Goal: Transaction & Acquisition: Purchase product/service

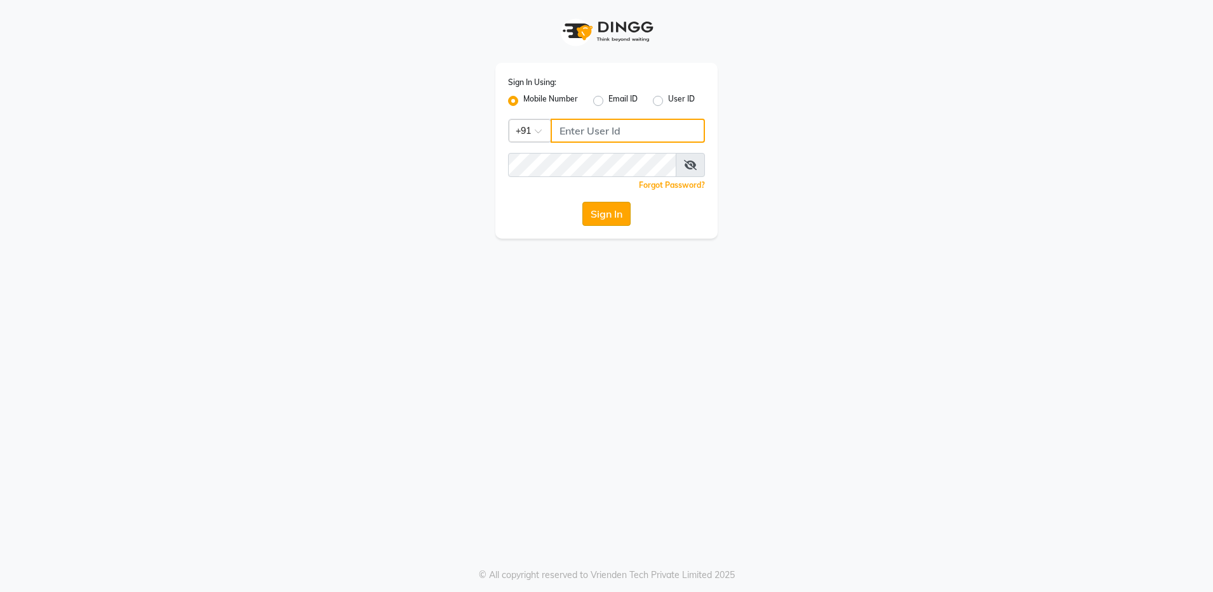
type input "8310081242"
click at [618, 218] on button "Sign In" at bounding box center [606, 214] width 48 height 24
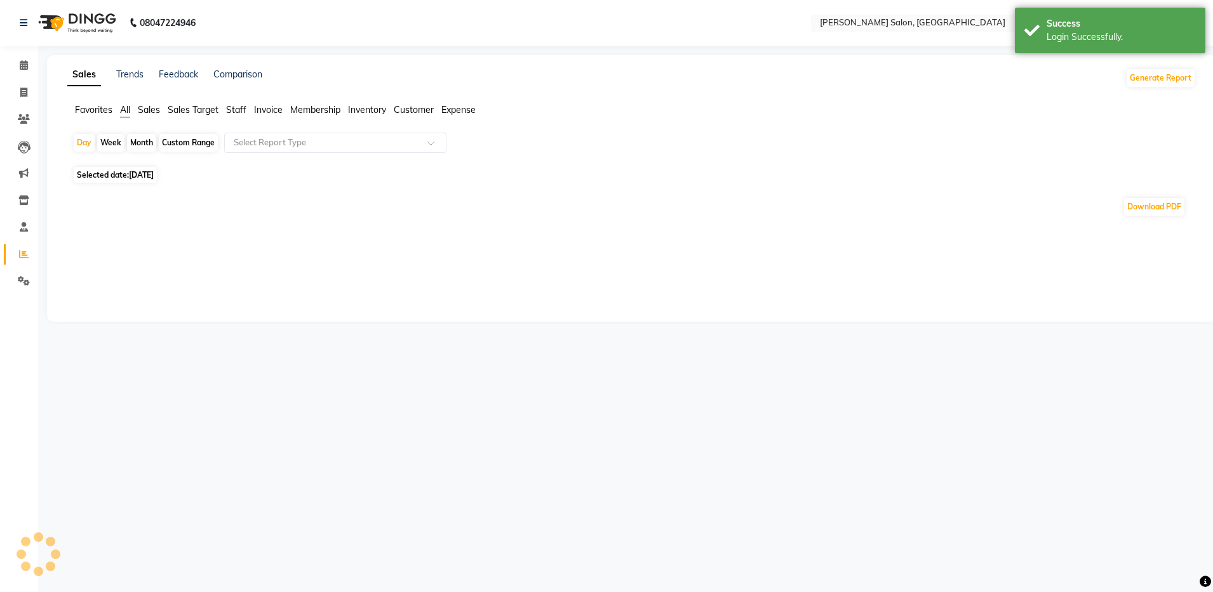
select select "en"
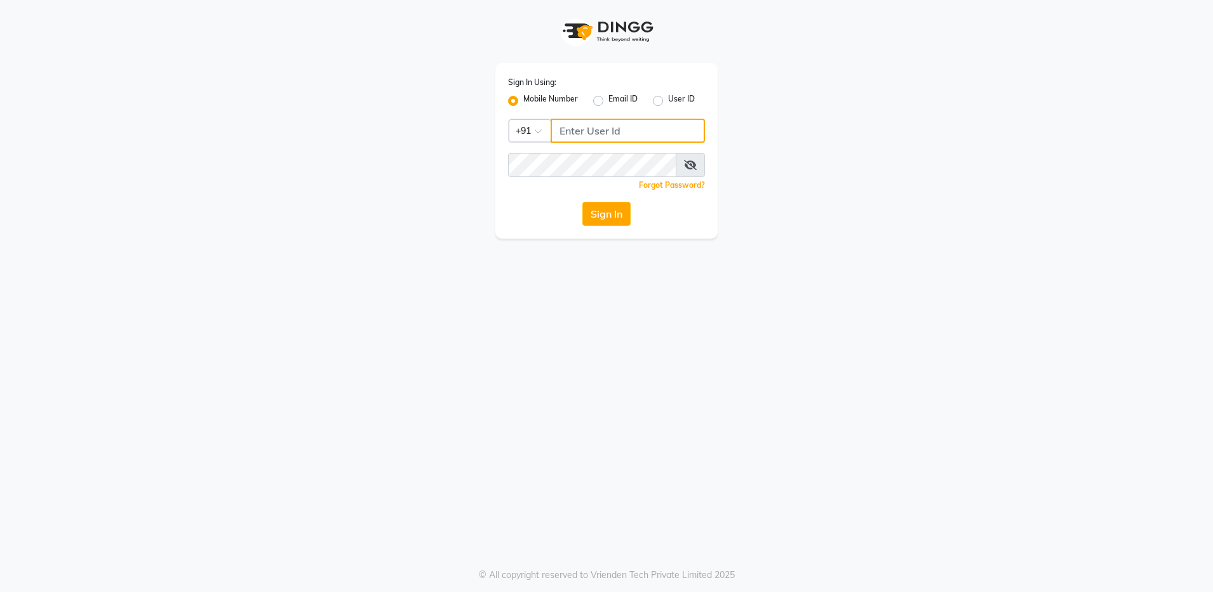
type input "8310081242"
click at [971, 135] on app-login "Sign In Using: Mobile Number Email ID User ID Country Code × [PHONE_NUMBER] Rem…" at bounding box center [606, 119] width 1213 height 239
click at [973, 135] on app-login "Sign In Using: Mobile Number Email ID User ID Country Code × [PHONE_NUMBER] Rem…" at bounding box center [606, 119] width 1213 height 239
type input "8310081242"
click at [601, 212] on button "Sign In" at bounding box center [606, 214] width 48 height 24
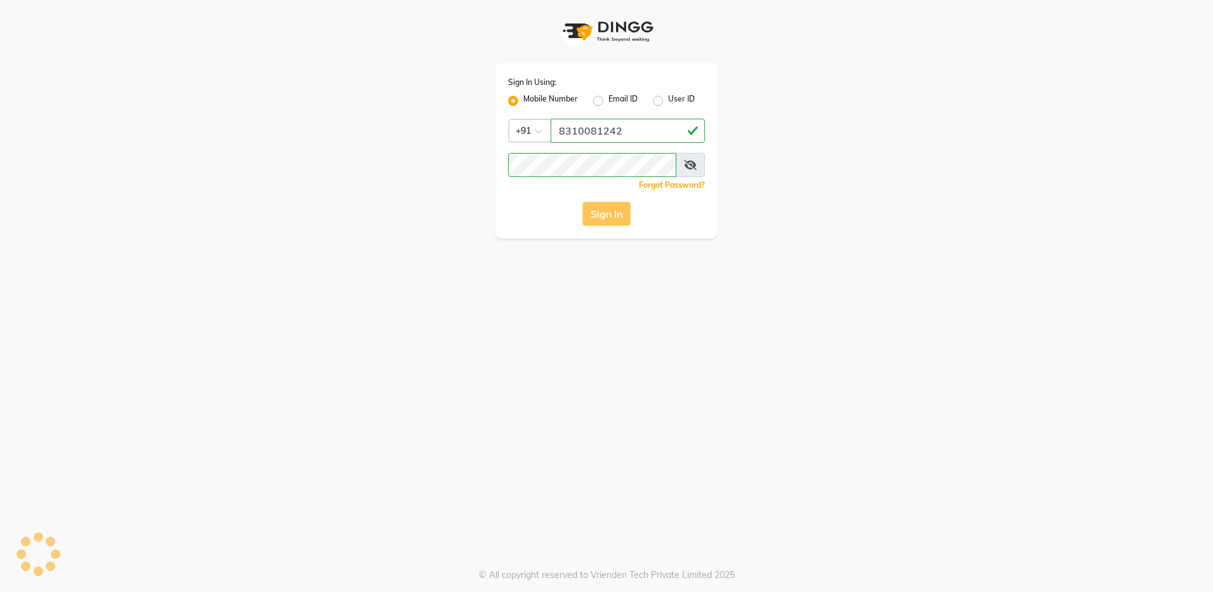
click at [601, 212] on div "Sign In" at bounding box center [606, 214] width 197 height 24
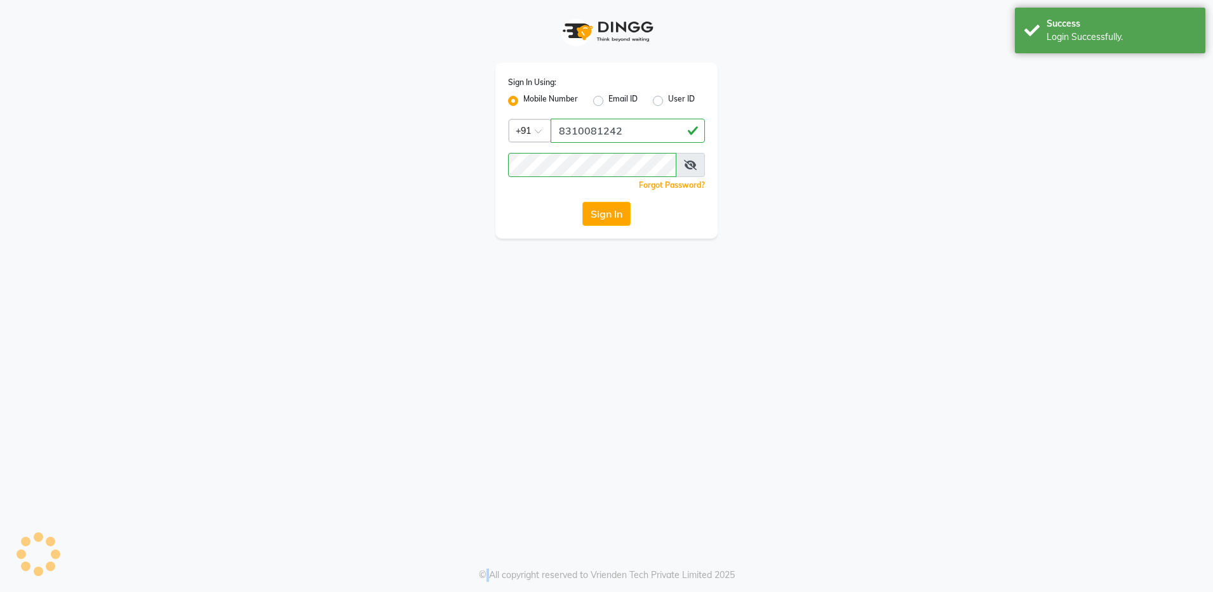
select select "service"
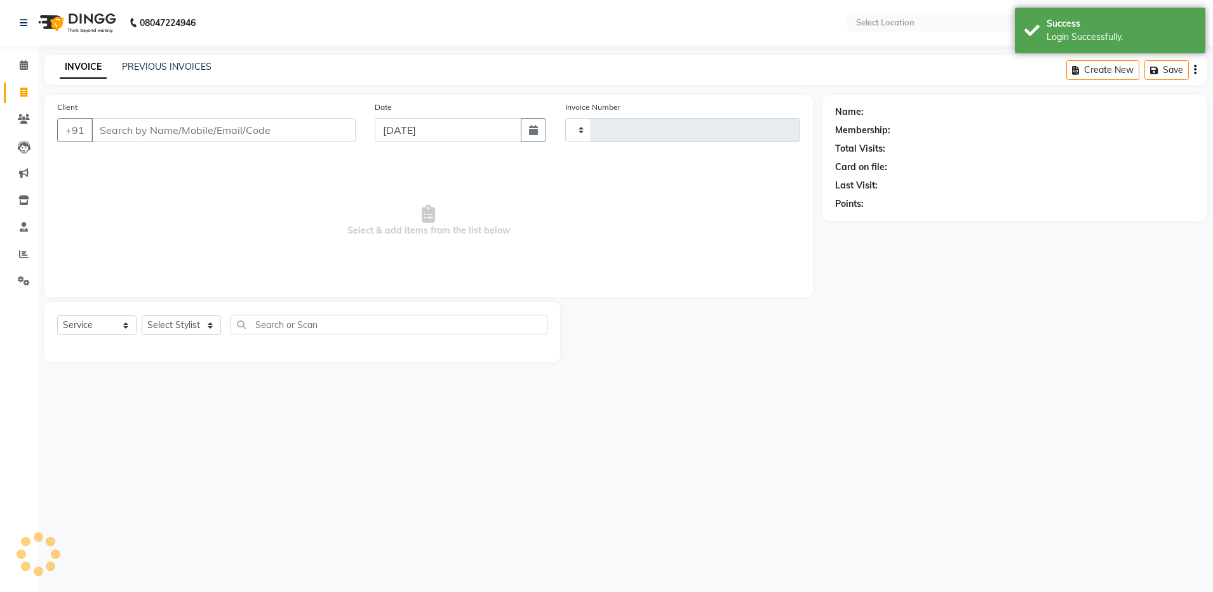
type input "4104"
select select "en"
select select "4781"
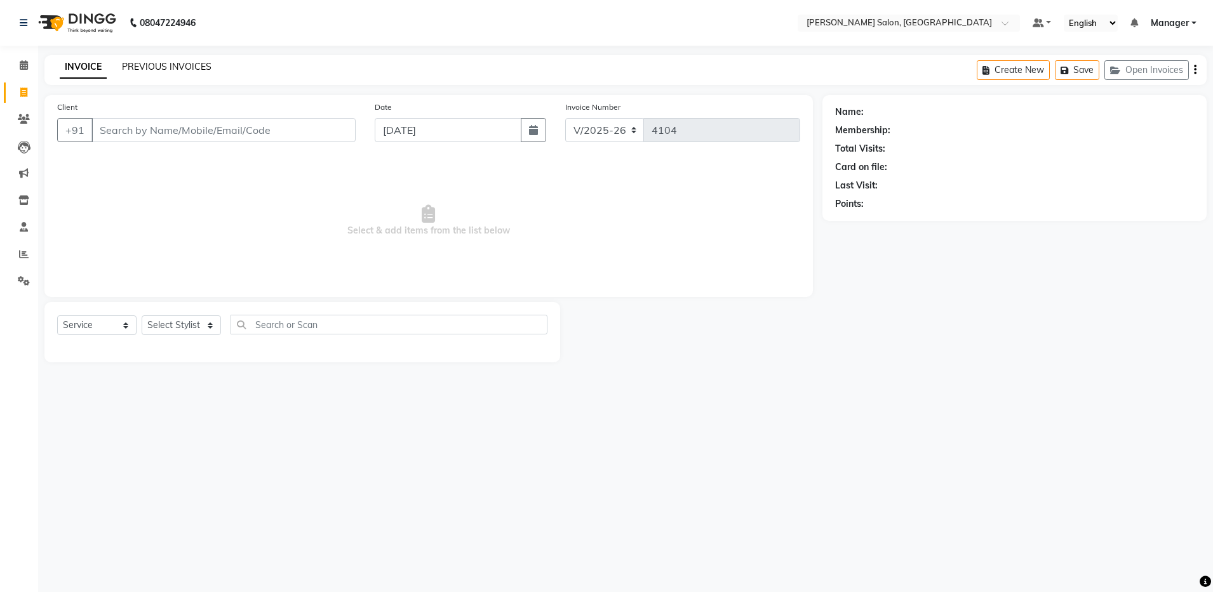
click at [173, 70] on link "PREVIOUS INVOICES" at bounding box center [167, 66] width 90 height 11
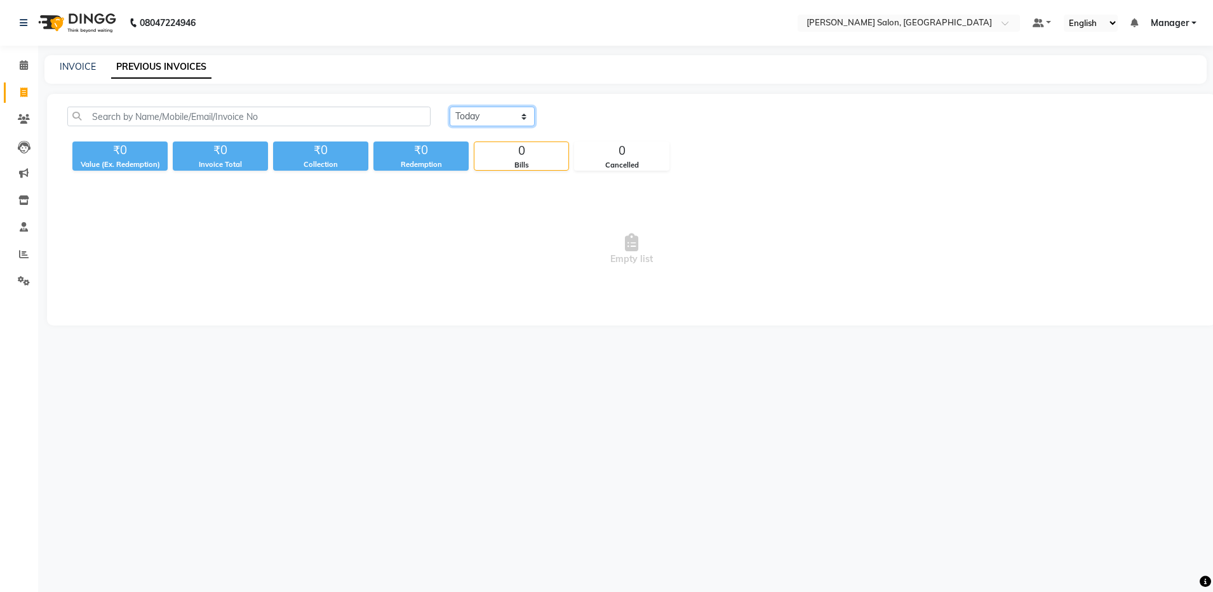
click at [483, 116] on select "Today Yesterday Custom Range" at bounding box center [491, 117] width 85 height 20
click at [449, 107] on select "Today Yesterday Custom Range" at bounding box center [491, 117] width 85 height 20
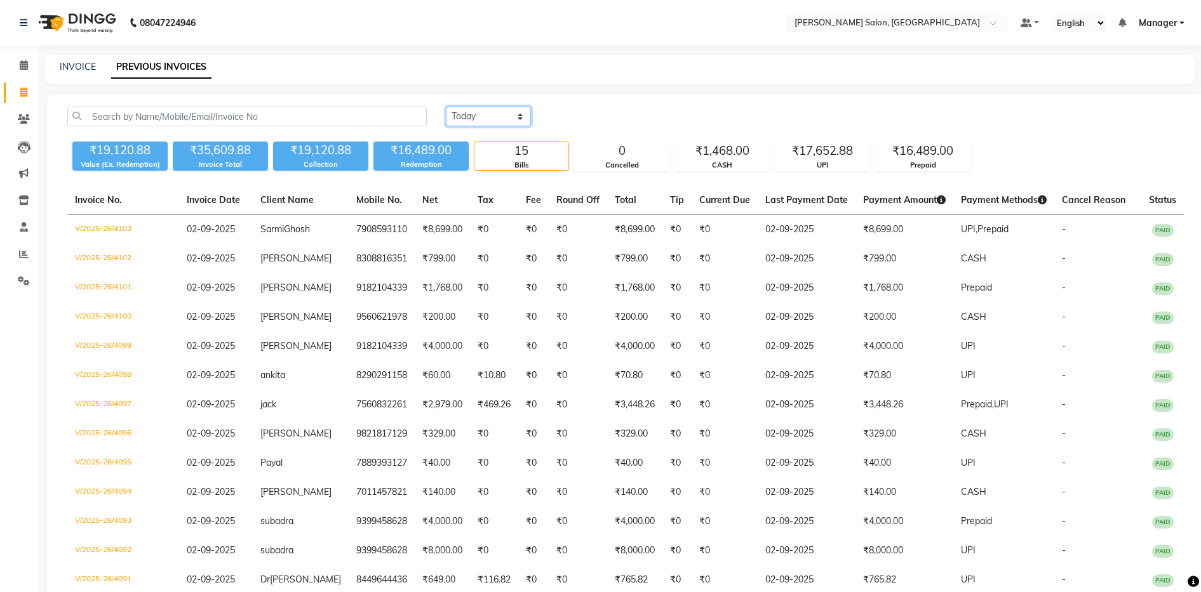
click at [469, 118] on select "Today Yesterday Custom Range" at bounding box center [488, 117] width 85 height 20
select select "range"
click at [446, 107] on select "Today Yesterday Custom Range" at bounding box center [488, 117] width 85 height 20
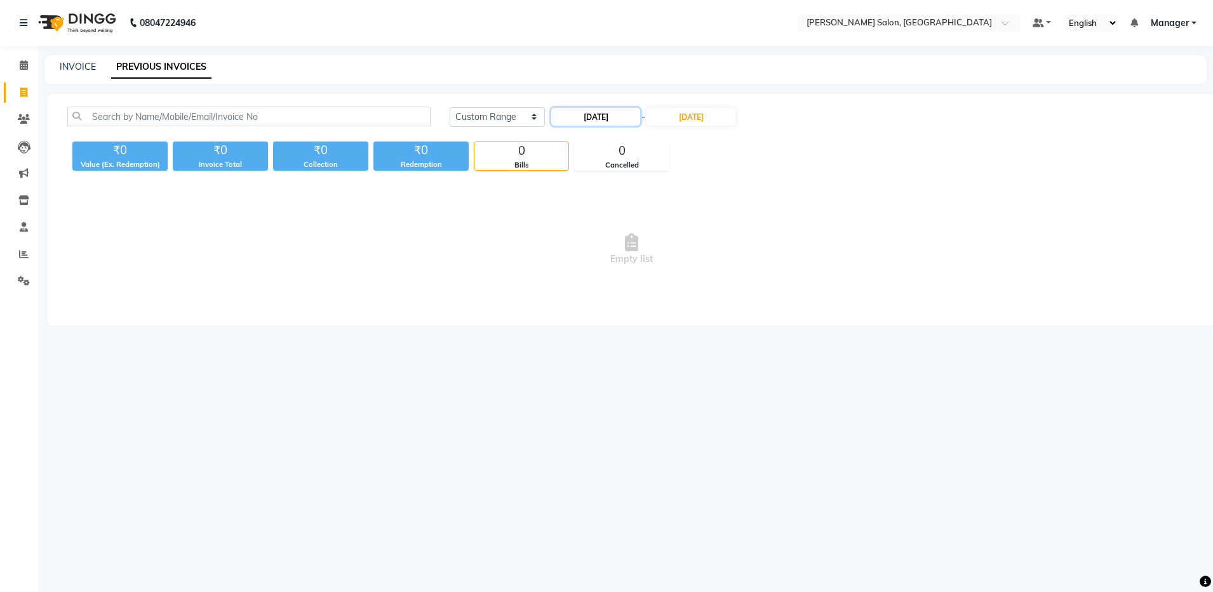
click at [593, 111] on input "03-09-2025" at bounding box center [595, 117] width 89 height 18
select select "9"
select select "2025"
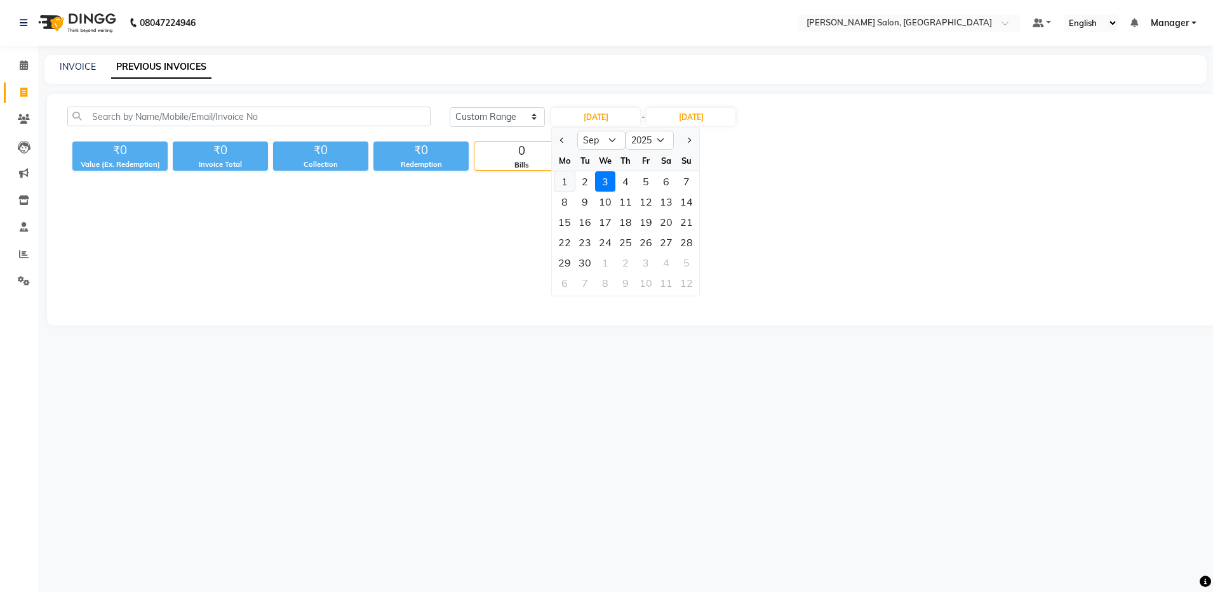
click at [572, 184] on div "1" at bounding box center [564, 181] width 20 height 20
type input "01-09-2025"
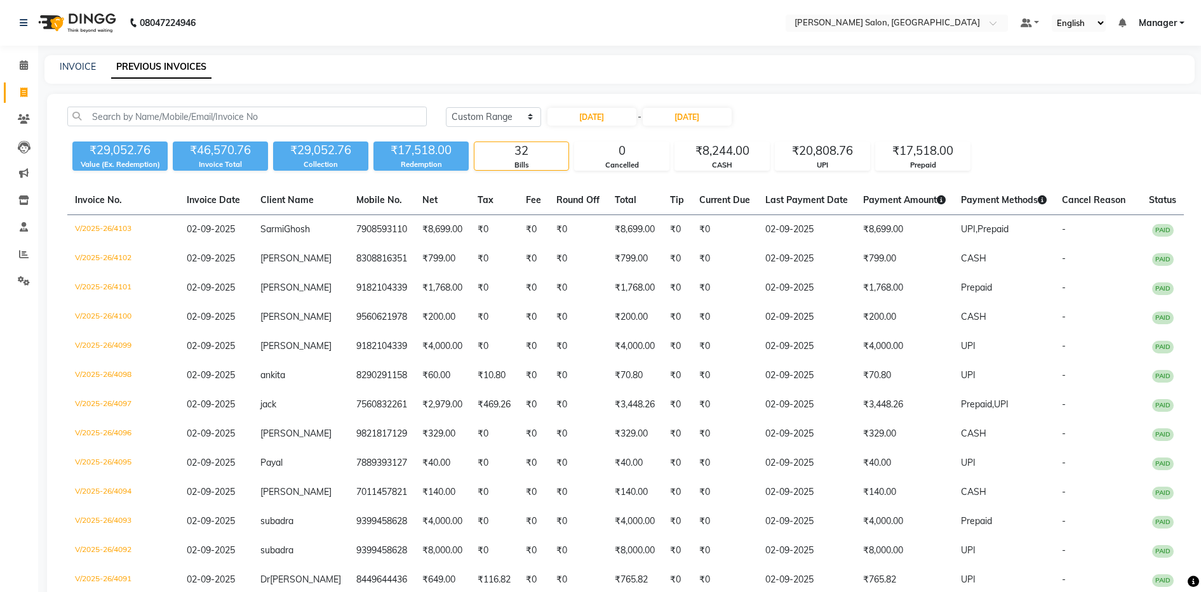
click at [613, 130] on div "Today Yesterday Custom Range 01-09-2025 - 03-09-2025" at bounding box center [814, 122] width 757 height 30
click at [609, 119] on input "01-09-2025" at bounding box center [591, 117] width 89 height 18
select select "9"
select select "2025"
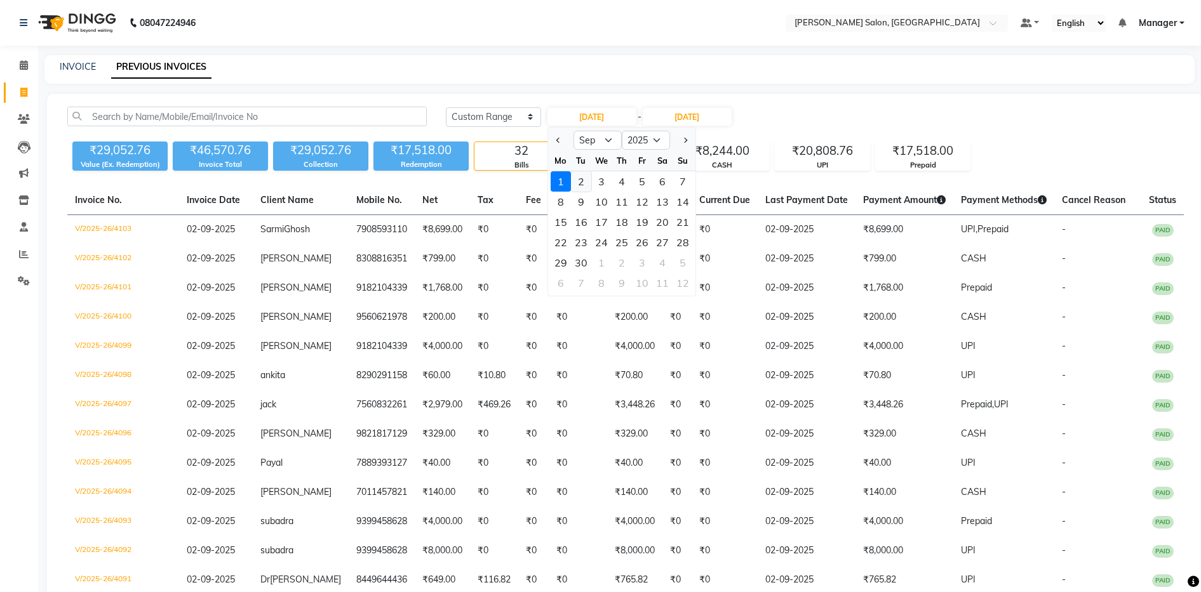
click at [582, 180] on div "2" at bounding box center [581, 181] width 20 height 20
type input "02-09-2025"
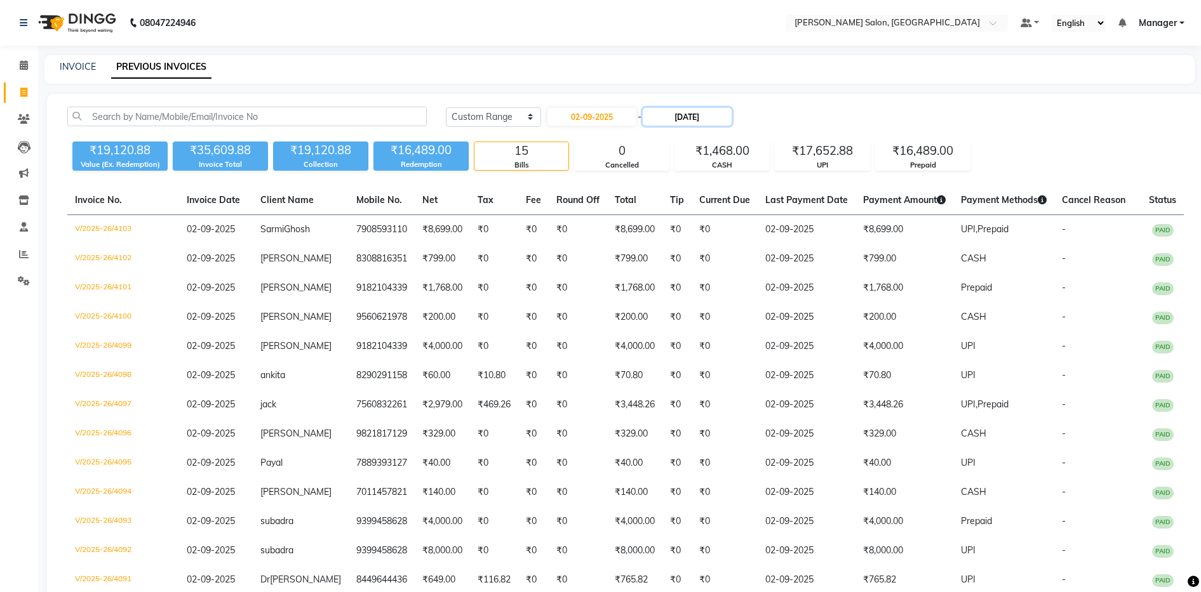
click at [691, 116] on input "03-09-2025" at bounding box center [686, 117] width 89 height 18
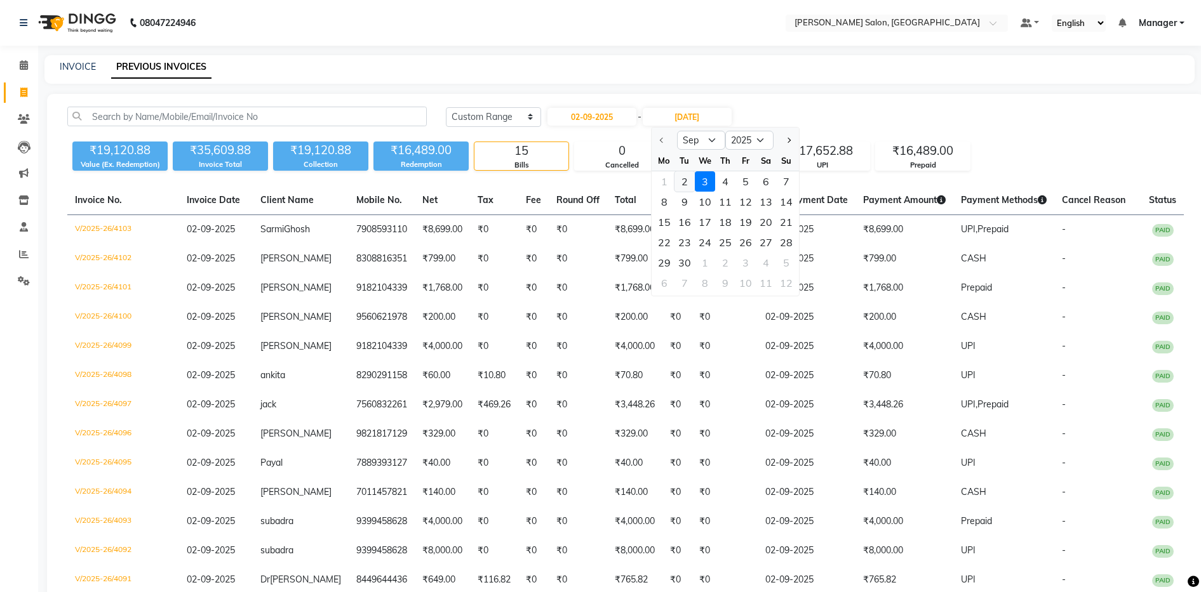
click at [678, 181] on div "2" at bounding box center [684, 181] width 20 height 20
type input "02-09-2025"
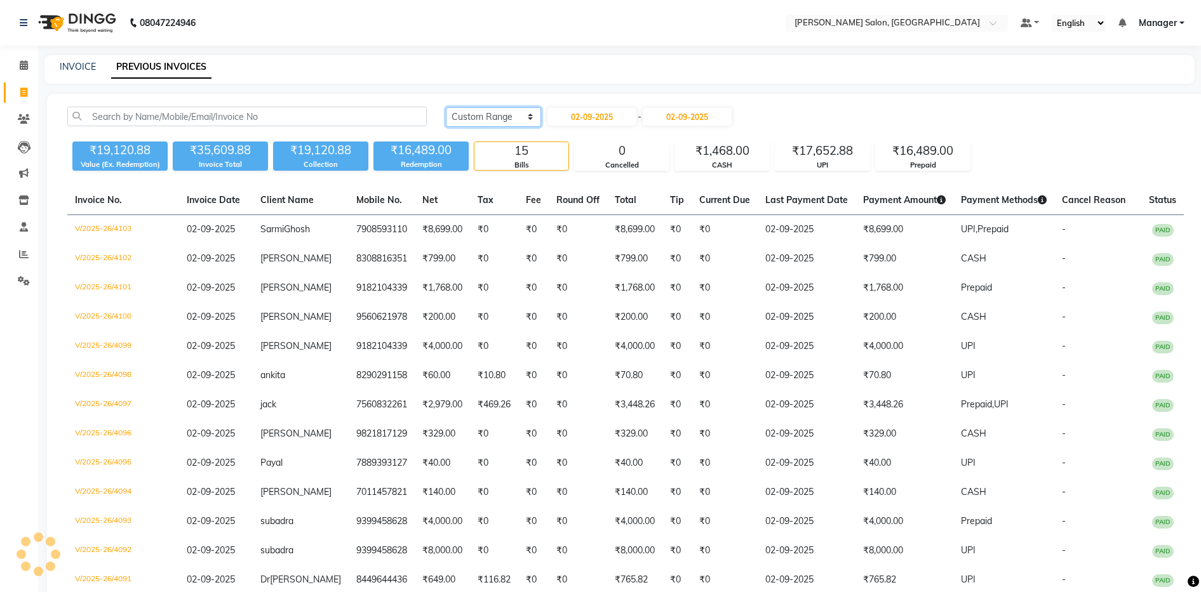
click at [488, 109] on select "Today Yesterday Custom Range" at bounding box center [493, 117] width 95 height 20
select select "yesterday"
click at [446, 107] on select "Today Yesterday Custom Range" at bounding box center [493, 117] width 95 height 20
click at [663, 91] on main "INVOICE PREVIOUS INVOICES Today Yesterday Custom Range ₹19,120.88 Value (Ex. Re…" at bounding box center [619, 388] width 1162 height 667
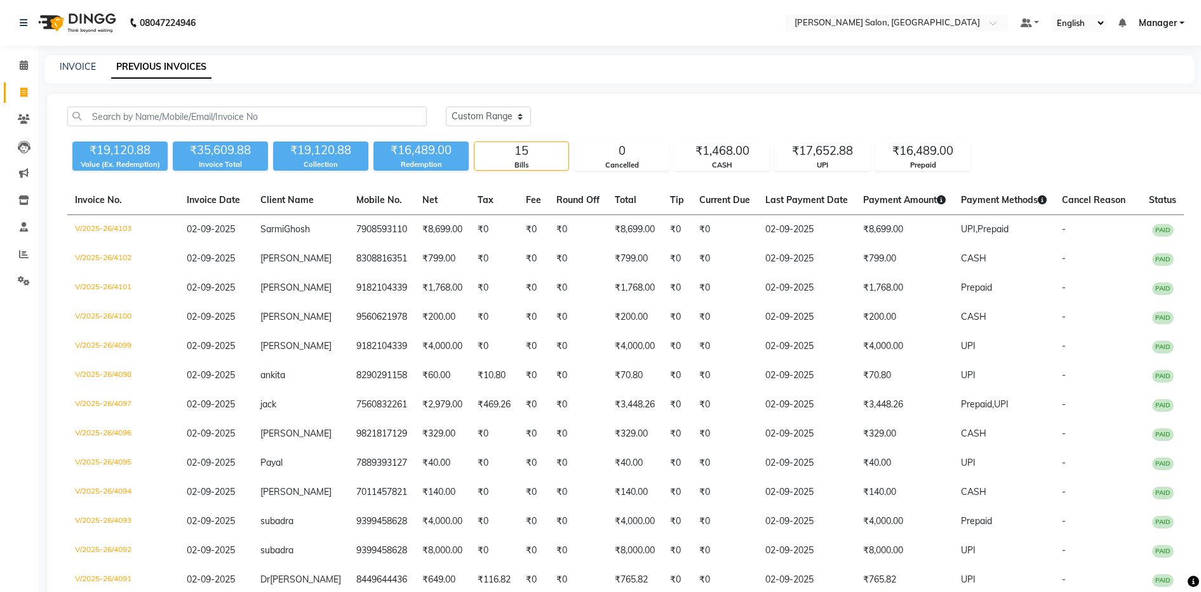
drag, startPoint x: 663, startPoint y: 91, endPoint x: 635, endPoint y: 128, distance: 46.7
drag, startPoint x: 635, startPoint y: 128, endPoint x: 605, endPoint y: 100, distance: 41.3
click at [605, 100] on div "Today Yesterday Custom Range ₹19,120.88 Value (Ex. Redemption) ₹35,609.88 Invoi…" at bounding box center [625, 398] width 1157 height 609
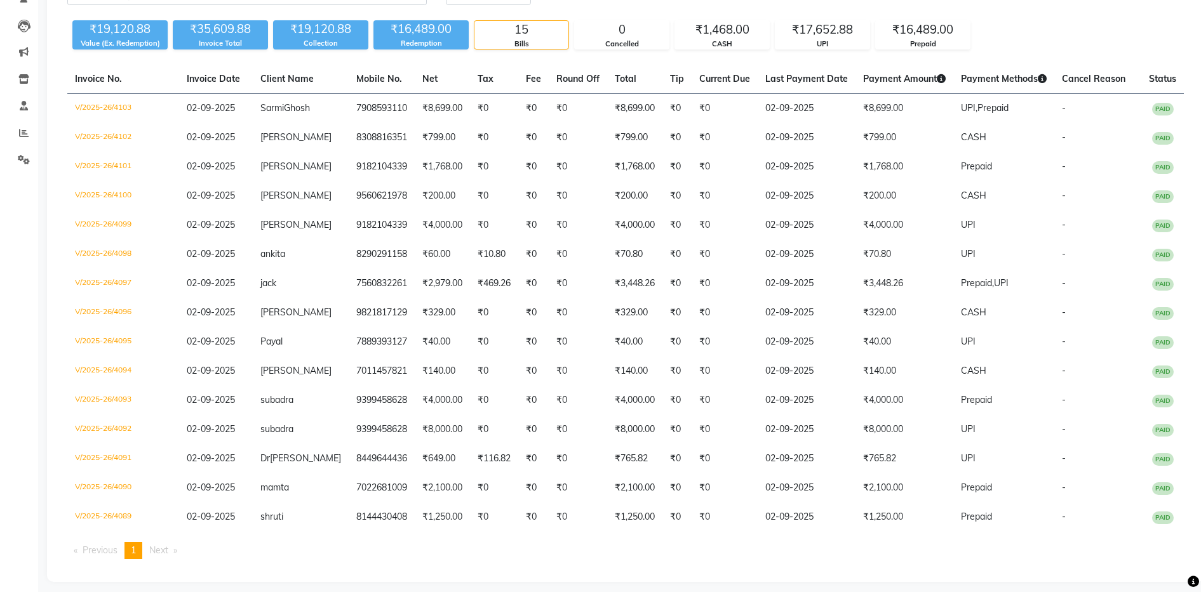
scroll to position [143, 0]
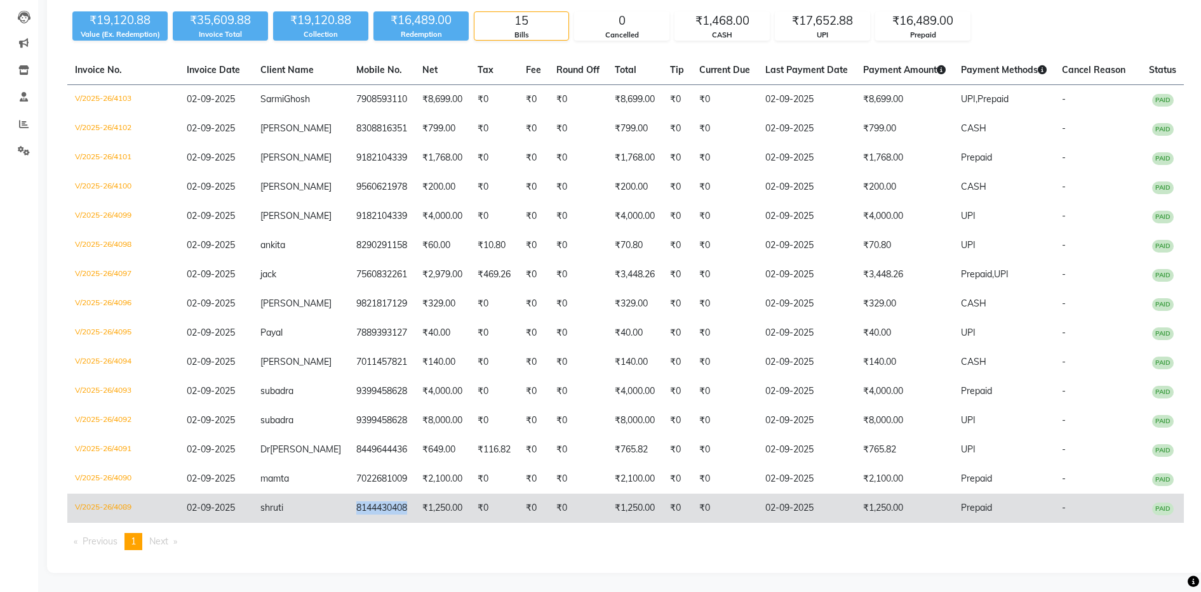
copy td "8144430408"
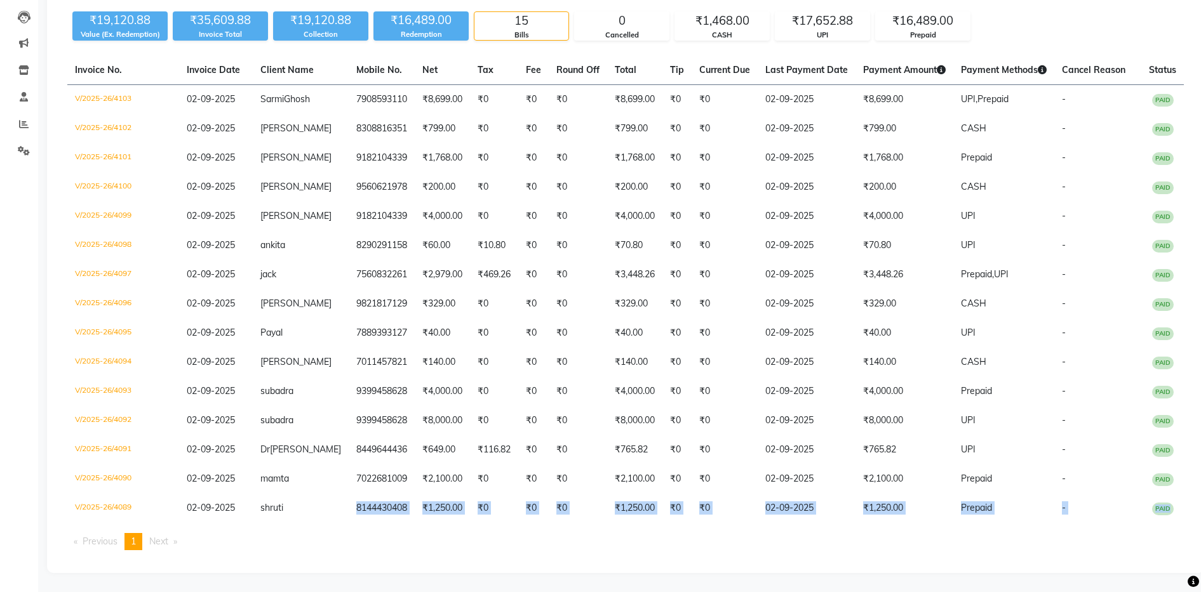
drag, startPoint x: 333, startPoint y: 509, endPoint x: 364, endPoint y: 547, distance: 48.8
click at [364, 547] on div "Invoice No. Invoice Date Client Name Mobile No. Net Tax Fee Round Off Total Tip…" at bounding box center [625, 308] width 1131 height 505
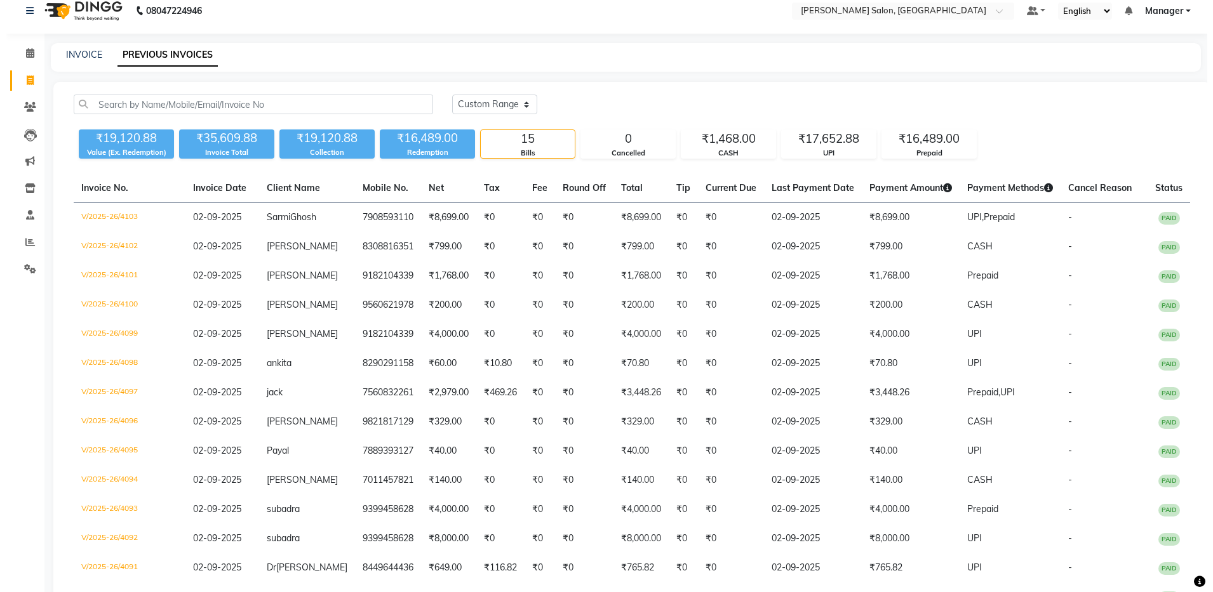
scroll to position [0, 0]
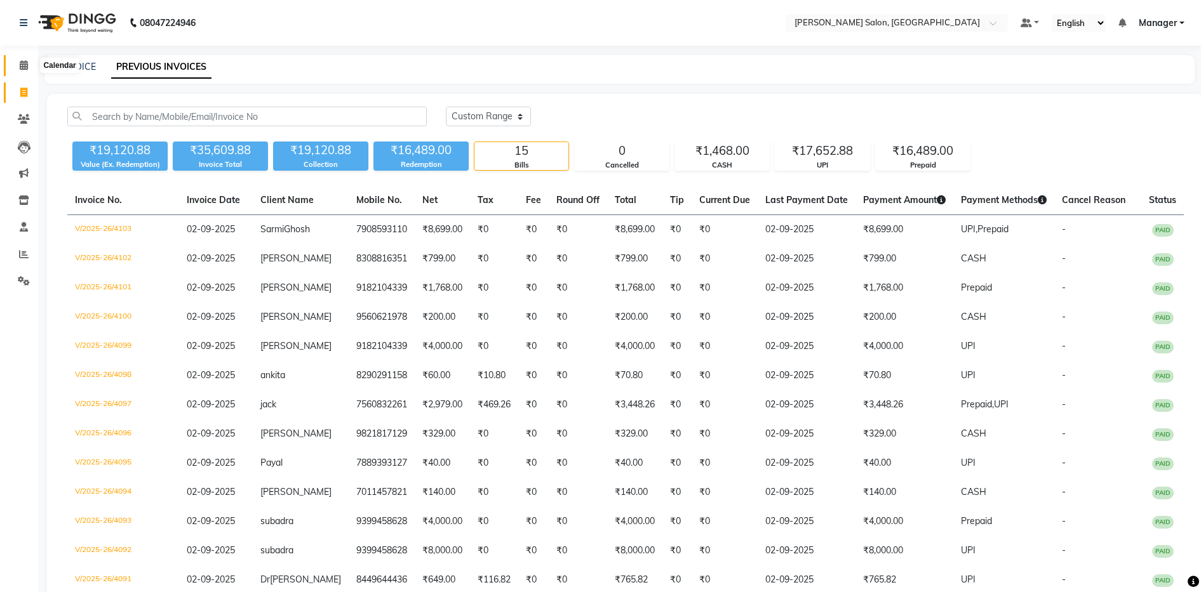
click at [18, 63] on span at bounding box center [24, 65] width 22 height 15
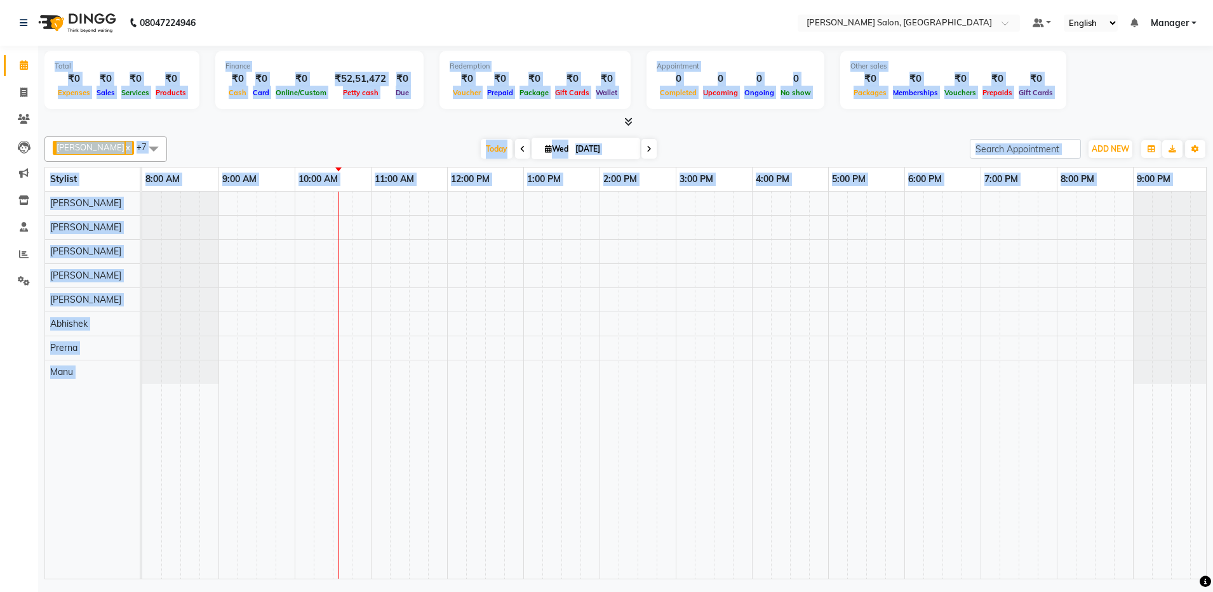
click at [681, 332] on div at bounding box center [675, 385] width 1067 height 387
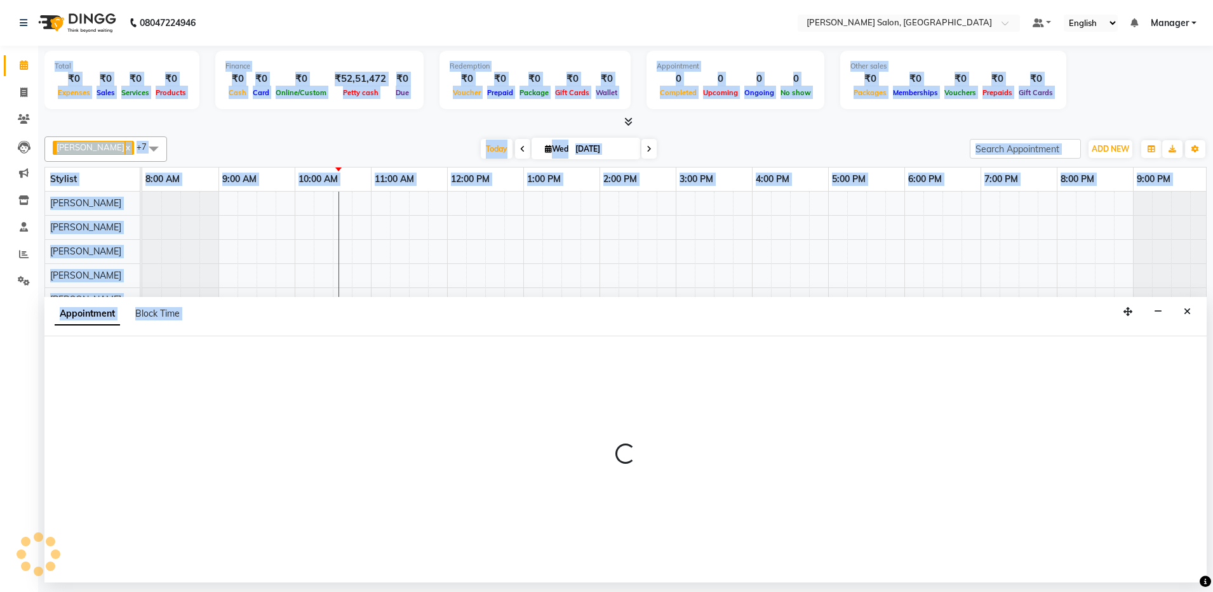
click at [681, 332] on div "Appointment Block Time" at bounding box center [625, 316] width 1162 height 39
select select "69605"
select select "900"
select select "tentative"
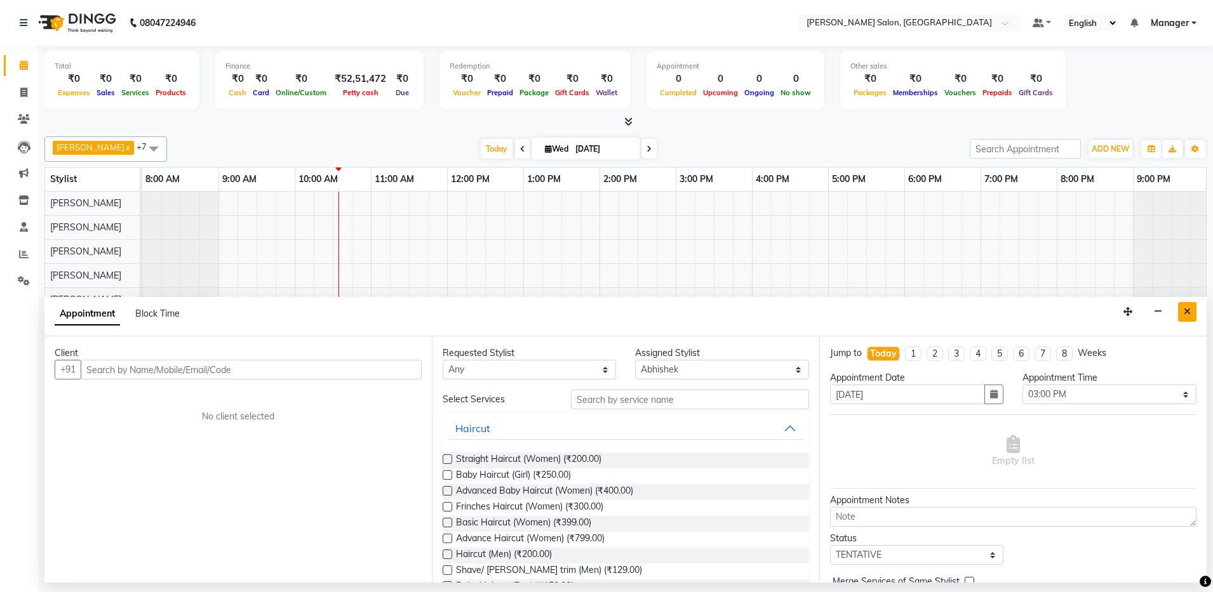
click at [1188, 309] on icon "Close" at bounding box center [1186, 311] width 7 height 9
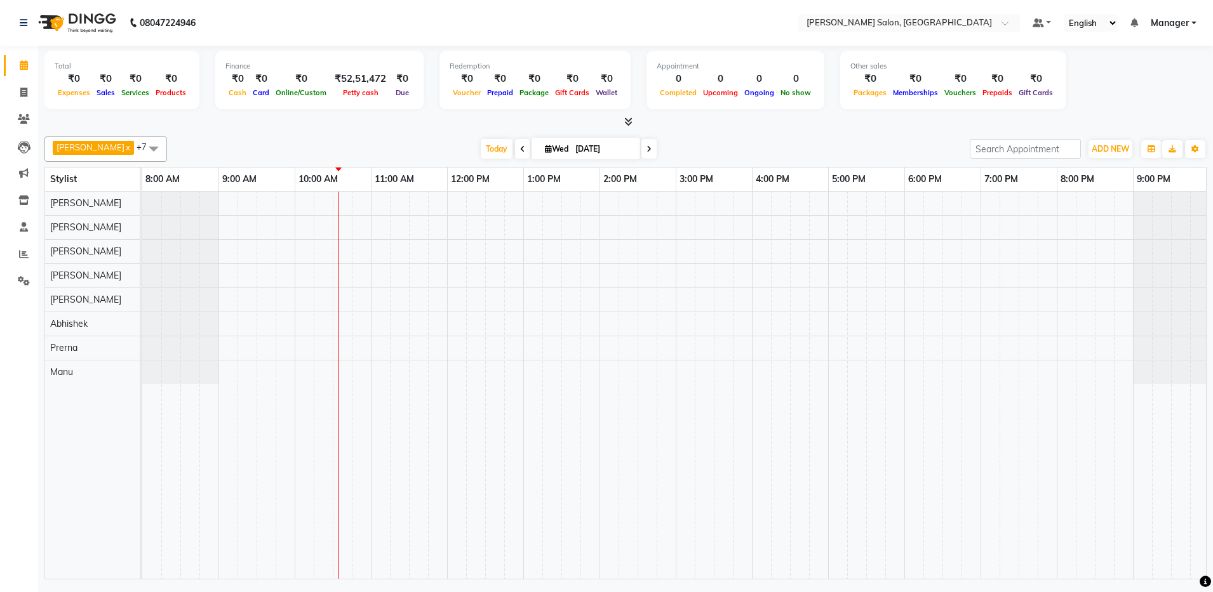
click at [149, 152] on span at bounding box center [153, 148] width 25 height 24
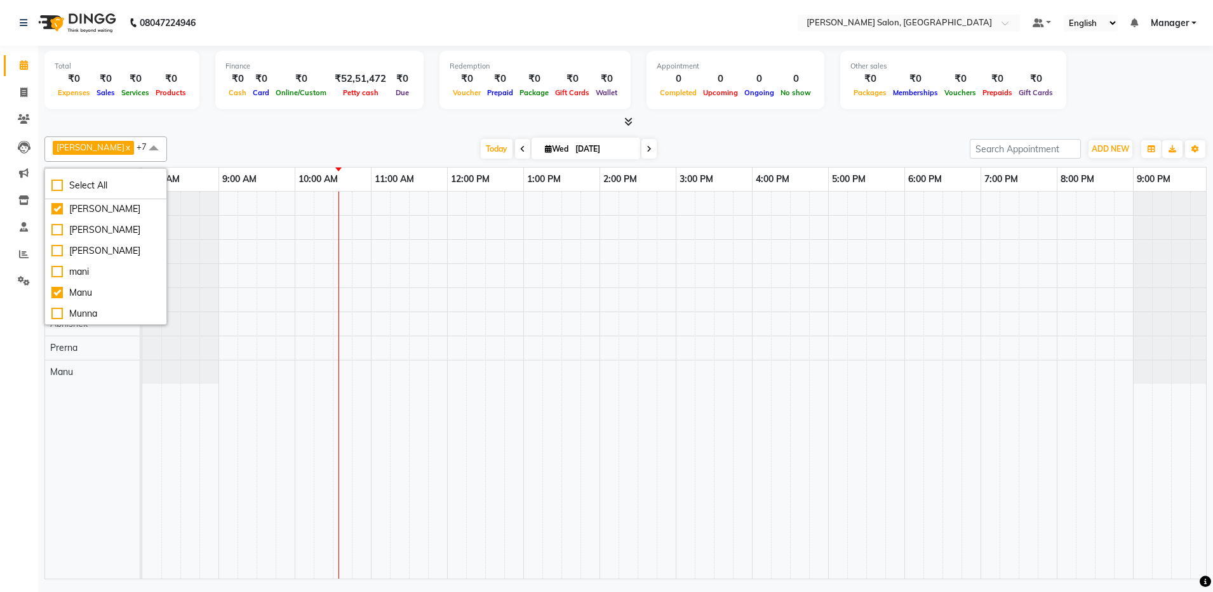
scroll to position [136, 0]
click at [60, 227] on div "Faeem Khan" at bounding box center [105, 220] width 109 height 13
checkbox input "false"
click at [214, 150] on div "Today Wed 03-09-2025" at bounding box center [568, 149] width 790 height 19
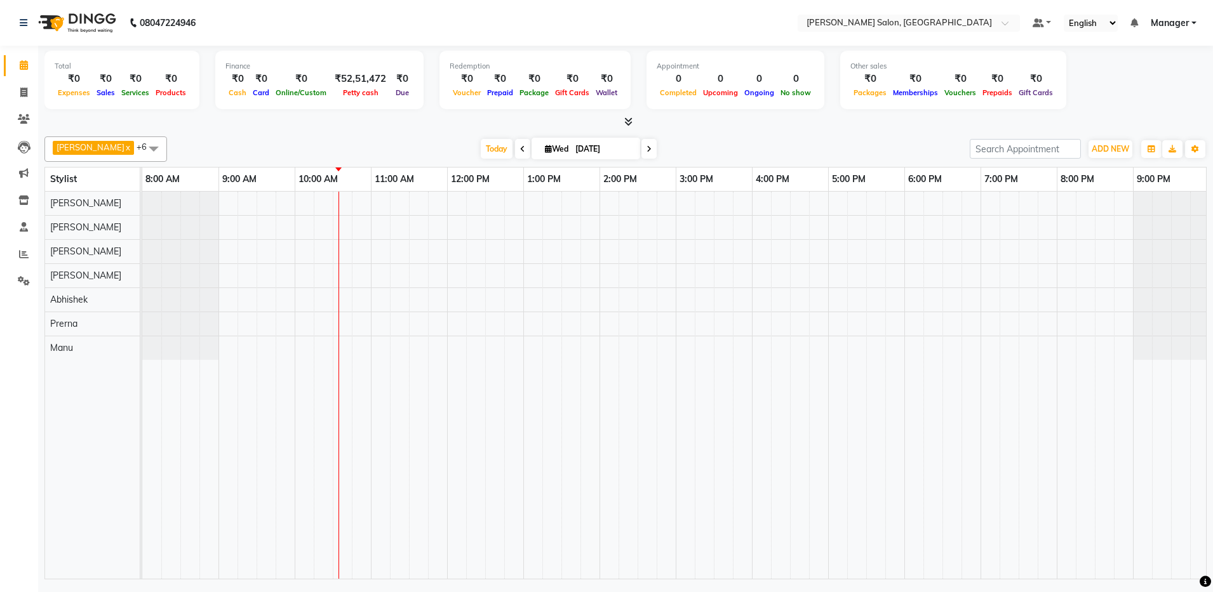
click at [520, 149] on icon at bounding box center [522, 149] width 5 height 8
type input "02-09-2025"
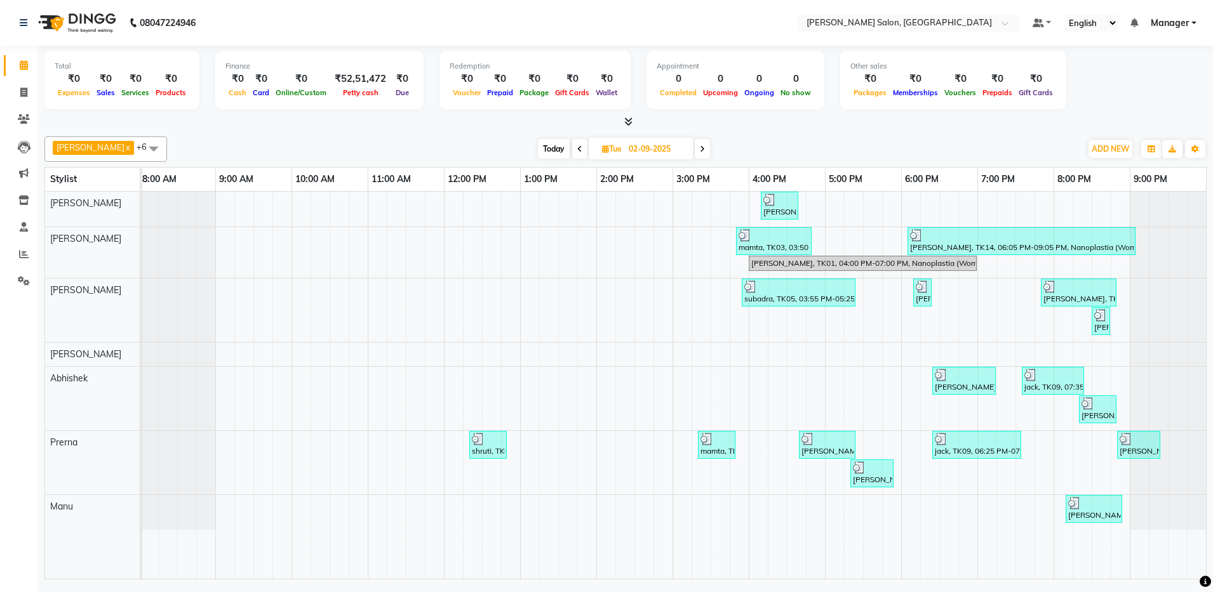
drag, startPoint x: 559, startPoint y: 59, endPoint x: 458, endPoint y: -50, distance: 148.7
click at [458, 0] on html "08047224946 Select Location × Ethnix Salon, Bellandur Default Panel My Panel En…" at bounding box center [606, 296] width 1213 height 592
click at [762, 240] on div at bounding box center [773, 235] width 70 height 13
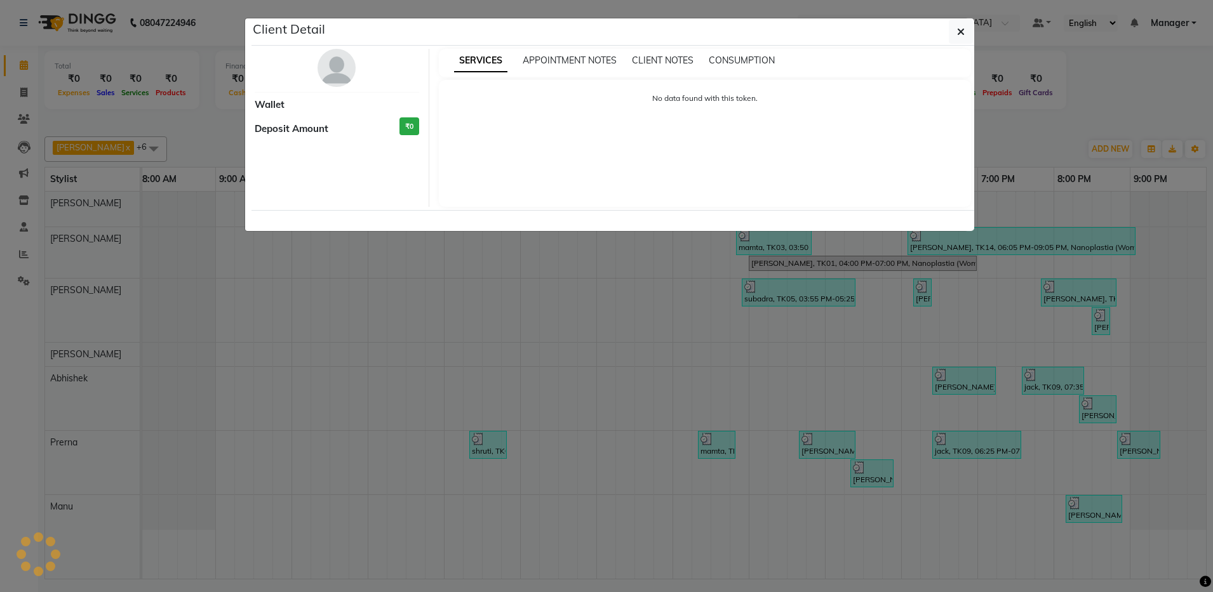
select select "3"
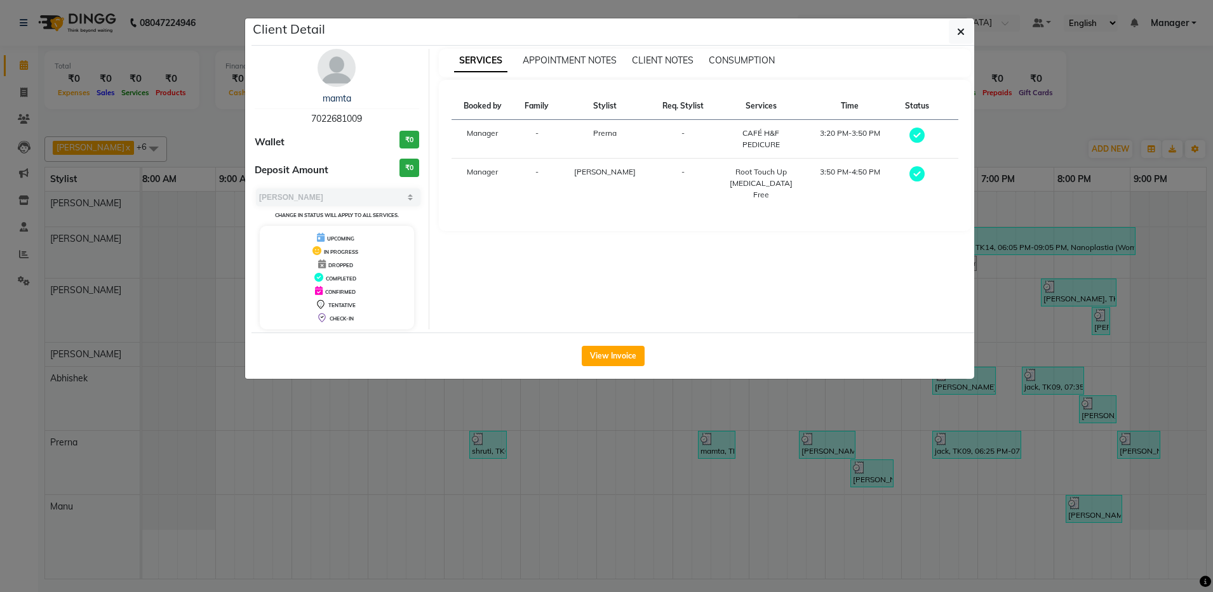
click at [703, 415] on ngb-modal-window "Client Detail mamta 7022681009 Wallet ₹0 Deposit Amount ₹0 Select MARK DONE UPC…" at bounding box center [606, 296] width 1213 height 592
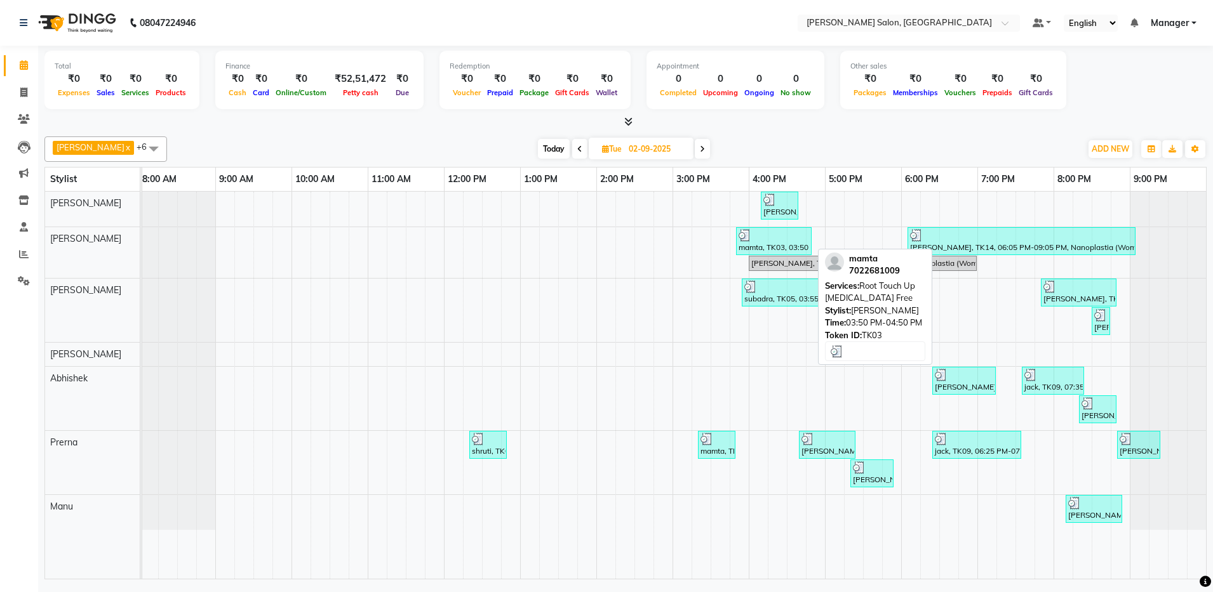
click at [778, 243] on div "mamta, TK03, 03:50 PM-04:50 PM, Root Touch Up Ammonia Free" at bounding box center [773, 241] width 73 height 24
select select "3"
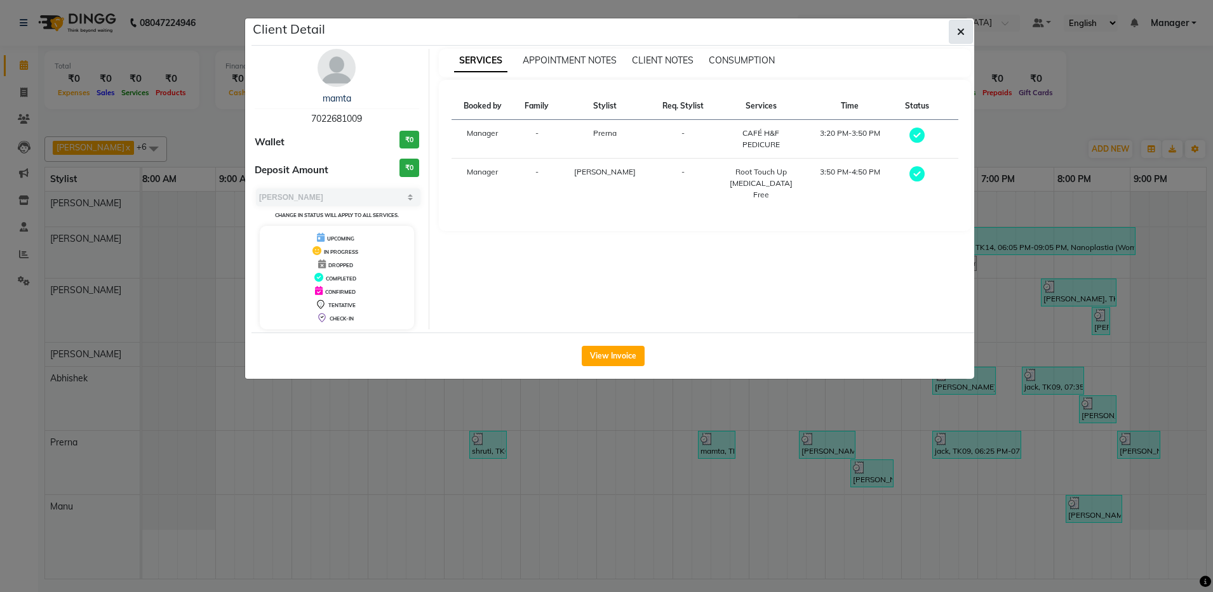
click at [956, 27] on button "button" at bounding box center [960, 32] width 24 height 24
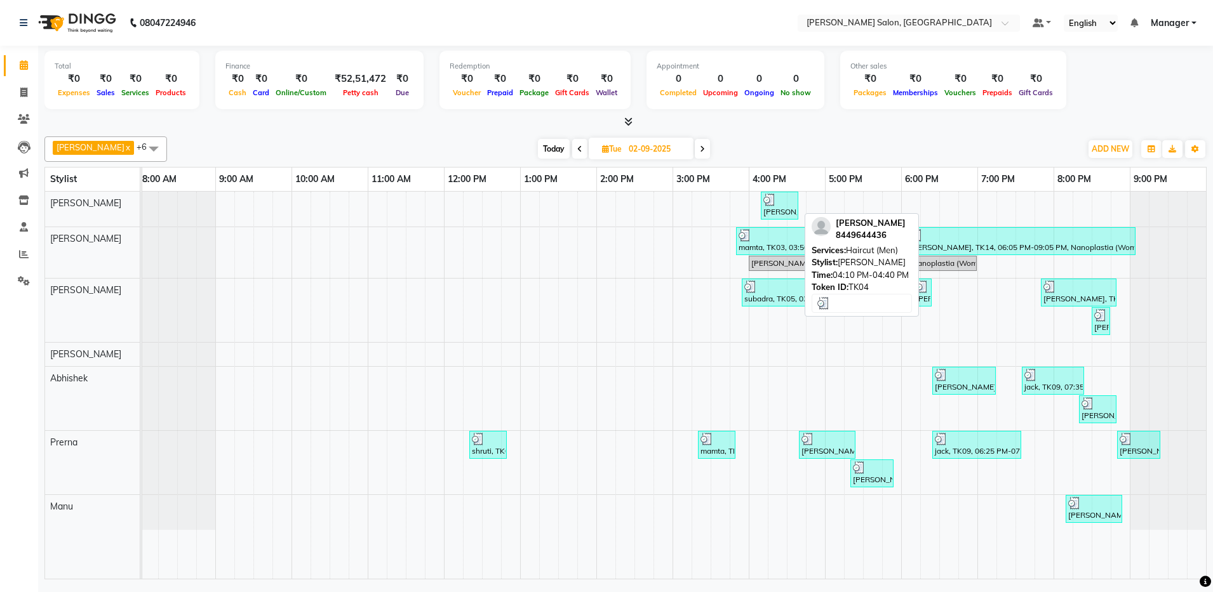
click at [780, 209] on div "Dr vasu, TK04, 04:10 PM-04:40 PM, Haircut (Men)" at bounding box center [779, 206] width 35 height 24
select select "3"
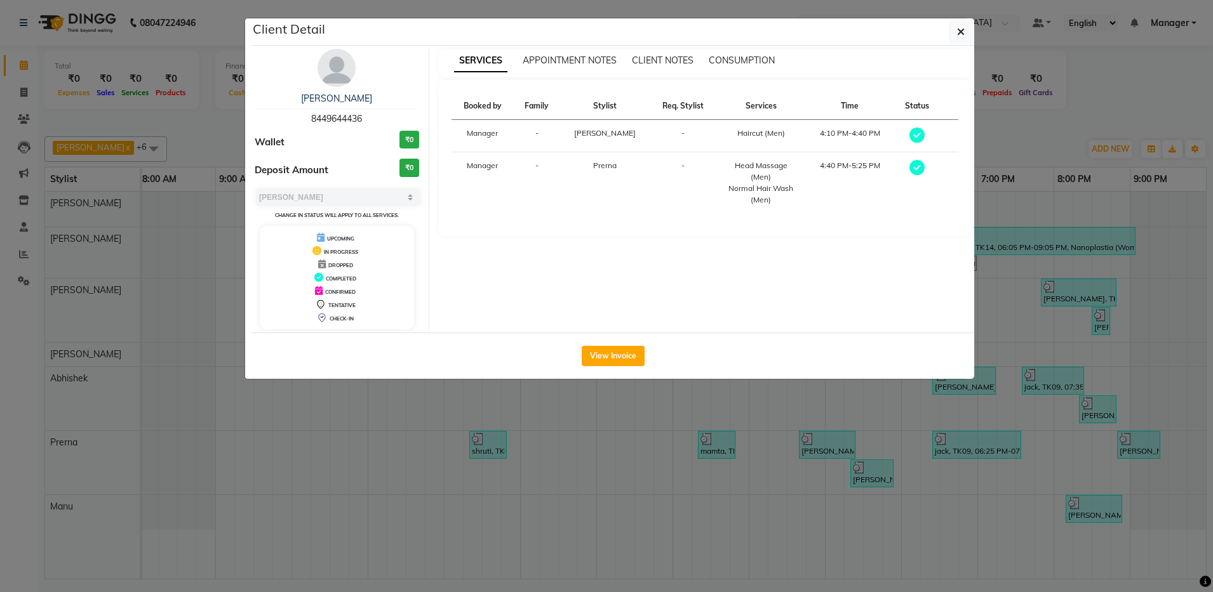
click at [201, 306] on ngb-modal-window "Client Detail Dr vasu 8449644436 Wallet ₹0 Deposit Amount ₹0 Select MARK DONE U…" at bounding box center [606, 296] width 1213 height 592
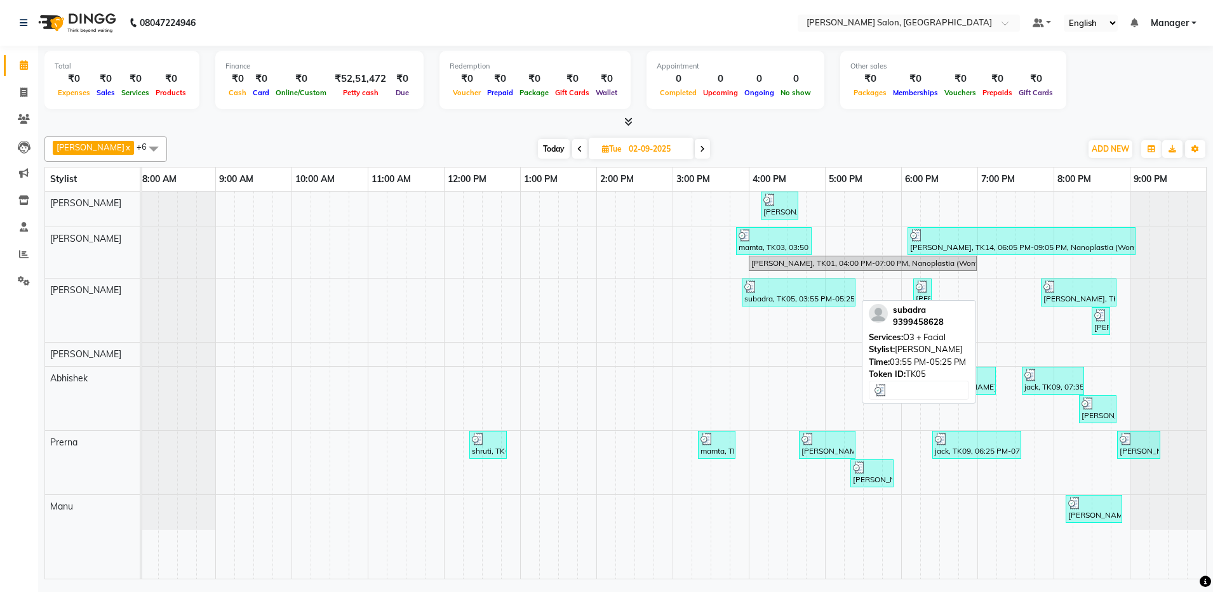
click at [775, 300] on div "subadra, TK05, 03:55 PM-05:25 PM, O3 + Facial" at bounding box center [798, 293] width 111 height 24
select select "3"
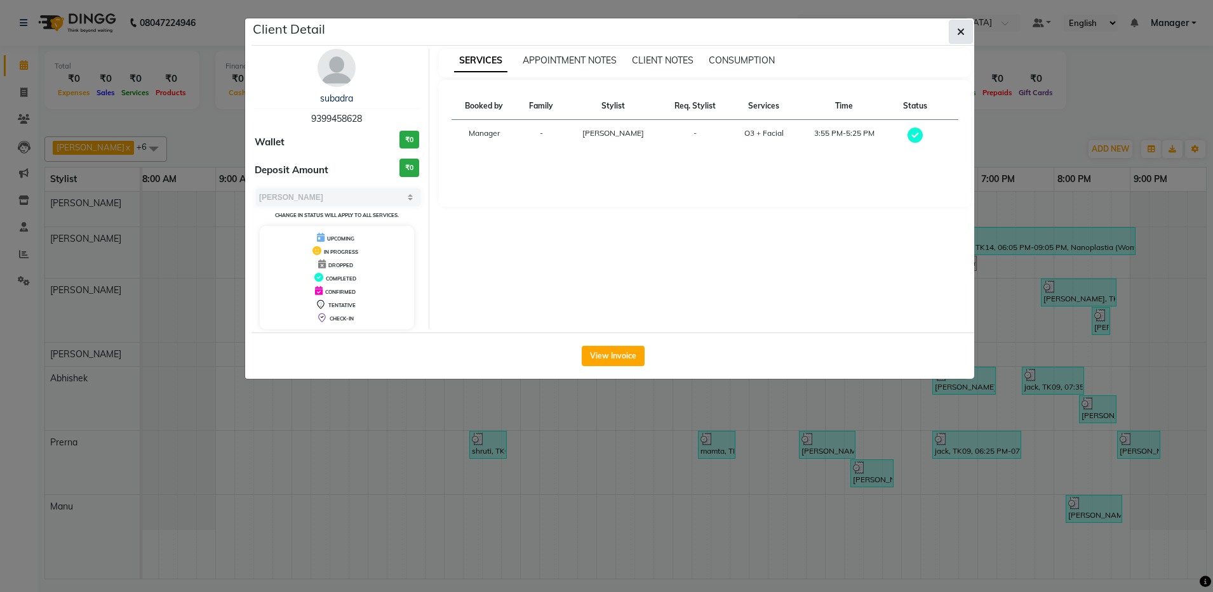
click at [963, 27] on icon "button" at bounding box center [961, 32] width 8 height 10
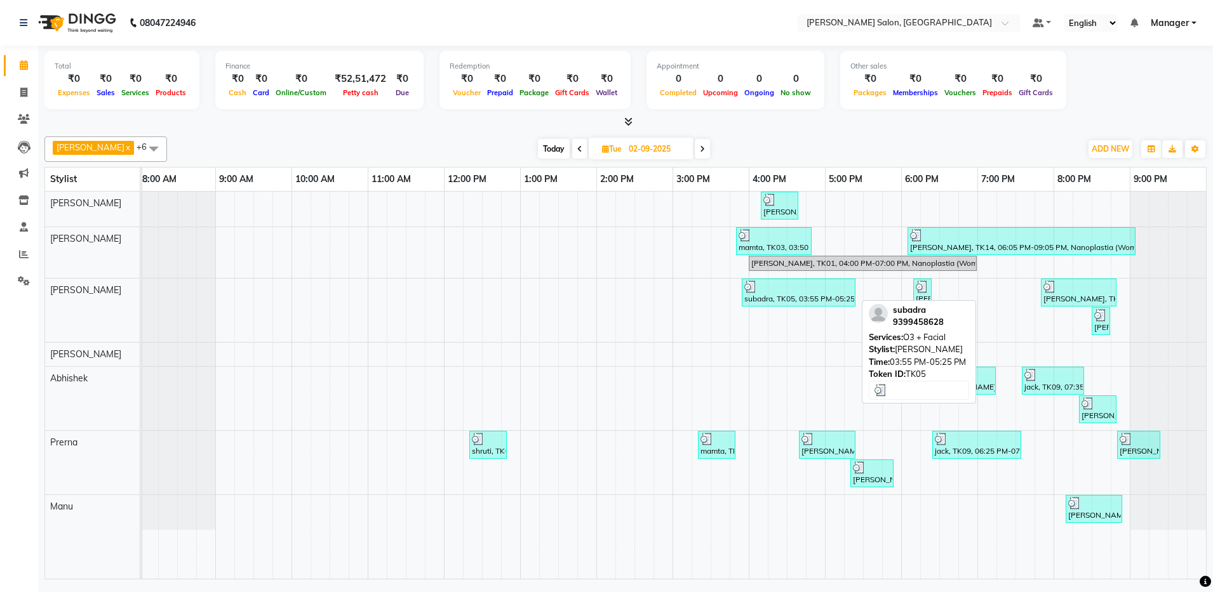
click at [823, 291] on div at bounding box center [798, 287] width 109 height 13
select select "3"
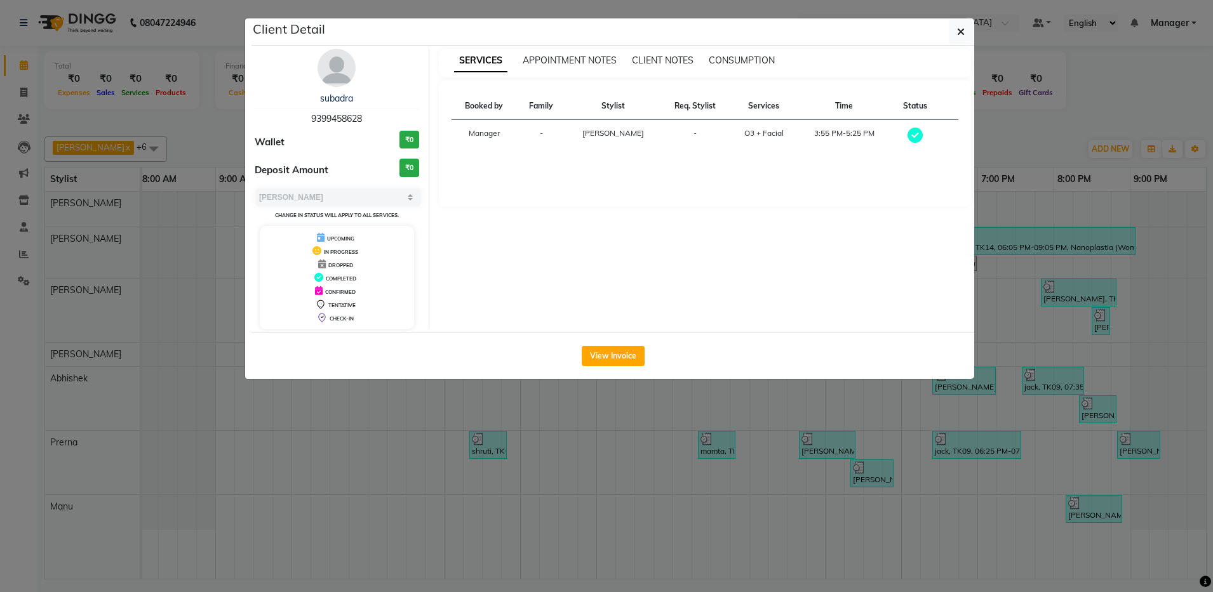
click at [262, 436] on ngb-modal-window "Client Detail subadra 9399458628 Wallet ₹0 Deposit Amount ₹0 Select MARK DONE U…" at bounding box center [606, 296] width 1213 height 592
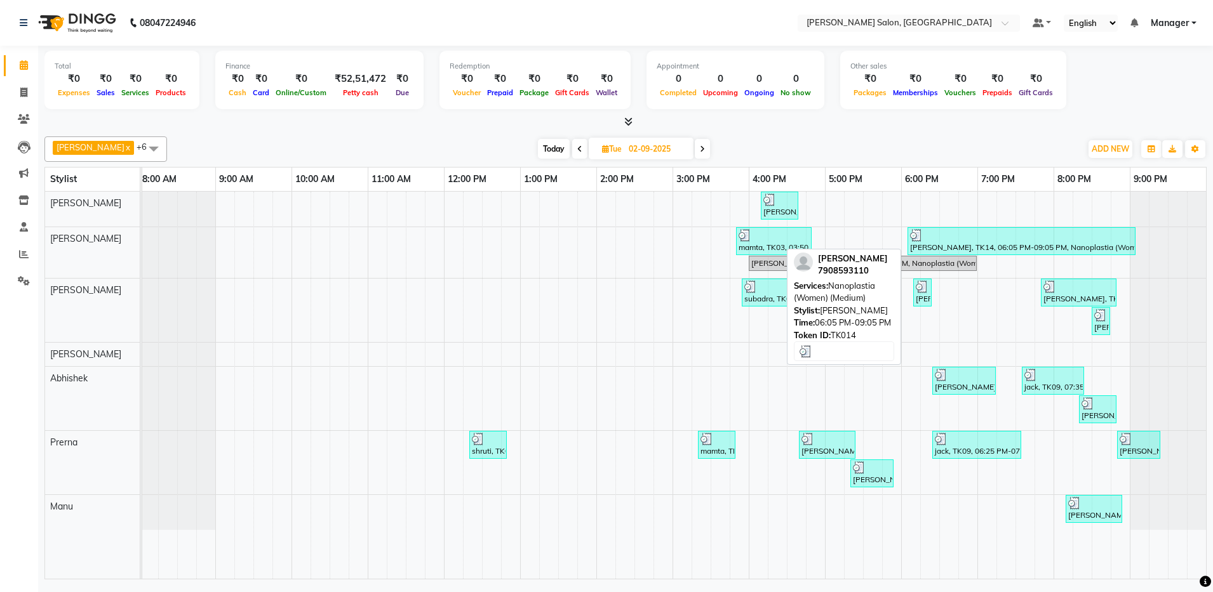
click at [1014, 243] on div "Sarmi Ghosh, TK14, 06:05 PM-09:05 PM, Nanoplastia (Women) (Medium)" at bounding box center [1020, 241] width 225 height 24
select select "3"
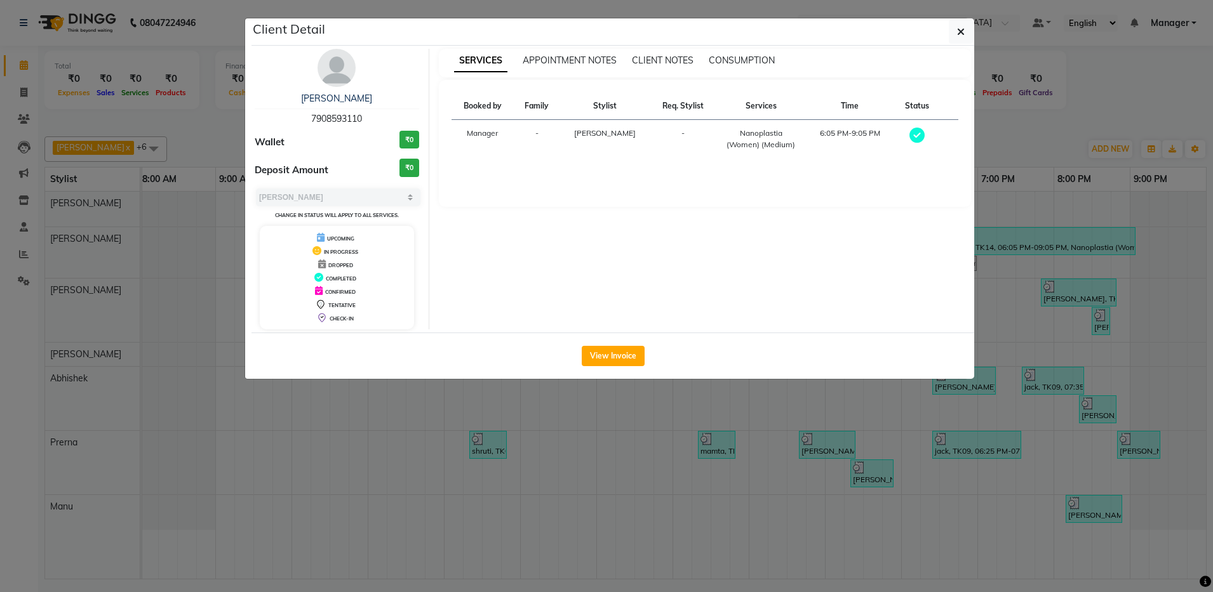
click at [1066, 140] on ngb-modal-window "Client Detail Sarmi Ghosh 7908593110 Wallet ₹0 Deposit Amount ₹0 Select MARK DO…" at bounding box center [606, 296] width 1213 height 592
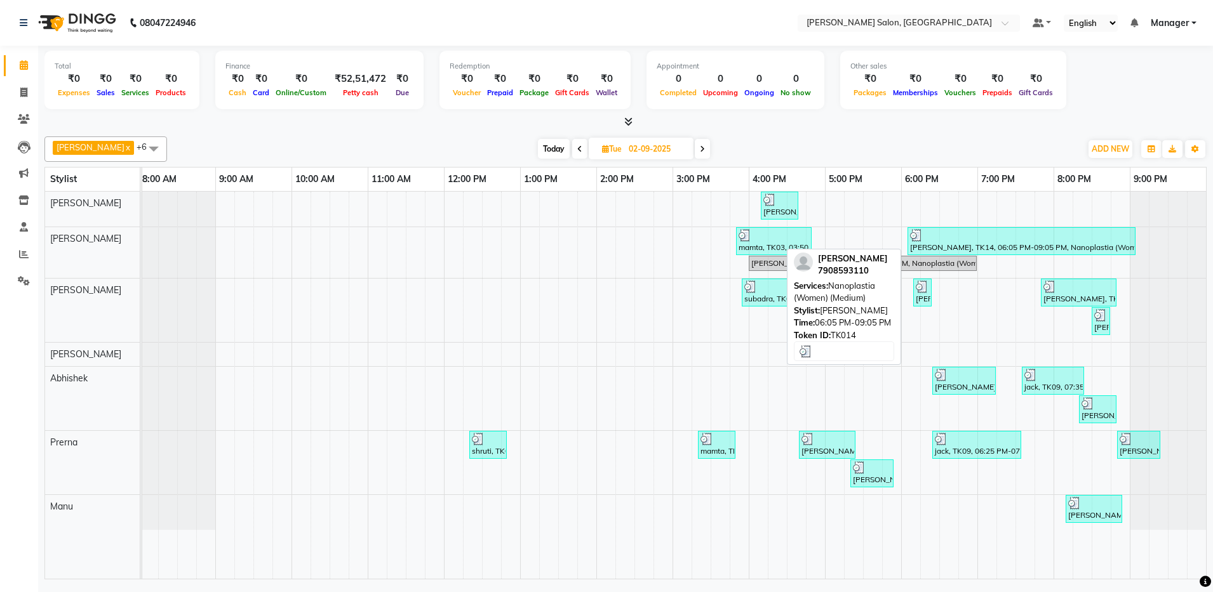
click at [999, 238] on div at bounding box center [1021, 235] width 223 height 13
select select "3"
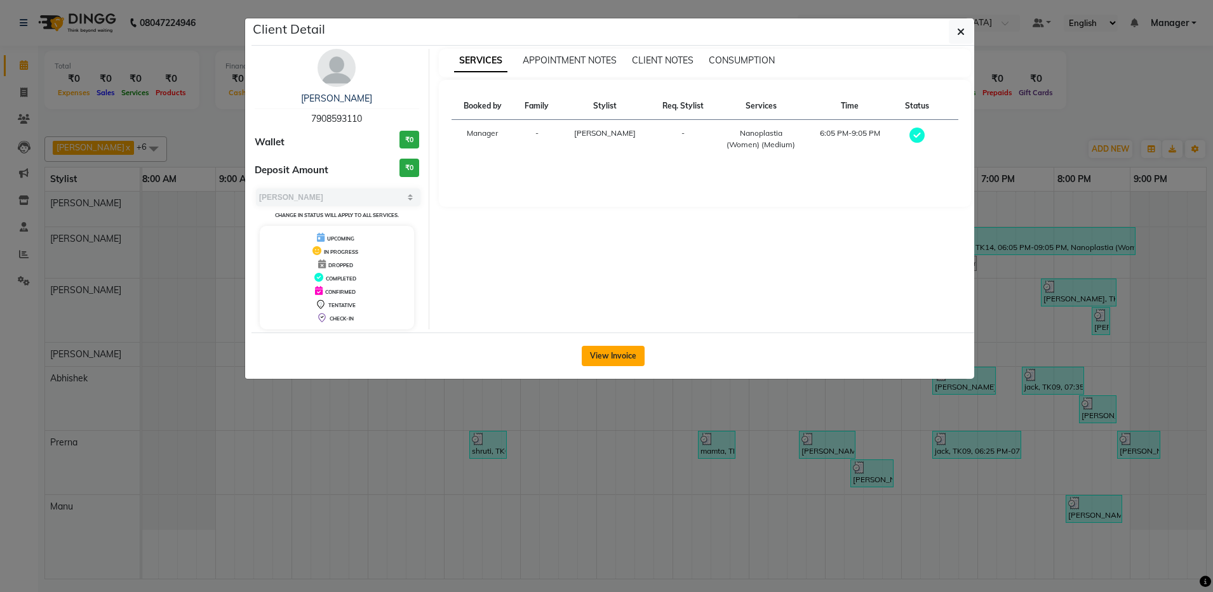
click at [619, 352] on button "View Invoice" at bounding box center [613, 356] width 63 height 20
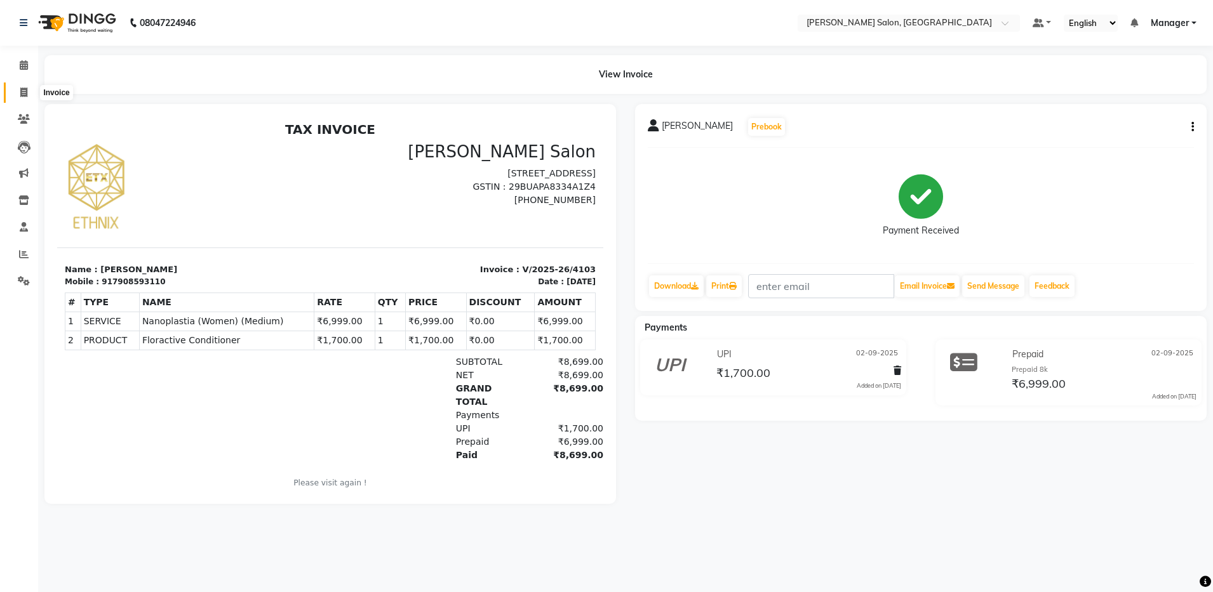
click at [22, 93] on icon at bounding box center [23, 93] width 7 height 10
select select "service"
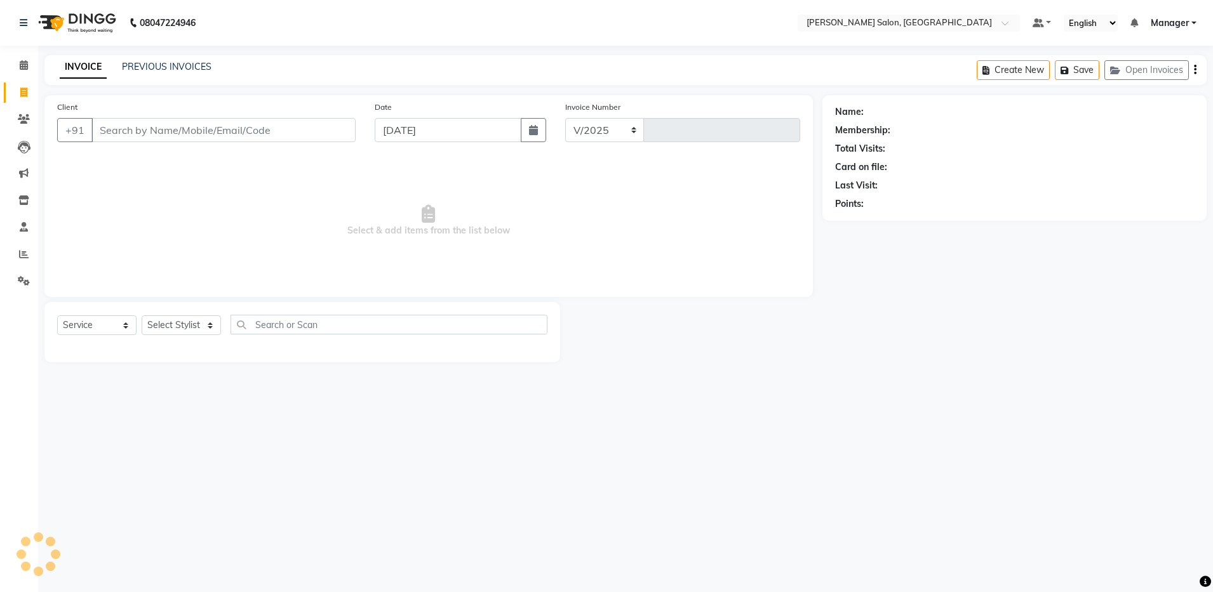
select select "4781"
type input "4104"
click at [27, 72] on link "Calendar" at bounding box center [19, 65] width 30 height 21
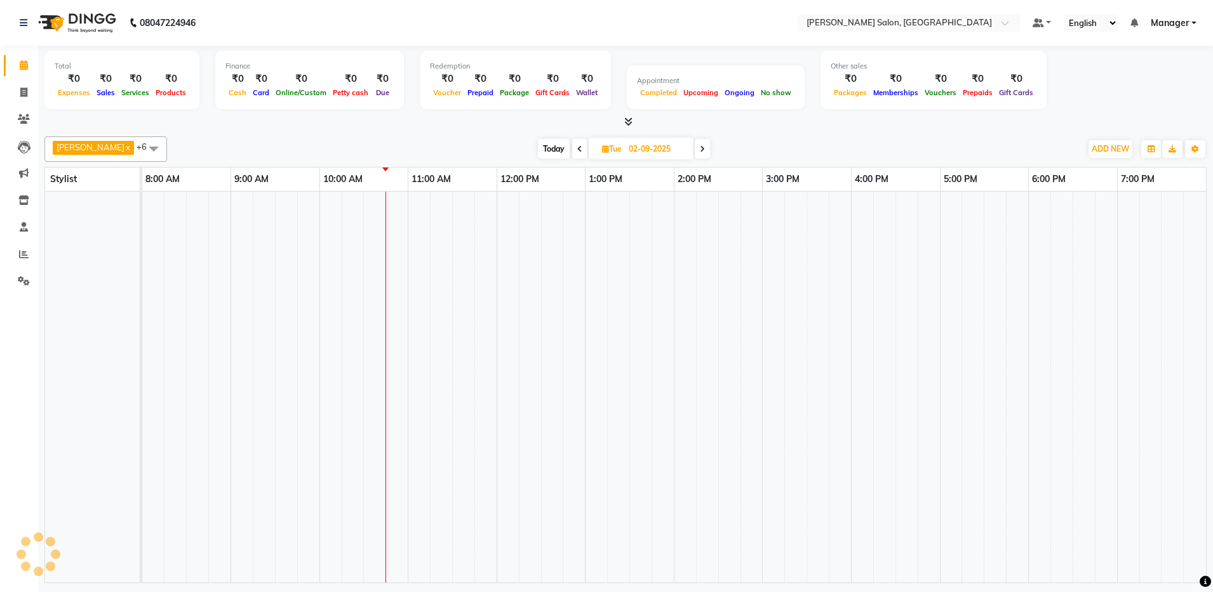
click at [27, 72] on link "Calendar" at bounding box center [19, 65] width 30 height 21
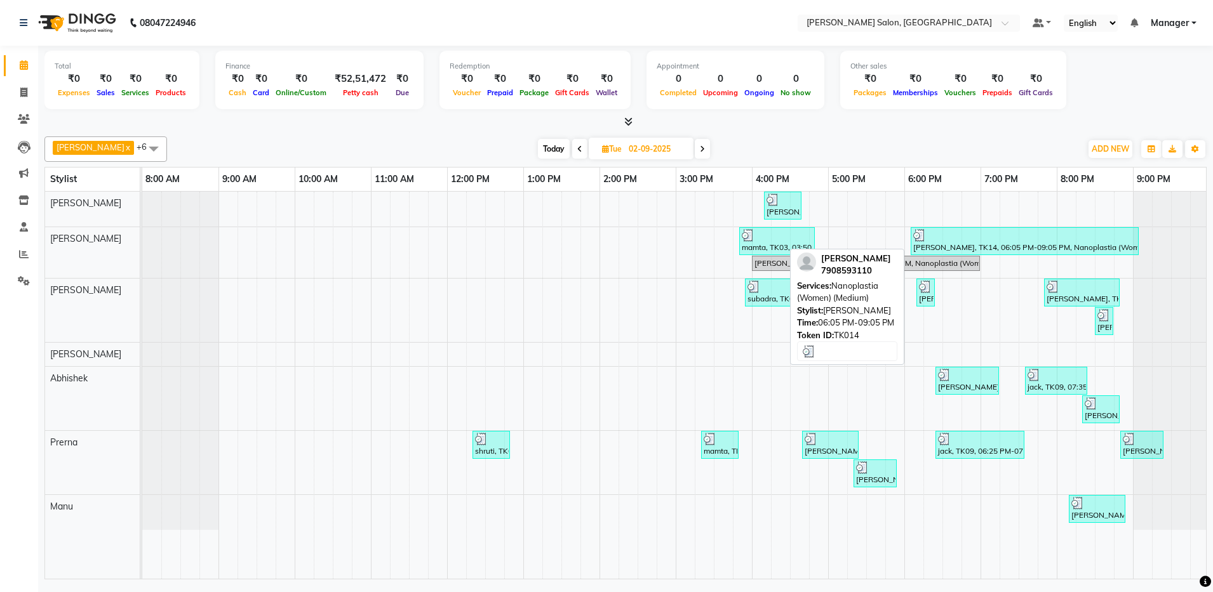
click at [969, 239] on div at bounding box center [1024, 235] width 223 height 13
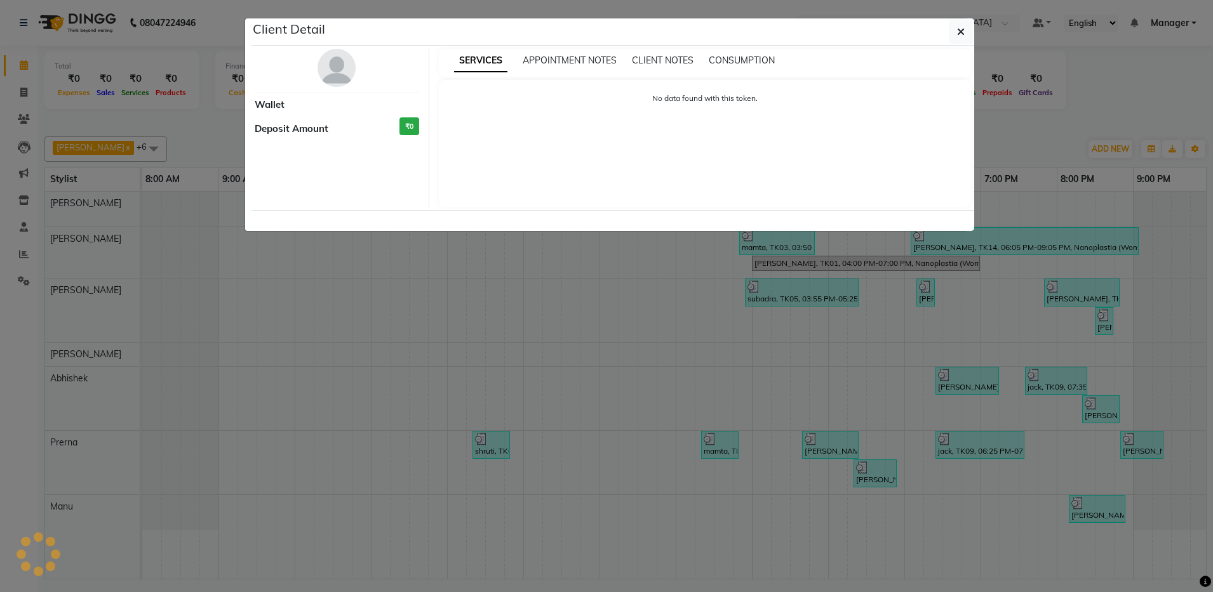
select select "3"
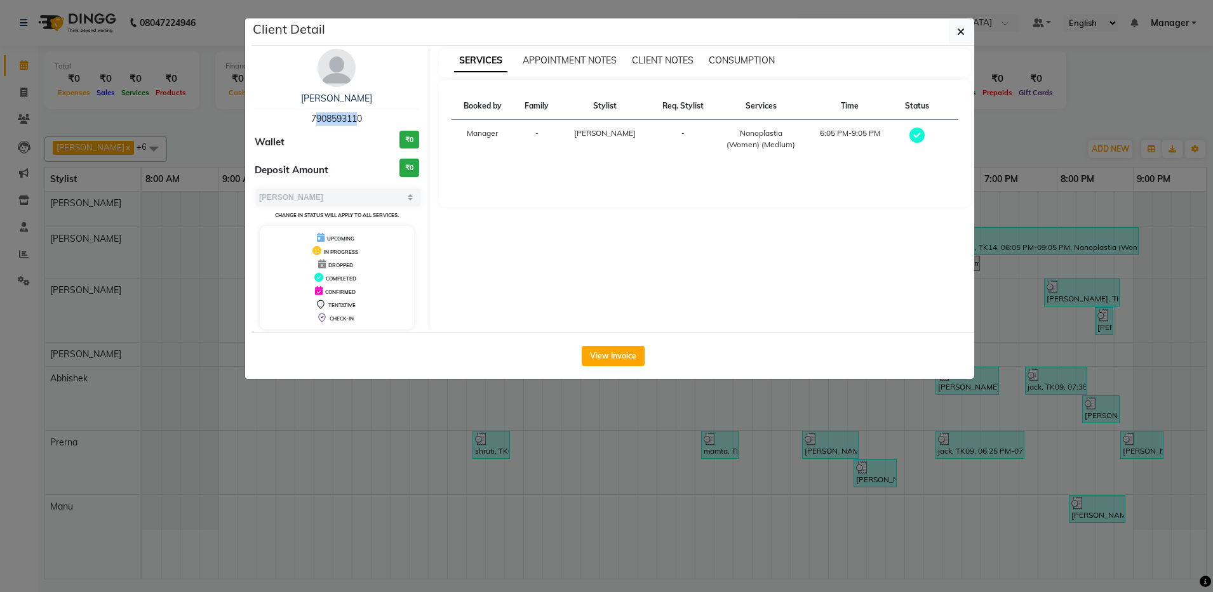
drag, startPoint x: 309, startPoint y: 121, endPoint x: 353, endPoint y: 123, distance: 43.9
click at [353, 123] on div "Sarmi Ghosh 7908593110" at bounding box center [337, 109] width 164 height 34
drag, startPoint x: 353, startPoint y: 123, endPoint x: 291, endPoint y: 126, distance: 61.6
click at [291, 126] on div "Sarmi Ghosh 7908593110 Wallet ₹0 Deposit Amount ₹0 Select MARK DONE UPCOMING Ch…" at bounding box center [337, 189] width 184 height 281
click at [371, 107] on div "Sarmi Ghosh 7908593110" at bounding box center [337, 109] width 164 height 34
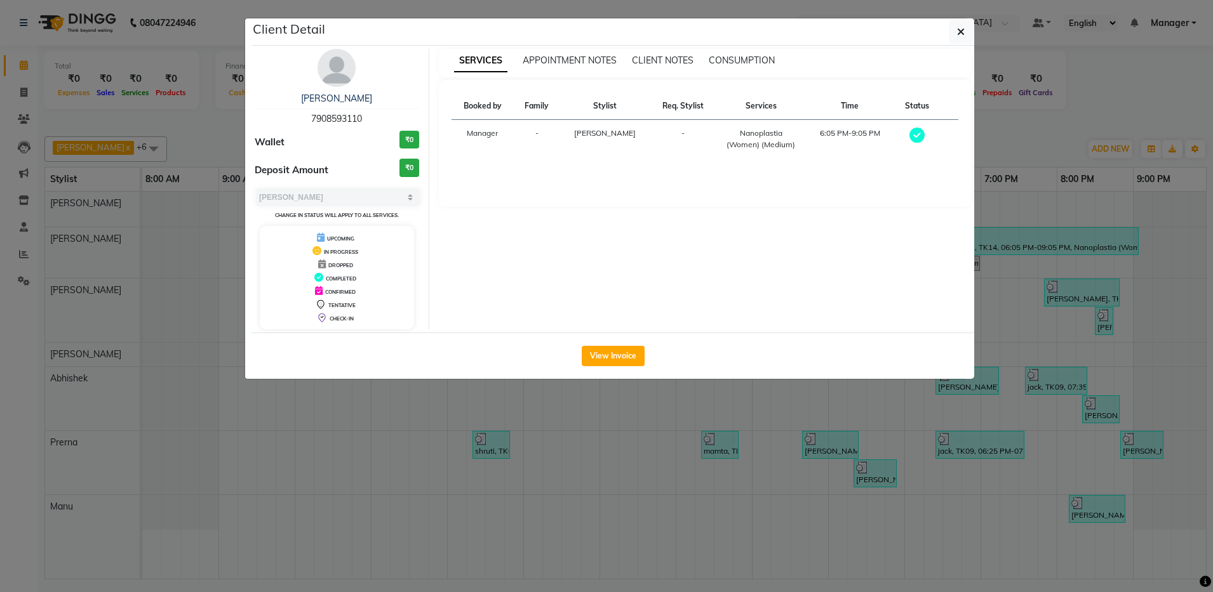
copy span "7908593110"
drag, startPoint x: 307, startPoint y: 122, endPoint x: 422, endPoint y: 186, distance: 131.6
click at [422, 186] on div "Sarmi Ghosh 7908593110 Wallet ₹0 Deposit Amount ₹0 Select MARK DONE UPCOMING Ch…" at bounding box center [337, 189] width 184 height 281
drag, startPoint x: 422, startPoint y: 186, endPoint x: 495, endPoint y: 216, distance: 79.1
click at [495, 216] on div "SERVICES APPOINTMENT NOTES CLIENT NOTES CONSUMPTION Booked by Family Stylist Re…" at bounding box center [705, 189] width 552 height 281
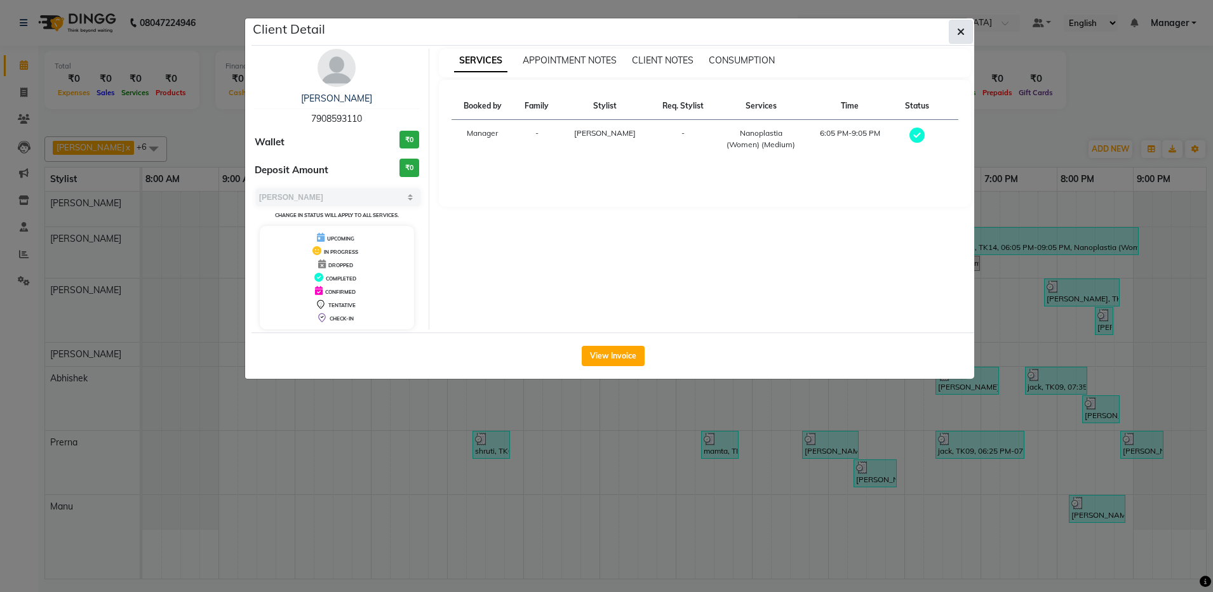
click at [966, 39] on button "button" at bounding box center [960, 32] width 24 height 24
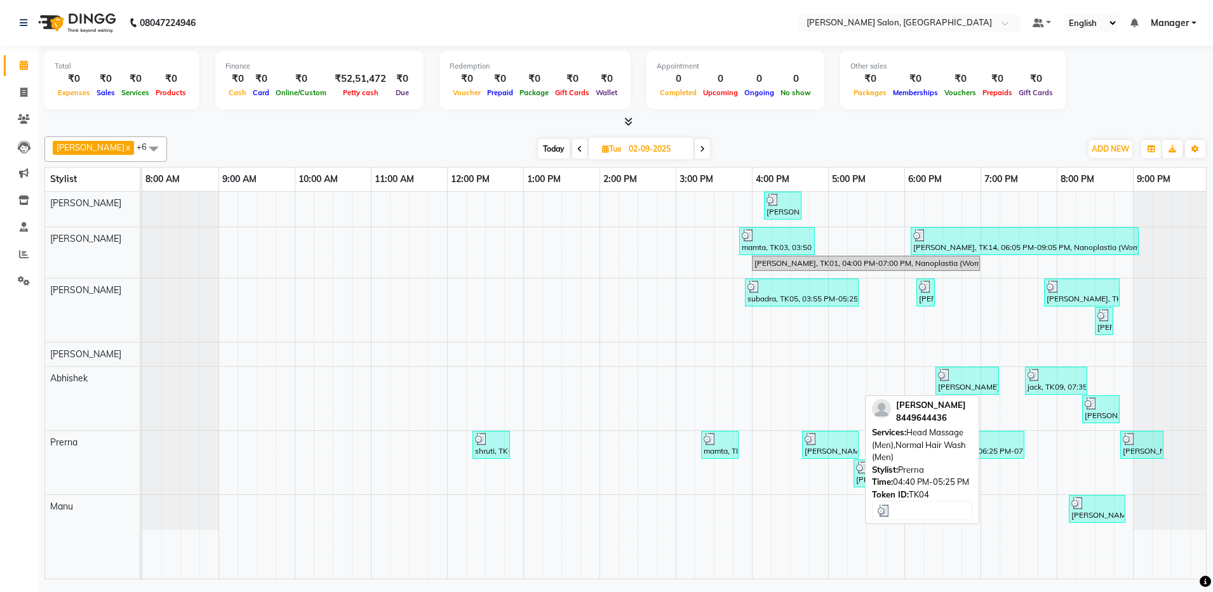
click at [831, 442] on div at bounding box center [829, 439] width 51 height 13
select select "3"
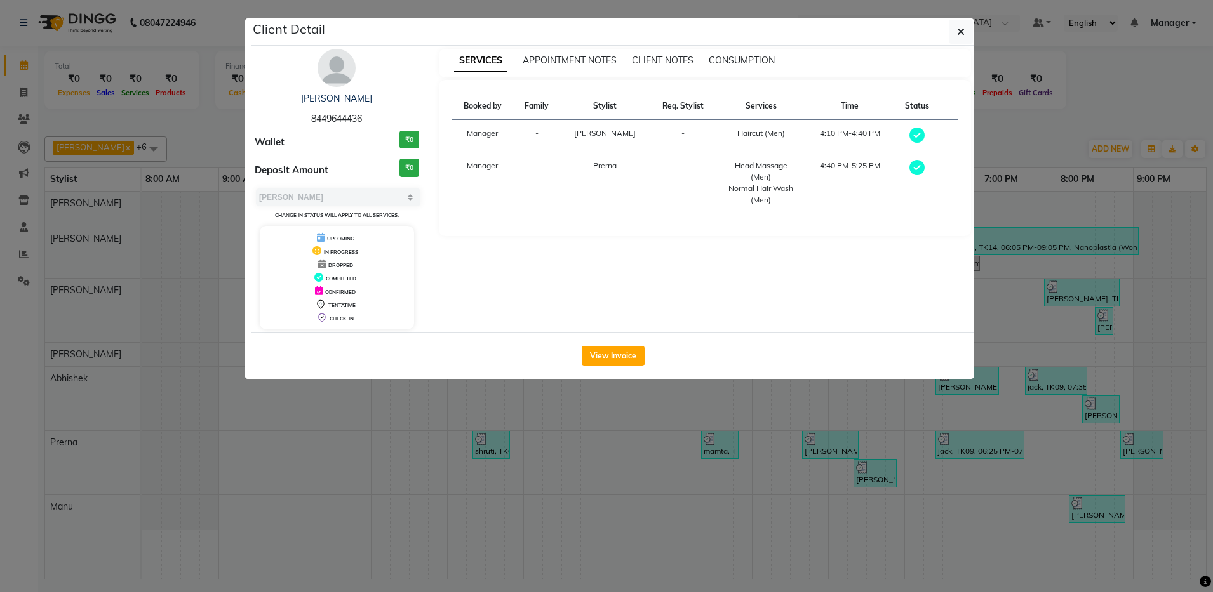
click at [615, 484] on ngb-modal-window "Client Detail Dr vasu 8449644436 Wallet ₹0 Deposit Amount ₹0 Select MARK DONE U…" at bounding box center [606, 296] width 1213 height 592
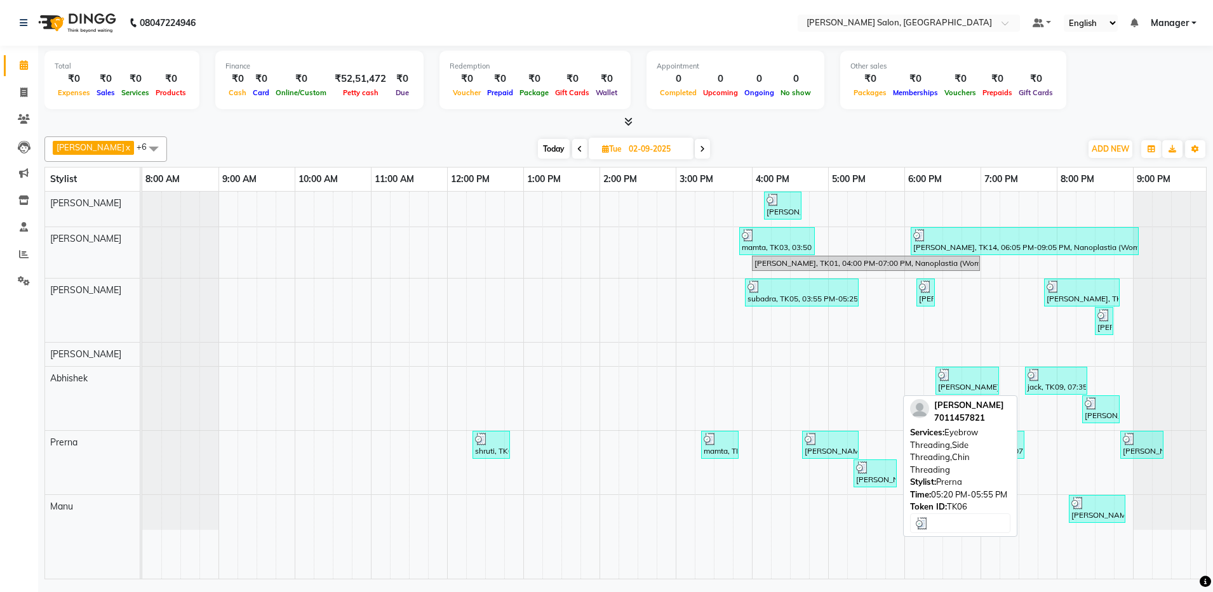
click at [871, 478] on div "anushika, TK06, 05:20 PM-05:55 PM, Eyebrow Threading,Side Threading,Chin Thread…" at bounding box center [875, 474] width 41 height 24
select select "3"
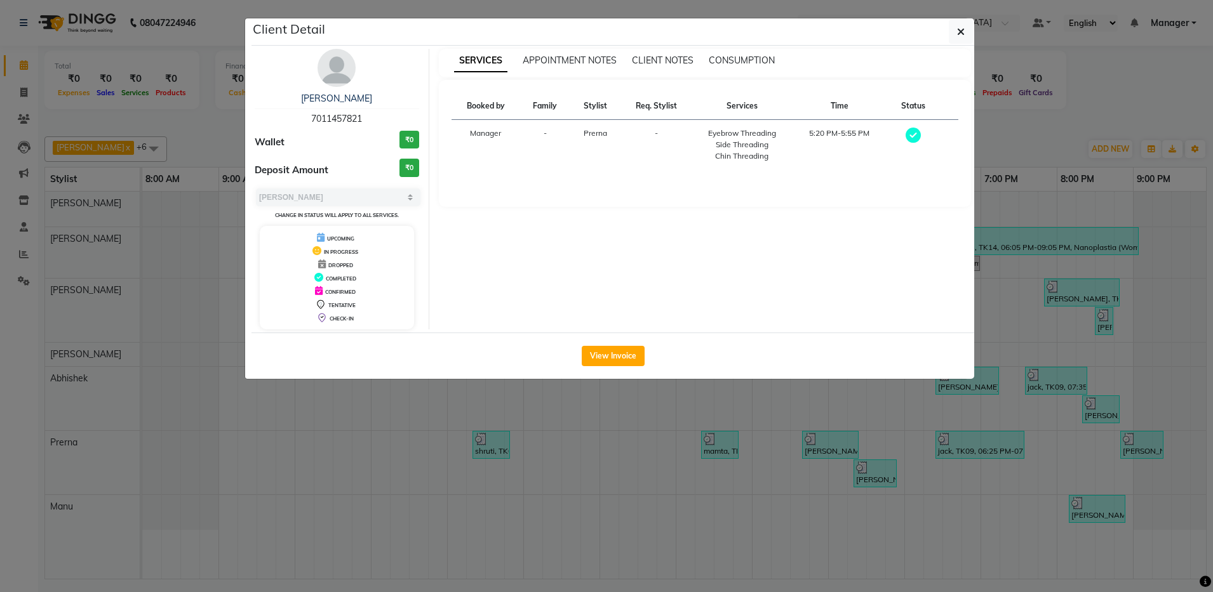
click at [194, 220] on ngb-modal-window "Client Detail anushika 7011457821 Wallet ₹0 Deposit Amount ₹0 Select MARK DONE …" at bounding box center [606, 296] width 1213 height 592
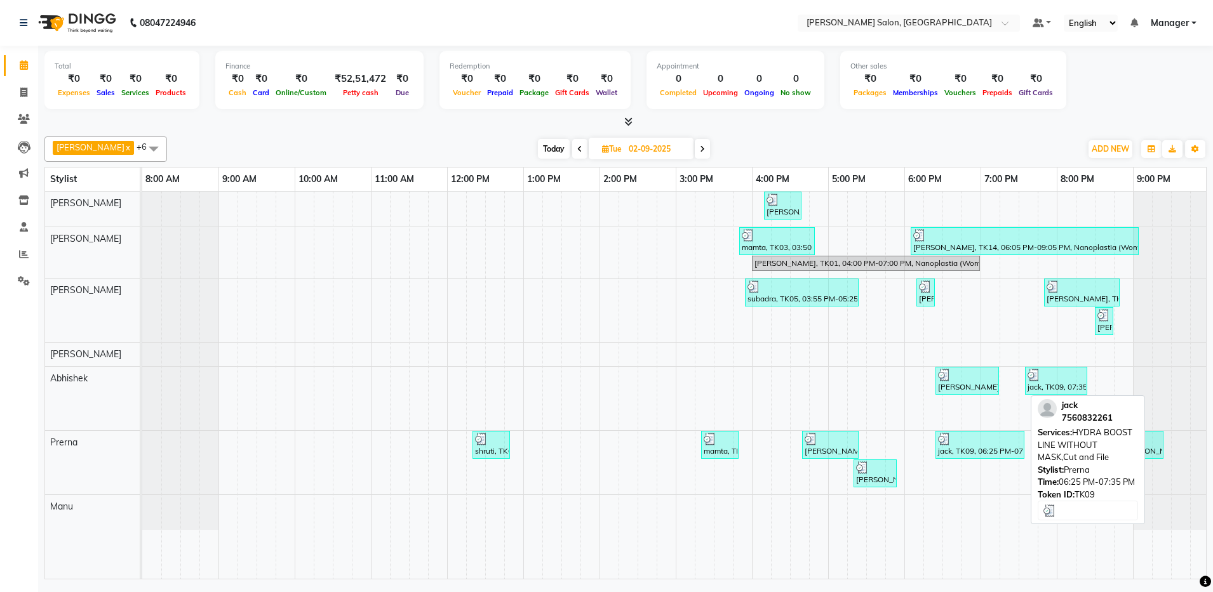
click at [962, 441] on div at bounding box center [980, 439] width 84 height 13
select select "3"
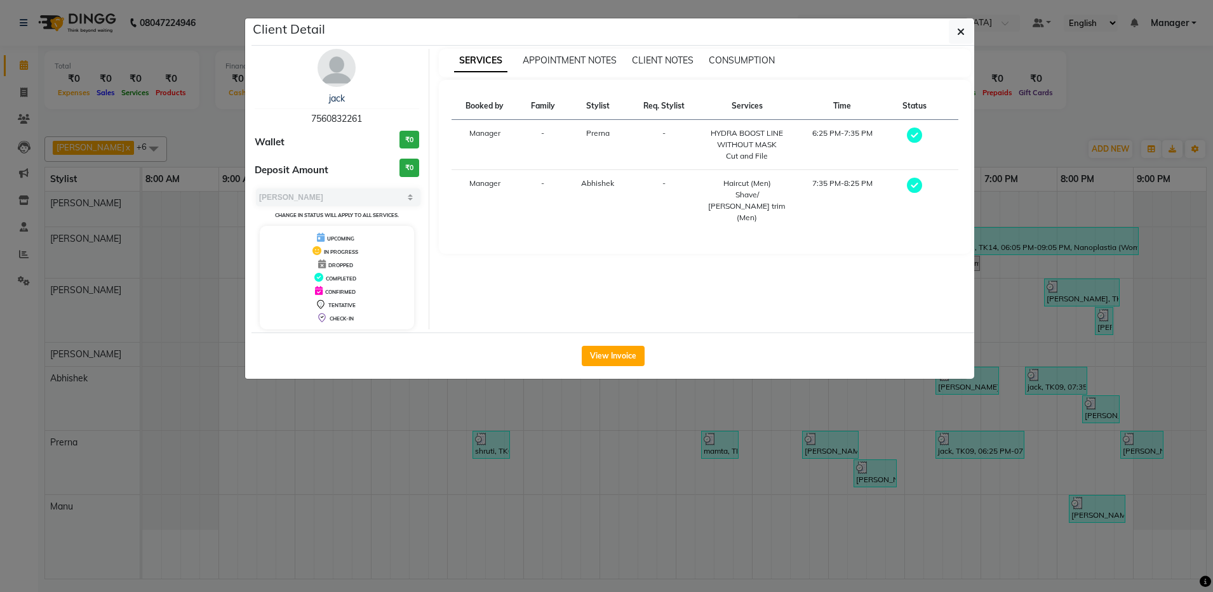
click at [368, 453] on ngb-modal-window "Client Detail jack 7560832261 Wallet ₹0 Deposit Amount ₹0 Select MARK DONE UPCO…" at bounding box center [606, 296] width 1213 height 592
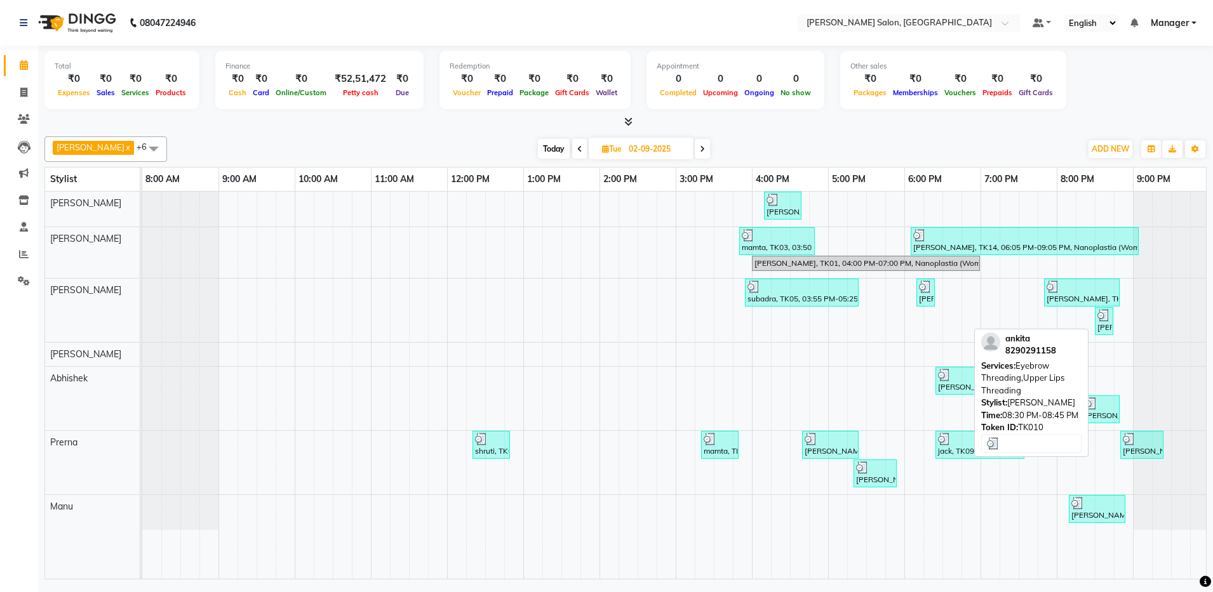
click at [1103, 324] on div "ankita, TK10, 08:30 PM-08:45 PM, Eyebrow Threading,Upper Lips Threading" at bounding box center [1104, 321] width 16 height 24
select select "3"
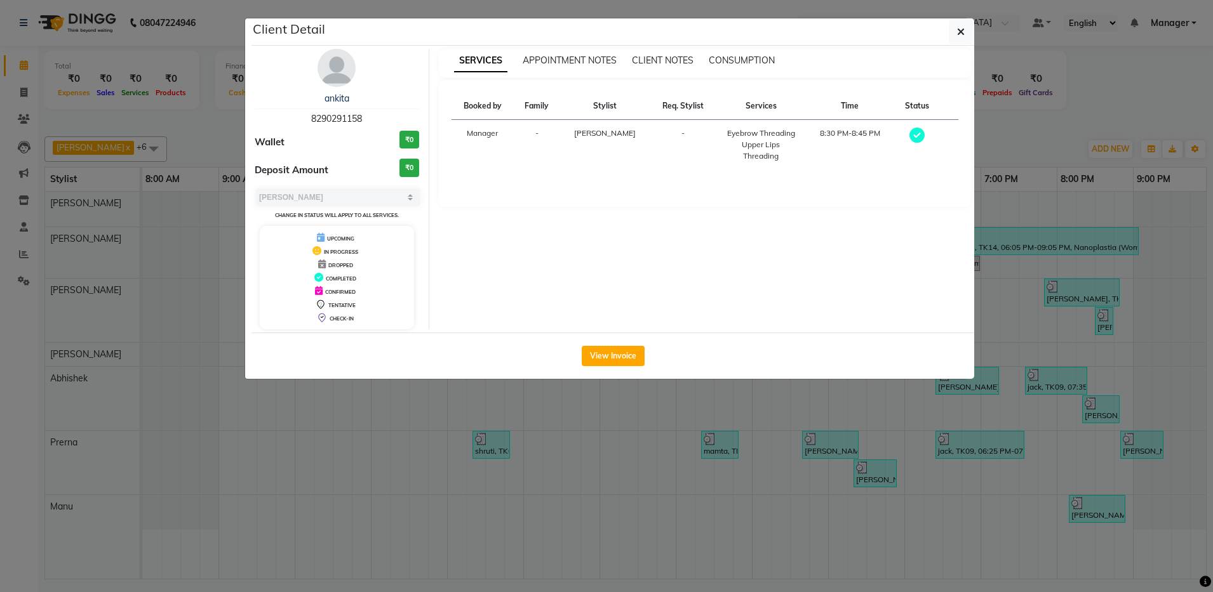
click at [190, 225] on ngb-modal-window "Client Detail ankita 8290291158 Wallet ₹0 Deposit Amount ₹0 Select MARK DONE UP…" at bounding box center [606, 296] width 1213 height 592
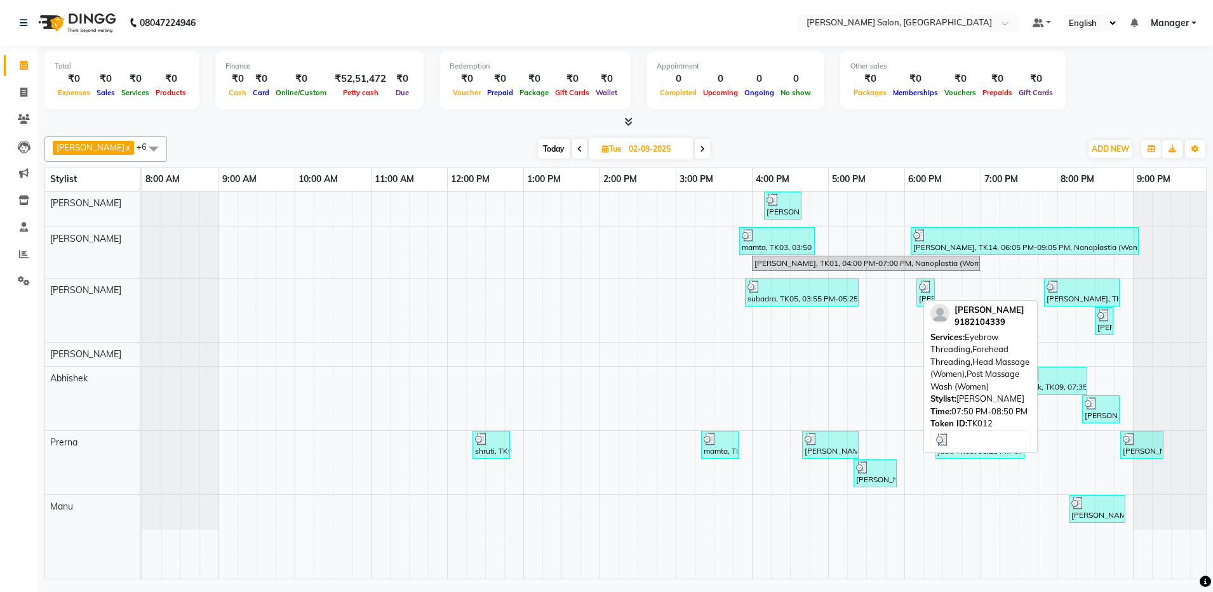
click at [1073, 284] on div at bounding box center [1081, 287] width 70 height 13
select select "3"
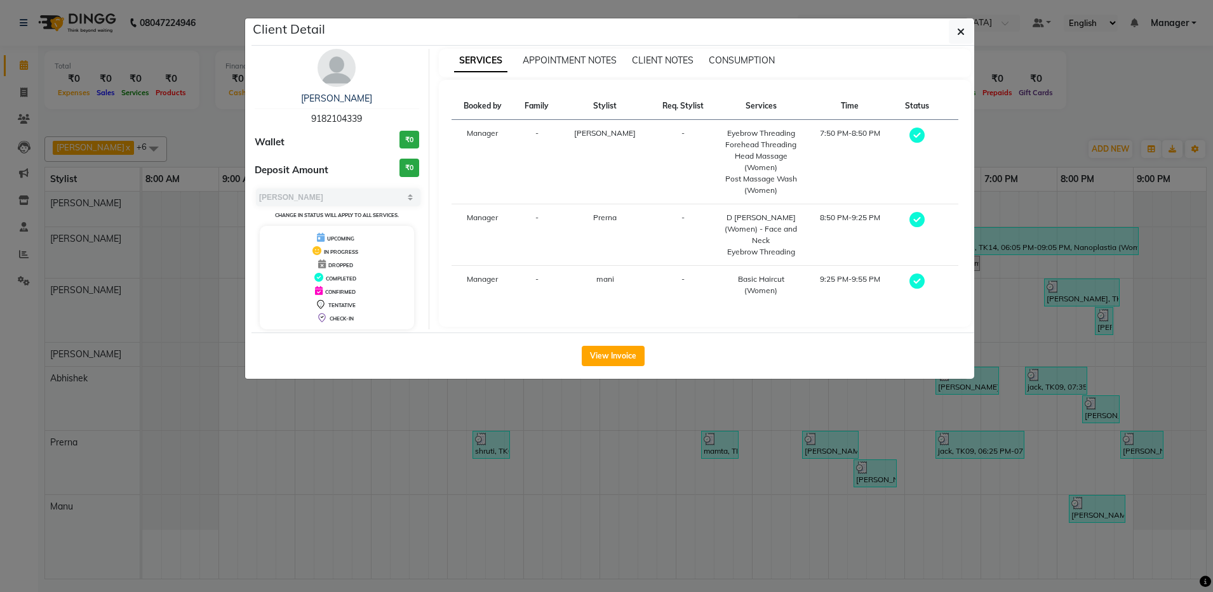
click at [296, 457] on ngb-modal-window "Client Detail Chandana 9182104339 Wallet ₹0 Deposit Amount ₹0 Select MARK DONE …" at bounding box center [606, 296] width 1213 height 592
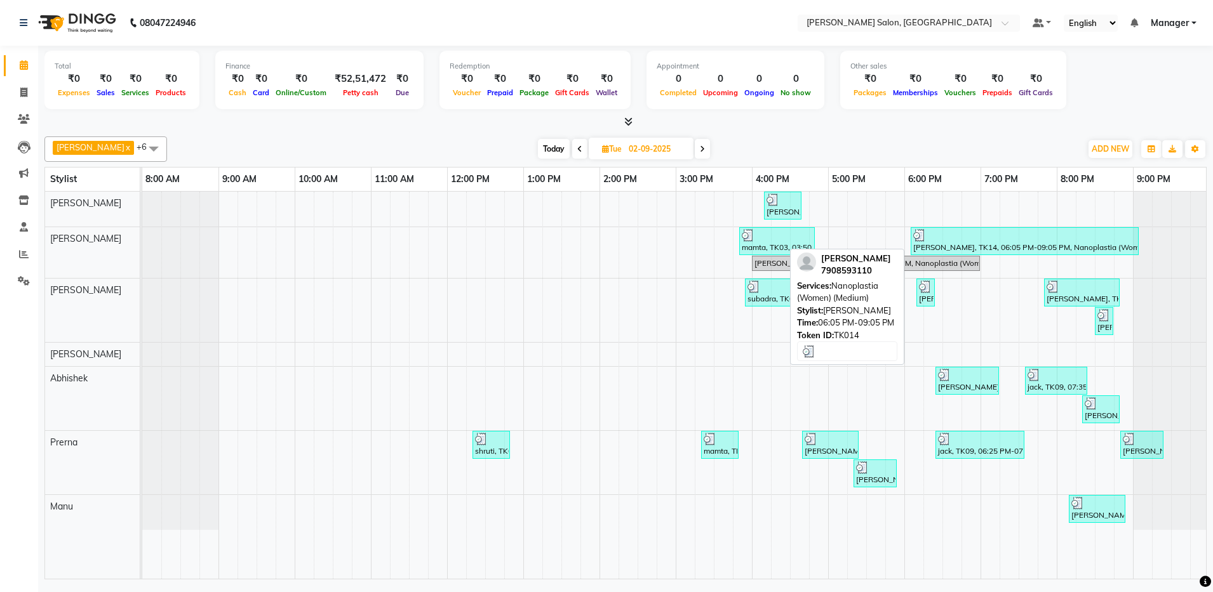
click at [959, 243] on div "Sarmi Ghosh, TK14, 06:05 PM-09:05 PM, Nanoplastia (Women) (Medium)" at bounding box center [1024, 241] width 225 height 24
select select "3"
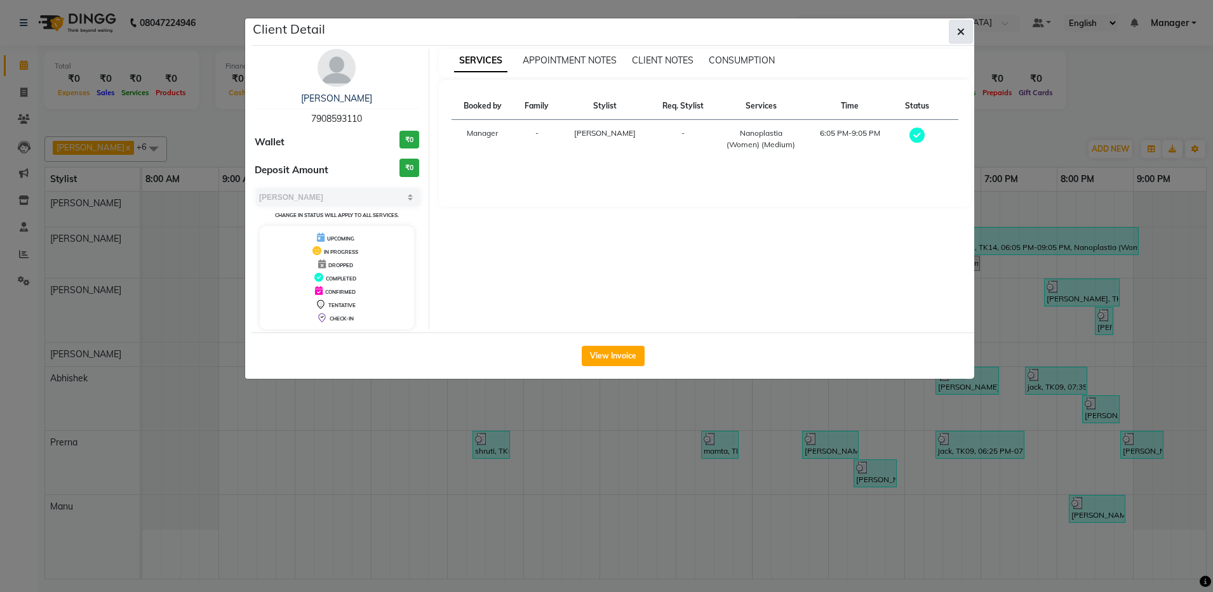
click at [959, 39] on button "button" at bounding box center [960, 32] width 24 height 24
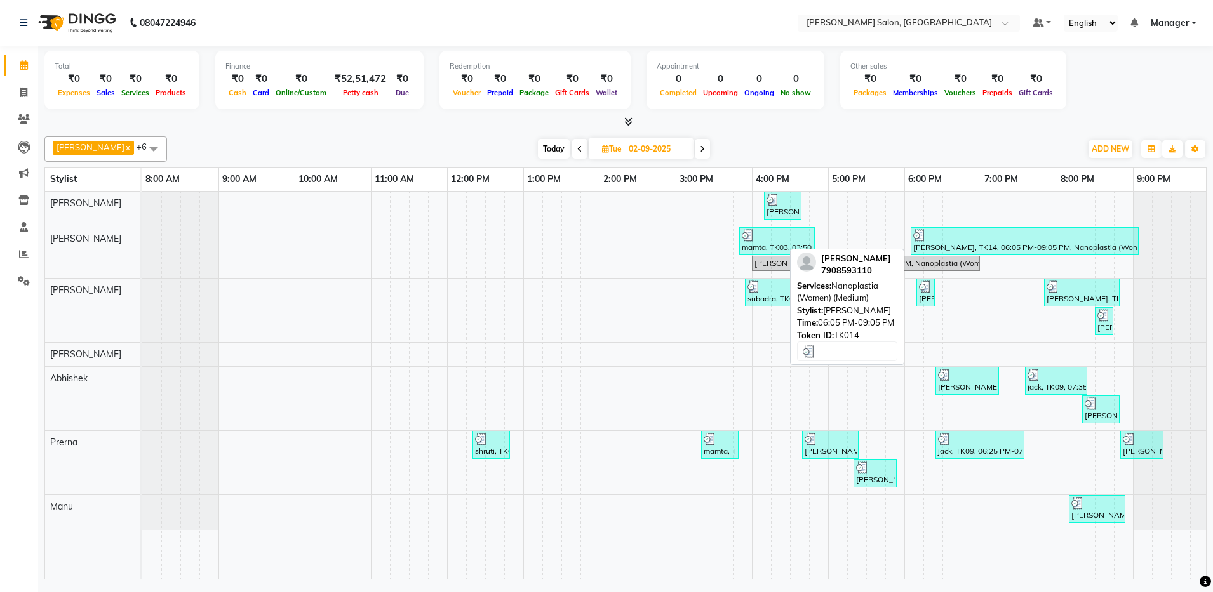
click at [958, 245] on div "Sarmi Ghosh, TK14, 06:05 PM-09:05 PM, Nanoplastia (Women) (Medium)" at bounding box center [1024, 241] width 225 height 24
select select "3"
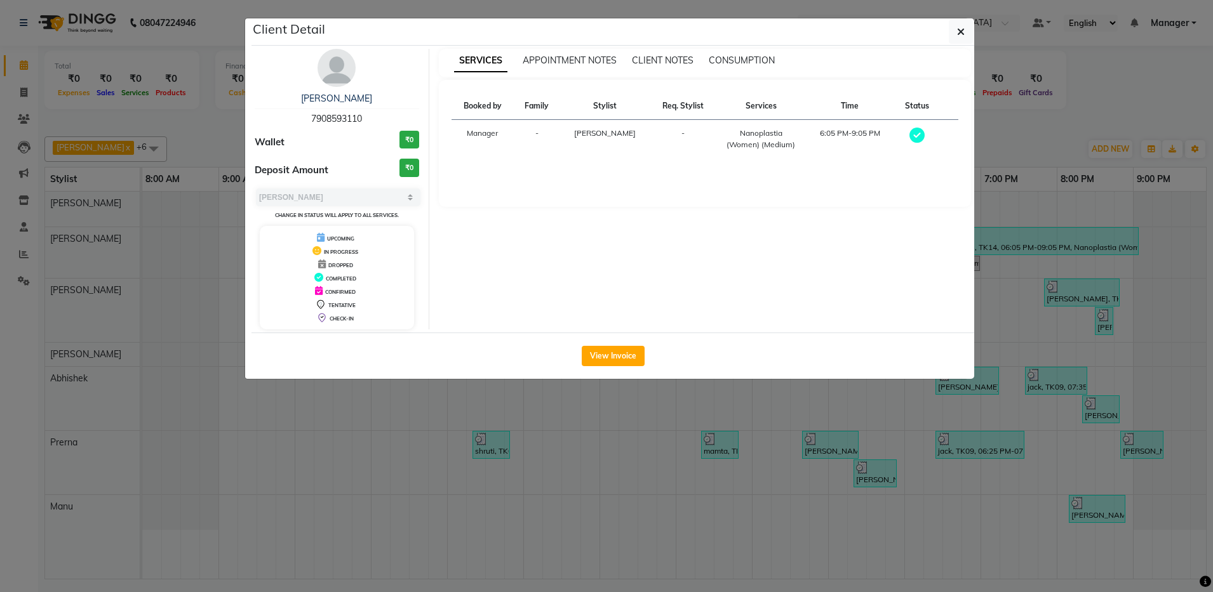
drag, startPoint x: 958, startPoint y: 245, endPoint x: 958, endPoint y: 230, distance: 14.6
click at [958, 230] on div "SERVICES APPOINTMENT NOTES CLIENT NOTES CONSUMPTION Booked by Family Stylist Re…" at bounding box center [705, 189] width 552 height 281
click at [1121, 215] on ngb-modal-window "Client Detail Sarmi Ghosh 7908593110 Wallet ₹0 Deposit Amount ₹0 Select MARK DO…" at bounding box center [606, 296] width 1213 height 592
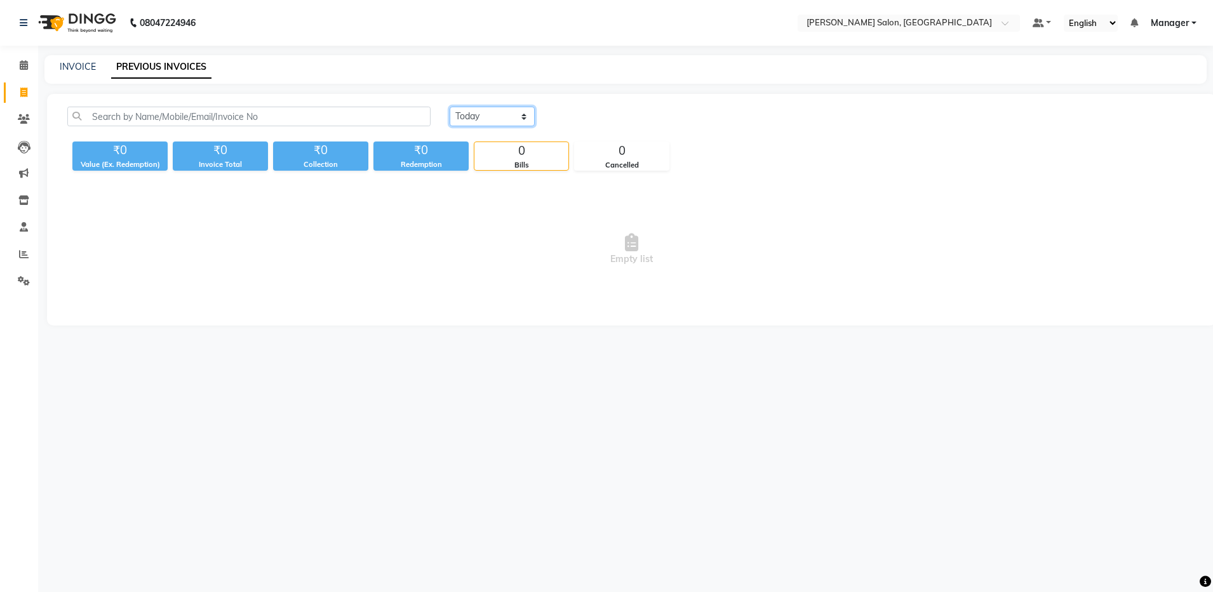
click at [479, 116] on select "Today Yesterday Custom Range" at bounding box center [491, 117] width 85 height 20
select select "yesterday"
click at [449, 107] on select "Today Yesterday Custom Range" at bounding box center [491, 117] width 85 height 20
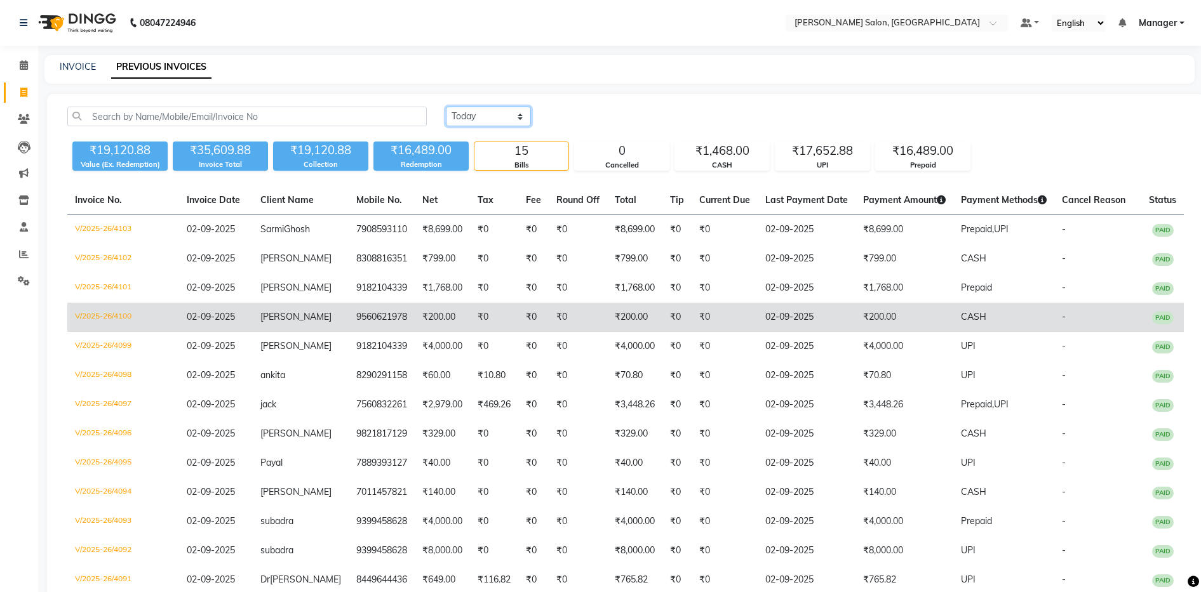
scroll to position [143, 0]
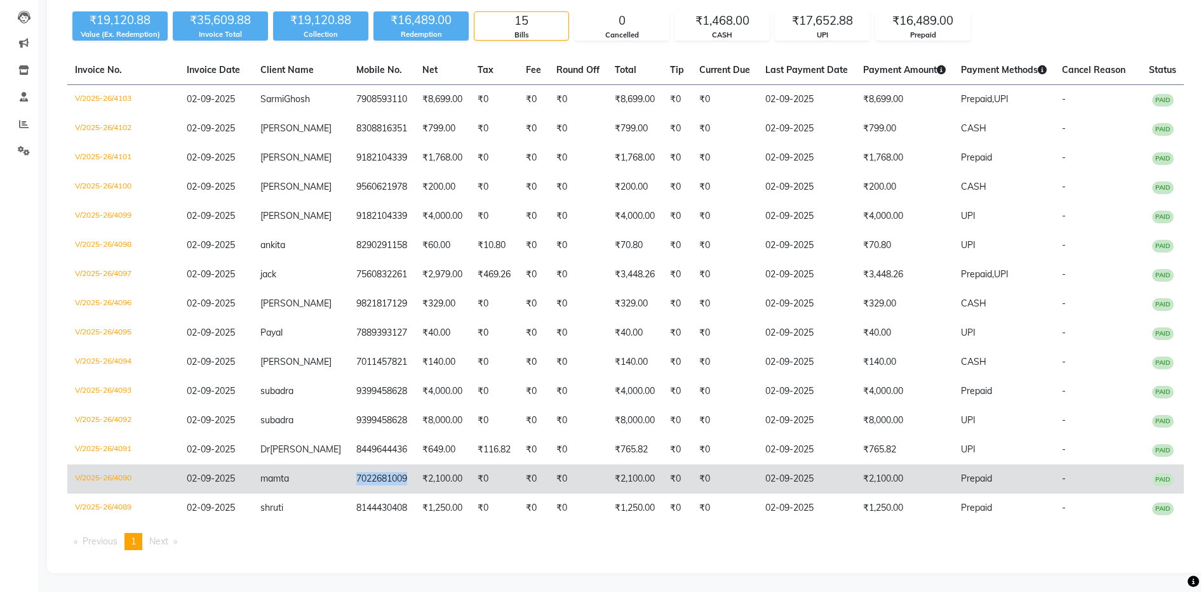
copy td "7022681009"
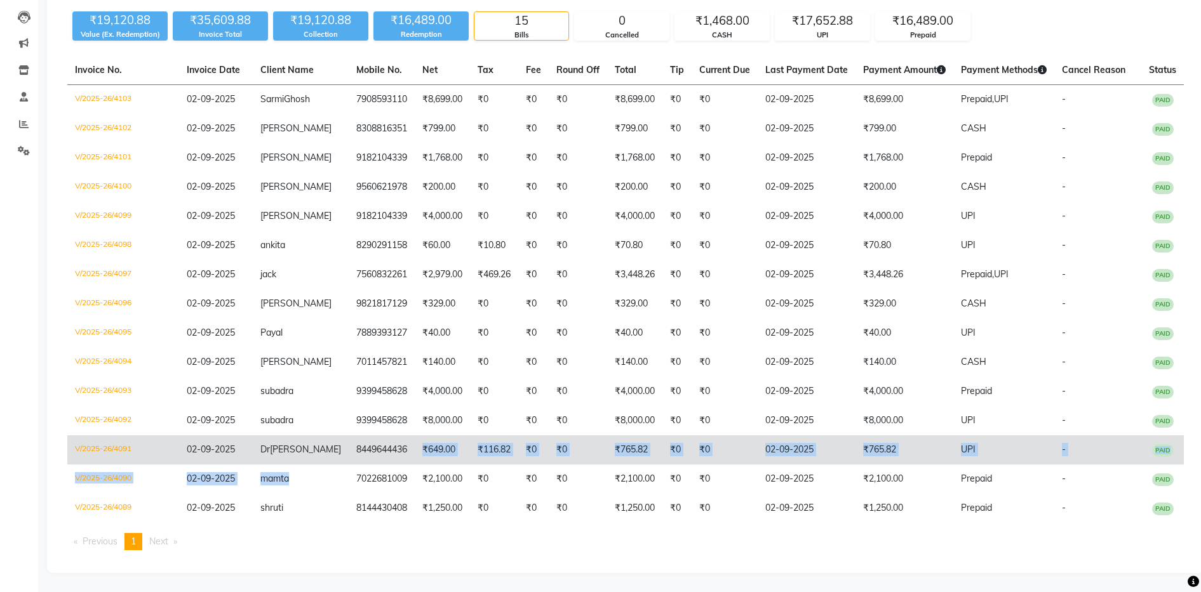
drag, startPoint x: 335, startPoint y: 481, endPoint x: 402, endPoint y: 456, distance: 71.1
click at [402, 456] on tbody "V/2025-26/4103 02-09-2025 Sarmi Ghosh 7908593110 ₹8,699.00 ₹0 ₹0 ₹0 ₹8,699.00 ₹…" at bounding box center [625, 304] width 1116 height 439
copy td "8449644436"
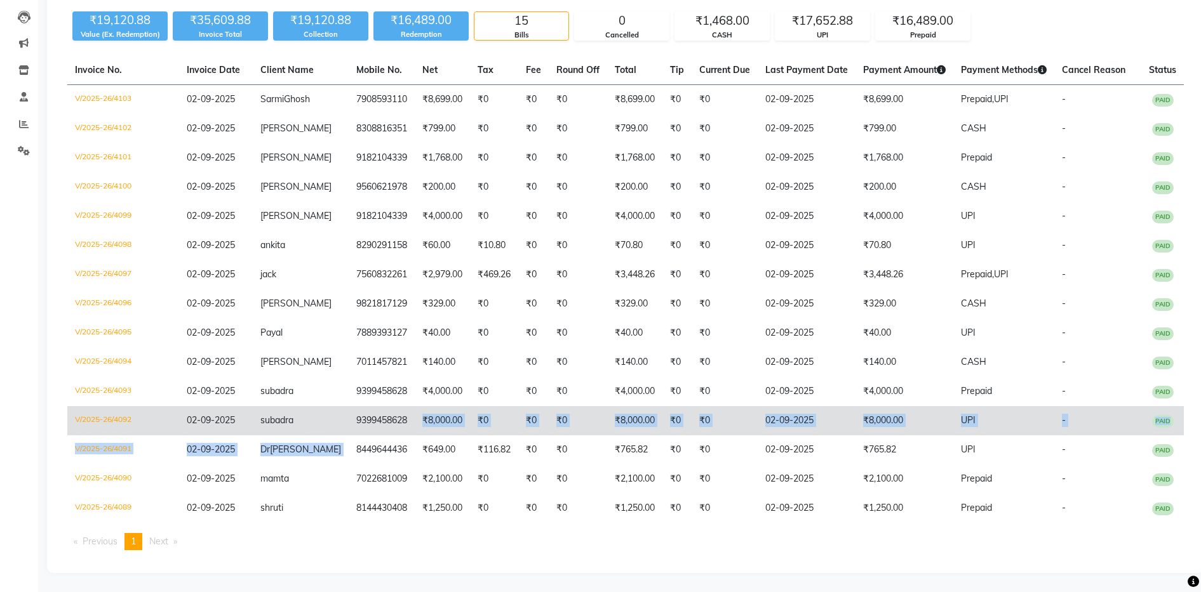
drag, startPoint x: 331, startPoint y: 450, endPoint x: 399, endPoint y: 409, distance: 79.2
click at [399, 409] on tbody "V/2025-26/4103 02-09-2025 Sarmi Ghosh 7908593110 ₹8,699.00 ₹0 ₹0 ₹0 ₹8,699.00 ₹…" at bounding box center [625, 304] width 1116 height 439
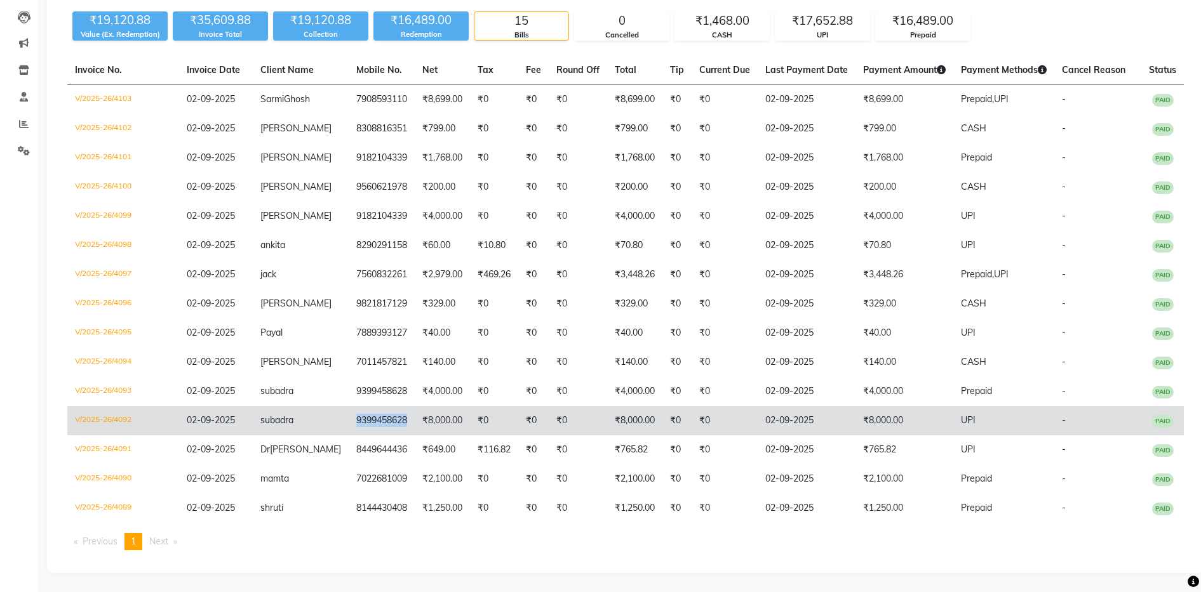
copy td "9399458628"
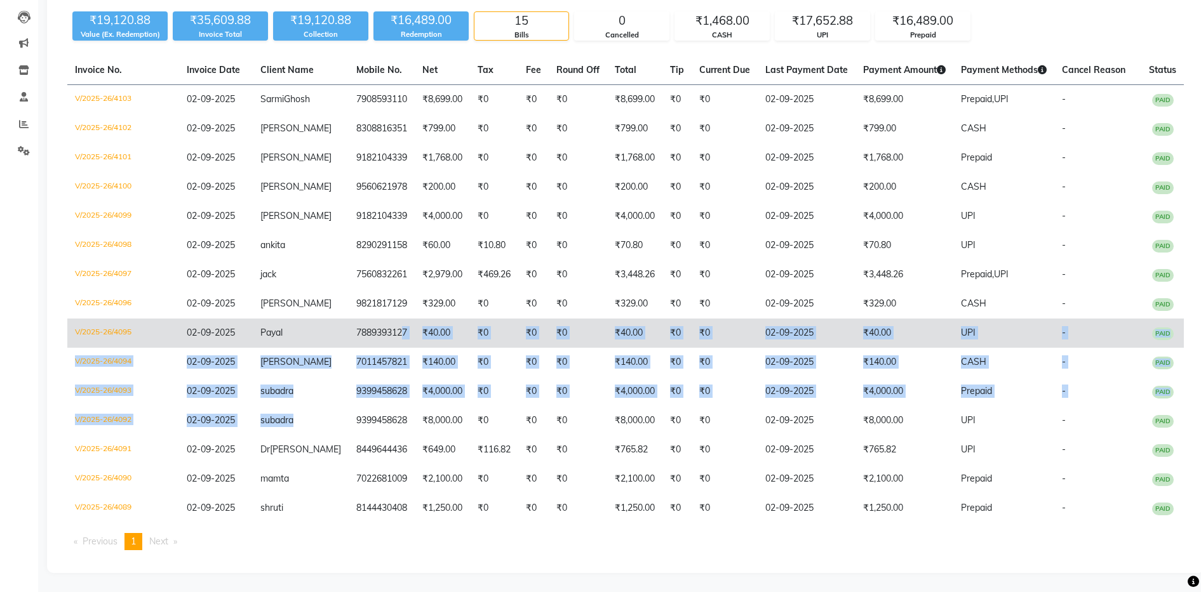
drag, startPoint x: 329, startPoint y: 420, endPoint x: 383, endPoint y: 343, distance: 94.4
click at [383, 343] on tbody "V/2025-26/4103 02-09-2025 Sarmi Ghosh 7908593110 ₹8,699.00 ₹0 ₹0 ₹0 ₹8,699.00 ₹…" at bounding box center [625, 304] width 1116 height 439
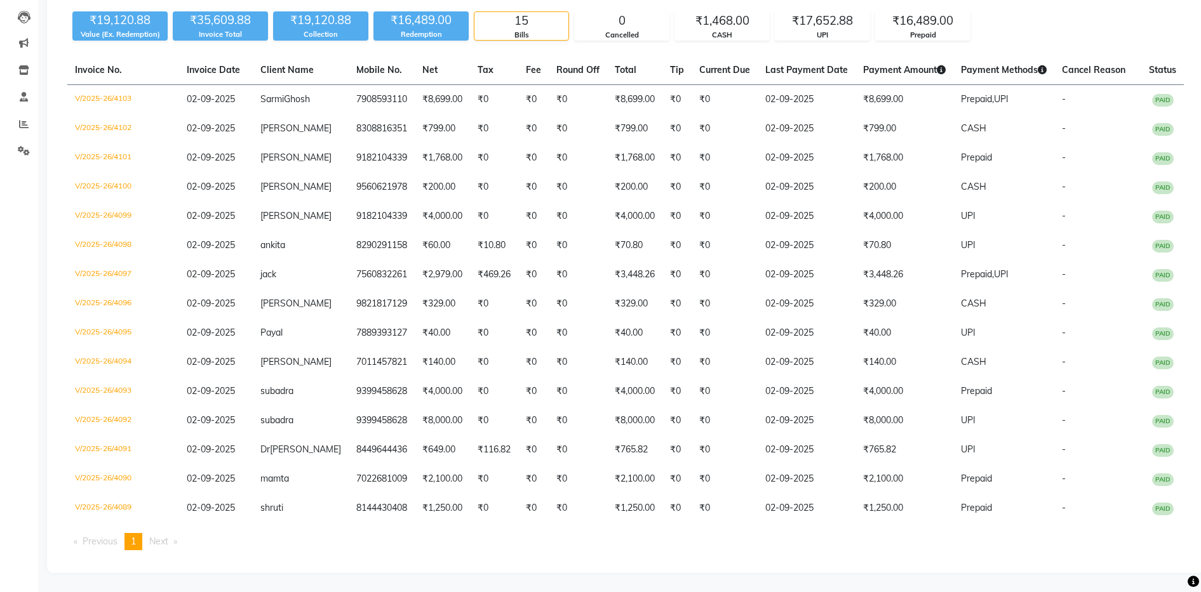
click at [1149, 40] on div "[DATE] [DATE] Custom Range ₹19,120.88 Value (Ex. Redemption) ₹35,609.88 Invoice…" at bounding box center [625, 268] width 1157 height 609
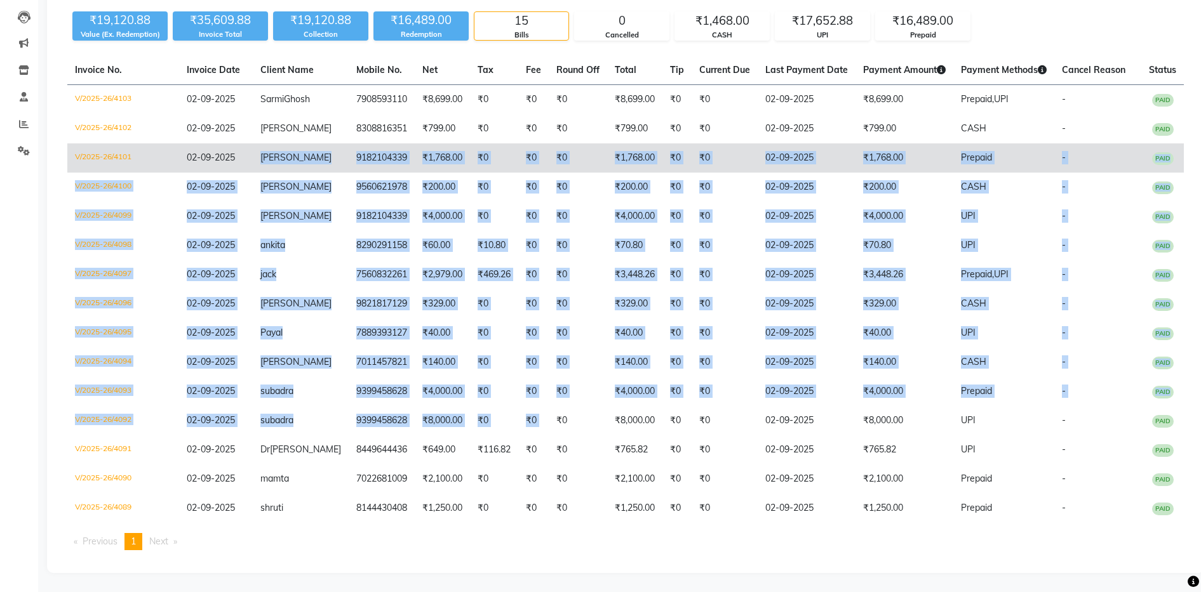
drag, startPoint x: 534, startPoint y: 422, endPoint x: 239, endPoint y: 161, distance: 393.5
click at [239, 161] on tbody "V/2025-26/4103 02-09-2025 Sarmi Ghosh 7908593110 ₹8,699.00 ₹0 ₹0 ₹0 ₹8,699.00 ₹…" at bounding box center [625, 304] width 1116 height 439
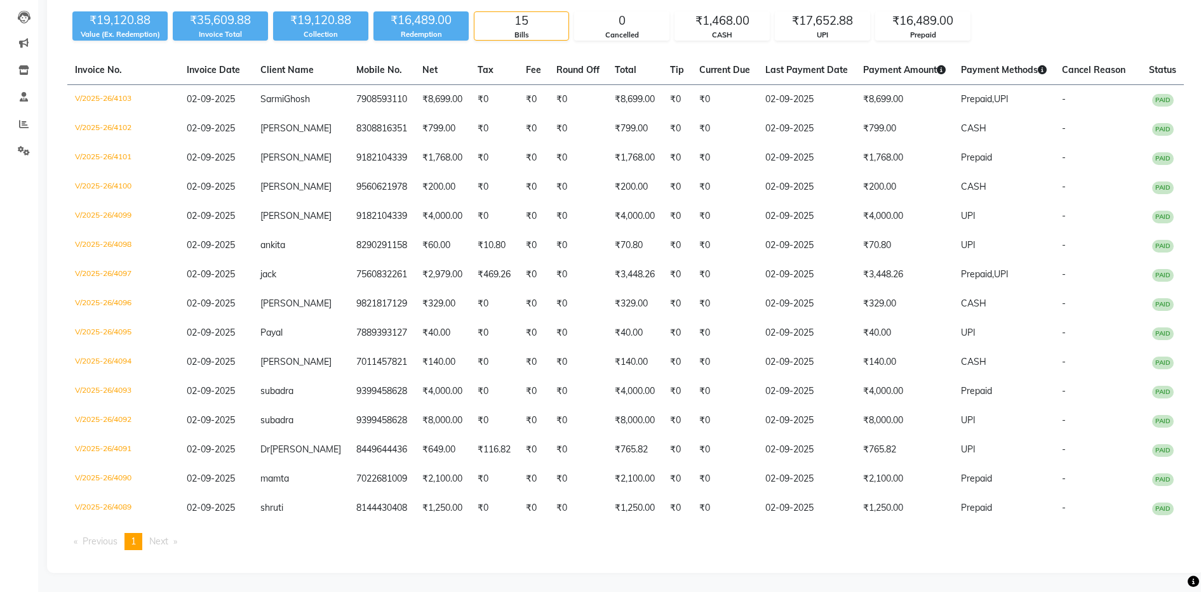
click at [486, 42] on div "[DATE] [DATE] Custom Range ₹19,120.88 Value (Ex. Redemption) ₹35,609.88 Invoice…" at bounding box center [625, 268] width 1157 height 609
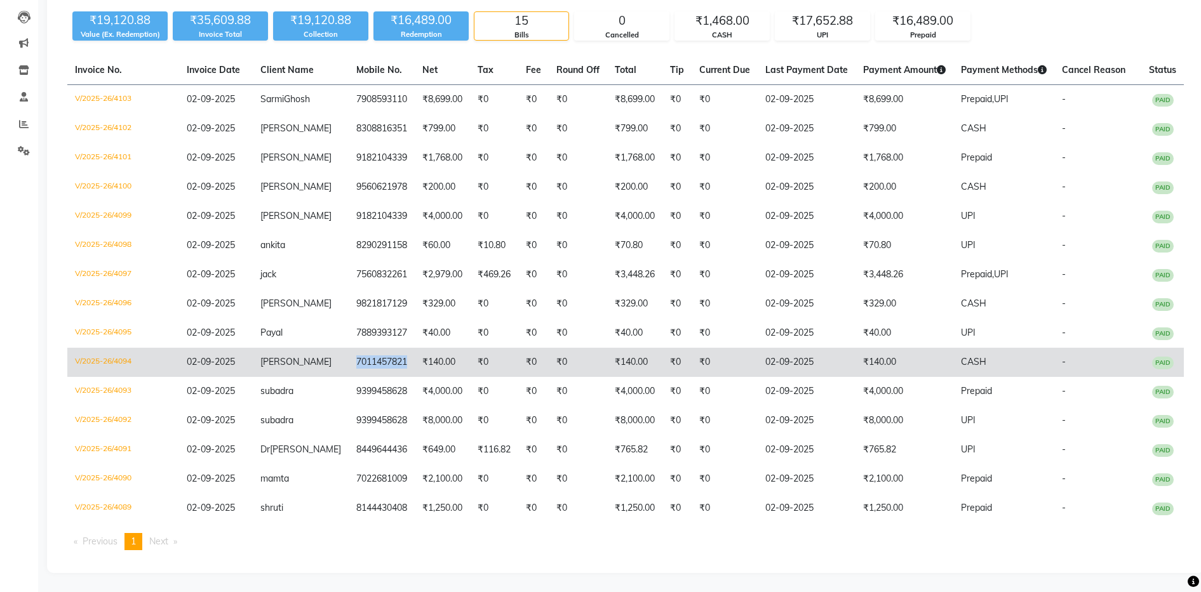
copy td "7011457821"
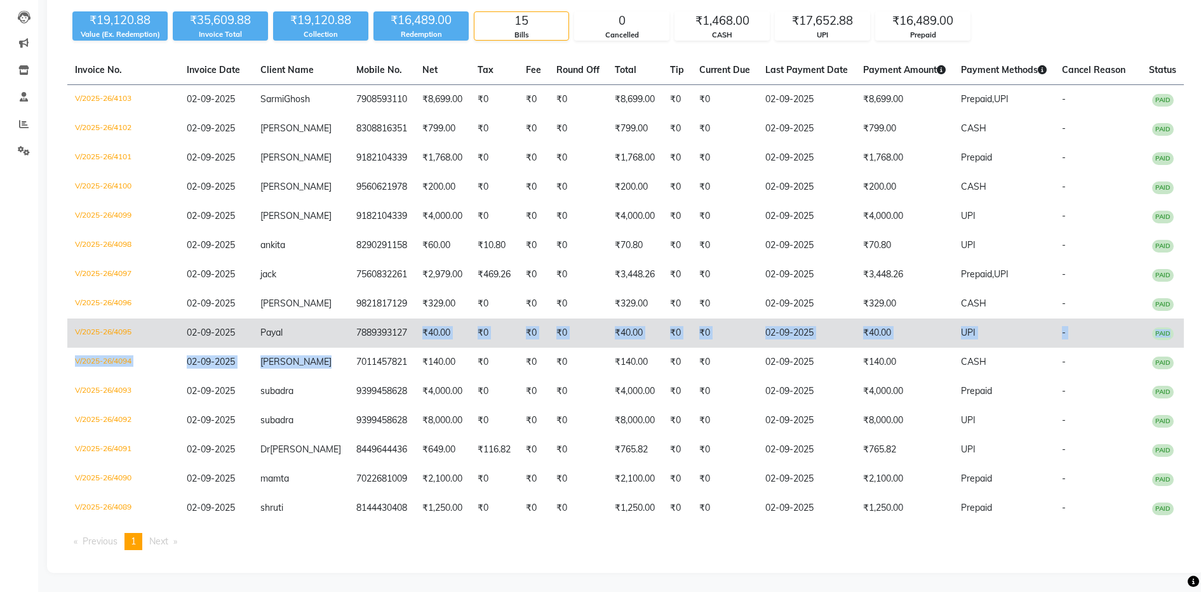
drag, startPoint x: 329, startPoint y: 364, endPoint x: 387, endPoint y: 343, distance: 62.1
click at [387, 343] on tbody "V/2025-26/4103 02-09-2025 Sarmi Ghosh 7908593110 ₹8,699.00 ₹0 ₹0 ₹0 ₹8,699.00 ₹…" at bounding box center [625, 304] width 1116 height 439
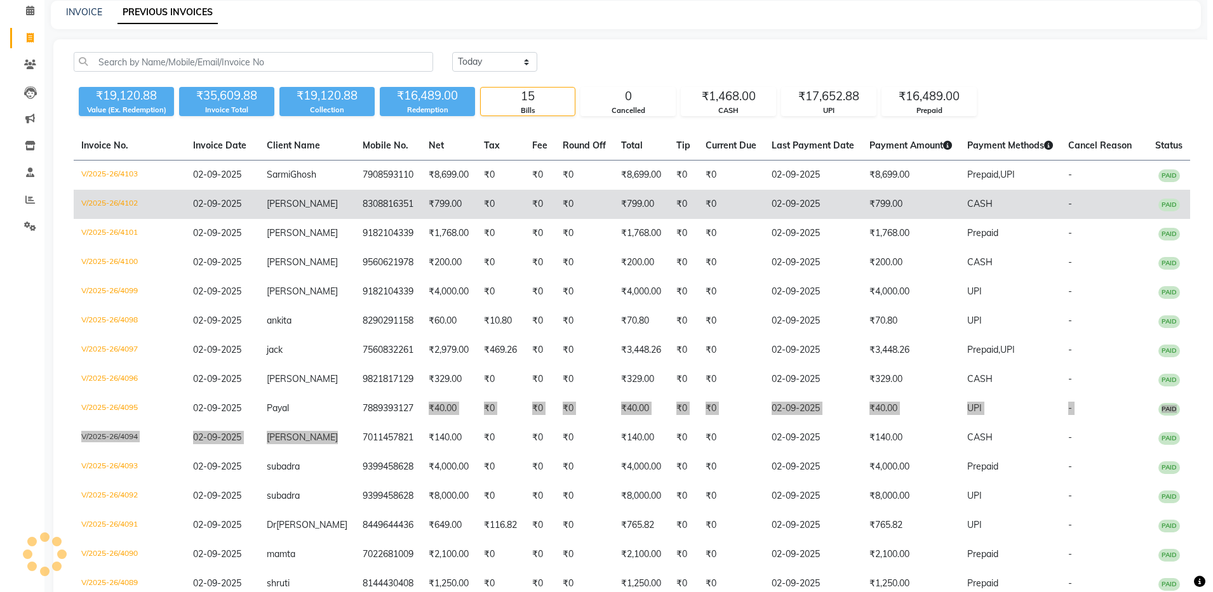
scroll to position [0, 0]
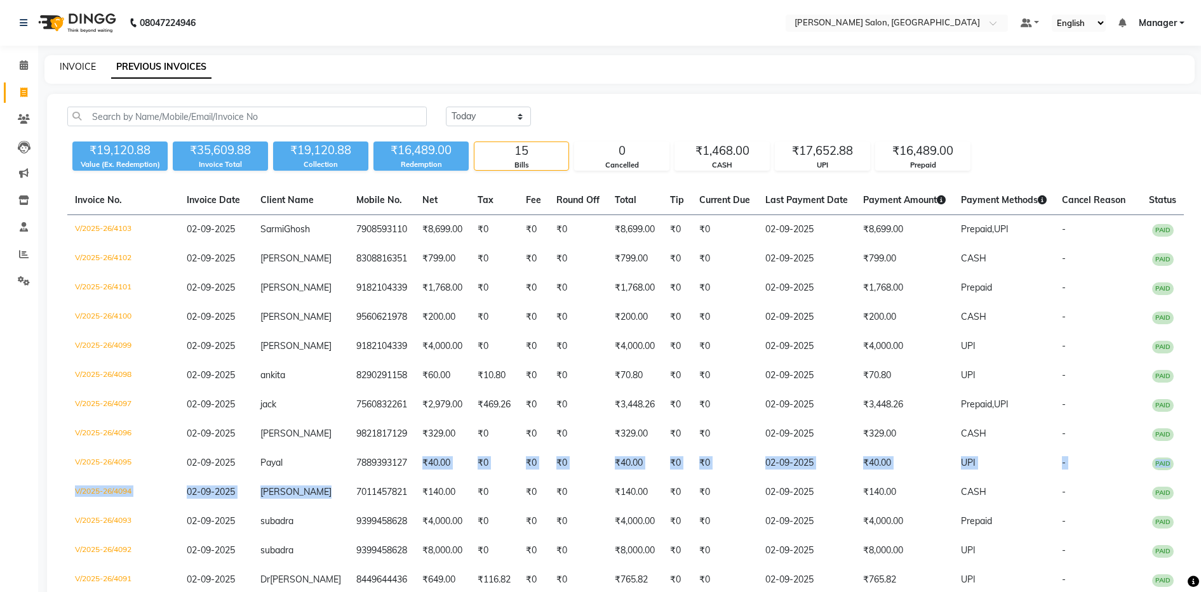
click at [76, 63] on link "INVOICE" at bounding box center [78, 66] width 36 height 11
select select "service"
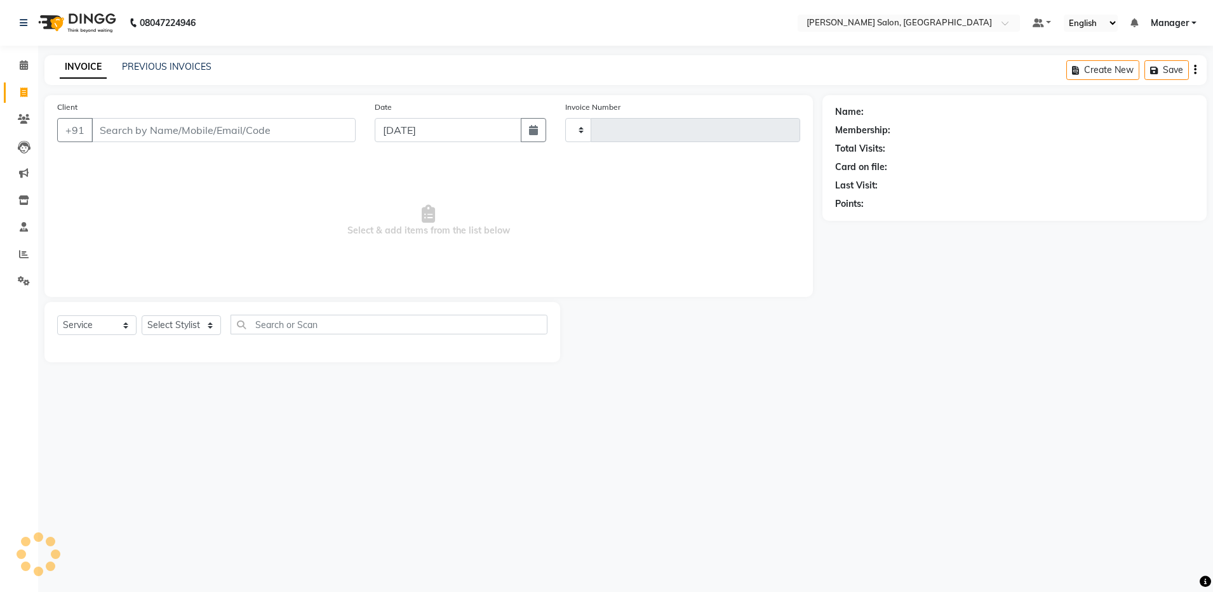
type input "4104"
select select "4781"
click at [128, 125] on input "Client" at bounding box center [223, 130] width 264 height 24
type input "7908593110"
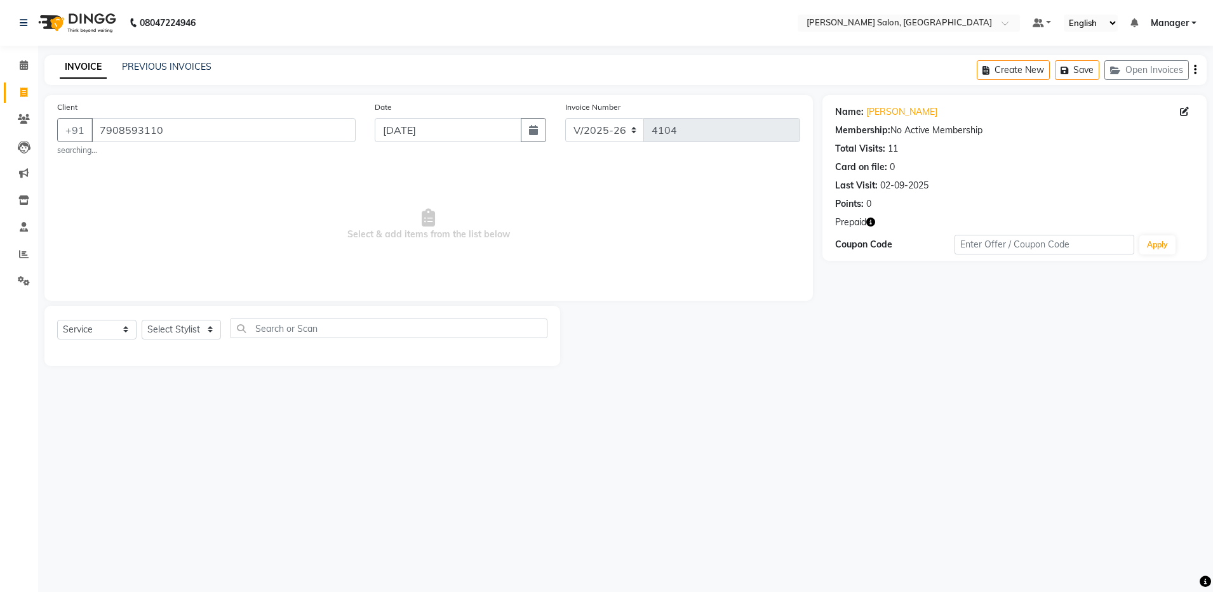
click at [870, 218] on icon "button" at bounding box center [870, 222] width 9 height 9
click at [887, 109] on link "[PERSON_NAME]" at bounding box center [901, 111] width 71 height 13
click at [875, 112] on link "[PERSON_NAME]" at bounding box center [901, 111] width 71 height 13
click at [870, 224] on icon "button" at bounding box center [870, 222] width 9 height 9
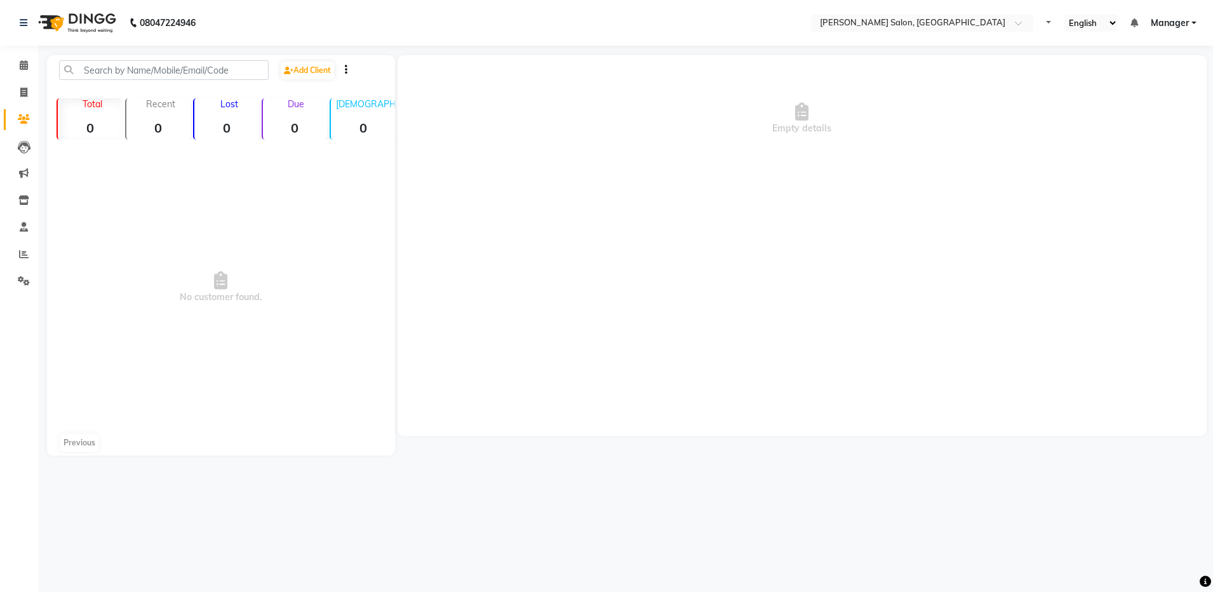
select select "en"
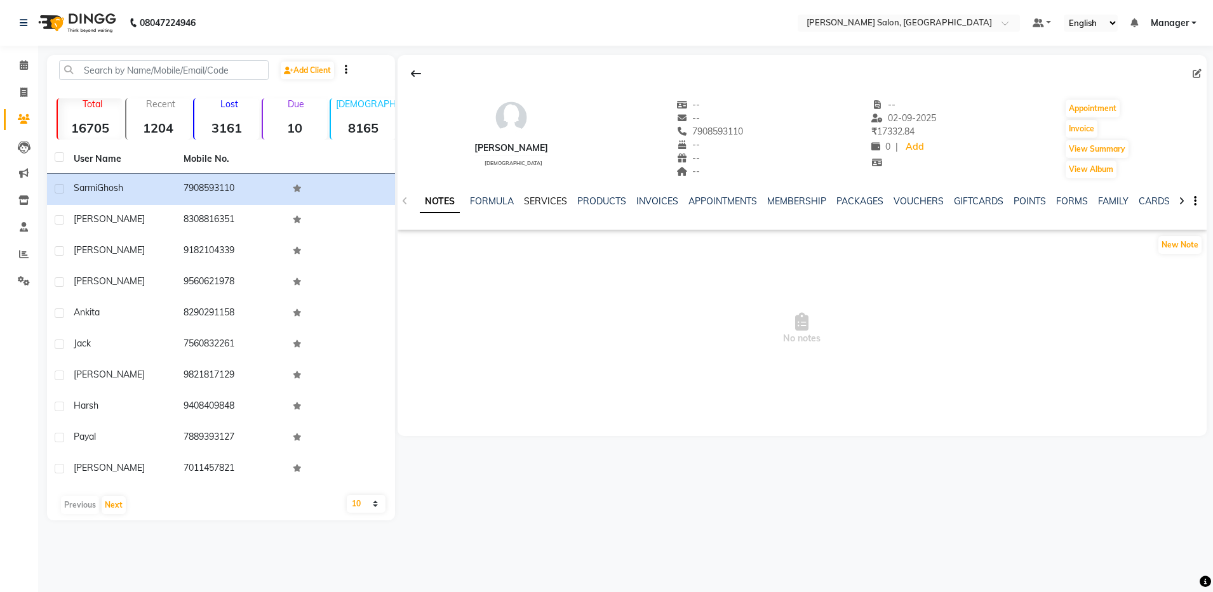
click at [548, 206] on link "SERVICES" at bounding box center [545, 201] width 43 height 11
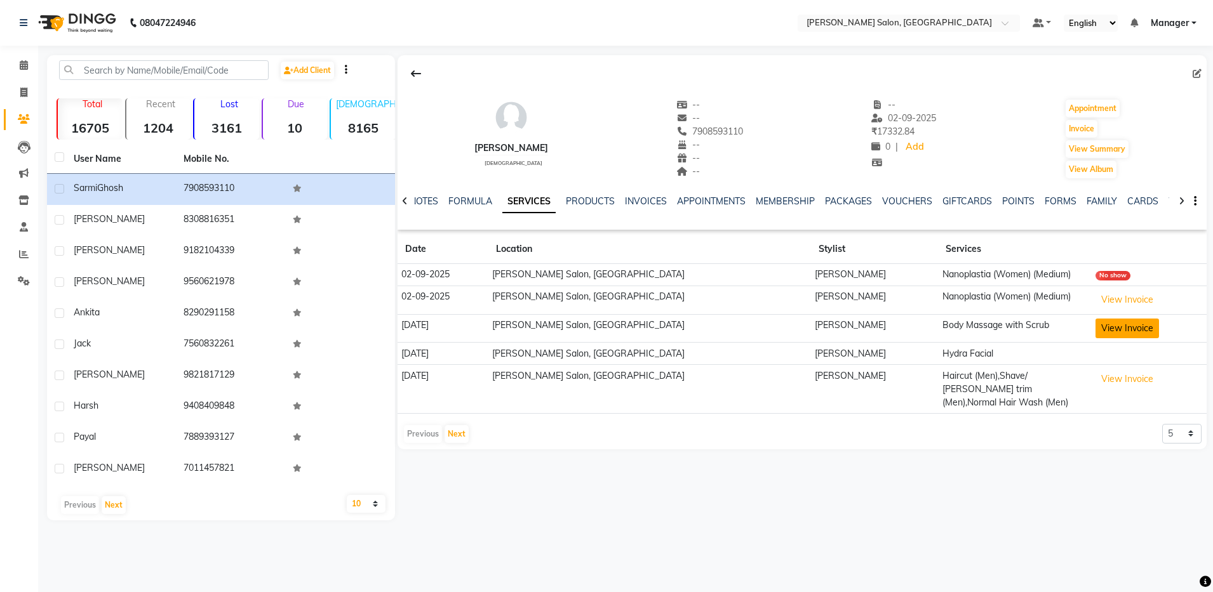
click at [1095, 326] on button "View Invoice" at bounding box center [1126, 329] width 63 height 20
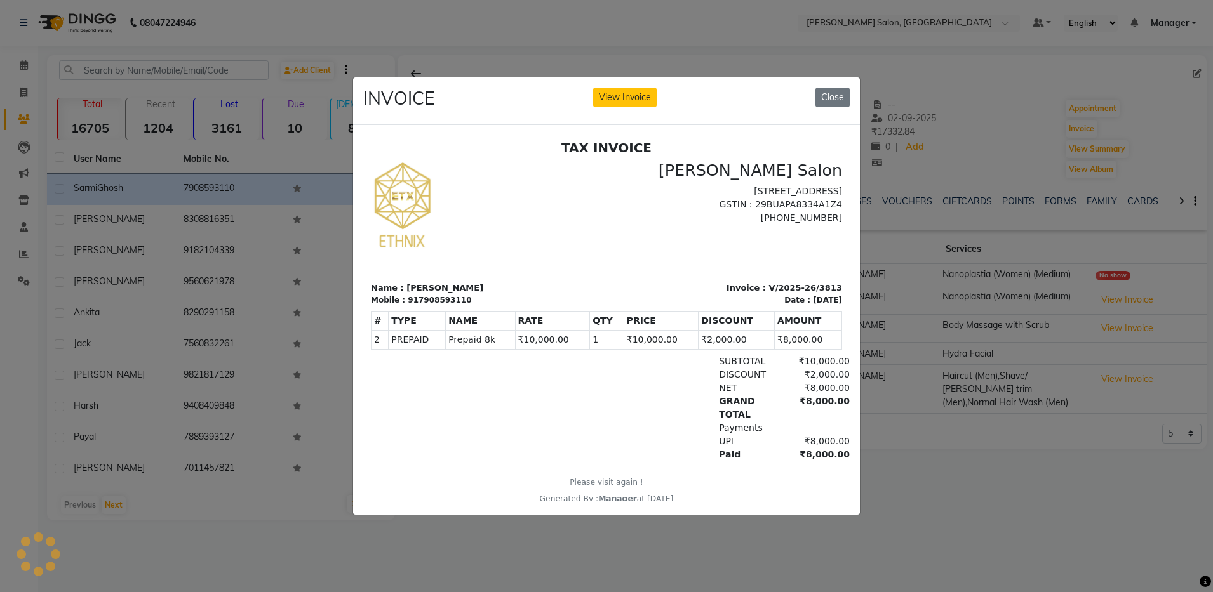
click at [938, 163] on ngb-modal-window "INVOICE View Invoice Close" at bounding box center [606, 296] width 1213 height 592
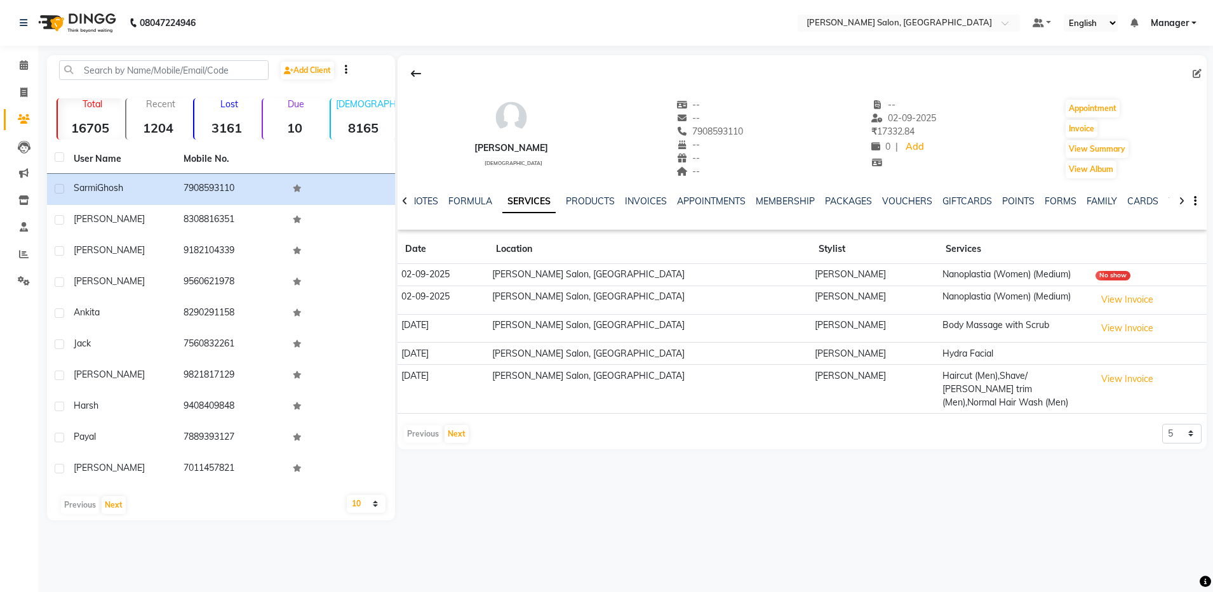
click at [938, 354] on td "Hydra Facial" at bounding box center [1014, 354] width 153 height 22
click at [1095, 378] on button "View Invoice" at bounding box center [1126, 379] width 63 height 20
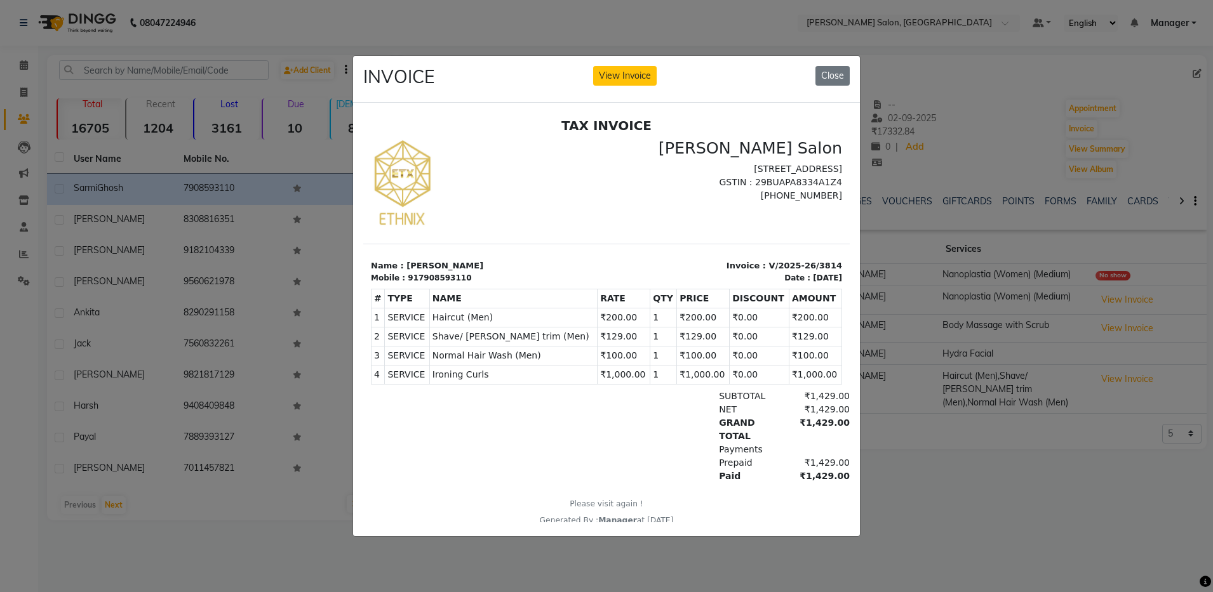
click at [1023, 425] on ngb-modal-window "INVOICE View Invoice Close" at bounding box center [606, 296] width 1213 height 592
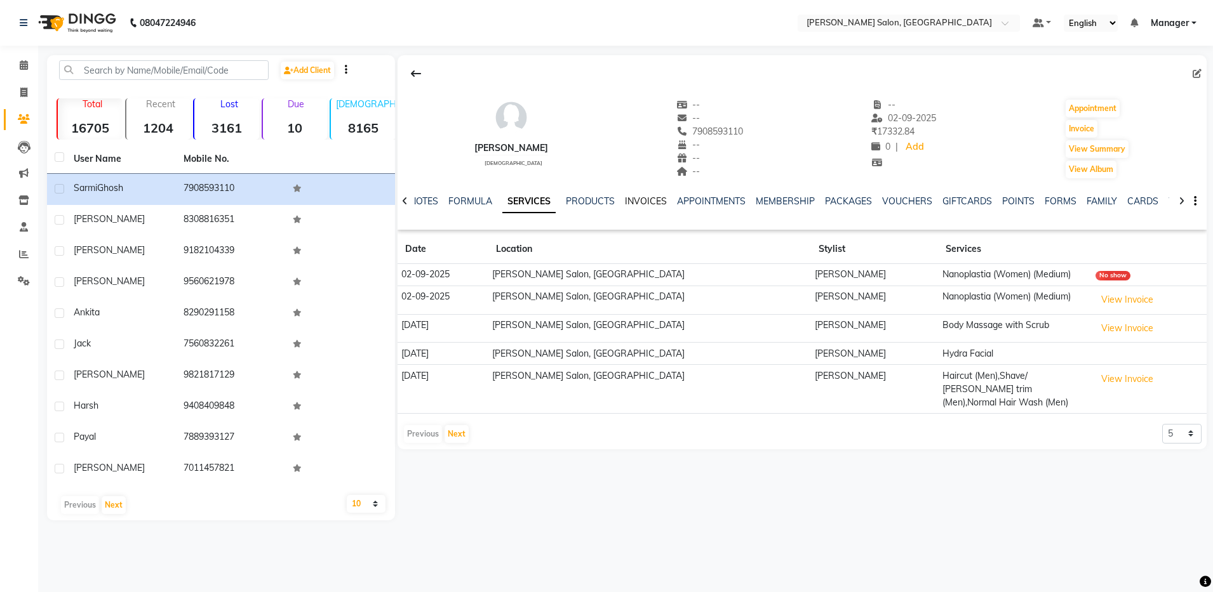
click at [633, 197] on link "INVOICES" at bounding box center [646, 201] width 42 height 11
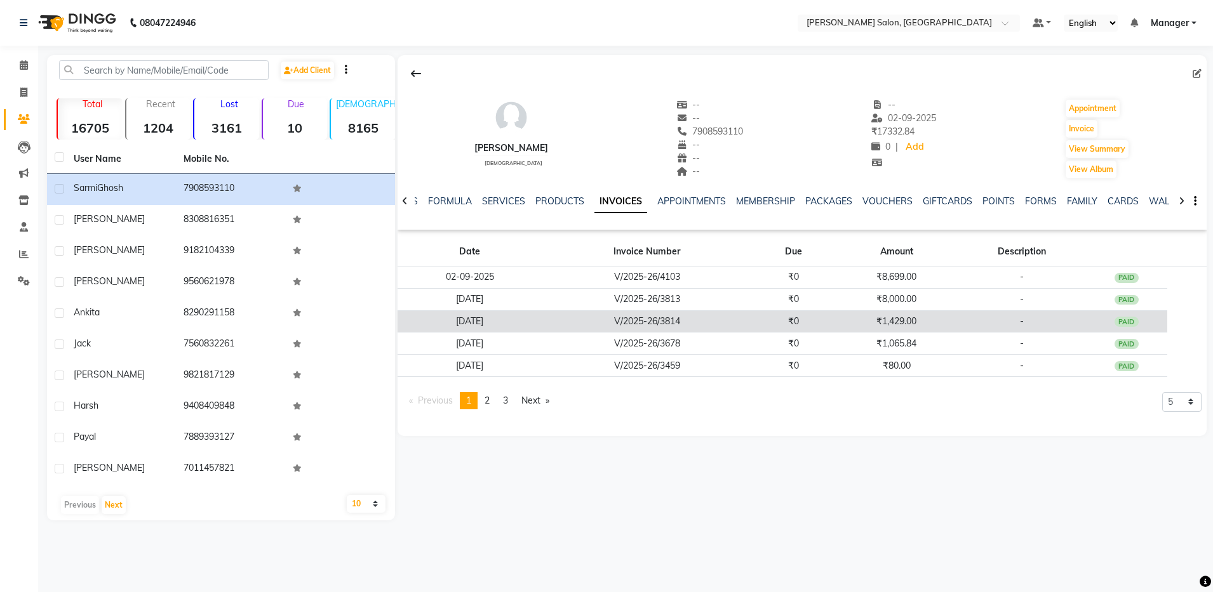
click at [928, 314] on td "₹1,429.00" at bounding box center [897, 321] width 124 height 22
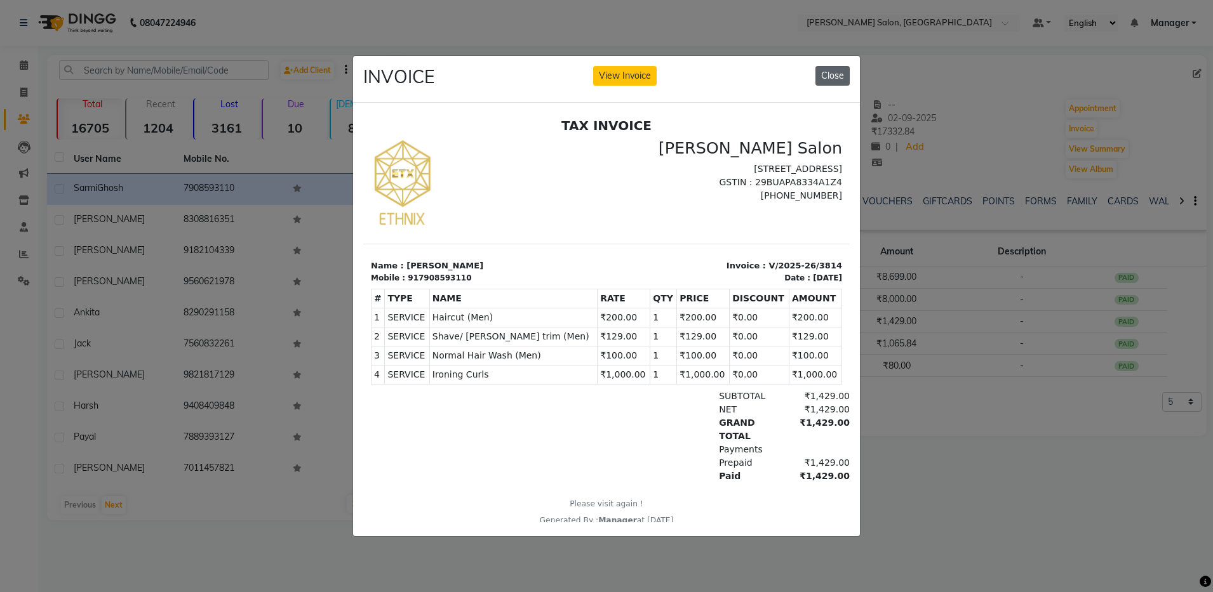
click at [839, 66] on button "Close" at bounding box center [832, 76] width 34 height 20
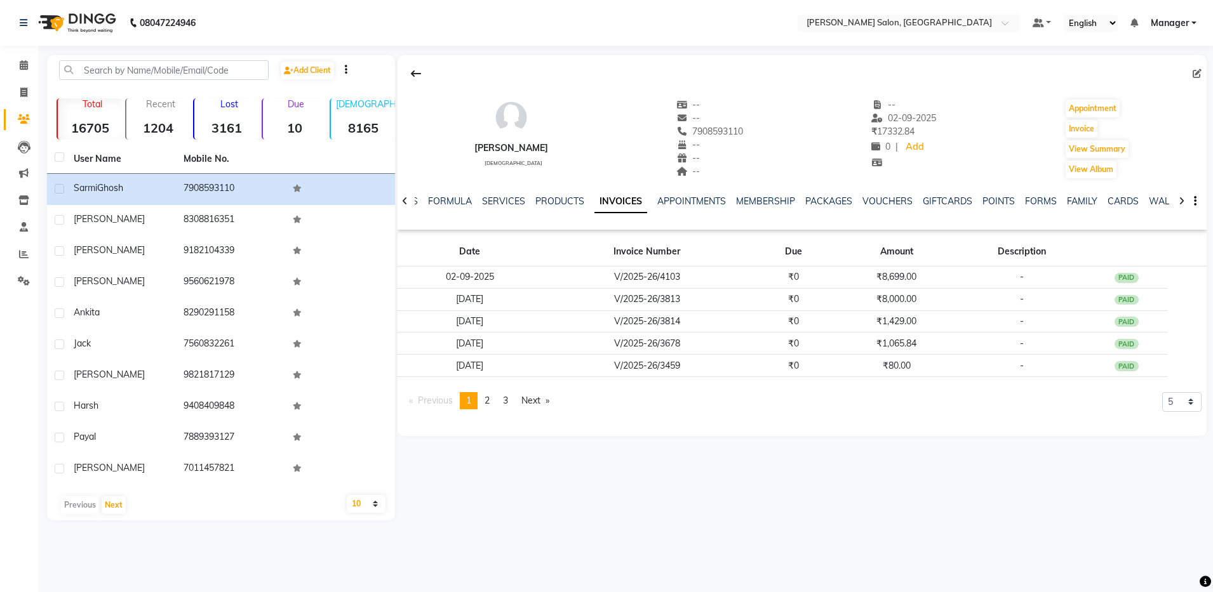
click at [1183, 197] on icon at bounding box center [1181, 201] width 6 height 9
click at [1182, 199] on icon at bounding box center [1181, 201] width 6 height 9
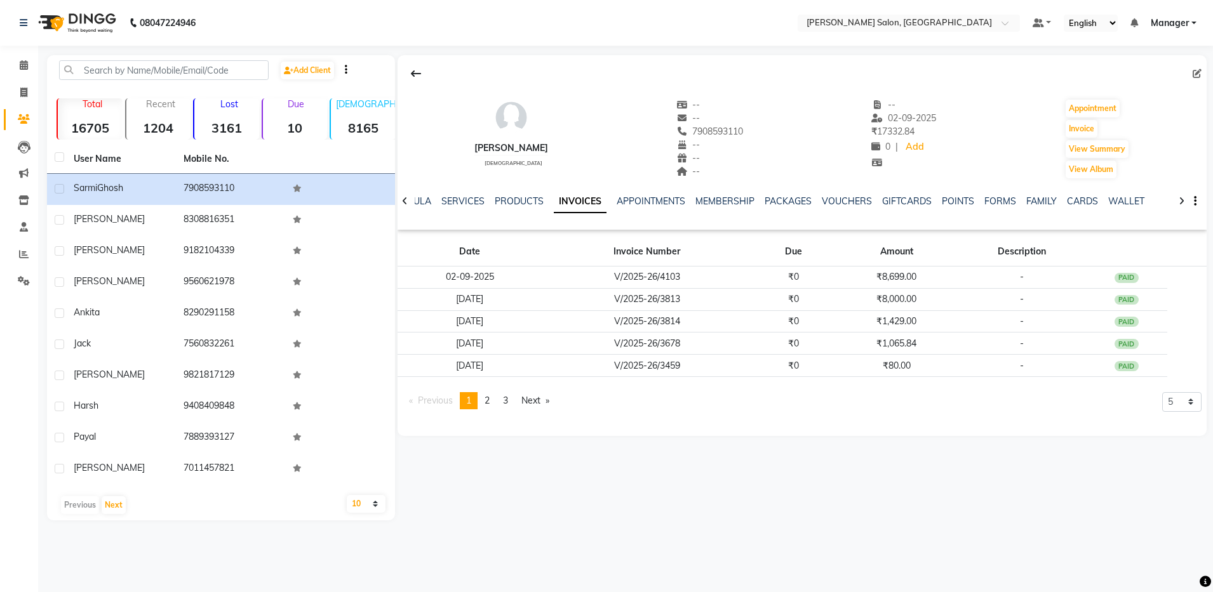
click at [1182, 199] on icon at bounding box center [1181, 201] width 6 height 9
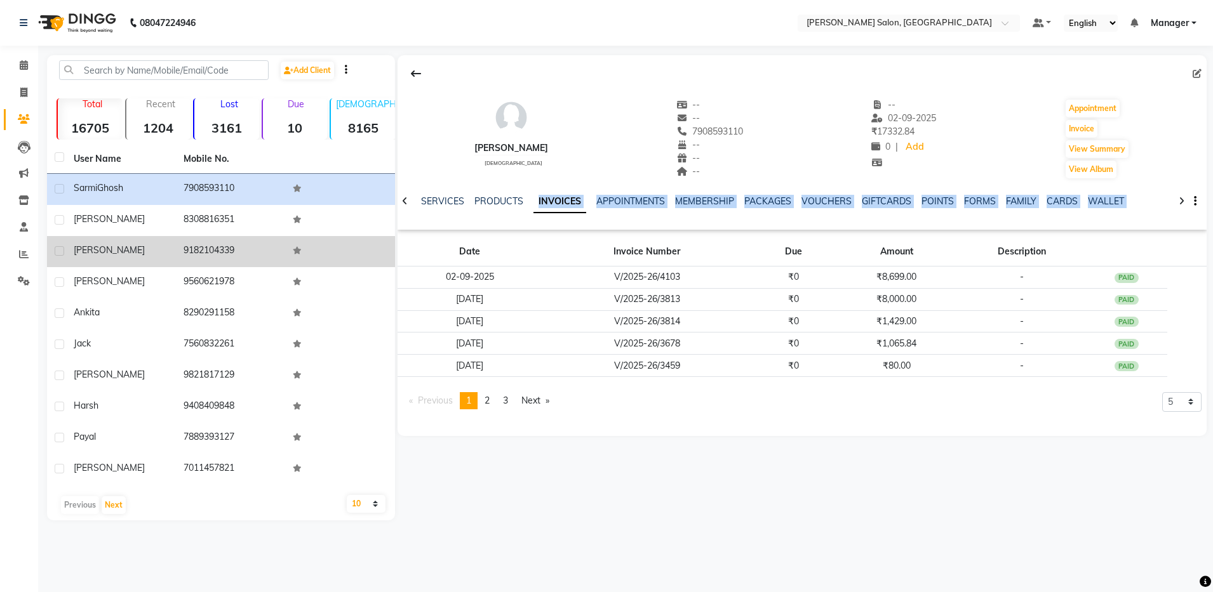
drag, startPoint x: 620, startPoint y: 214, endPoint x: 379, endPoint y: 252, distance: 243.6
click at [379, 252] on div "Add Client Total 16705 Recent 1204 Lost 3161 Due 10 Male 8165 Female 6583 Membe…" at bounding box center [626, 287] width 1159 height 465
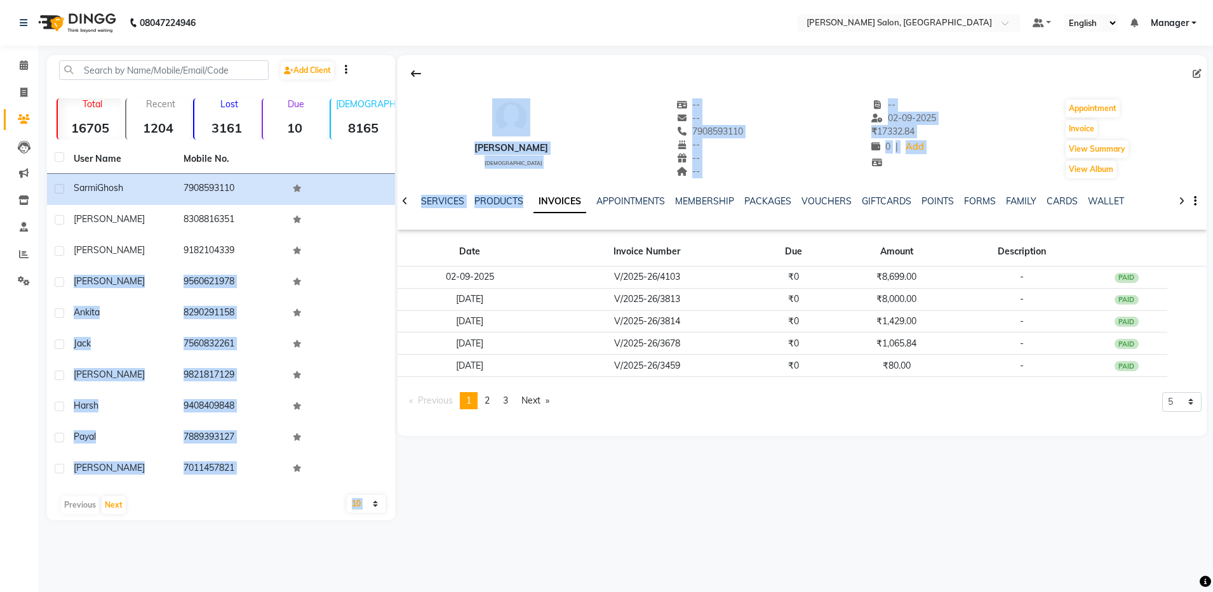
drag, startPoint x: 379, startPoint y: 252, endPoint x: 501, endPoint y: 486, distance: 264.1
click at [517, 496] on div "Sarmi Ghosh female -- -- 7908593110 -- -- -- -- 02-09-2025 ₹ 17332.84 0 | Add A…" at bounding box center [800, 287] width 811 height 465
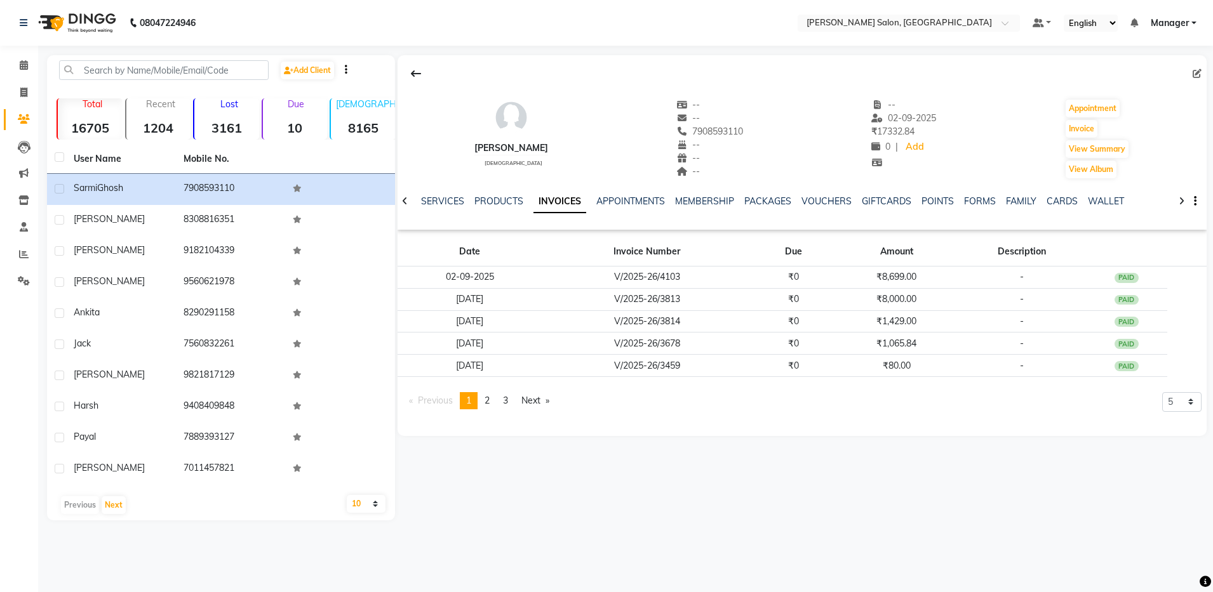
click at [500, 486] on div "Sarmi Ghosh female -- -- 7908593110 -- -- -- -- 02-09-2025 ₹ 17332.84 0 | Add A…" at bounding box center [800, 287] width 811 height 465
click at [503, 486] on div "Sarmi Ghosh female -- -- 7908593110 -- -- -- -- 02-09-2025 ₹ 17332.84 0 | Add A…" at bounding box center [800, 287] width 811 height 465
click at [517, 497] on div "Sarmi Ghosh female -- -- 7908593110 -- -- -- -- 02-09-2025 ₹ 17332.84 0 | Add A…" at bounding box center [800, 287] width 811 height 465
click at [404, 199] on icon at bounding box center [405, 201] width 6 height 9
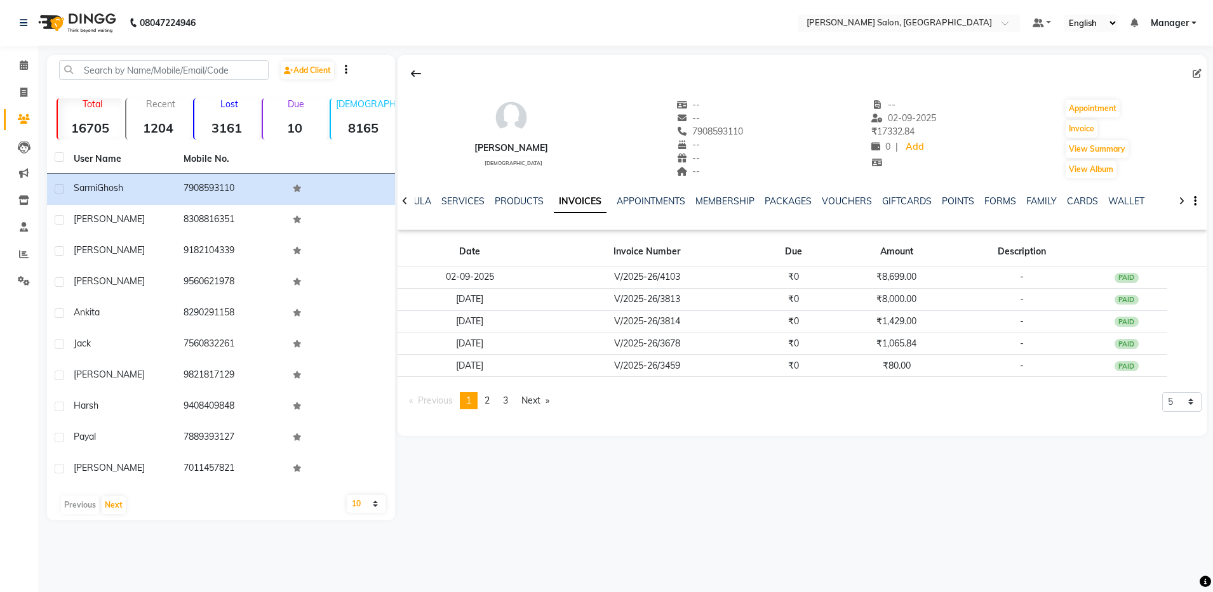
click at [404, 200] on icon at bounding box center [405, 201] width 6 height 9
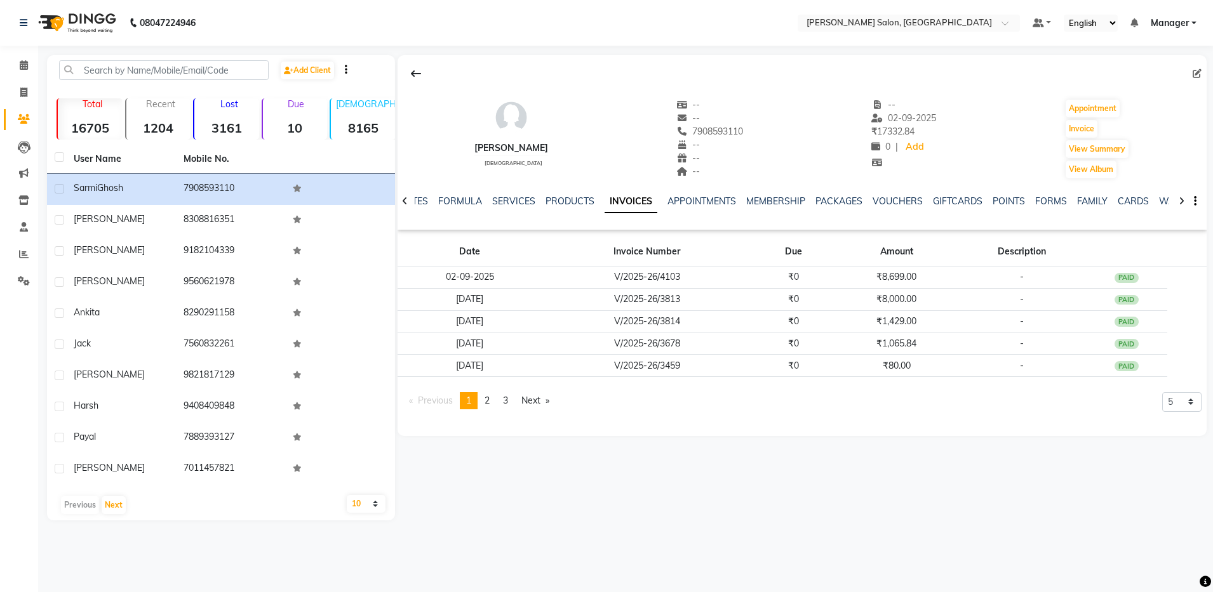
click at [404, 200] on icon at bounding box center [405, 201] width 6 height 9
click at [404, 200] on div "NOTES FORMULA SERVICES PRODUCTS INVOICES APPOINTMENTS MEMBERSHIP PACKAGES VOUCH…" at bounding box center [801, 202] width 809 height 44
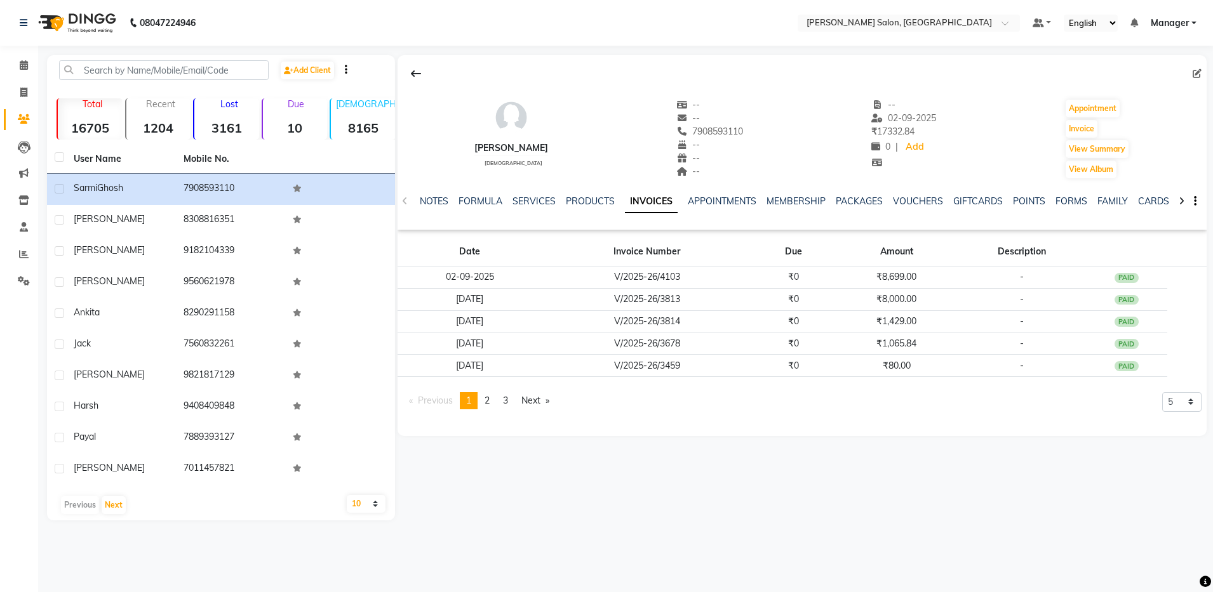
click at [404, 200] on div "NOTES FORMULA SERVICES PRODUCTS INVOICES APPOINTMENTS MEMBERSHIP PACKAGES VOUCH…" at bounding box center [801, 202] width 809 height 44
click at [21, 98] on span at bounding box center [24, 93] width 22 height 15
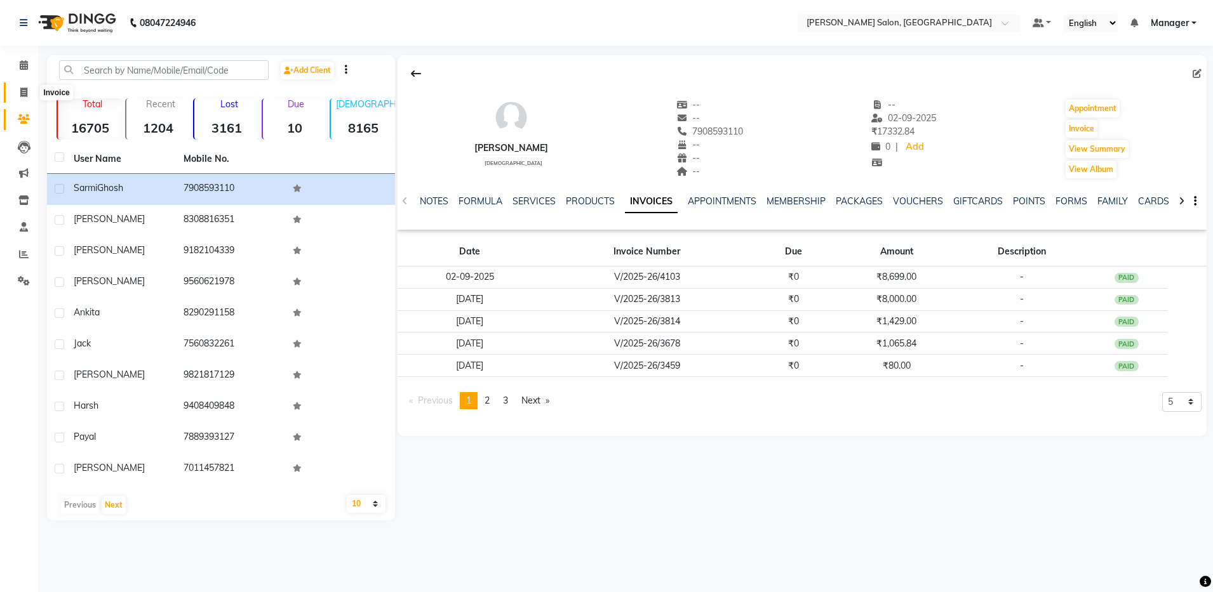
select select "service"
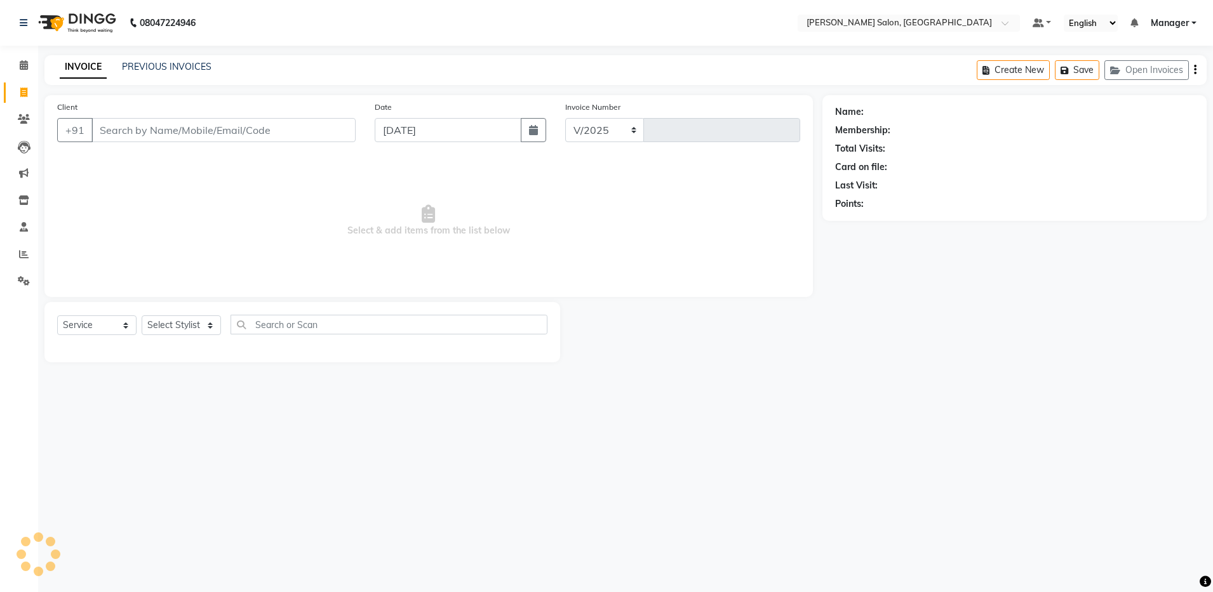
select select "4781"
type input "4104"
click at [171, 69] on link "PREVIOUS INVOICES" at bounding box center [167, 66] width 90 height 11
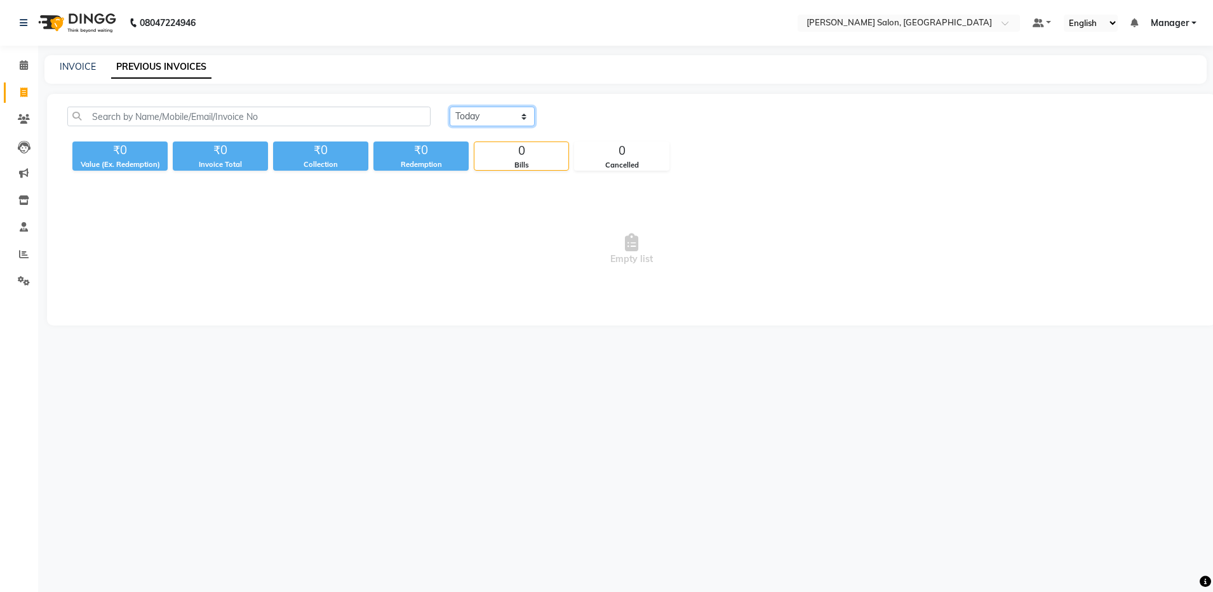
click at [468, 113] on select "Today Yesterday Custom Range" at bounding box center [491, 117] width 85 height 20
select select "yesterday"
click at [449, 107] on select "Today Yesterday Custom Range" at bounding box center [491, 117] width 85 height 20
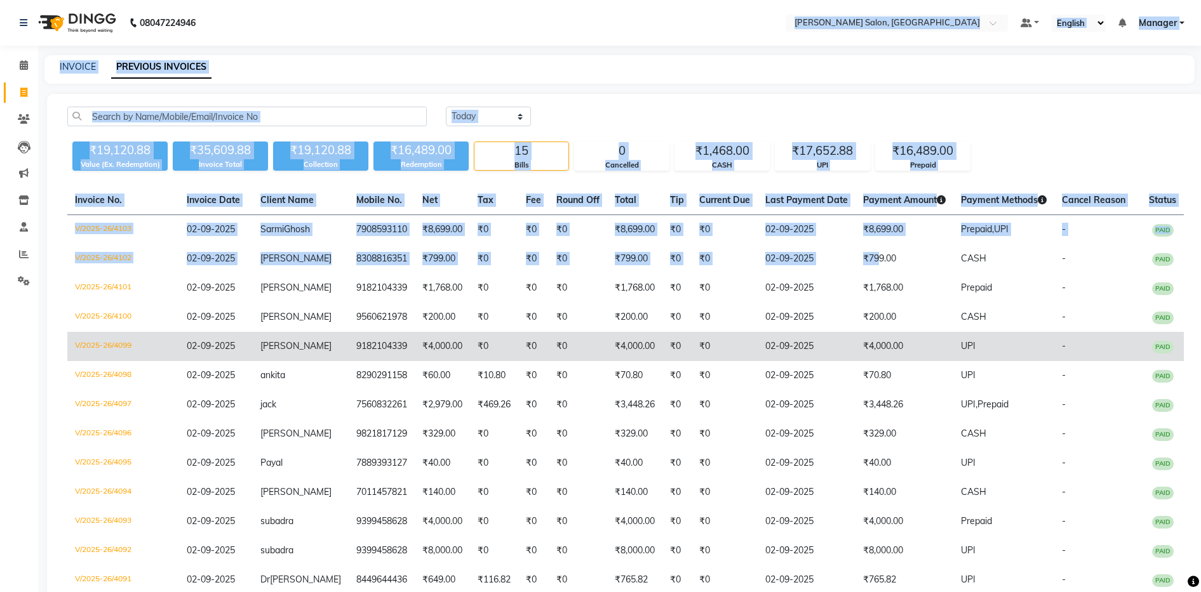
drag, startPoint x: 552, startPoint y: 43, endPoint x: 845, endPoint y: 353, distance: 426.2
click at [845, 353] on app-home "08047224946 Select Location × Ethnix Salon, Bellandur Default Panel My Panel En…" at bounding box center [600, 361] width 1201 height 722
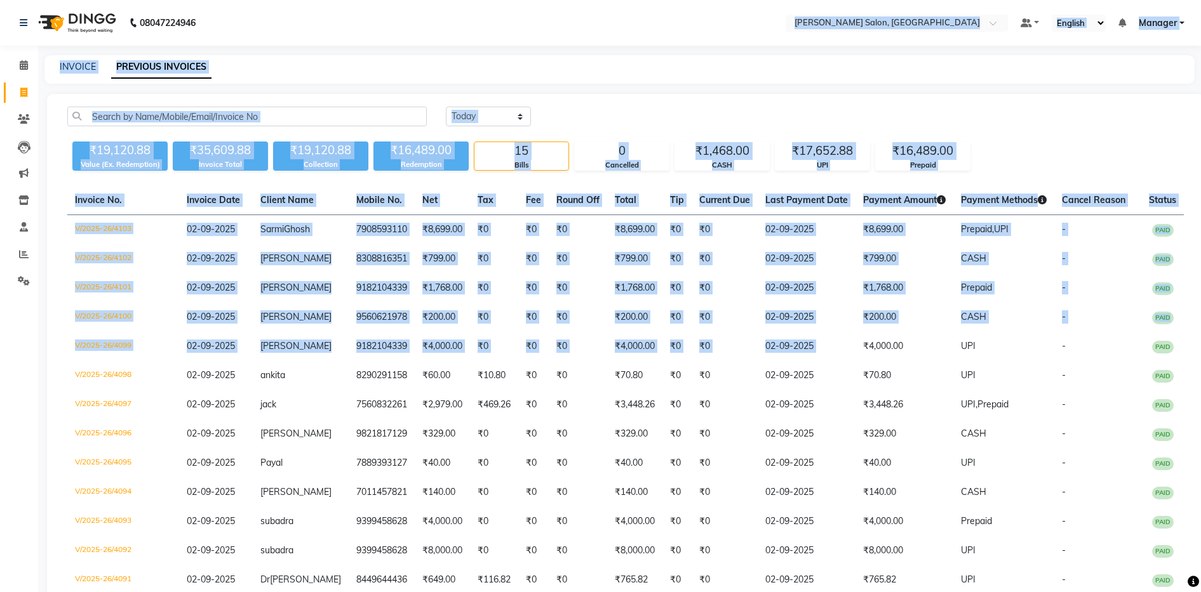
drag, startPoint x: 845, startPoint y: 353, endPoint x: 814, endPoint y: 95, distance: 260.3
click at [814, 95] on div "Today Yesterday Custom Range ₹19,120.88 Value (Ex. Redemption) ₹35,609.88 Invoi…" at bounding box center [625, 398] width 1157 height 609
click at [768, 76] on div "INVOICE PREVIOUS INVOICES" at bounding box center [619, 69] width 1150 height 29
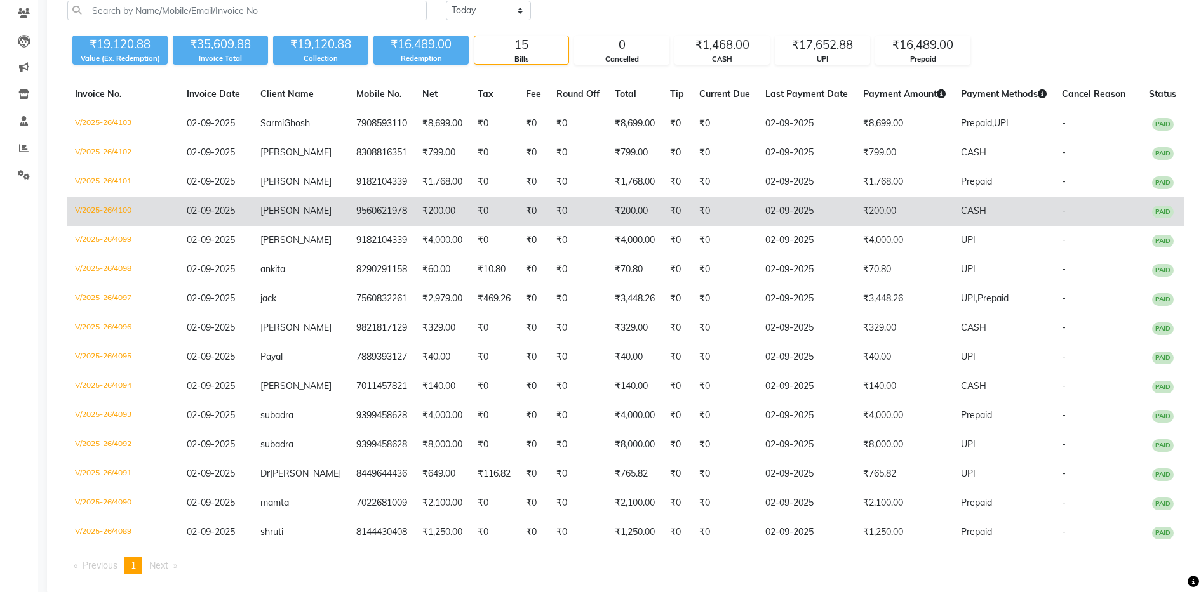
scroll to position [143, 0]
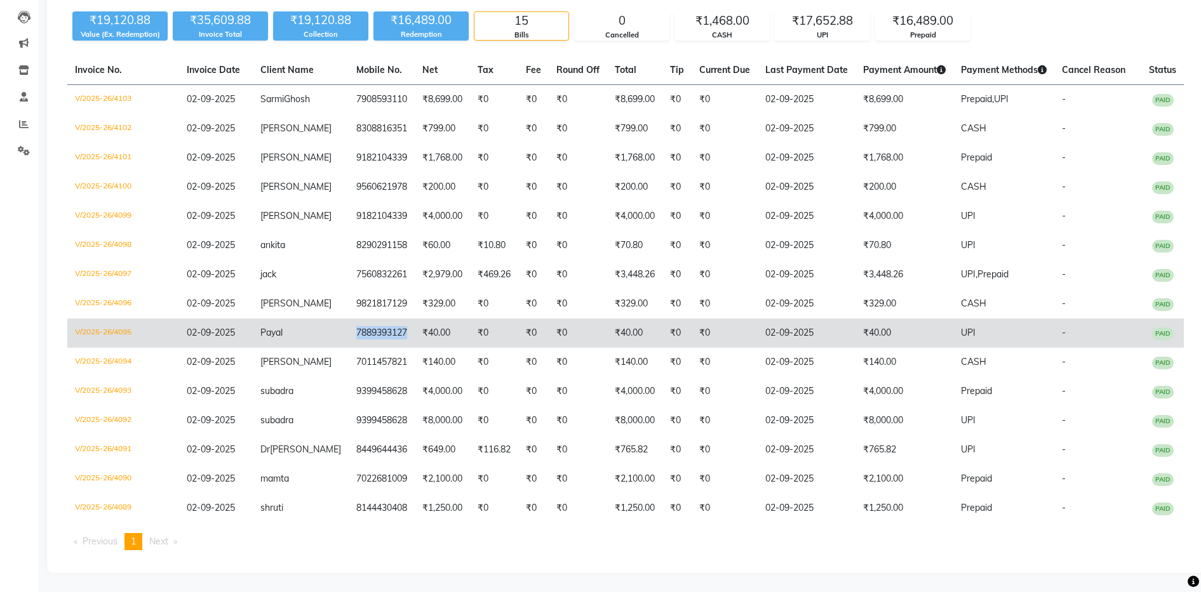
copy td "7889393127"
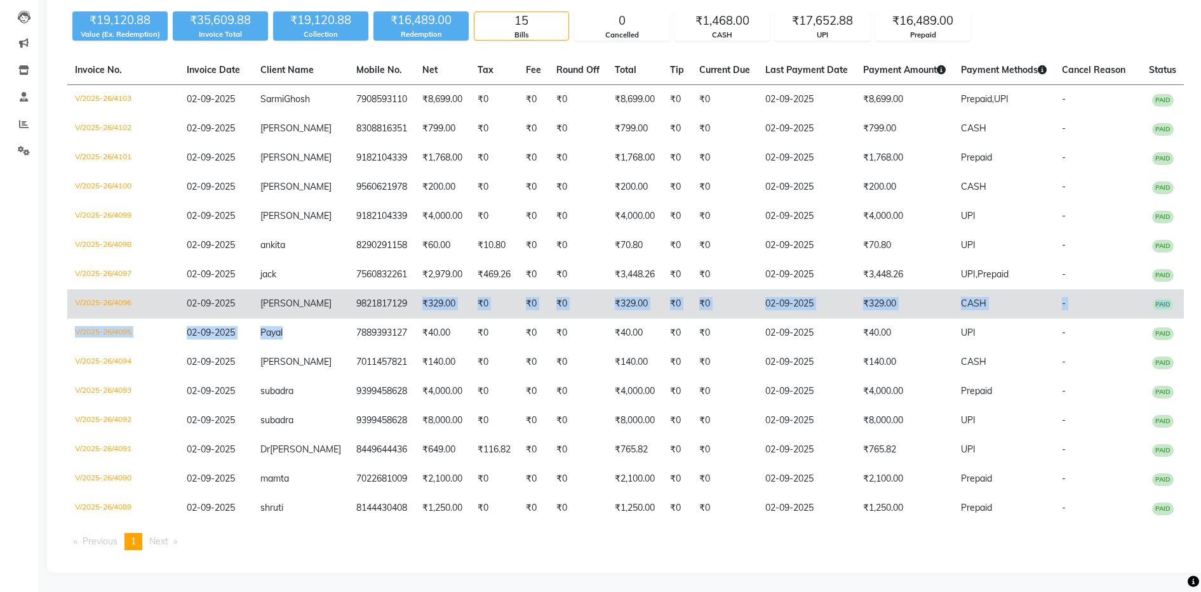
drag, startPoint x: 329, startPoint y: 331, endPoint x: 395, endPoint y: 303, distance: 71.7
click at [395, 303] on tbody "V/2025-26/4103 02-09-2025 Sarmi Ghosh 7908593110 ₹8,699.00 ₹0 ₹0 ₹0 ₹8,699.00 ₹…" at bounding box center [625, 304] width 1116 height 439
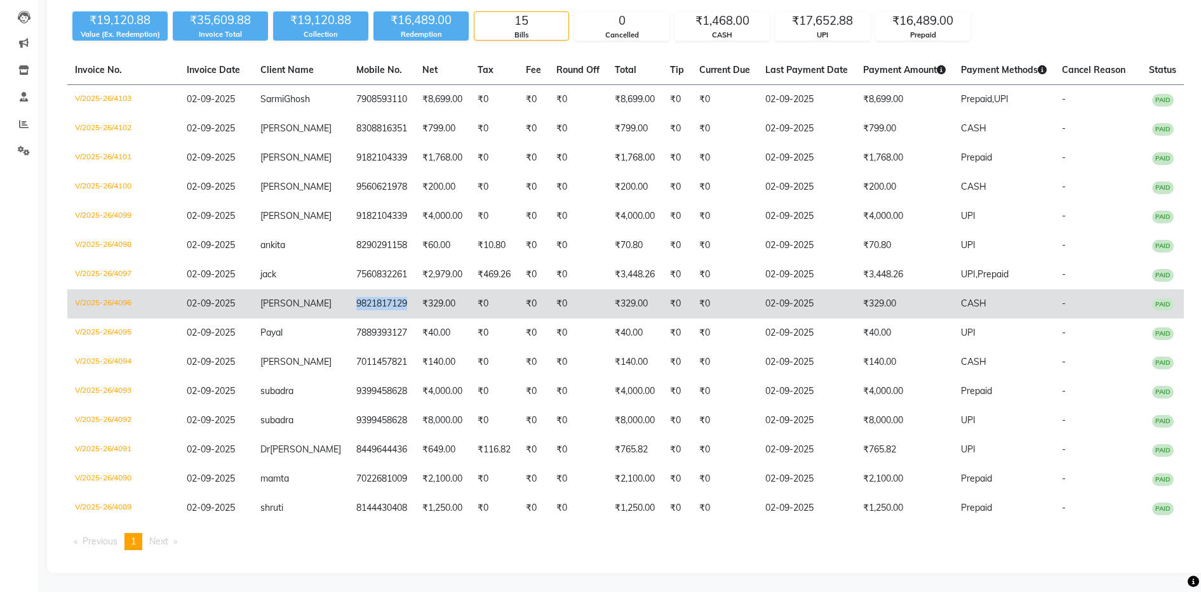
copy td "9821817129"
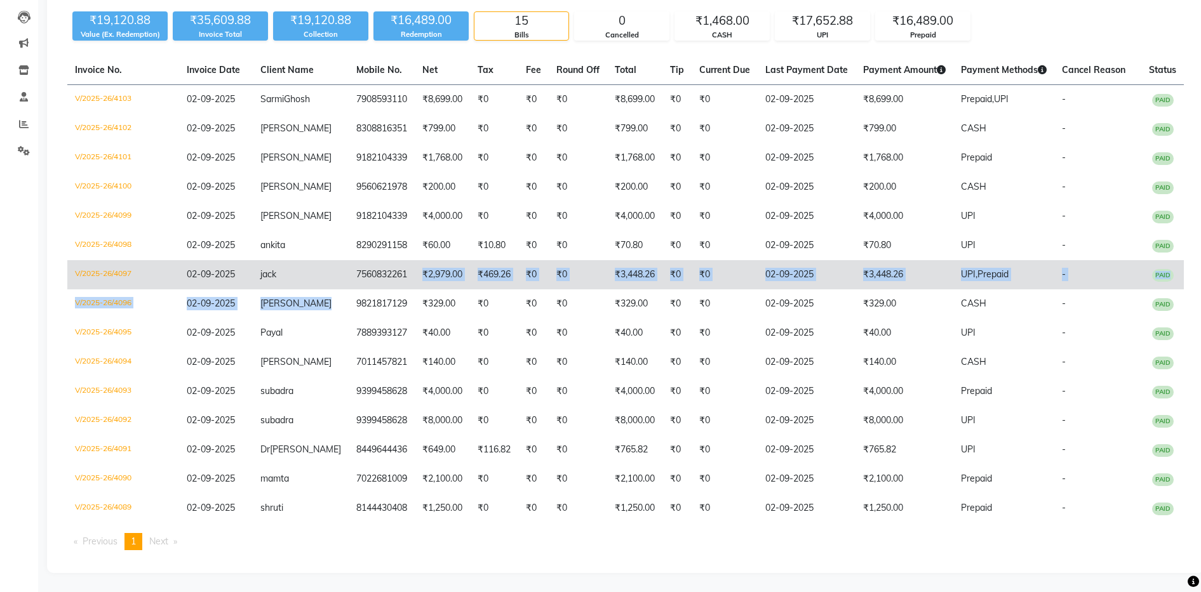
drag, startPoint x: 335, startPoint y: 303, endPoint x: 388, endPoint y: 282, distance: 56.7
click at [388, 282] on tbody "V/2025-26/4103 02-09-2025 Sarmi Ghosh 7908593110 ₹8,699.00 ₹0 ₹0 ₹0 ₹8,699.00 ₹…" at bounding box center [625, 304] width 1116 height 439
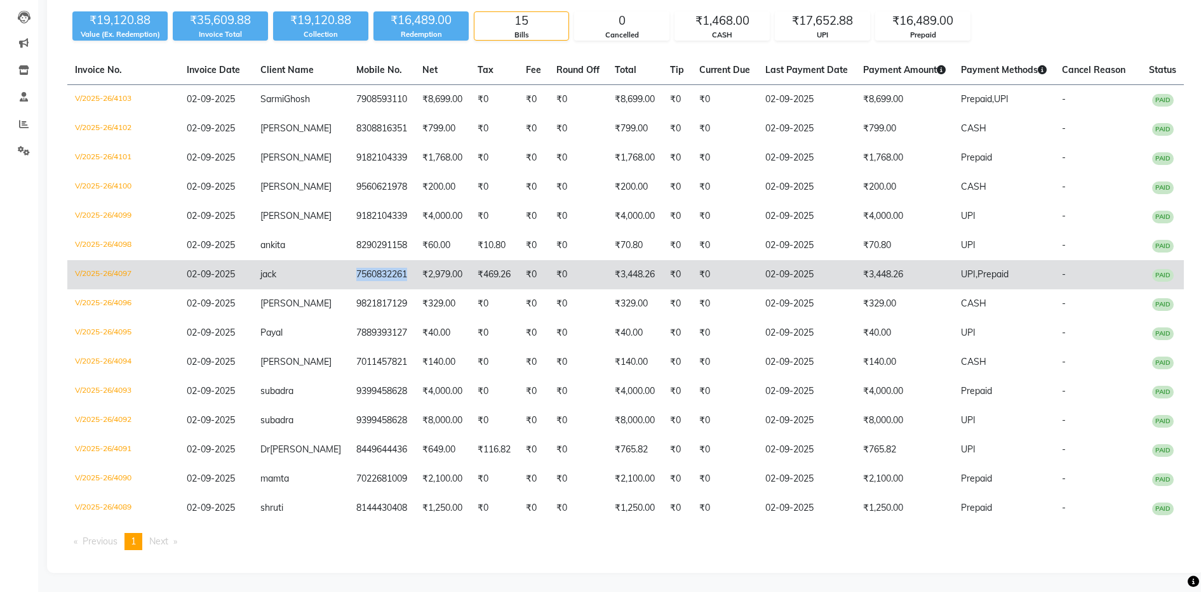
copy td "7560832261"
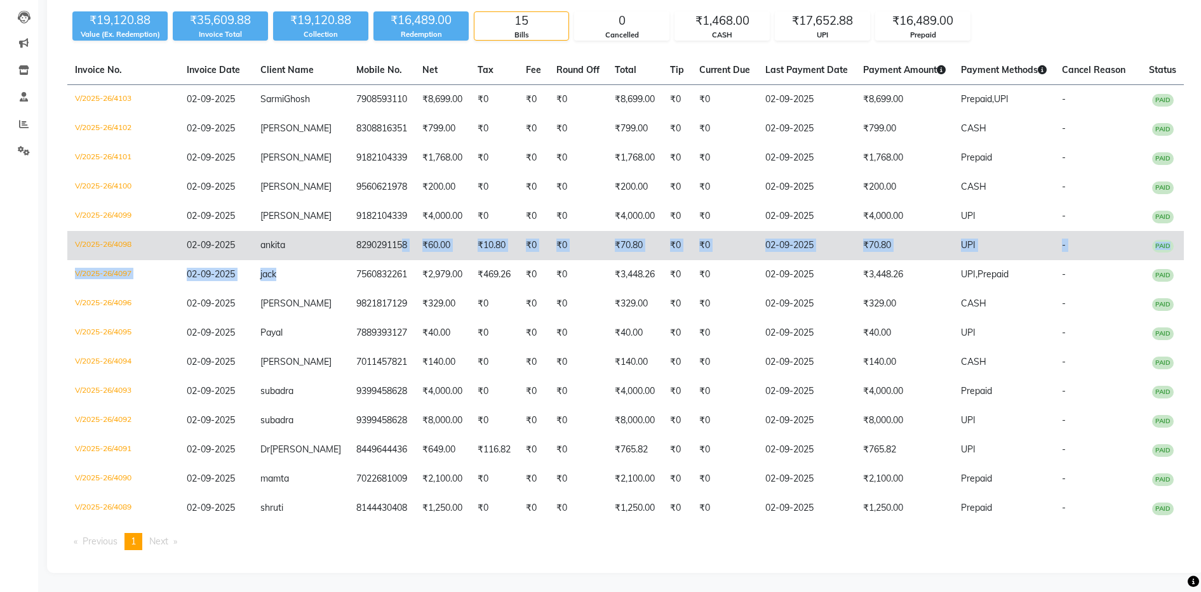
drag, startPoint x: 333, startPoint y: 272, endPoint x: 385, endPoint y: 236, distance: 63.4
click at [385, 236] on tbody "V/2025-26/4103 02-09-2025 Sarmi Ghosh 7908593110 ₹8,699.00 ₹0 ₹0 ₹0 ₹8,699.00 ₹…" at bounding box center [625, 304] width 1116 height 439
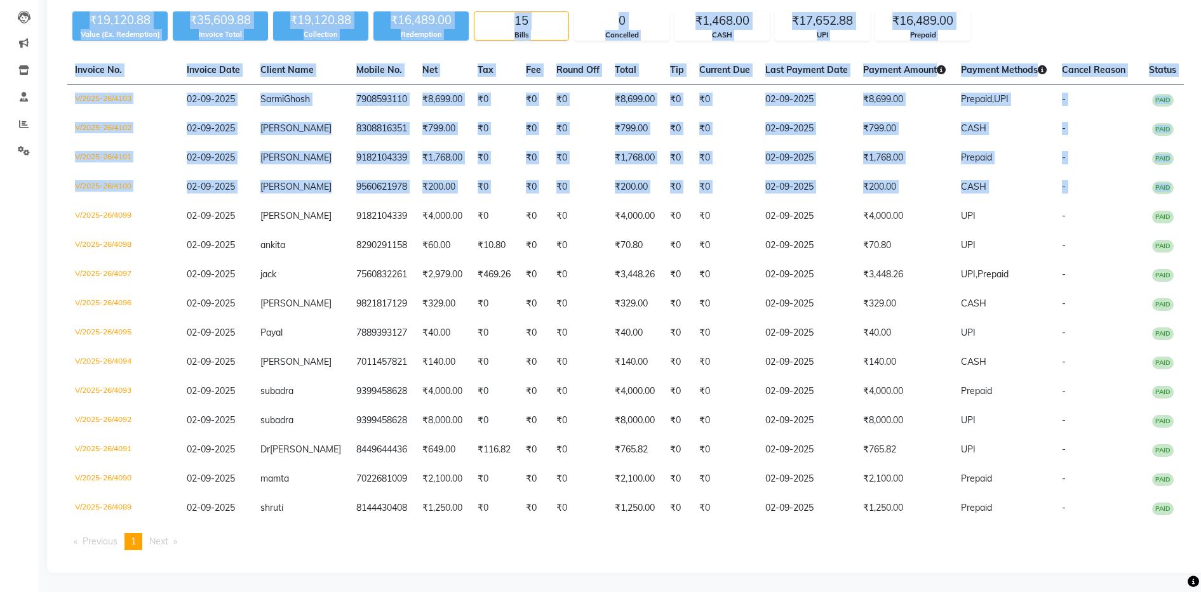
click at [0, 227] on html "08047224946 Select Location × Ethnix Salon, Bellandur Default Panel My Panel En…" at bounding box center [600, 166] width 1201 height 592
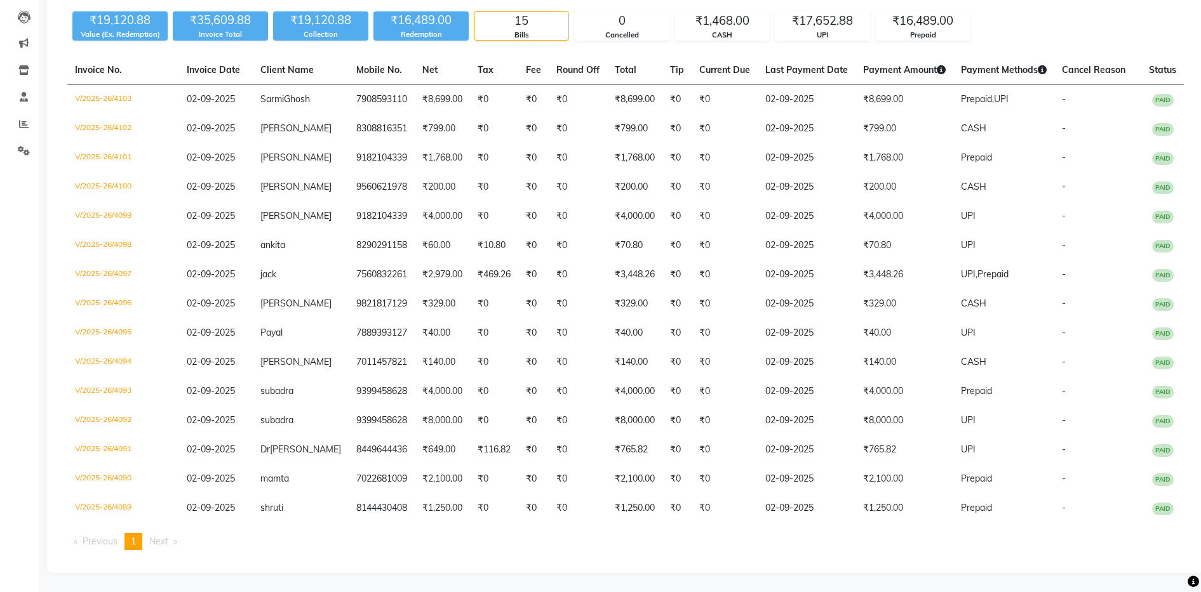
drag, startPoint x: -3, startPoint y: 227, endPoint x: 22, endPoint y: 243, distance: 30.3
click at [22, 243] on div "Calendar Invoice Clients Leads Marketing Inventory Staff Reports Settings Compl…" at bounding box center [85, 239] width 171 height 667
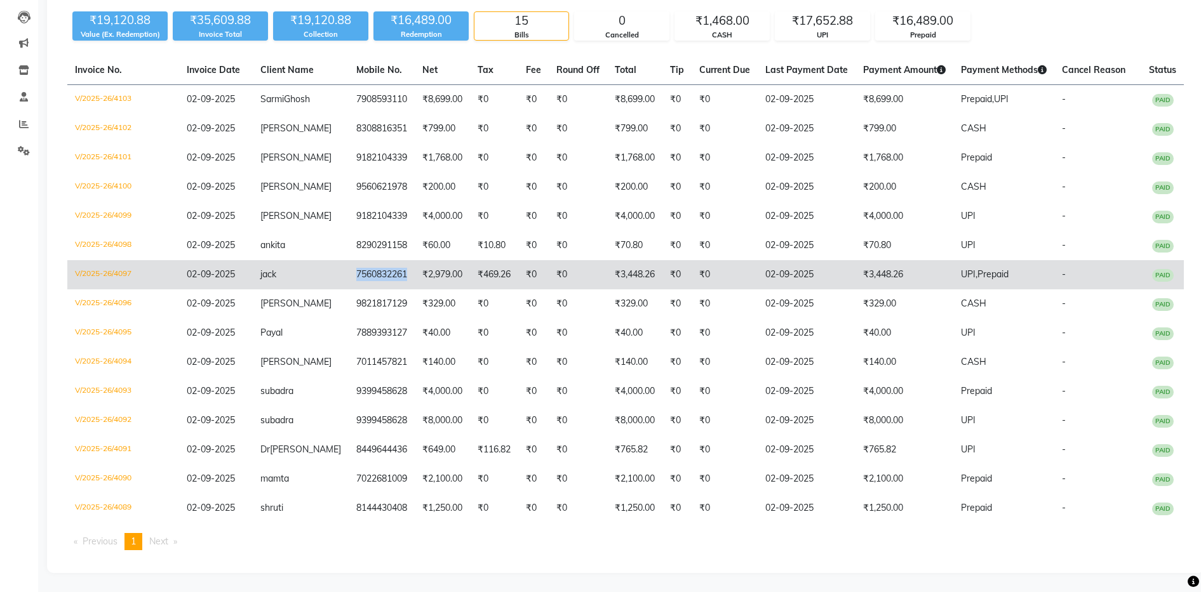
copy td "7560832261"
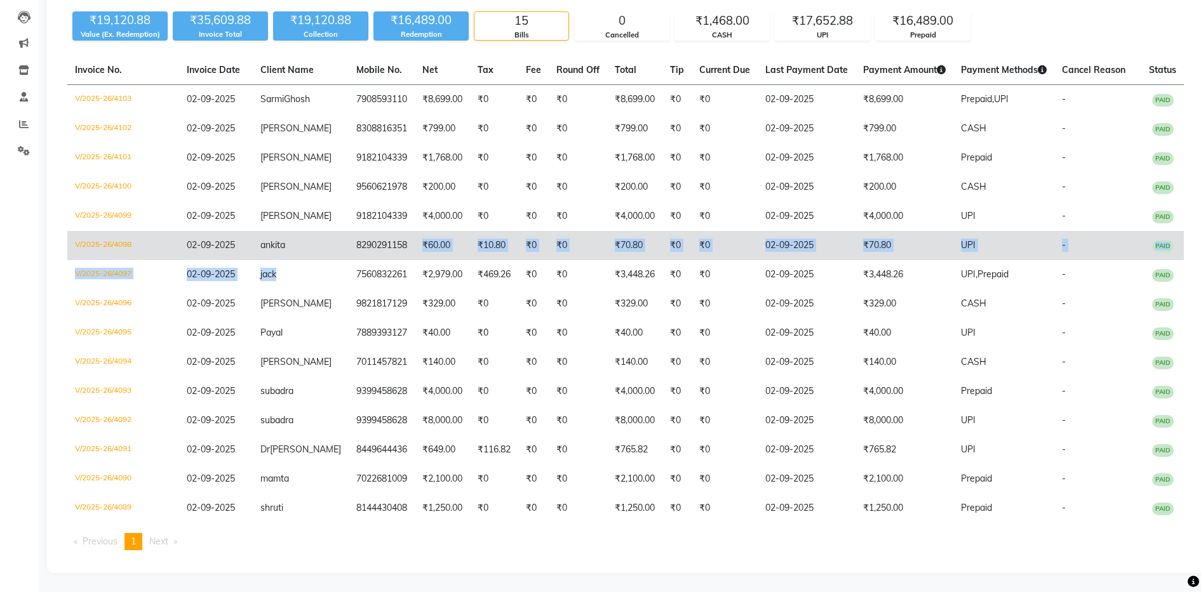
drag, startPoint x: 331, startPoint y: 275, endPoint x: 400, endPoint y: 255, distance: 72.1
click at [400, 255] on tbody "V/2025-26/4103 02-09-2025 Sarmi Ghosh 7908593110 ₹8,699.00 ₹0 ₹0 ₹0 ₹8,699.00 ₹…" at bounding box center [625, 304] width 1116 height 439
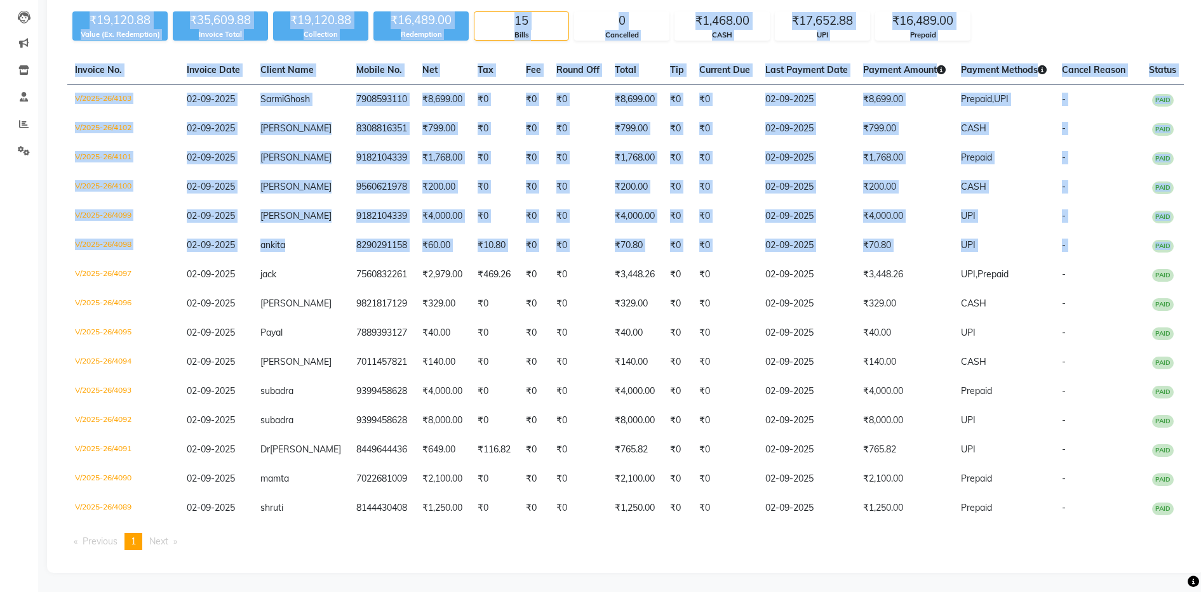
click at [0, 267] on html "08047224946 Select Location × Ethnix Salon, Bellandur Default Panel My Panel En…" at bounding box center [600, 166] width 1201 height 592
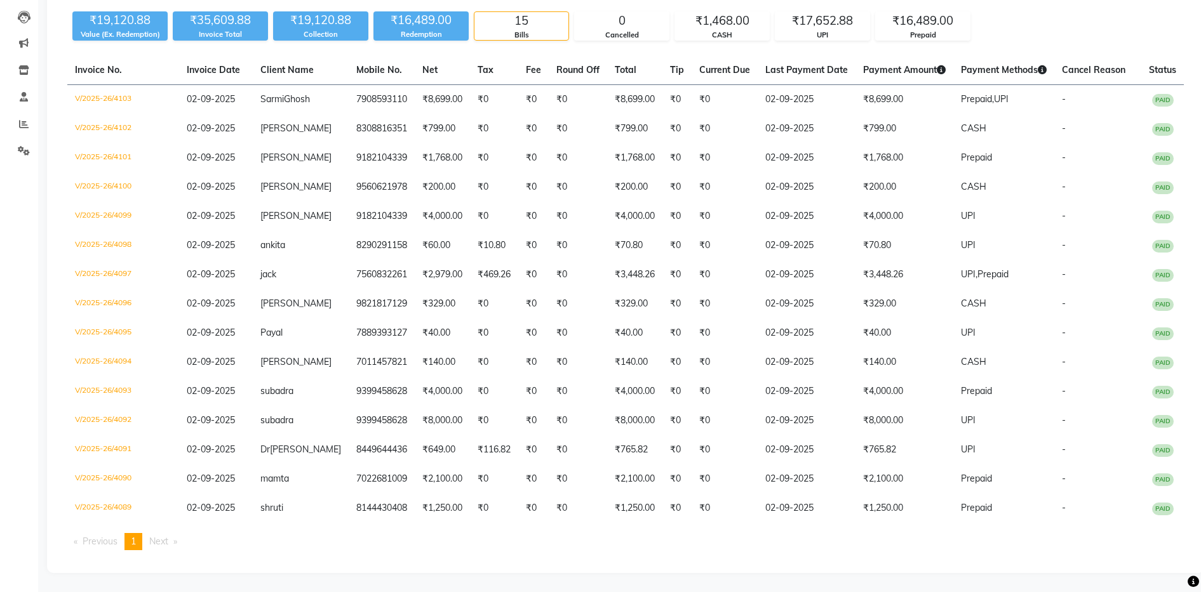
drag, startPoint x: -3, startPoint y: 267, endPoint x: 16, endPoint y: 286, distance: 26.5
click at [16, 286] on div "Calendar Invoice Clients Leads Marketing Inventory Staff Reports Settings Compl…" at bounding box center [85, 239] width 171 height 667
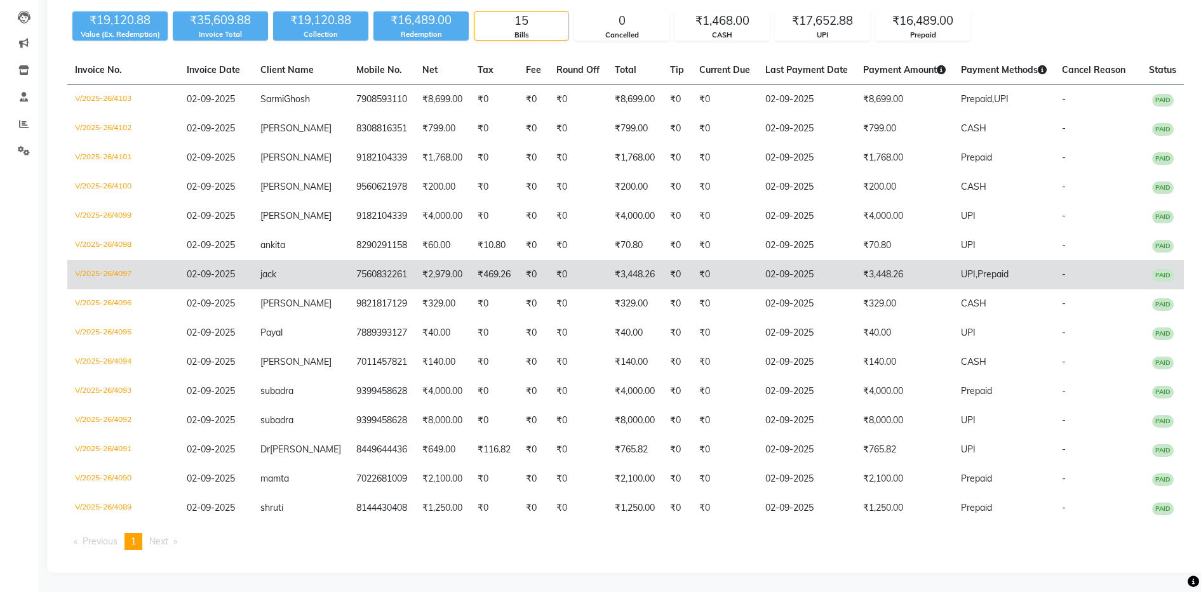
click at [663, 267] on td "₹0" at bounding box center [676, 274] width 29 height 29
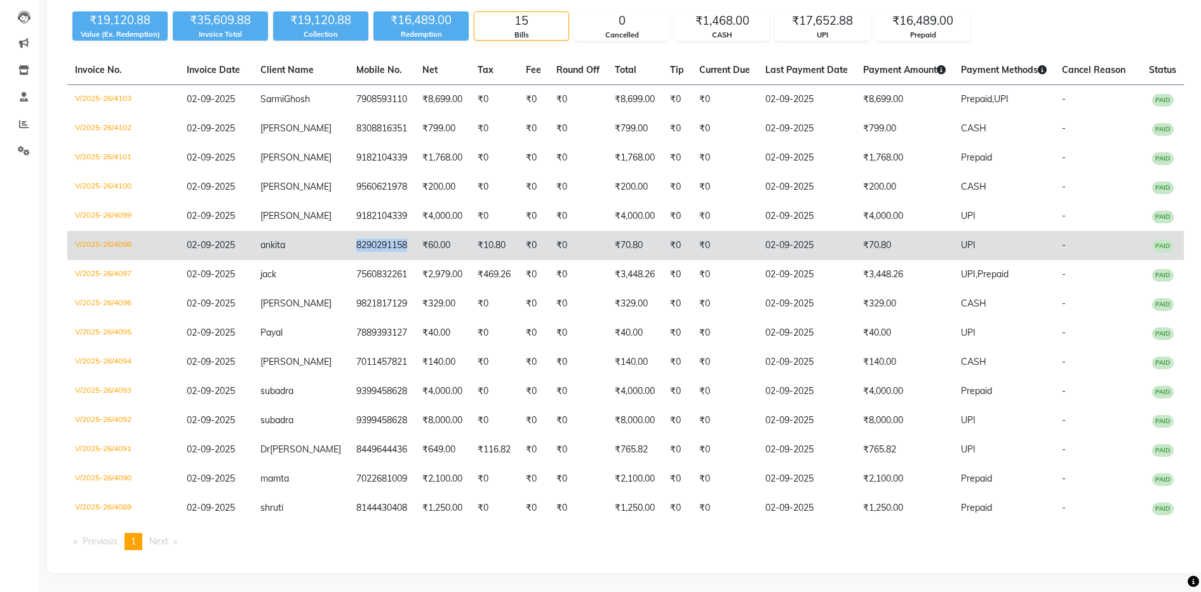
copy td "8290291158"
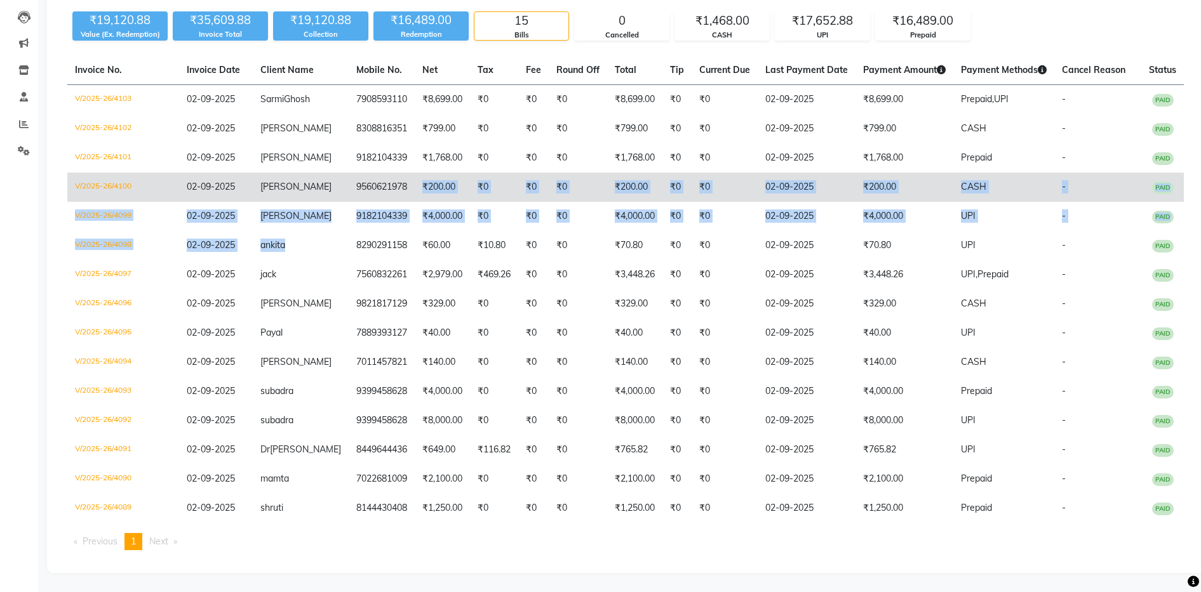
drag, startPoint x: 328, startPoint y: 244, endPoint x: 393, endPoint y: 185, distance: 88.1
click at [393, 185] on tbody "V/2025-26/4103 02-09-2025 Sarmi Ghosh 7908593110 ₹8,699.00 ₹0 ₹0 ₹0 ₹8,699.00 ₹…" at bounding box center [625, 304] width 1116 height 439
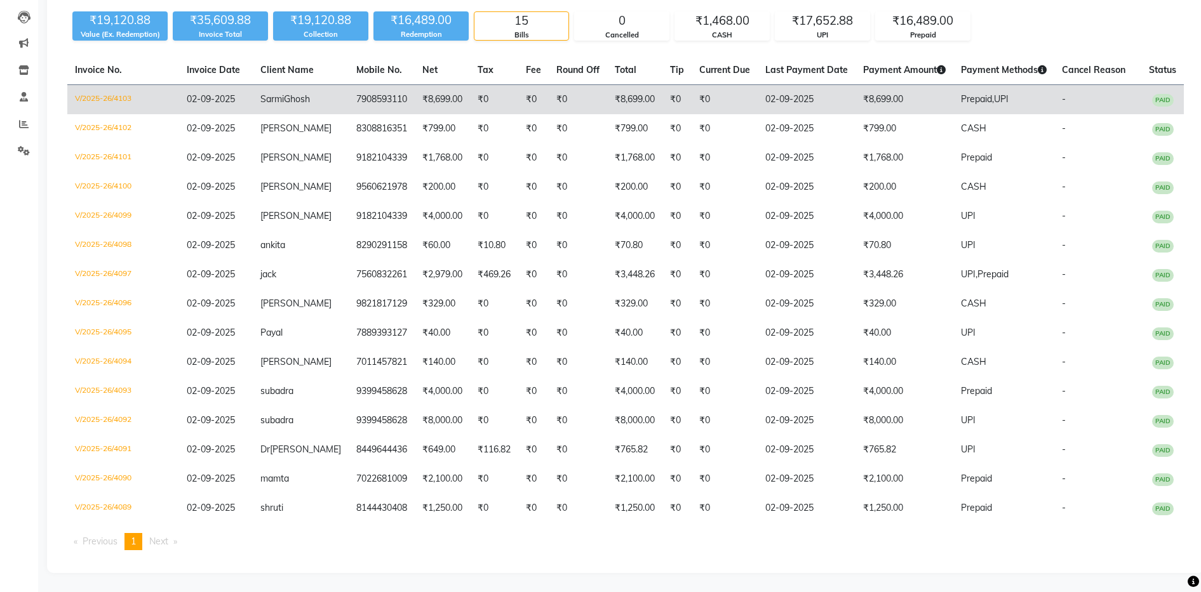
click at [234, 93] on span "02-09-2025" at bounding box center [211, 98] width 48 height 11
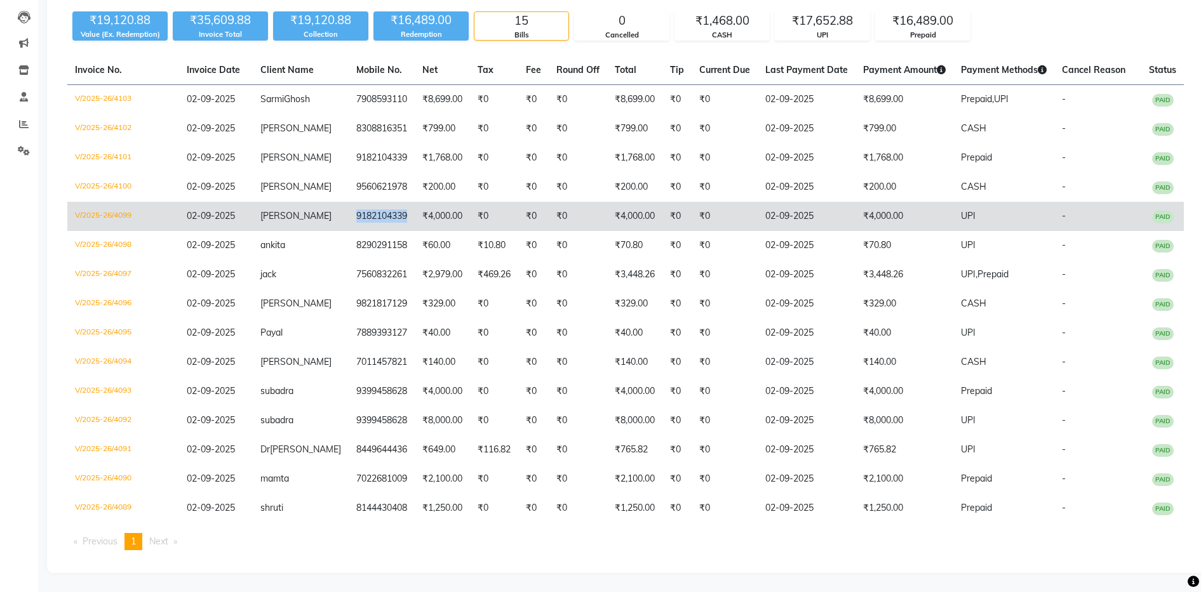
copy td "9182104339"
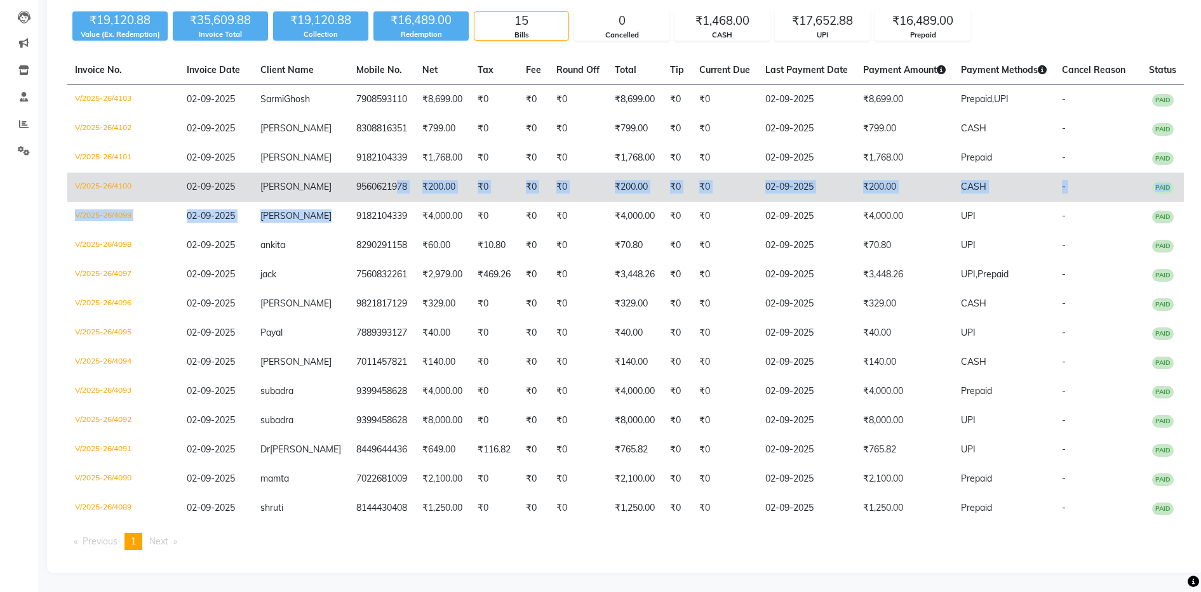
drag, startPoint x: 333, startPoint y: 213, endPoint x: 380, endPoint y: 196, distance: 49.8
click at [380, 196] on tbody "V/2025-26/4103 02-09-2025 Sarmi Ghosh 7908593110 ₹8,699.00 ₹0 ₹0 ₹0 ₹8,699.00 ₹…" at bounding box center [625, 304] width 1116 height 439
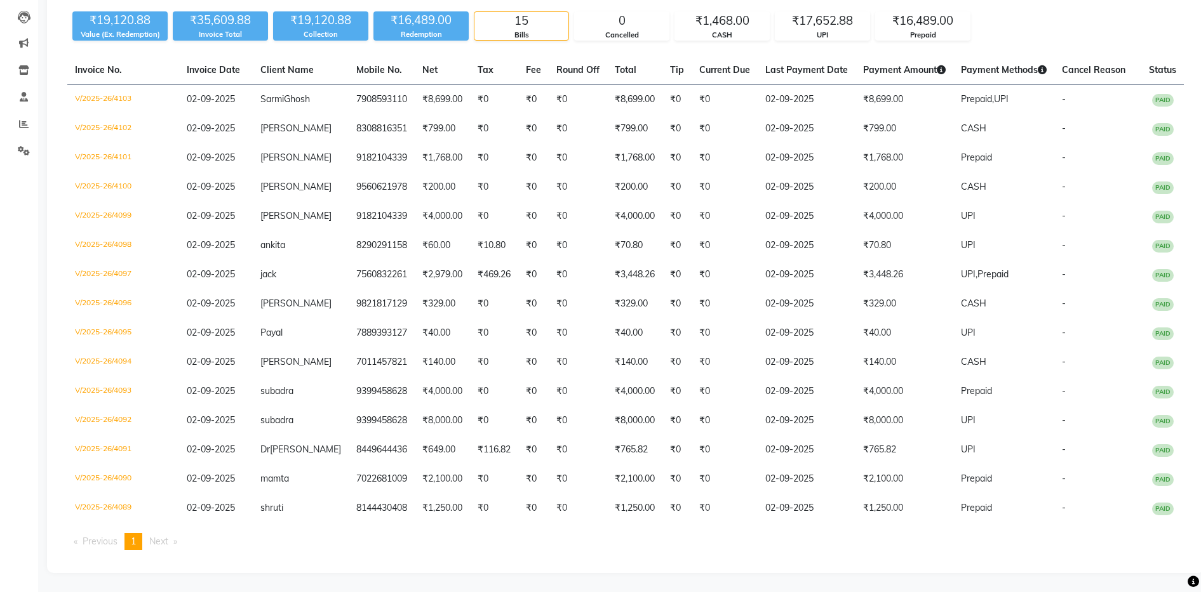
click at [1030, 22] on div "₹19,120.88 Value (Ex. Redemption) ₹35,609.88 Invoice Total ₹19,120.88 Collectio…" at bounding box center [625, 23] width 1116 height 34
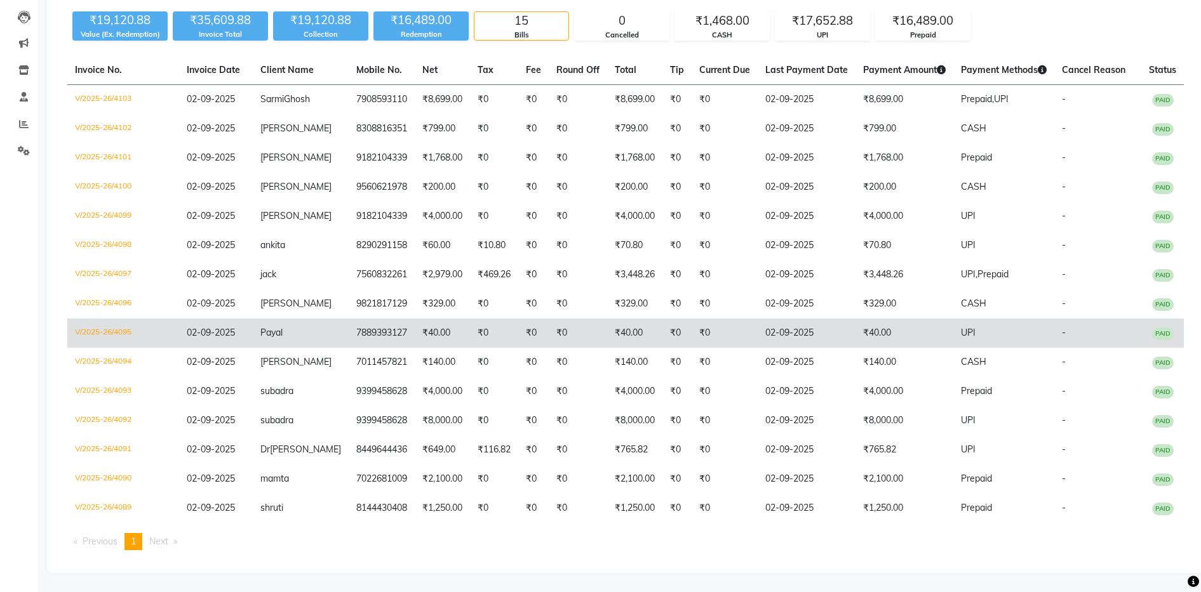
click at [769, 338] on tbody "V/2025-26/4103 02-09-2025 Sarmi Ghosh 7908593110 ₹8,699.00 ₹0 ₹0 ₹0 ₹8,699.00 ₹…" at bounding box center [625, 304] width 1116 height 439
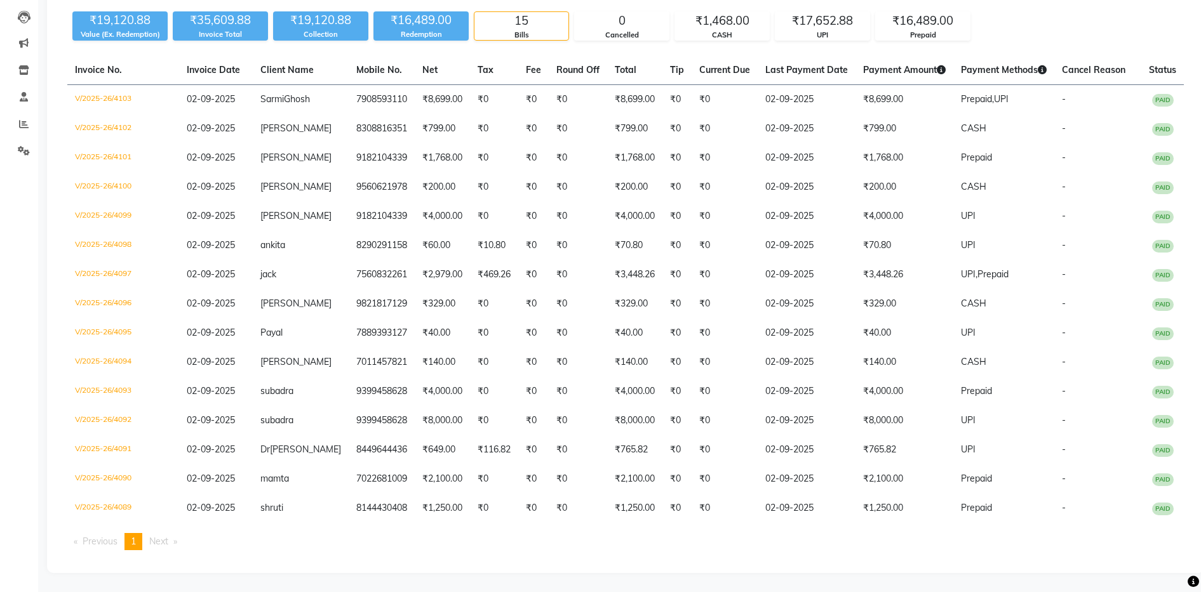
click at [1094, 19] on div "₹19,120.88 Value (Ex. Redemption) ₹35,609.88 Invoice Total ₹19,120.88 Collectio…" at bounding box center [625, 23] width 1116 height 34
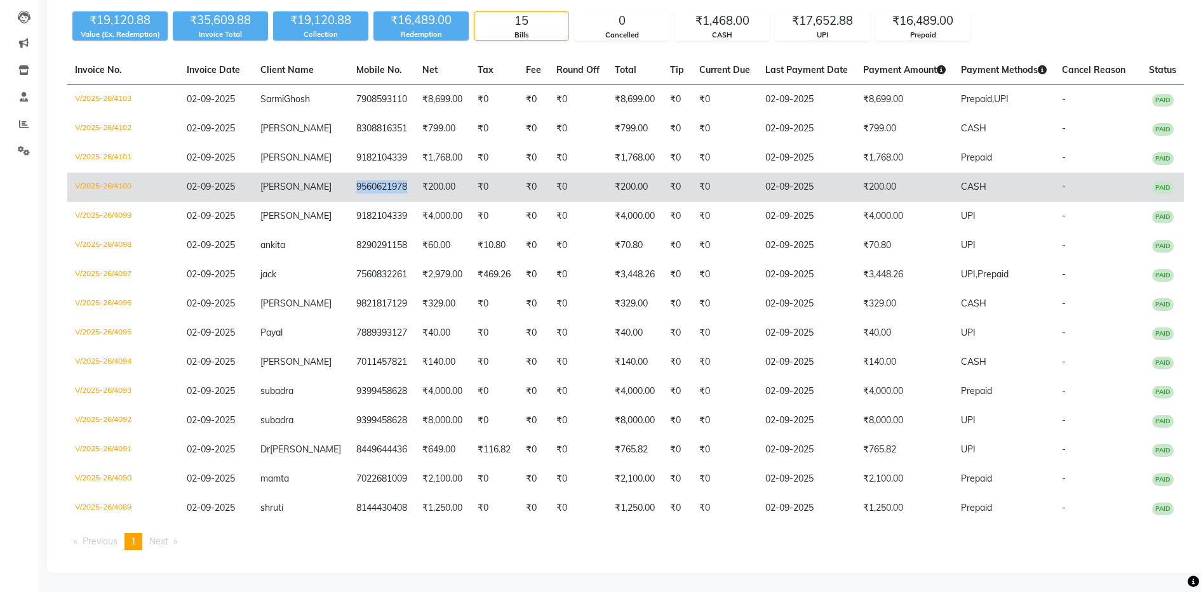
copy td "9560621978"
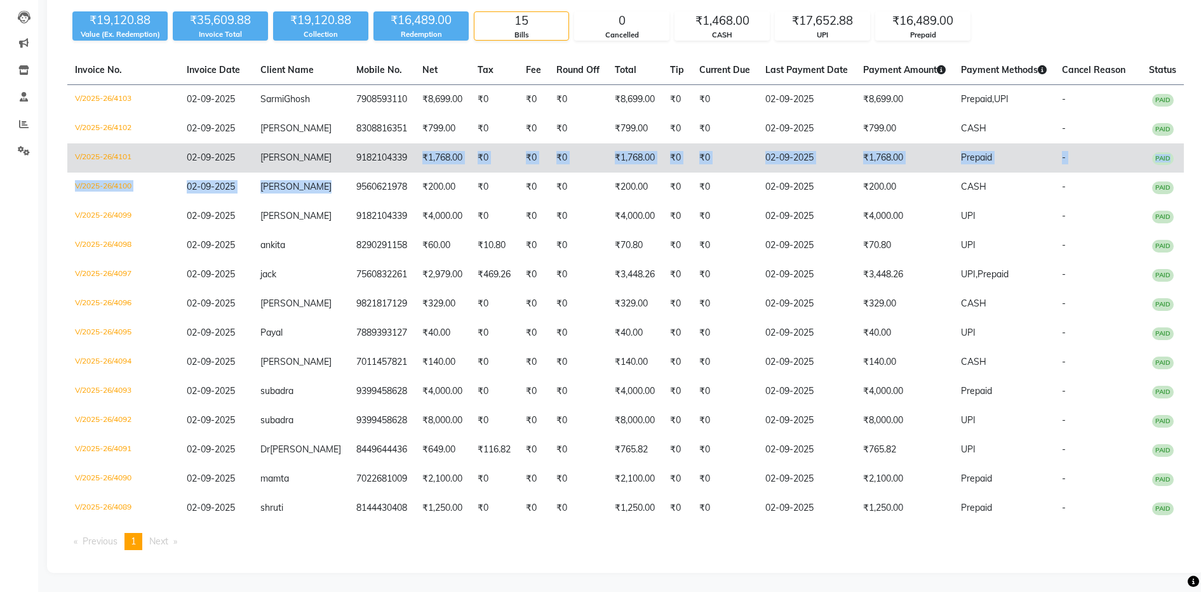
drag, startPoint x: 327, startPoint y: 185, endPoint x: 394, endPoint y: 170, distance: 69.1
click at [394, 170] on tbody "V/2025-26/4103 02-09-2025 Sarmi Ghosh 7908593110 ₹8,699.00 ₹0 ₹0 ₹0 ₹8,699.00 ₹…" at bounding box center [625, 304] width 1116 height 439
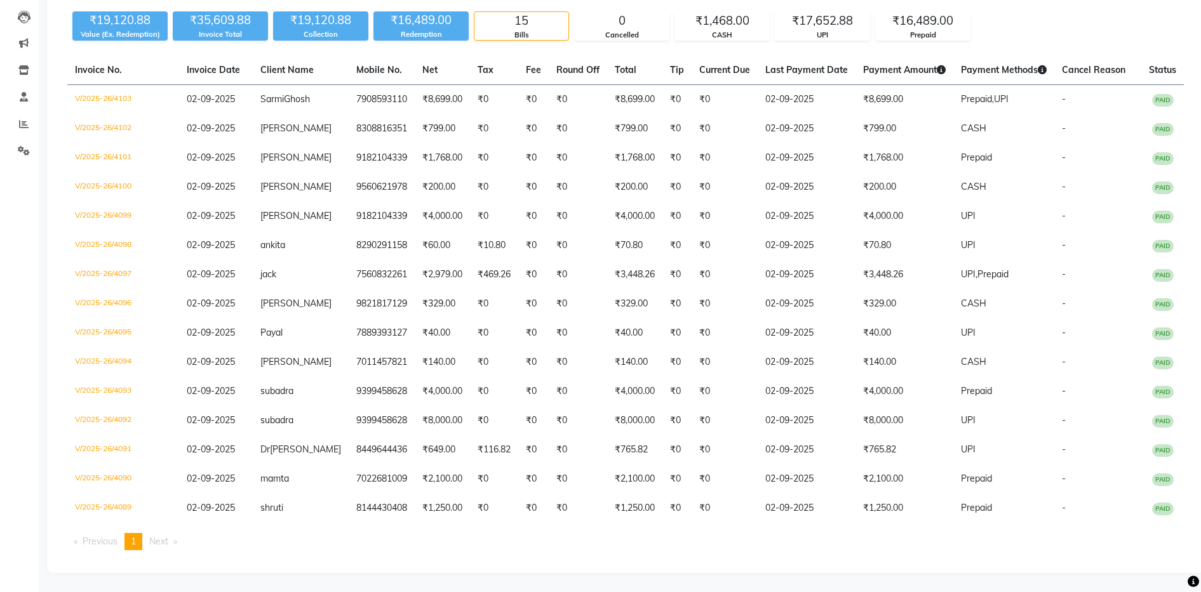
click at [13, 257] on div "Calendar Invoice Clients Leads Marketing Inventory Staff Reports Settings Compl…" at bounding box center [85, 239] width 171 height 667
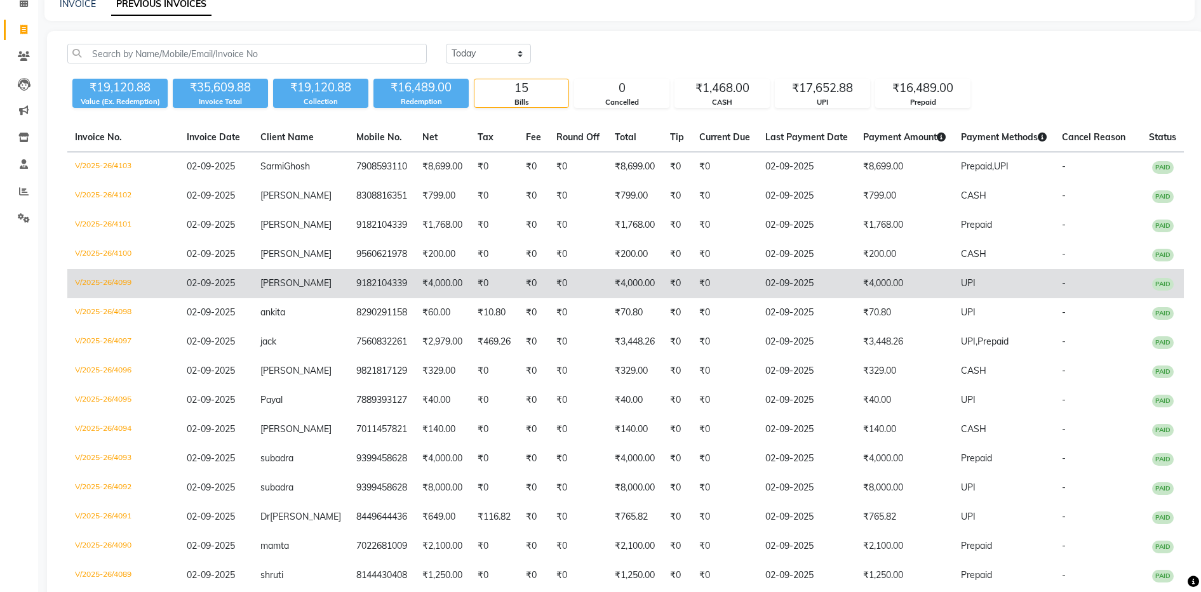
scroll to position [55, 0]
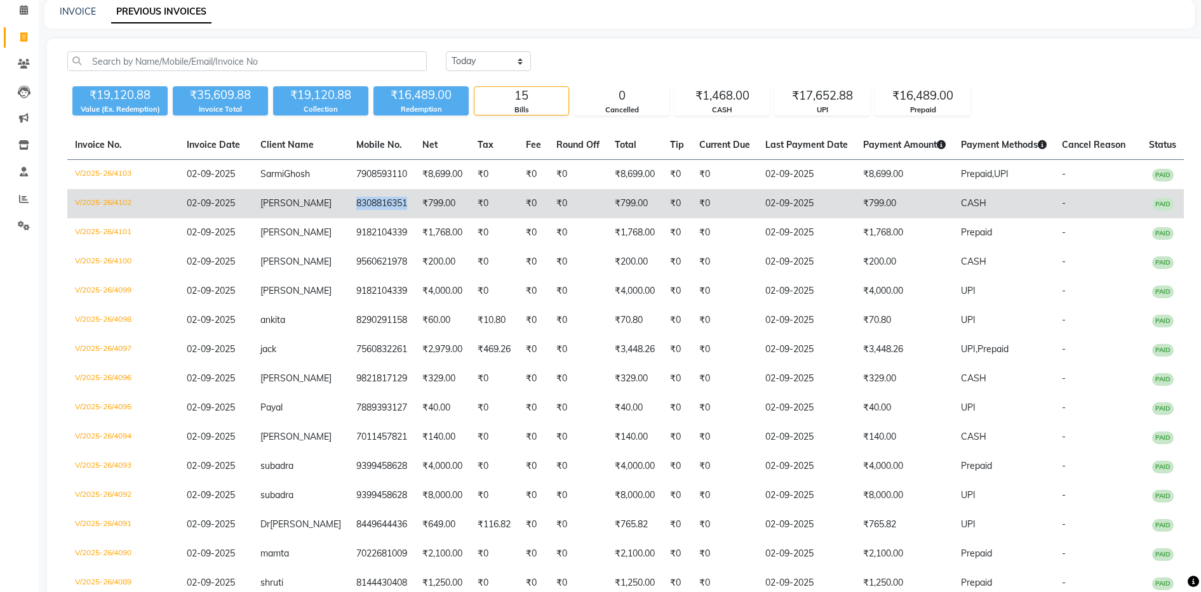
copy td "8308816351"
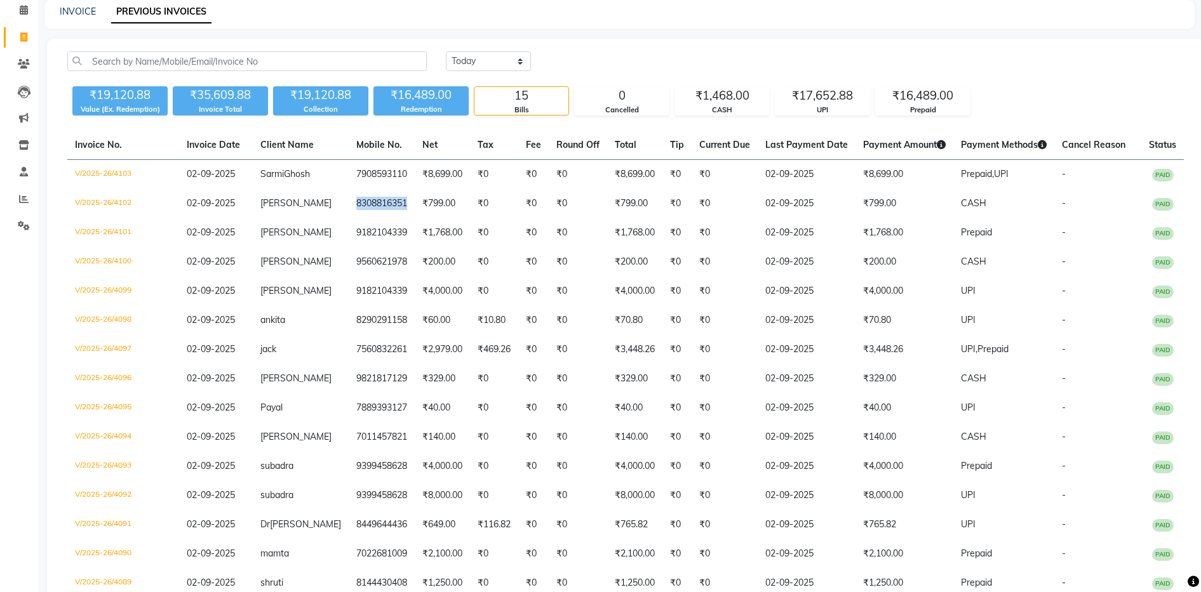
drag, startPoint x: 332, startPoint y: 212, endPoint x: 428, endPoint y: 129, distance: 126.9
click at [428, 129] on div "Today Yesterday Custom Range ₹19,120.88 Value (Ex. Redemption) ₹35,609.88 Invoi…" at bounding box center [625, 343] width 1157 height 609
click at [658, 41] on div "Today Yesterday Custom Range ₹19,120.88 Value (Ex. Redemption) ₹35,609.88 Invoi…" at bounding box center [625, 343] width 1157 height 609
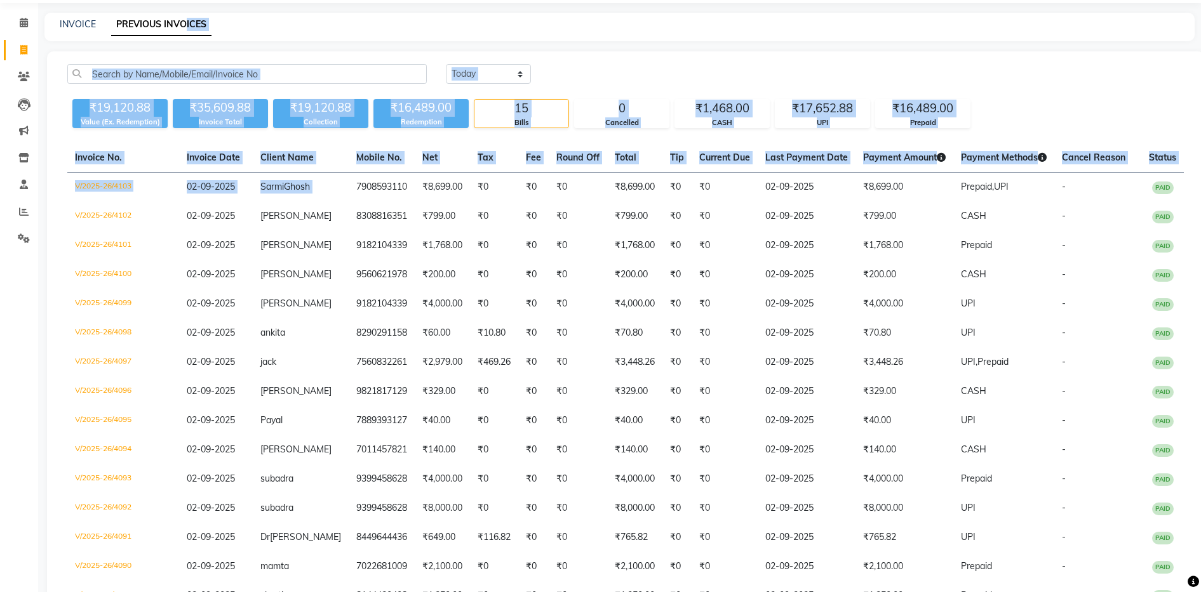
scroll to position [0, 0]
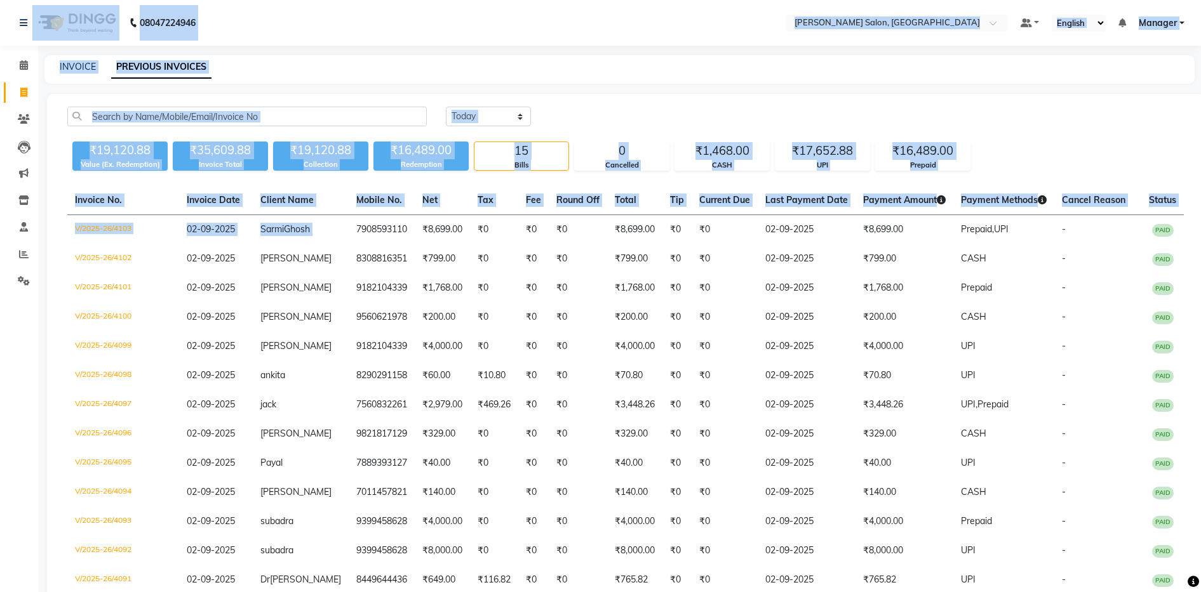
drag, startPoint x: 333, startPoint y: 174, endPoint x: 118, endPoint y: -48, distance: 309.3
click at [118, 0] on html "08047224946 Select Location × Ethnix Salon, Bellandur Default Panel My Panel En…" at bounding box center [600, 296] width 1201 height 592
click at [385, 48] on div "08047224946 Select Location × Ethnix Salon, Bellandur Default Panel My Panel En…" at bounding box center [600, 361] width 1201 height 722
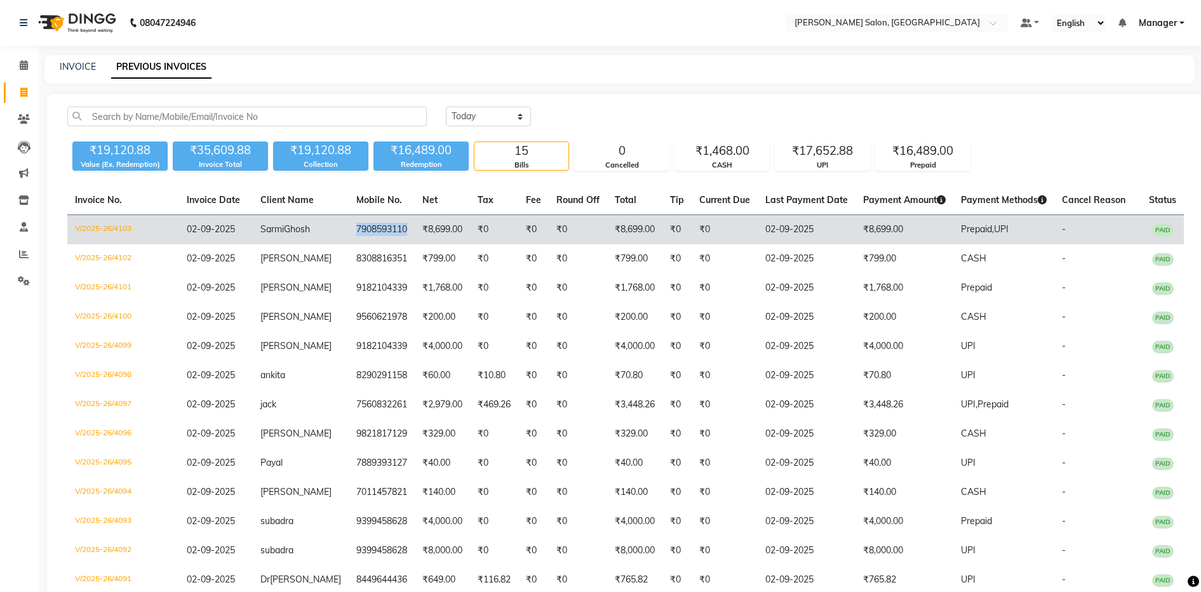
copy td "7908593110"
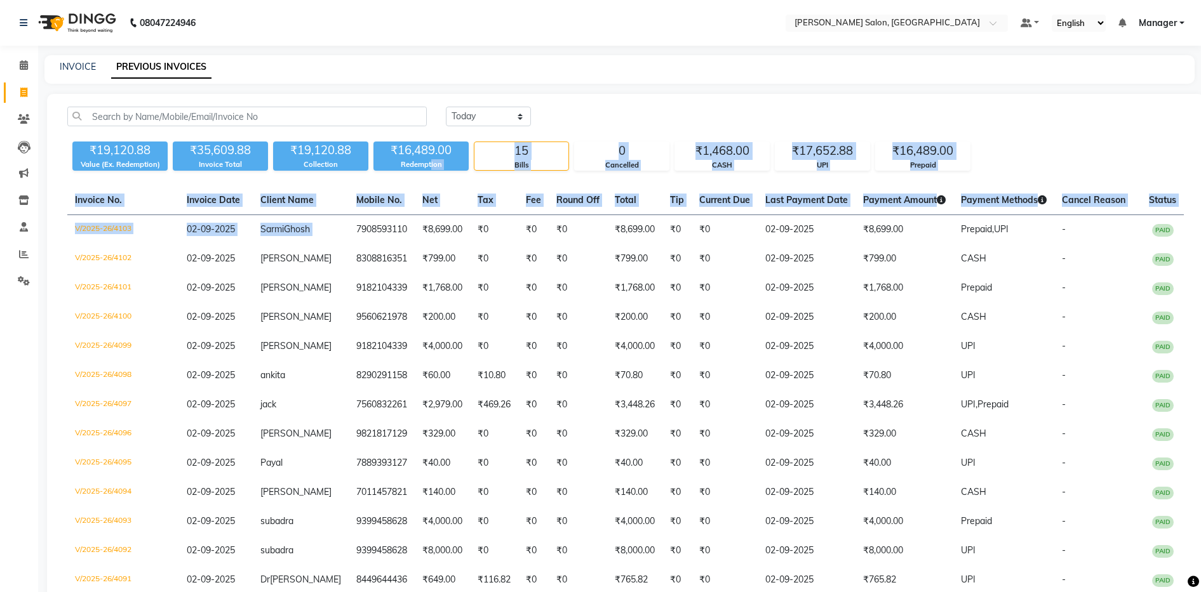
drag, startPoint x: 333, startPoint y: 233, endPoint x: 432, endPoint y: 171, distance: 117.5
click at [432, 171] on div "Today Yesterday Custom Range ₹19,120.88 Value (Ex. Redemption) ₹35,609.88 Invoi…" at bounding box center [625, 398] width 1157 height 609
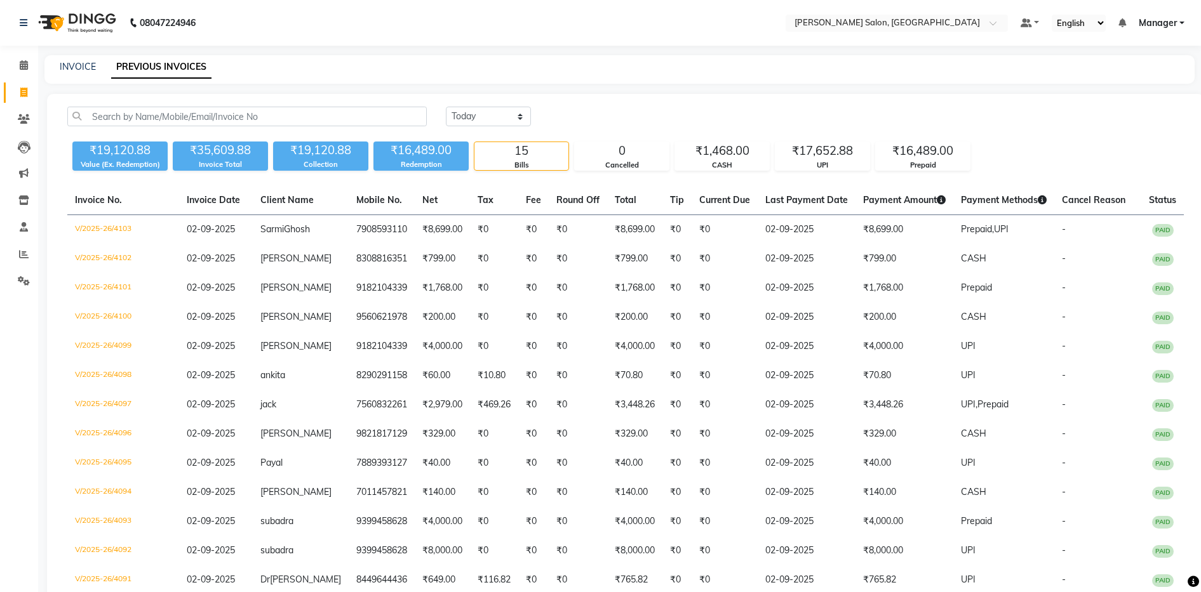
drag, startPoint x: 432, startPoint y: 171, endPoint x: 679, endPoint y: 71, distance: 266.3
click at [679, 71] on div "INVOICE PREVIOUS INVOICES" at bounding box center [611, 66] width 1134 height 13
click at [79, 59] on div "INVOICE PREVIOUS INVOICES" at bounding box center [619, 69] width 1150 height 29
click at [76, 70] on link "INVOICE" at bounding box center [78, 66] width 36 height 11
select select "service"
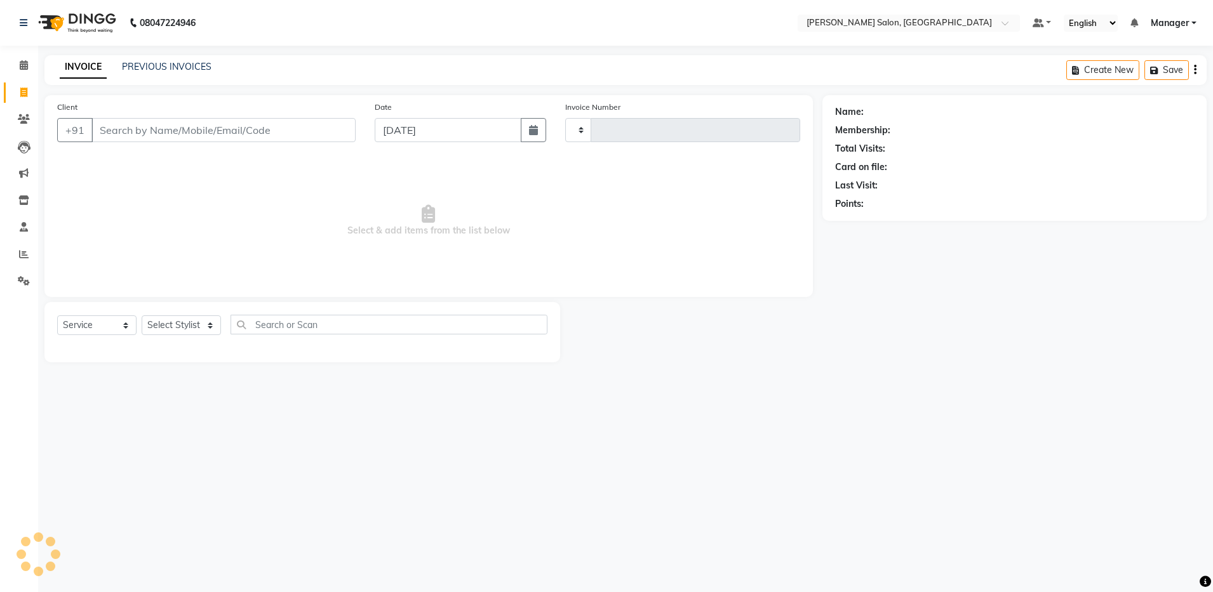
type input "4104"
select select "4781"
click at [166, 130] on input "Client" at bounding box center [223, 130] width 264 height 24
type input "7908593110"
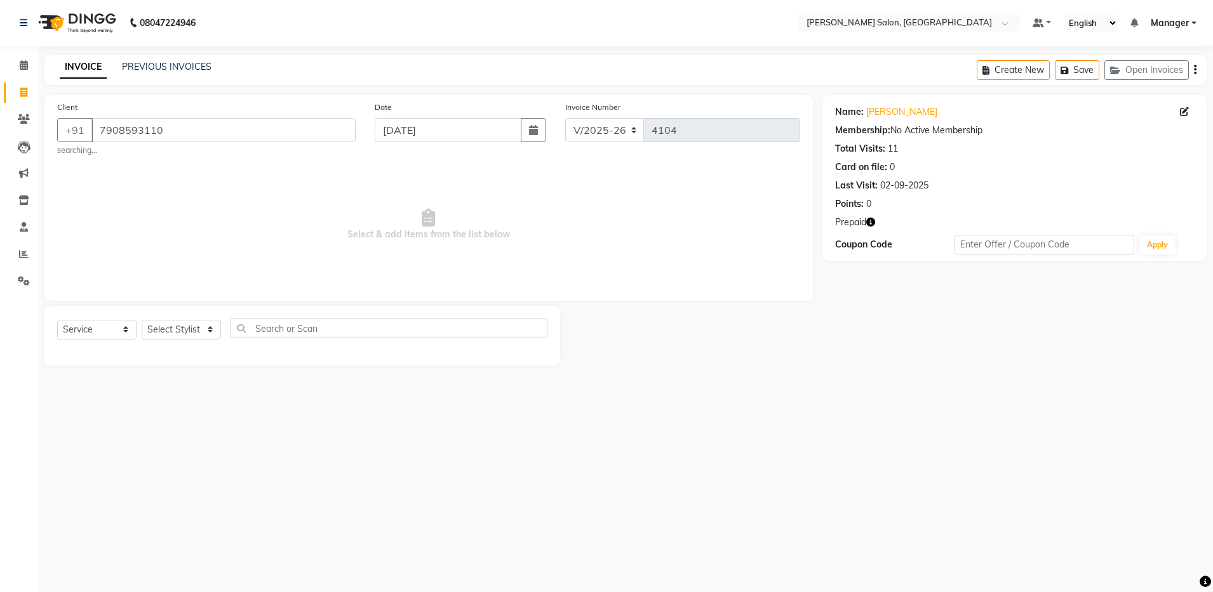
click at [867, 224] on icon "button" at bounding box center [870, 222] width 9 height 9
click at [193, 64] on link "PREVIOUS INVOICES" at bounding box center [167, 66] width 90 height 11
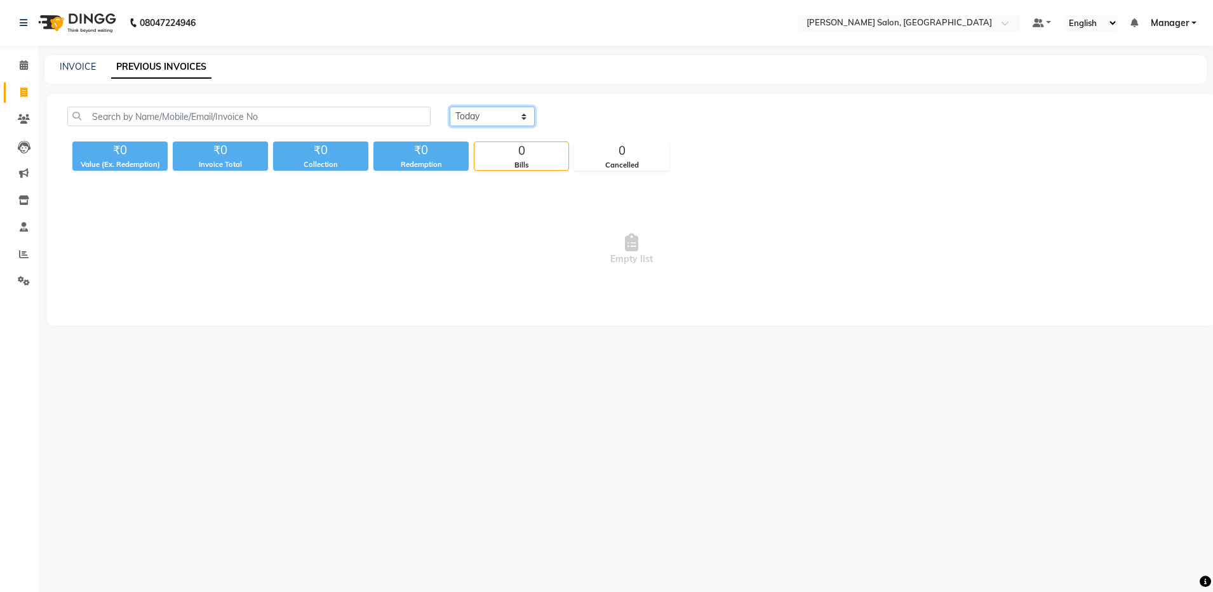
click at [485, 122] on select "Today Yesterday Custom Range" at bounding box center [491, 117] width 85 height 20
select select "yesterday"
click at [449, 107] on select "Today Yesterday Custom Range" at bounding box center [491, 117] width 85 height 20
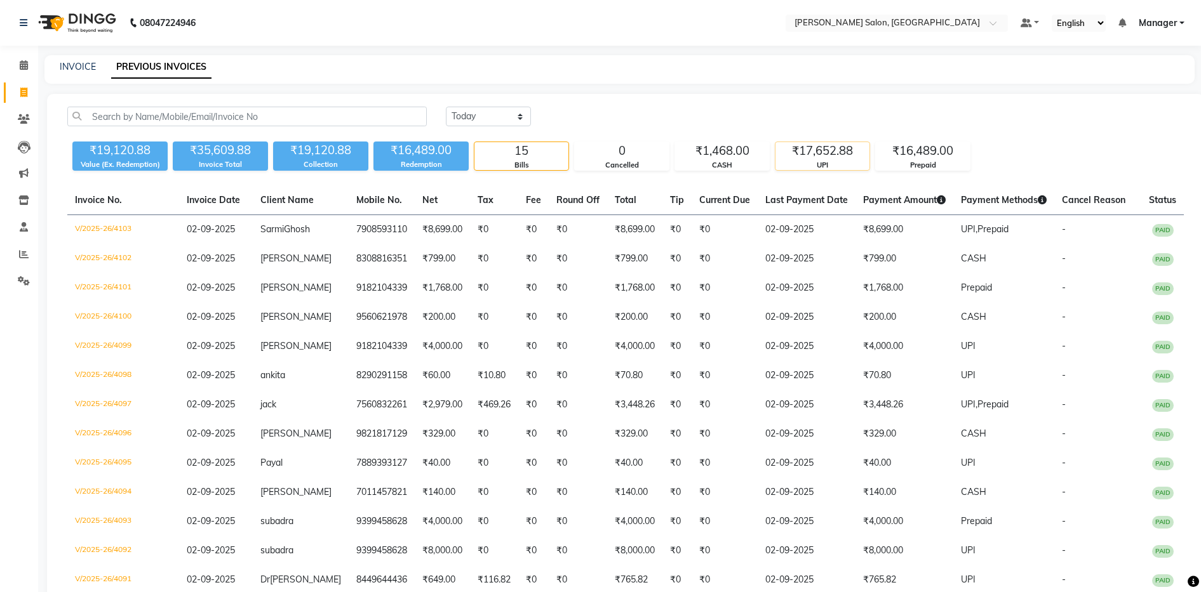
click at [820, 166] on div "UPI" at bounding box center [822, 165] width 94 height 11
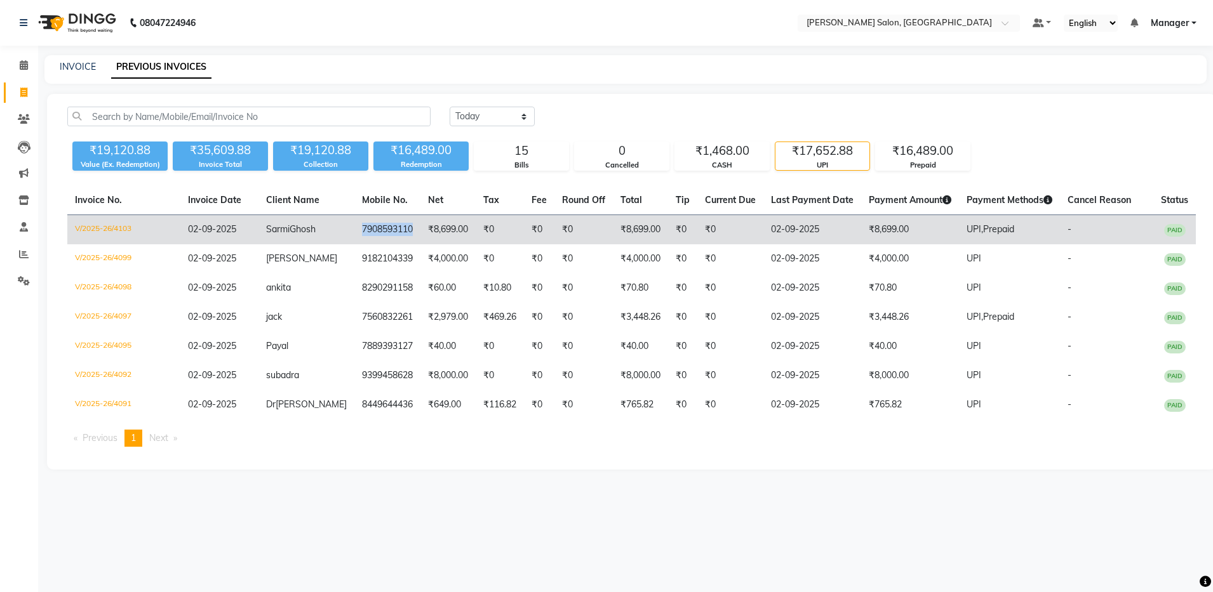
copy td "7908593110"
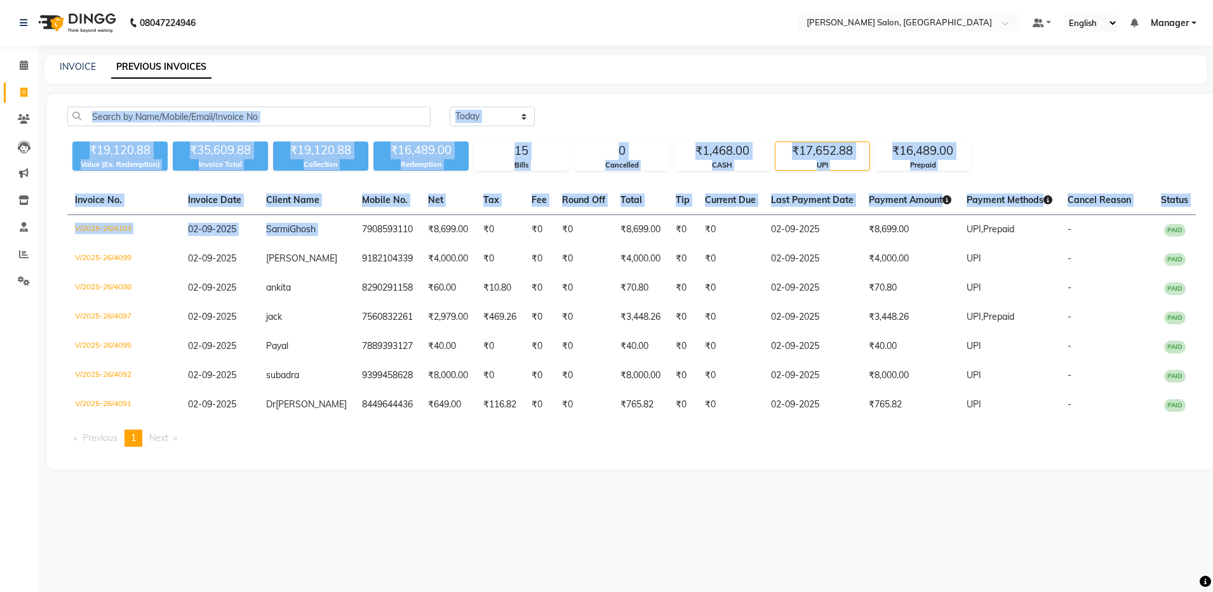
drag, startPoint x: 340, startPoint y: 227, endPoint x: 418, endPoint y: 87, distance: 160.6
click at [418, 87] on main "INVOICE PREVIOUS INVOICES Today Yesterday Custom Range ₹19,120.88 Value (Ex. Re…" at bounding box center [625, 272] width 1174 height 434
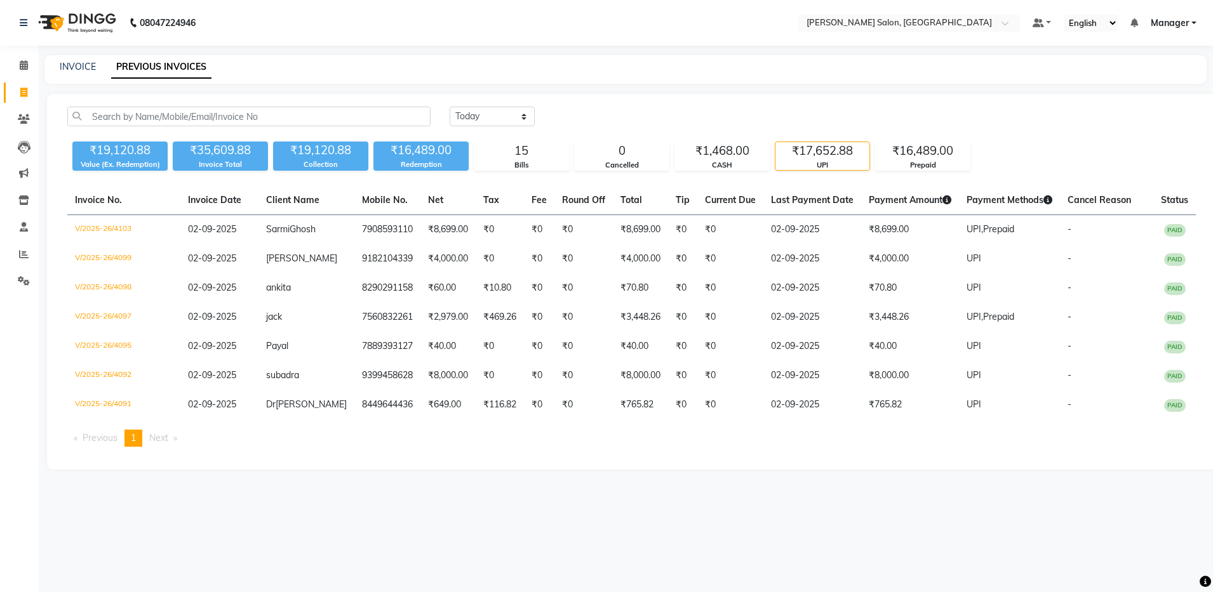
click at [298, 69] on div "INVOICE PREVIOUS INVOICES" at bounding box center [617, 66] width 1147 height 13
click at [77, 63] on link "INVOICE" at bounding box center [78, 66] width 36 height 11
select select "service"
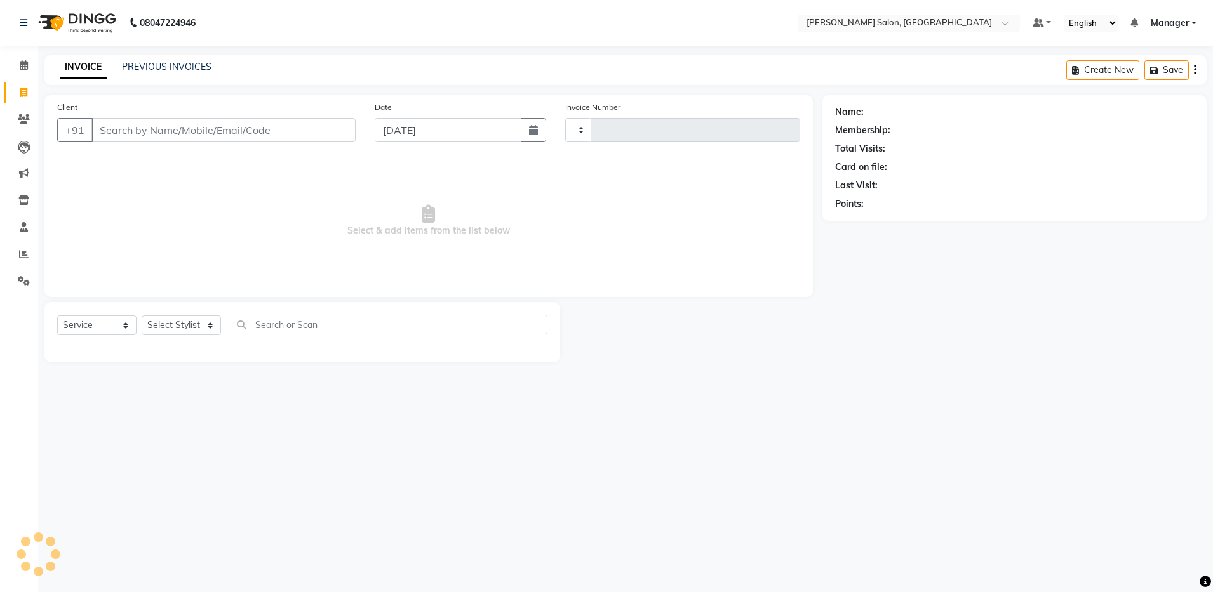
type input "4104"
select select "4781"
click at [152, 137] on input "Client" at bounding box center [223, 130] width 264 height 24
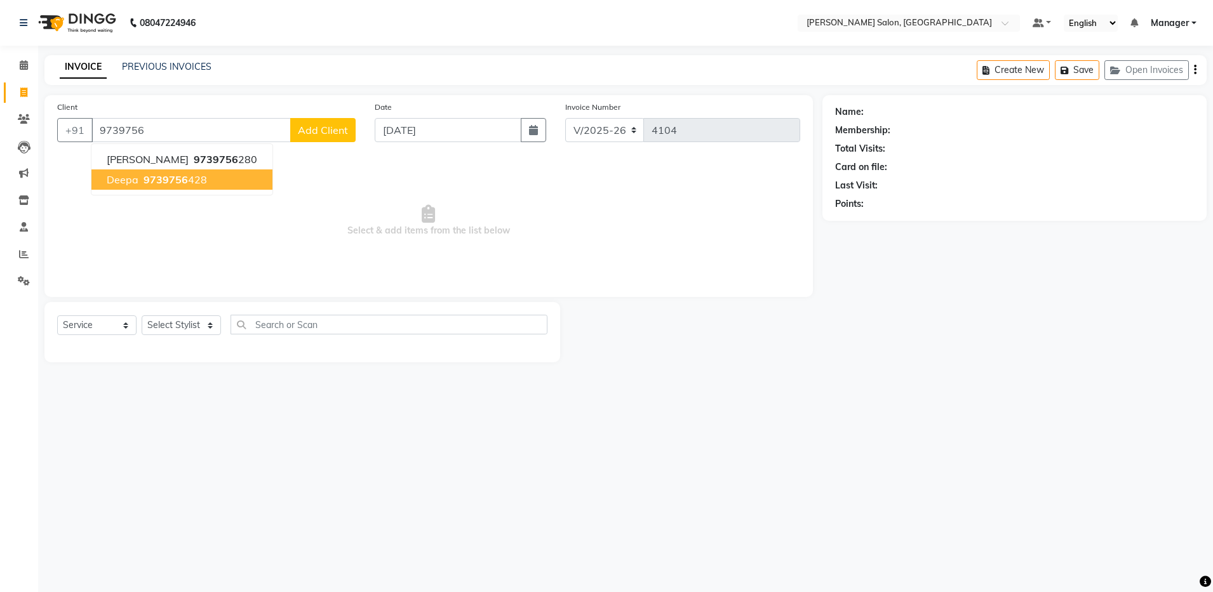
click at [187, 185] on ngb-highlight "9739756 428" at bounding box center [174, 179] width 66 height 13
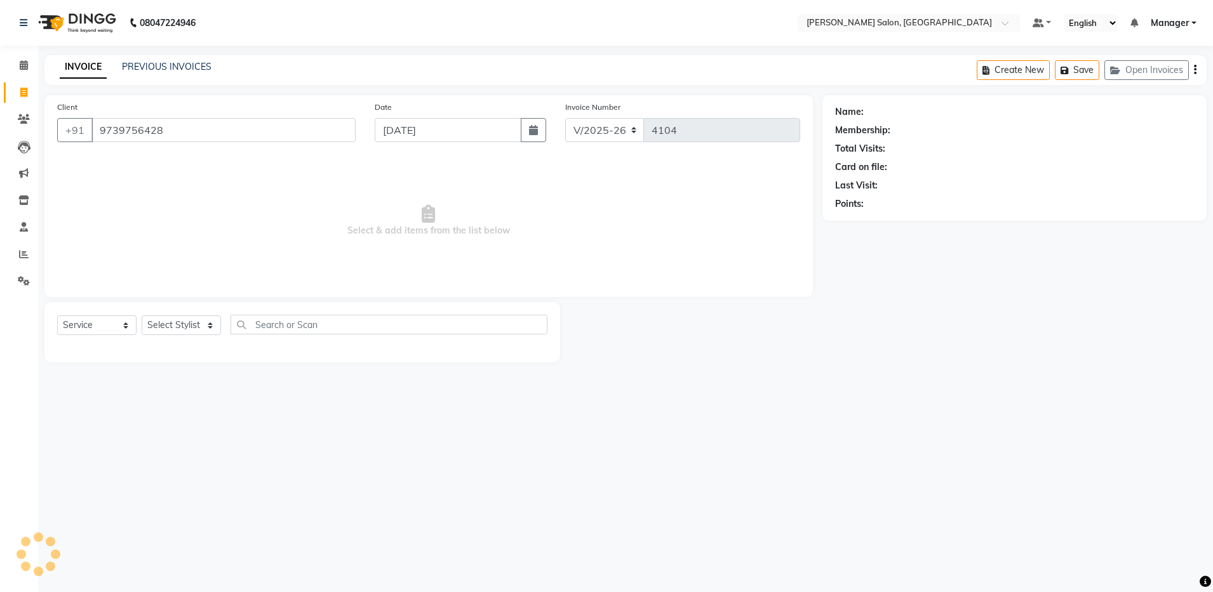
type input "9739756428"
click at [177, 320] on select "Select Stylist Aarthi Abhishek Aisha Barbhuiya Aman Arjun Viswanathan Deep dolm…" at bounding box center [181, 326] width 79 height 20
select select "28901"
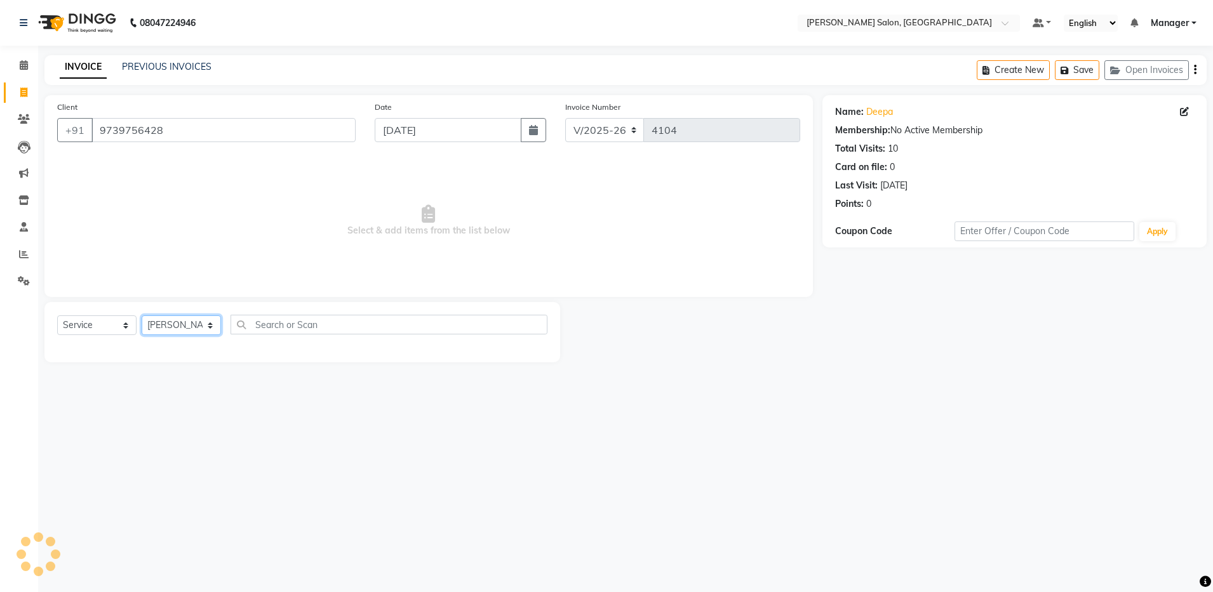
click at [142, 316] on select "Select Stylist Aarthi Abhishek Aisha Barbhuiya Aman Arjun Viswanathan Deep dolm…" at bounding box center [181, 326] width 79 height 20
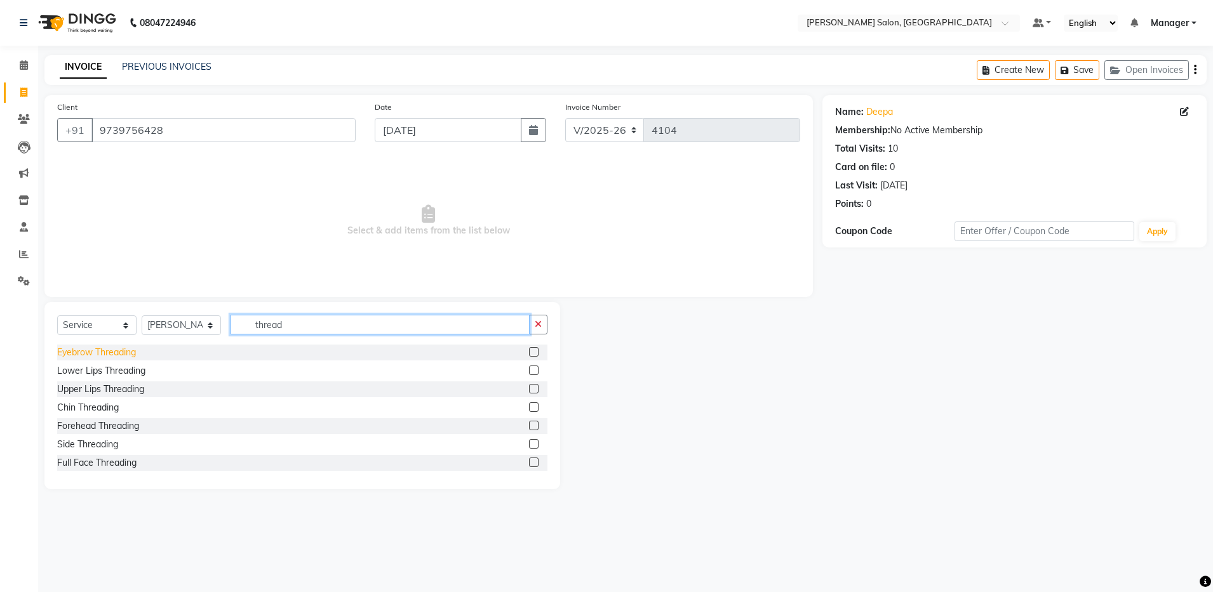
type input "thread"
click at [76, 346] on div "Eyebrow Threading" at bounding box center [96, 352] width 79 height 13
checkbox input "false"
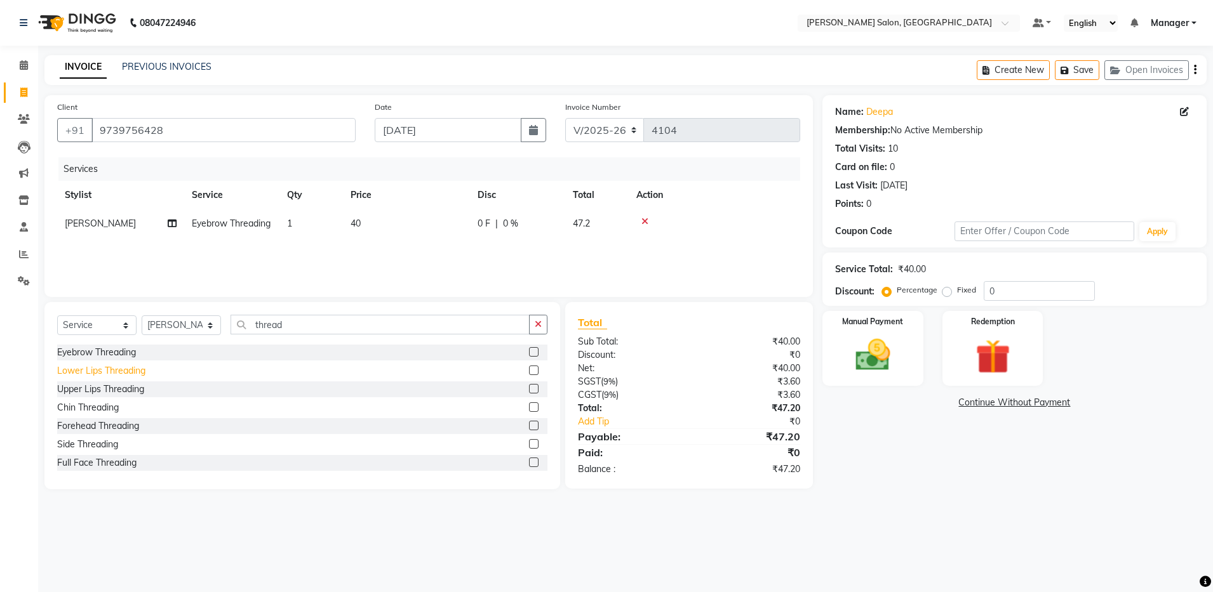
click at [81, 368] on div "Lower Lips Threading" at bounding box center [101, 370] width 88 height 13
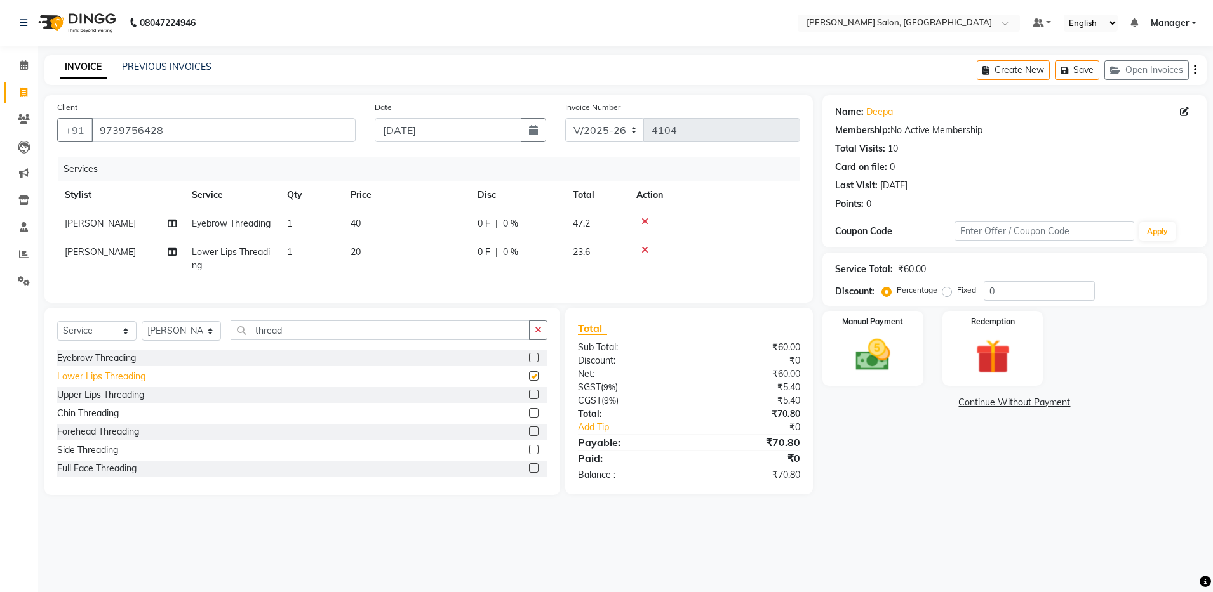
checkbox input "false"
click at [83, 403] on div "Upper Lips Threading" at bounding box center [302, 395] width 490 height 16
click at [83, 420] on div "Chin Threading" at bounding box center [88, 413] width 62 height 13
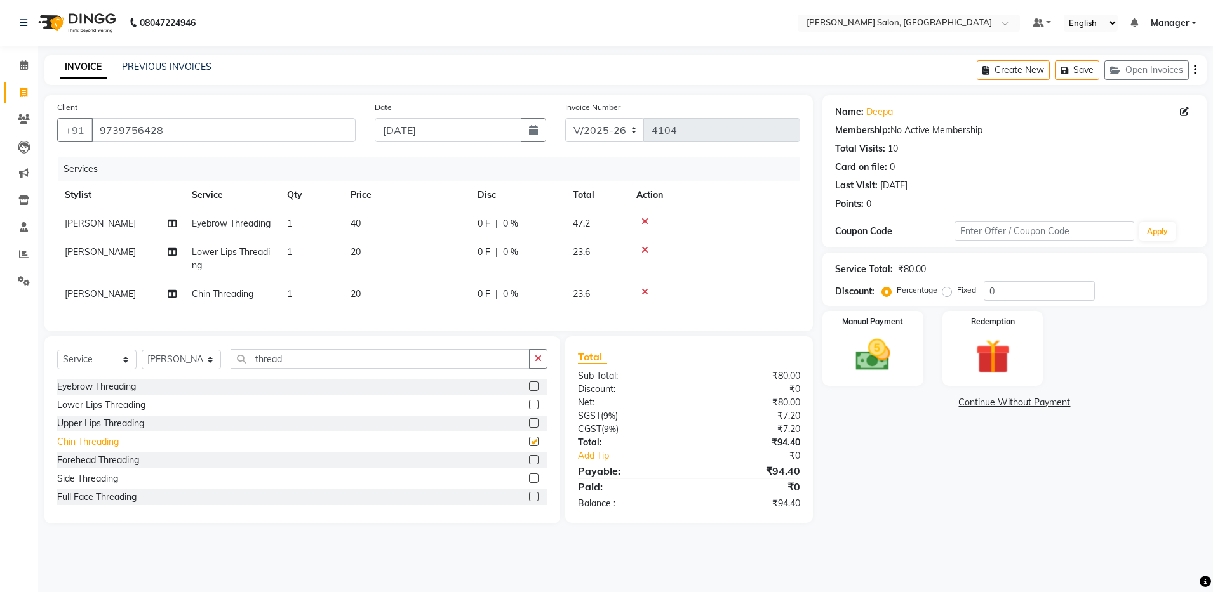
checkbox input "false"
click at [83, 430] on div "Upper Lips Threading" at bounding box center [100, 423] width 87 height 13
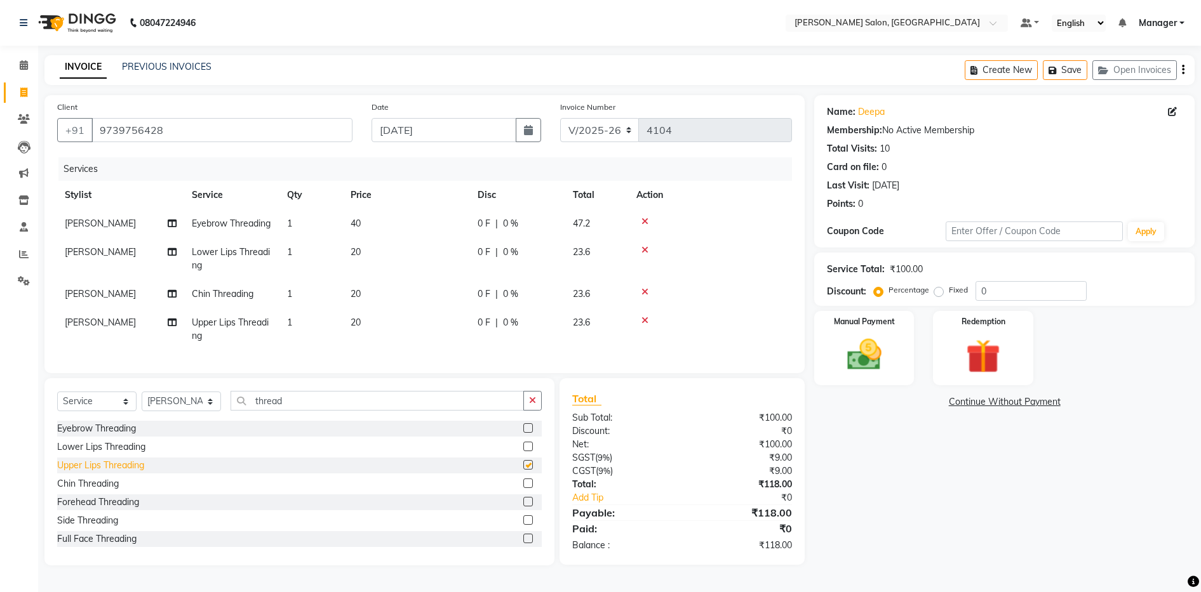
checkbox input "false"
click at [858, 335] on img at bounding box center [864, 355] width 58 height 41
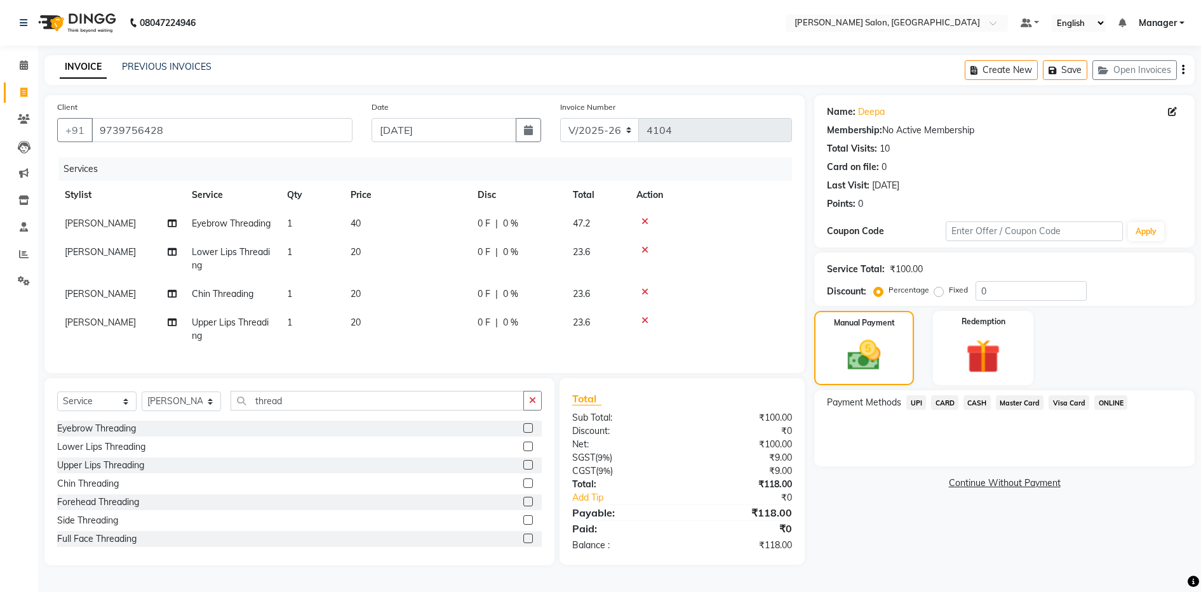
click at [912, 396] on span "UPI" at bounding box center [916, 403] width 20 height 15
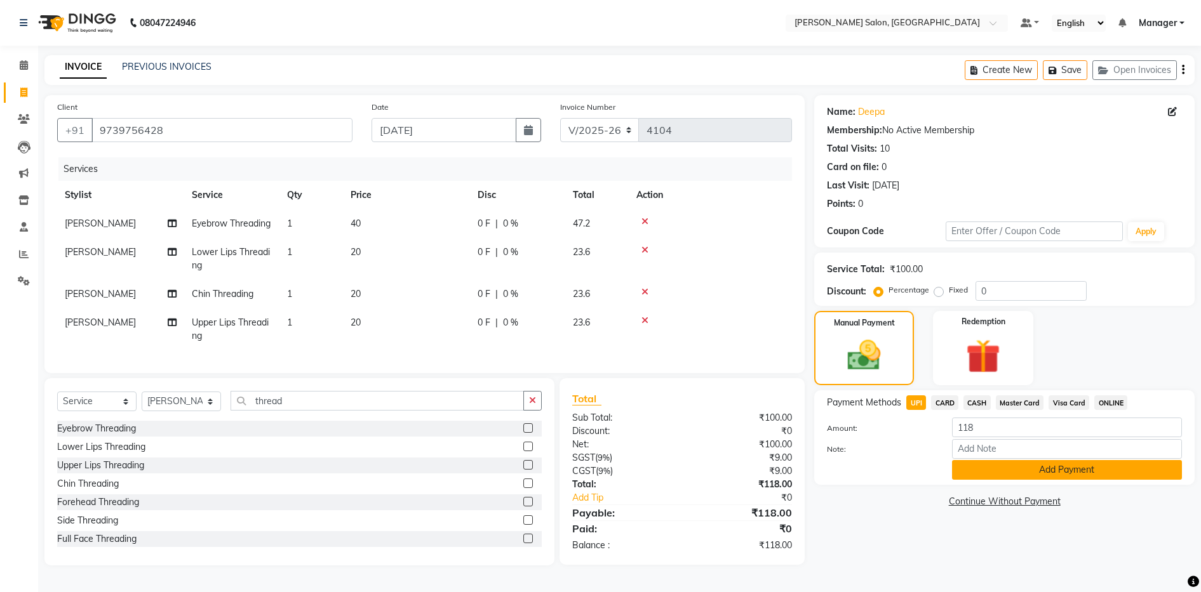
click at [1003, 460] on button "Add Payment" at bounding box center [1067, 470] width 230 height 20
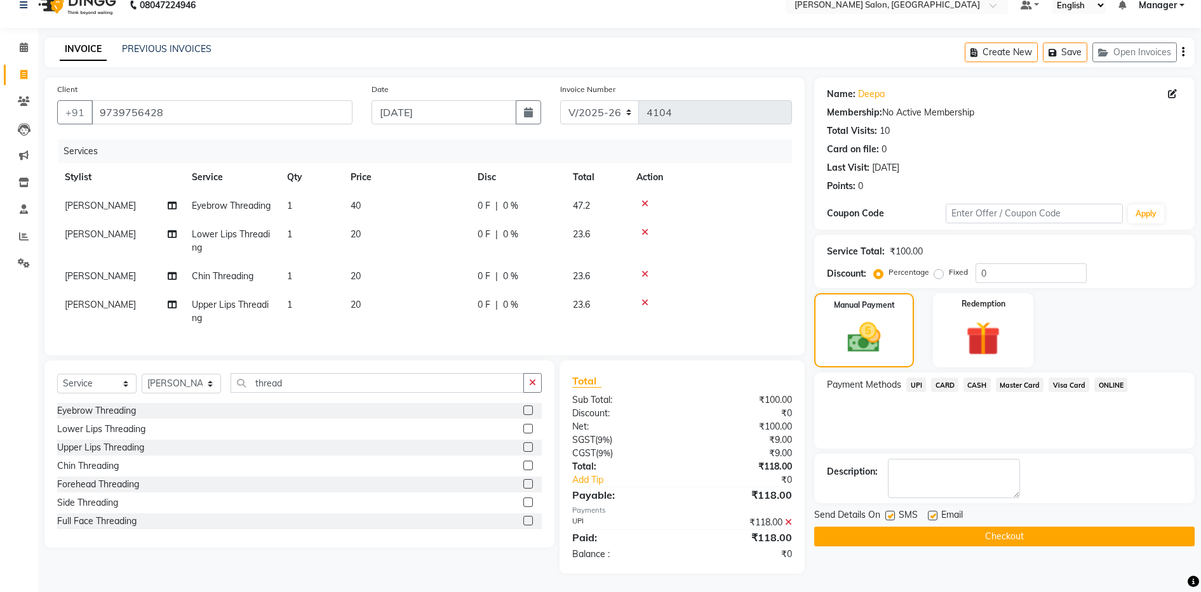
click at [933, 512] on label at bounding box center [933, 516] width 10 height 10
click at [933, 512] on input "checkbox" at bounding box center [932, 516] width 8 height 8
checkbox input "false"
click at [924, 545] on button "Checkout" at bounding box center [1004, 537] width 380 height 20
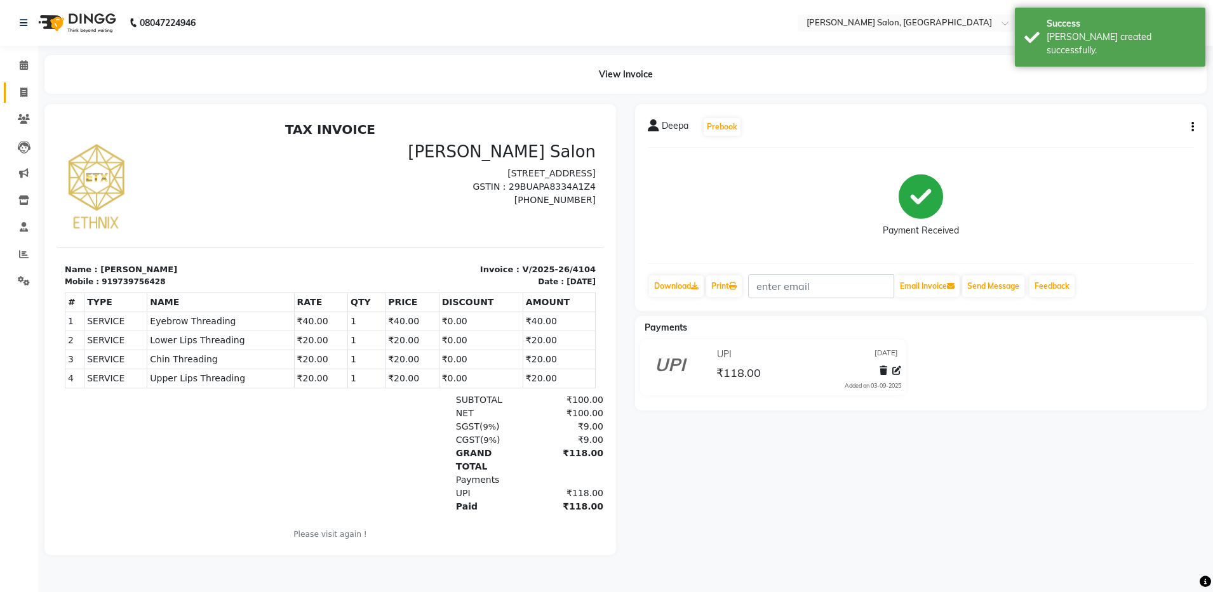
click at [31, 84] on link "Invoice" at bounding box center [19, 93] width 30 height 21
select select "service"
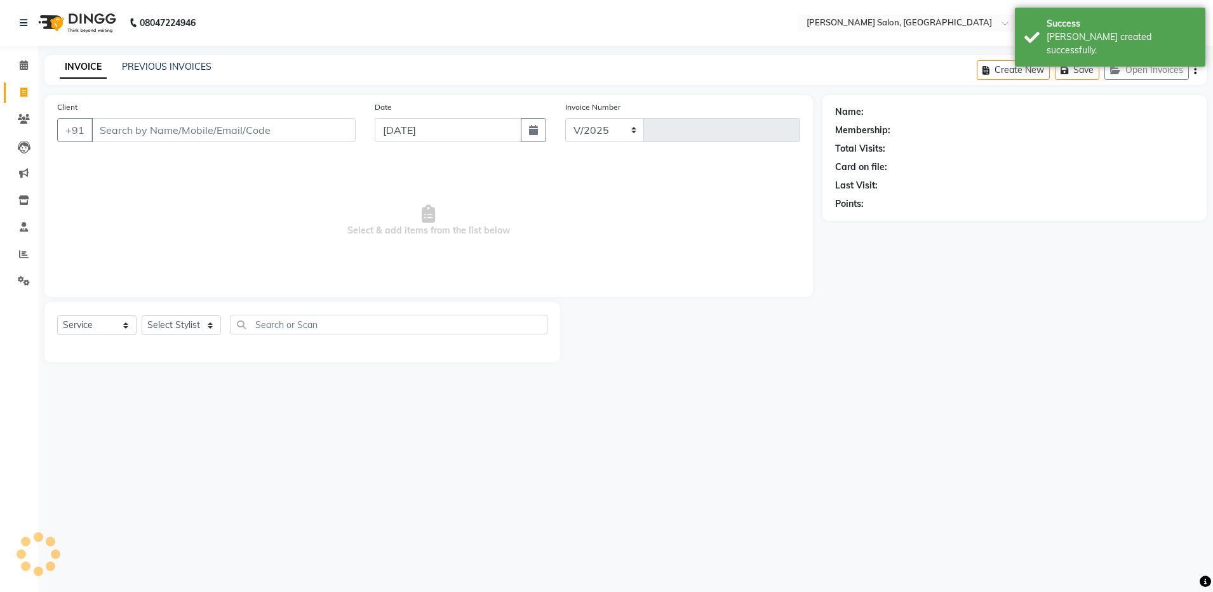
select select "4781"
type input "4105"
click at [171, 62] on link "PREVIOUS INVOICES" at bounding box center [167, 66] width 90 height 11
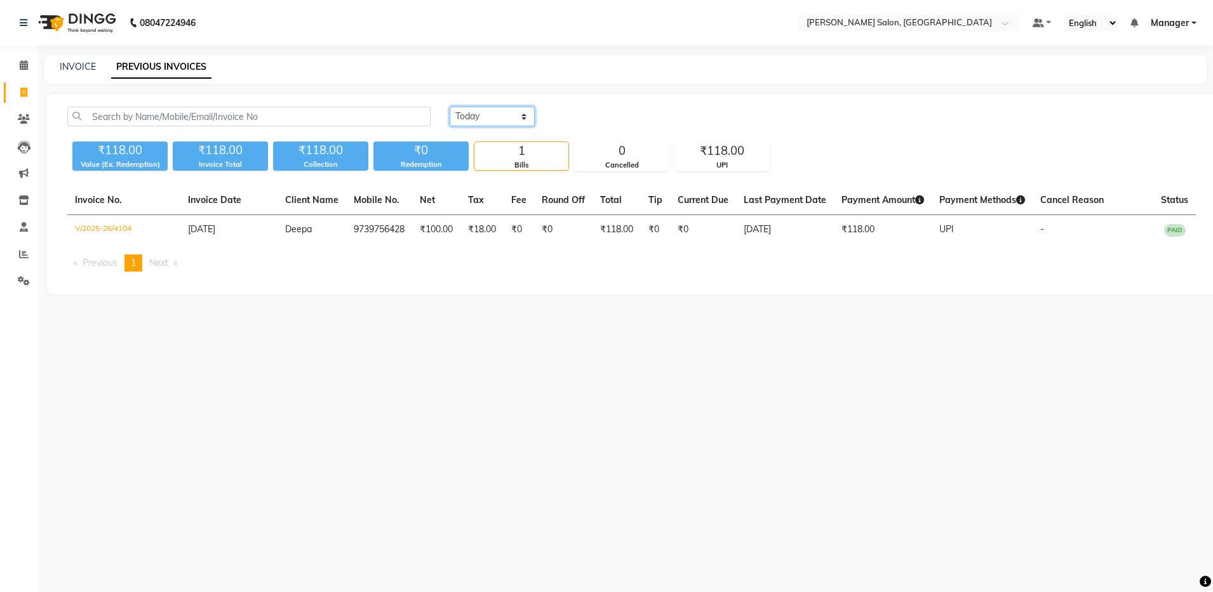
click at [466, 119] on select "Today Yesterday Custom Range" at bounding box center [491, 117] width 85 height 20
select select "range"
click at [449, 107] on select "Today Yesterday Custom Range" at bounding box center [491, 117] width 85 height 20
click at [616, 127] on div "Today Yesterday Custom Range 03-09-2025 - 03-09-2025" at bounding box center [822, 122] width 765 height 30
click at [616, 126] on div "03-09-2025 - 03-09-2025" at bounding box center [643, 117] width 187 height 20
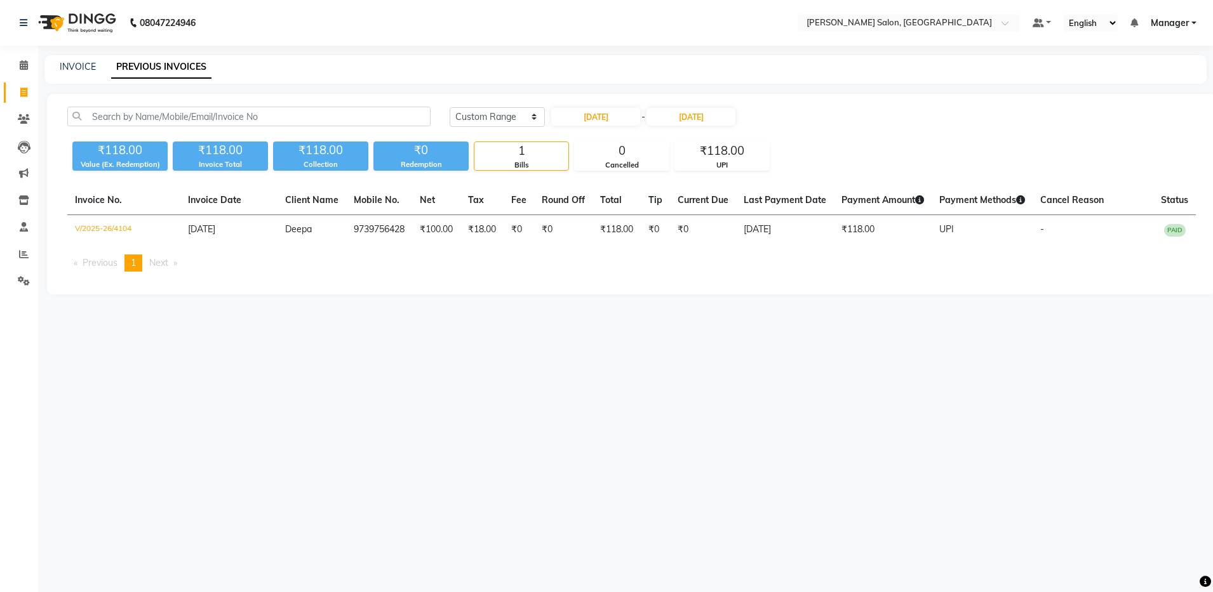
click at [616, 126] on div "03-09-2025 - 03-09-2025" at bounding box center [643, 117] width 187 height 20
click at [618, 117] on input "03-09-2025" at bounding box center [595, 117] width 89 height 18
select select "9"
select select "2025"
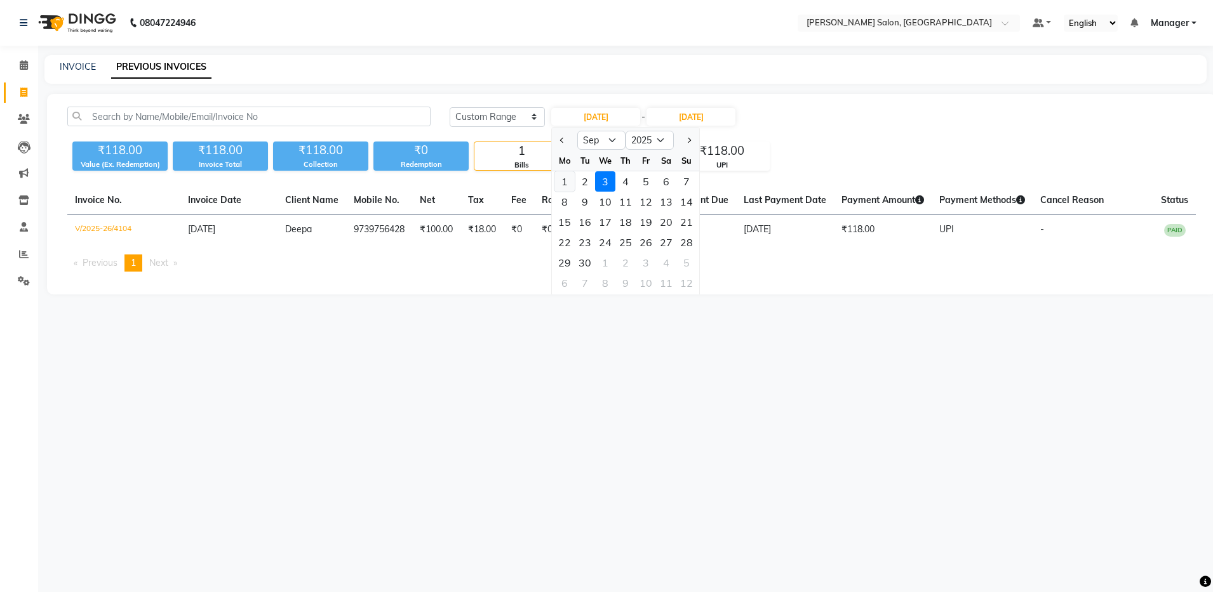
click at [562, 176] on div "1" at bounding box center [564, 181] width 20 height 20
type input "01-09-2025"
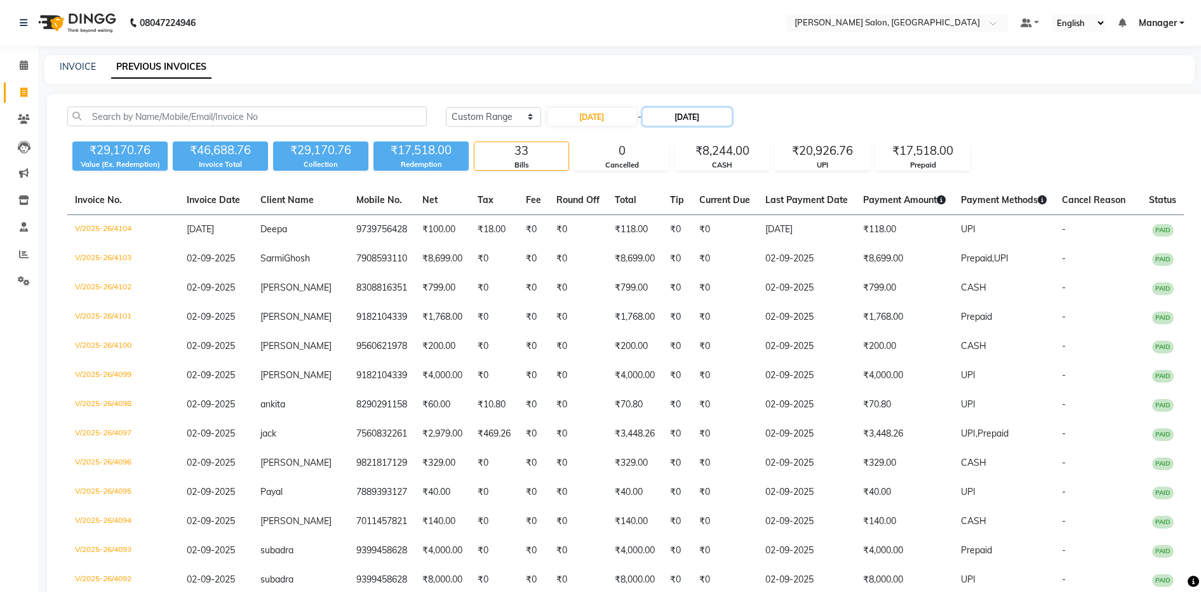
click at [701, 119] on input "03-09-2025" at bounding box center [686, 117] width 89 height 18
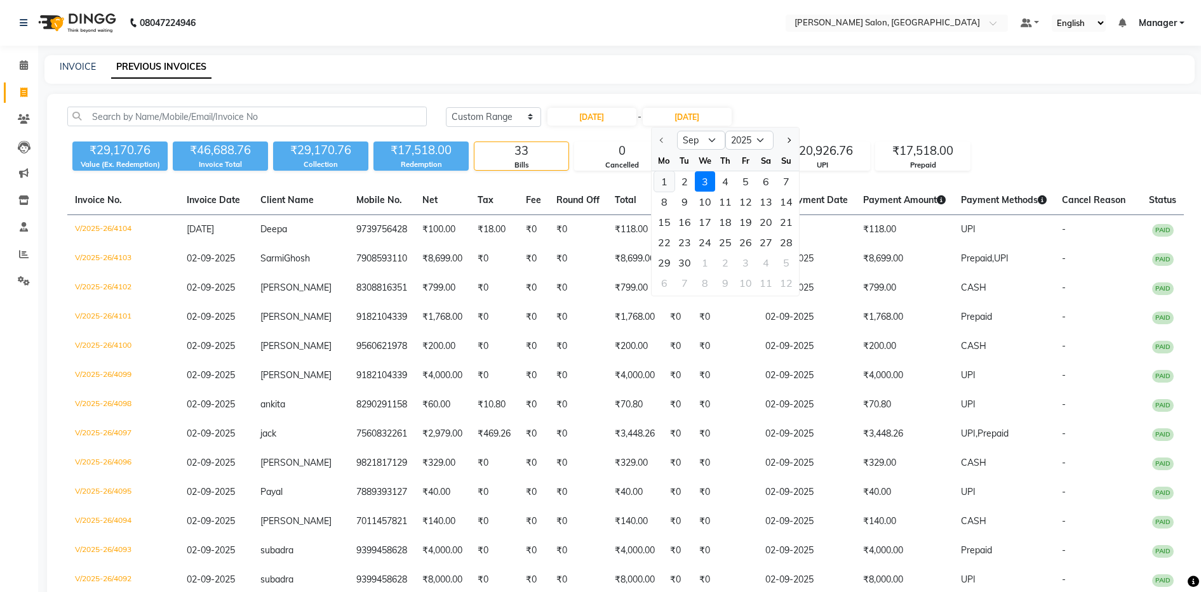
click at [661, 183] on div "1" at bounding box center [664, 181] width 20 height 20
type input "01-09-2025"
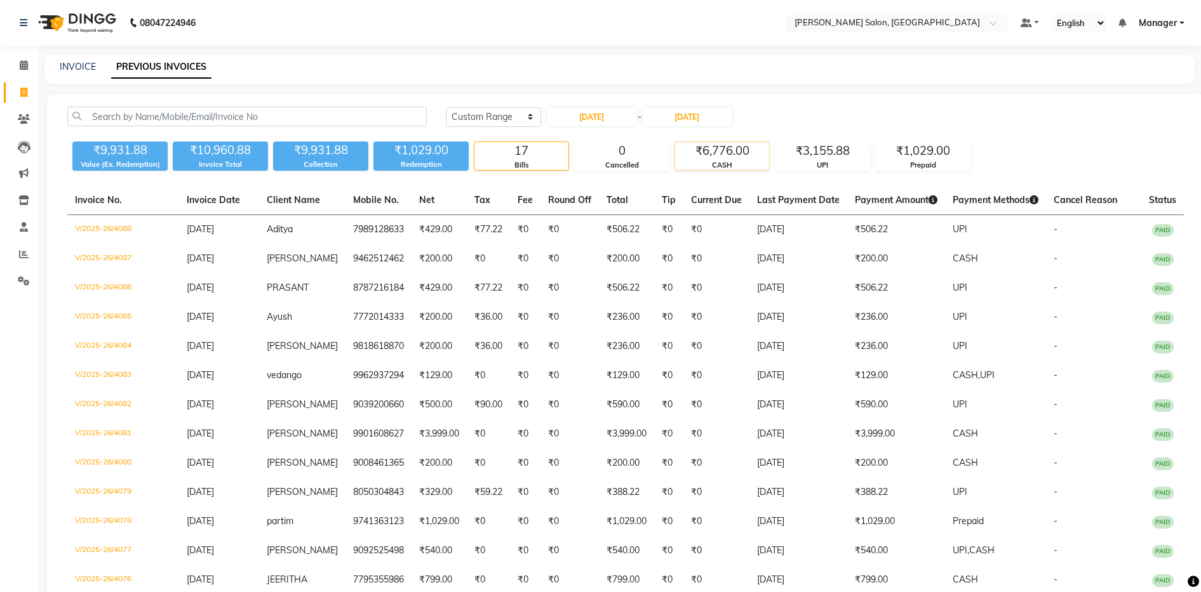
click at [724, 164] on div "CASH" at bounding box center [722, 165] width 94 height 11
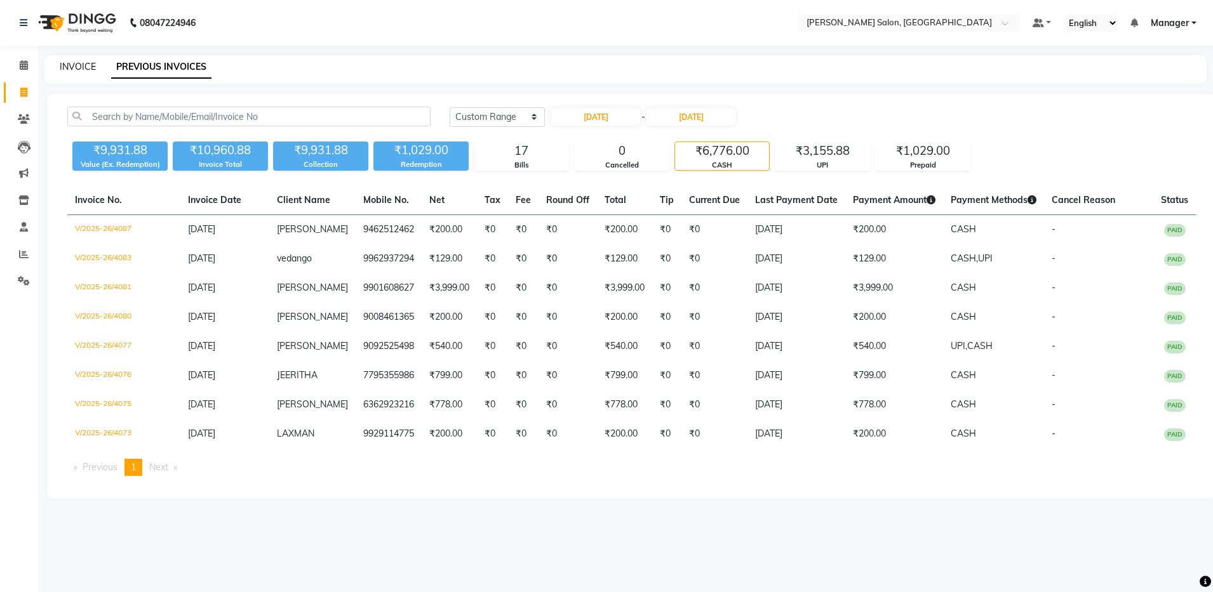
click at [83, 69] on link "INVOICE" at bounding box center [78, 66] width 36 height 11
select select "service"
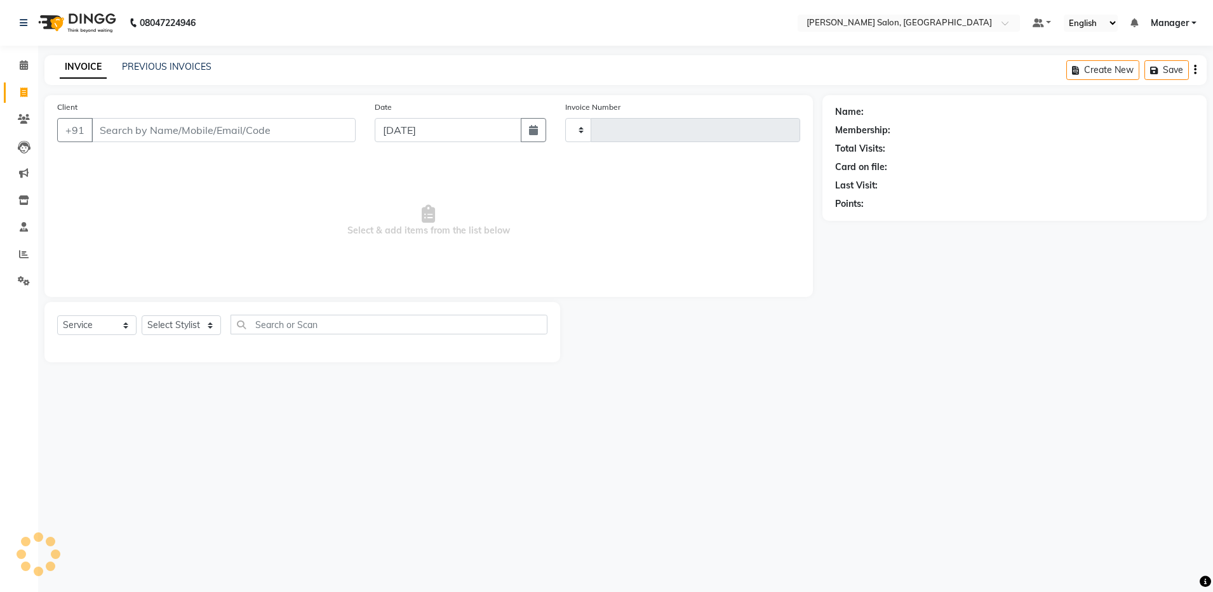
click at [140, 128] on input "Client" at bounding box center [223, 130] width 264 height 24
type input "4105"
select select "4781"
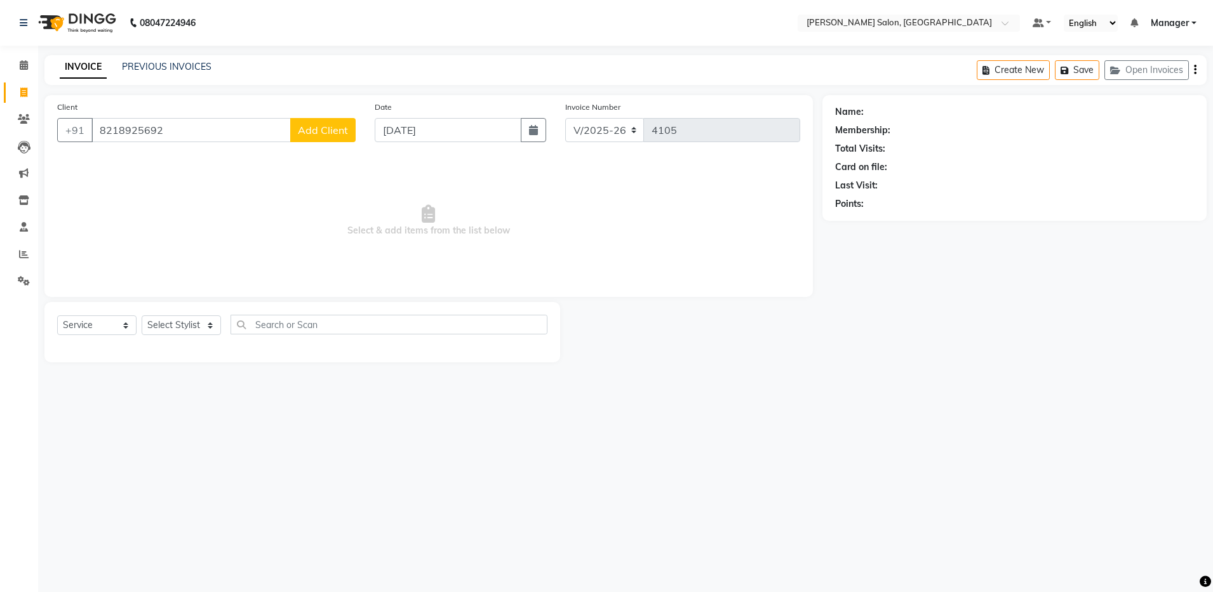
type input "8218925692"
click at [333, 136] on span "Add Client" at bounding box center [323, 130] width 50 height 13
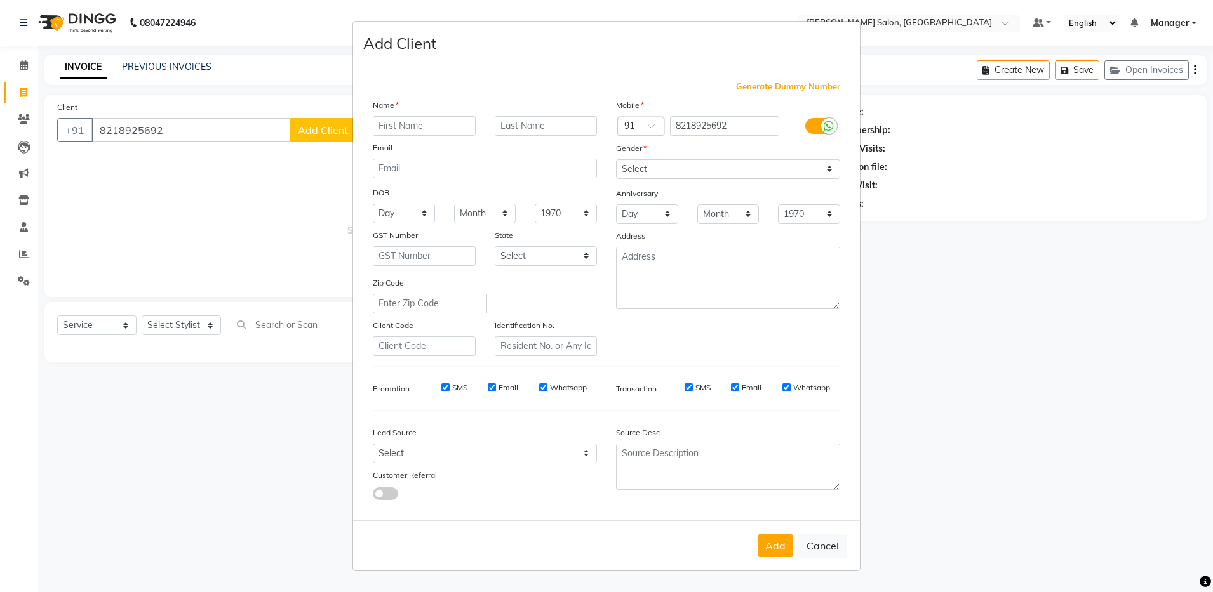
click at [444, 129] on input "text" at bounding box center [424, 126] width 103 height 20
type input "Yash"
click at [658, 167] on select "Select Male Female Other Prefer Not To Say" at bounding box center [728, 169] width 224 height 20
select select "male"
click at [616, 159] on select "Select Male Female Other Prefer Not To Say" at bounding box center [728, 169] width 224 height 20
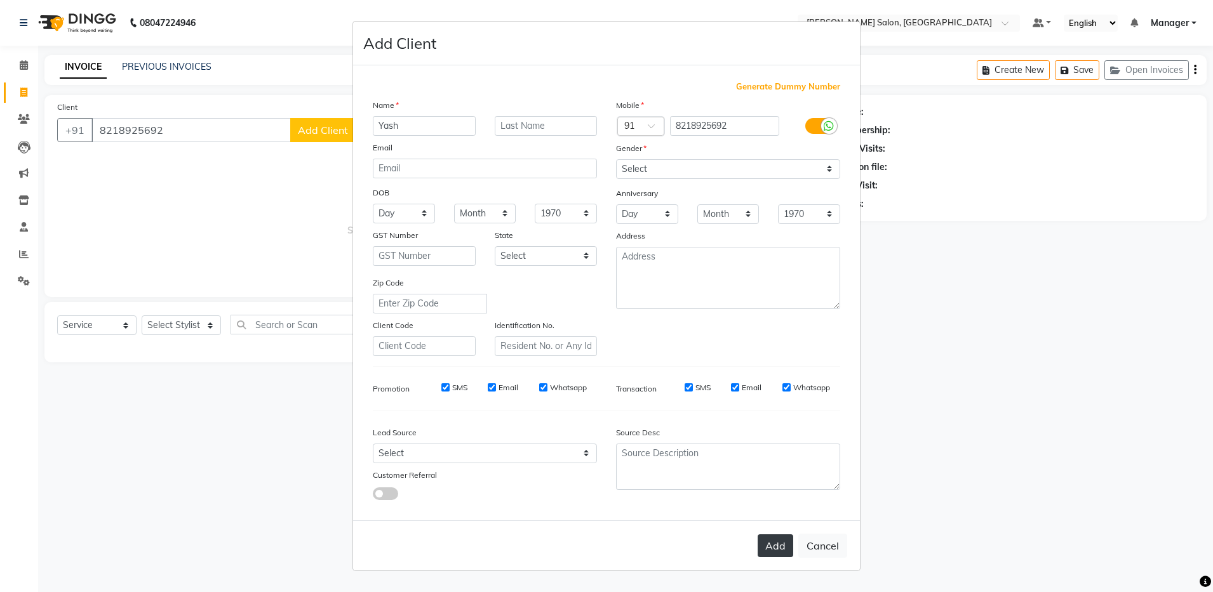
click at [780, 540] on button "Add" at bounding box center [775, 546] width 36 height 23
select select
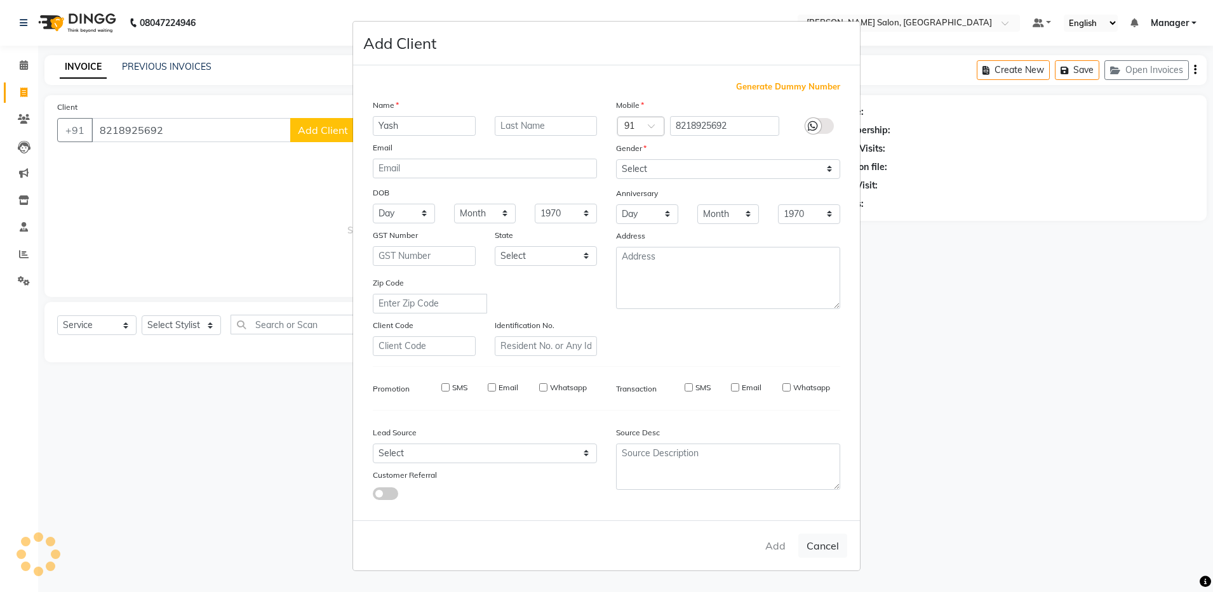
select select
checkbox input "false"
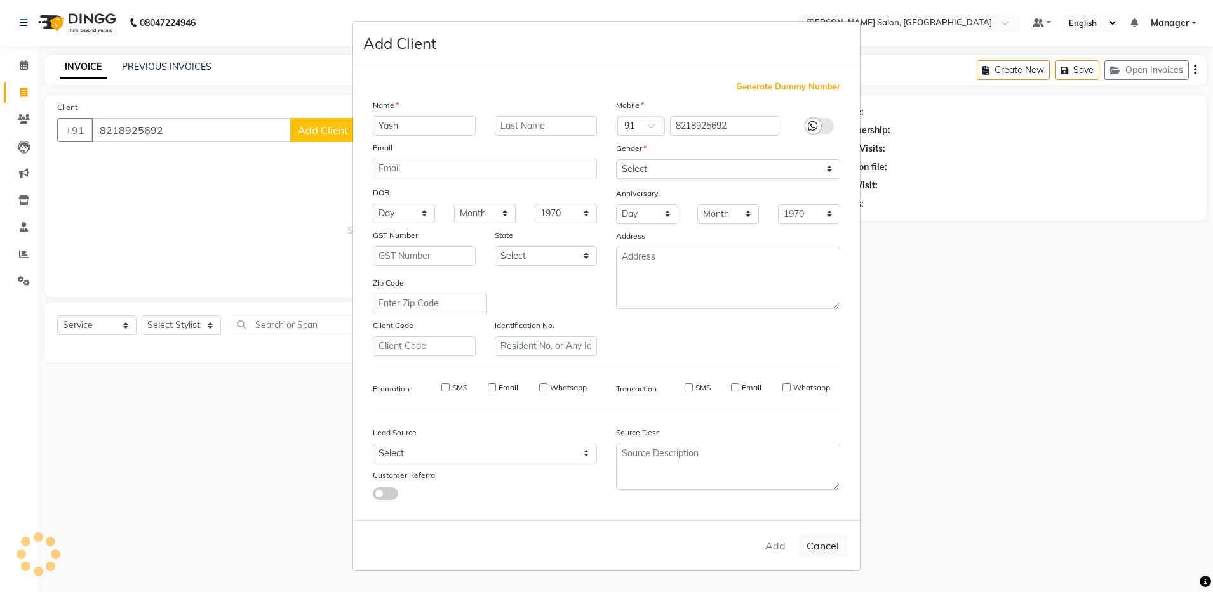
checkbox input "false"
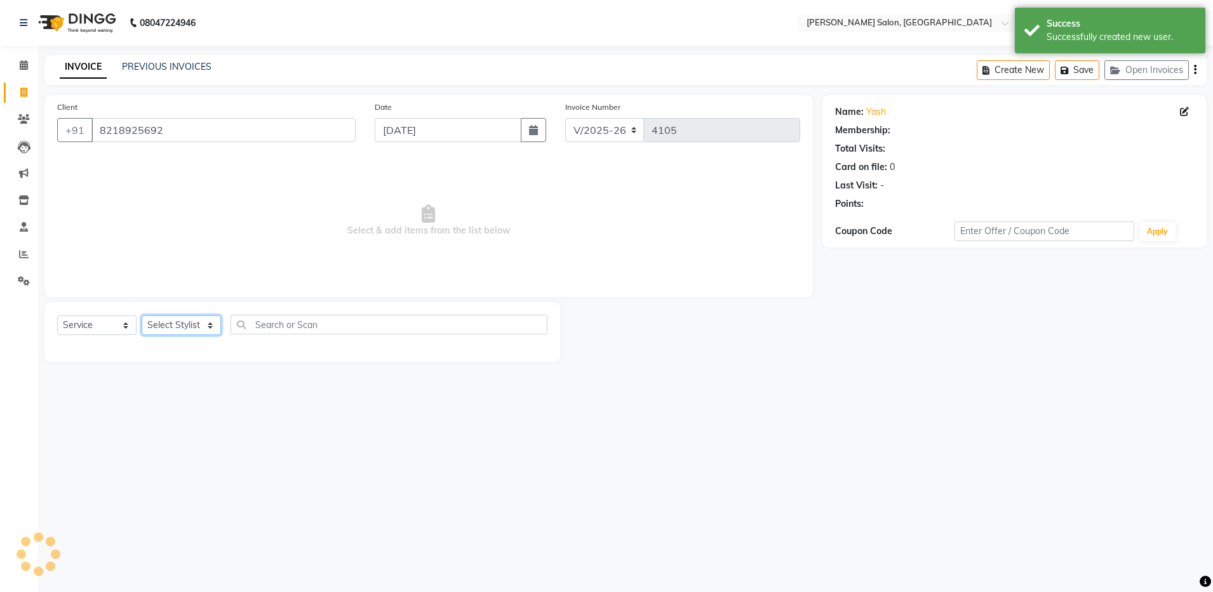
click at [177, 321] on select "Select Stylist Aarthi Abhishek Aisha Barbhuiya Aman Arjun Viswanathan Deep dolm…" at bounding box center [181, 326] width 79 height 20
select select "69605"
click at [142, 316] on select "Select Stylist Aarthi Abhishek Aisha Barbhuiya Aman Arjun Viswanathan Deep dolm…" at bounding box center [181, 326] width 79 height 20
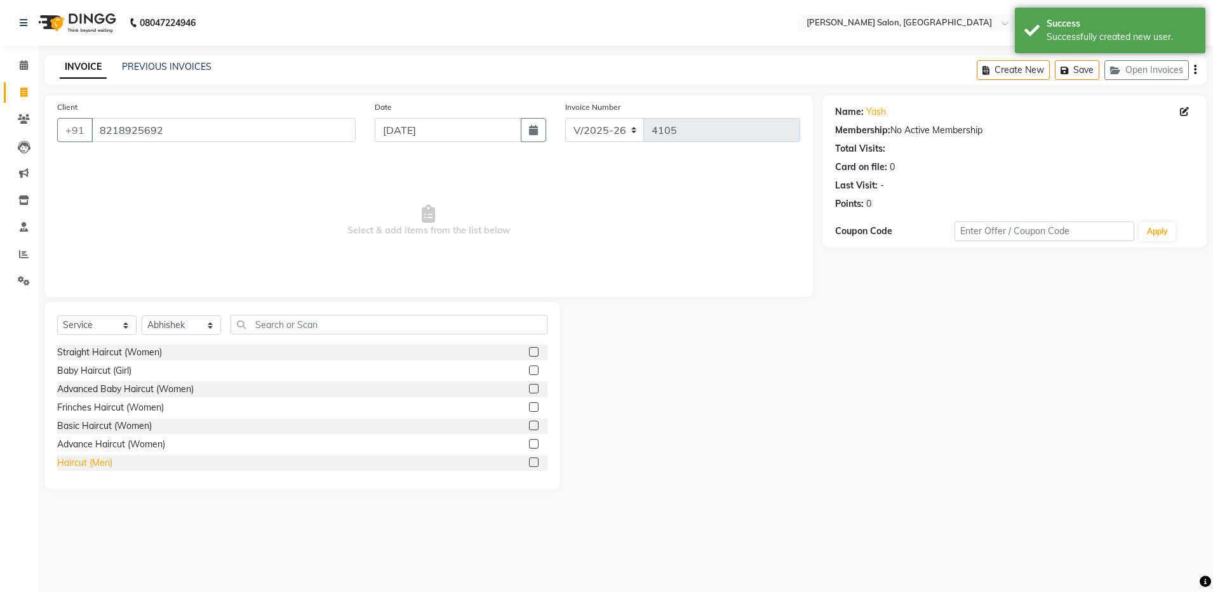
click at [65, 456] on div "Haircut (Men)" at bounding box center [84, 462] width 55 height 13
checkbox input "false"
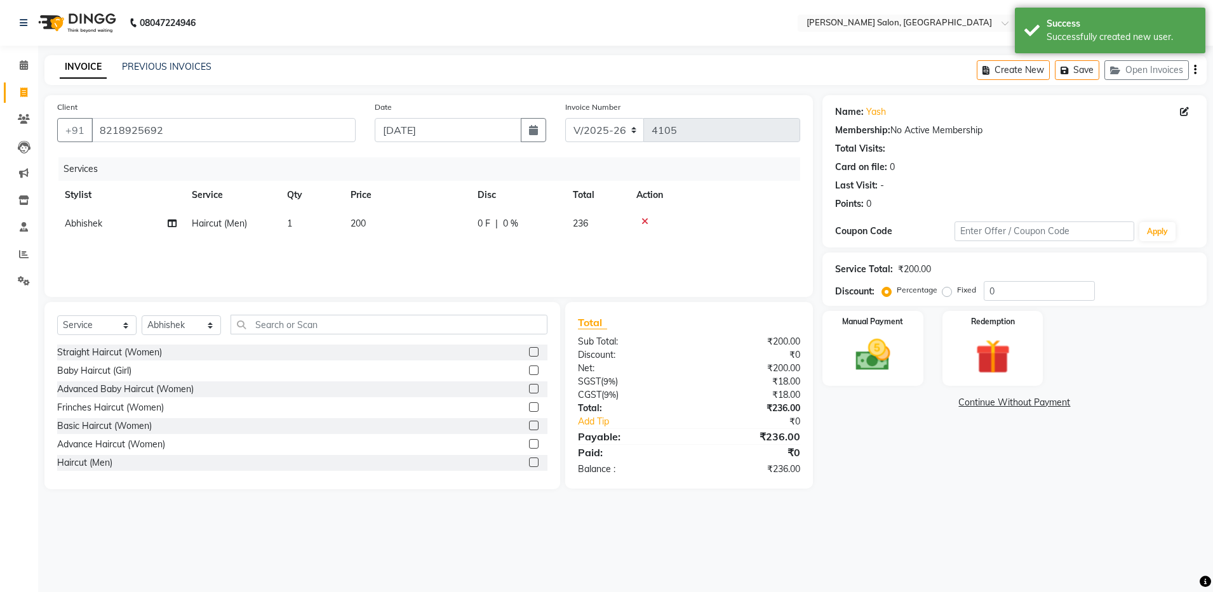
scroll to position [32, 0]
click at [138, 453] on div "Shave/ Beard trim (Men)" at bounding box center [129, 449] width 145 height 13
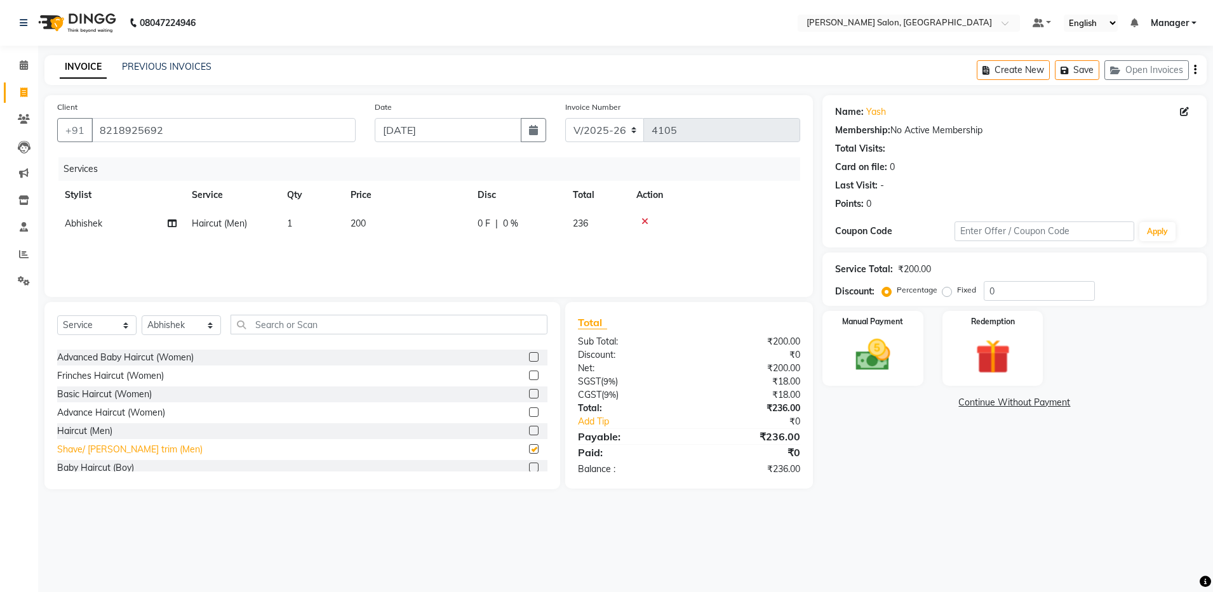
checkbox input "false"
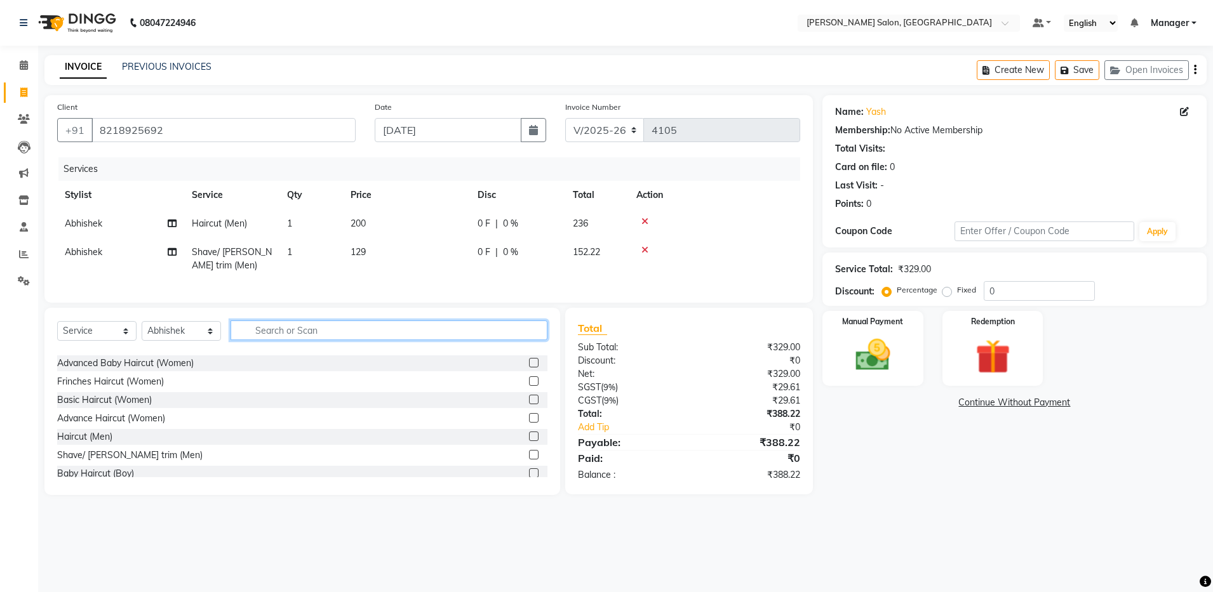
click at [319, 337] on input "text" at bounding box center [388, 331] width 317 height 20
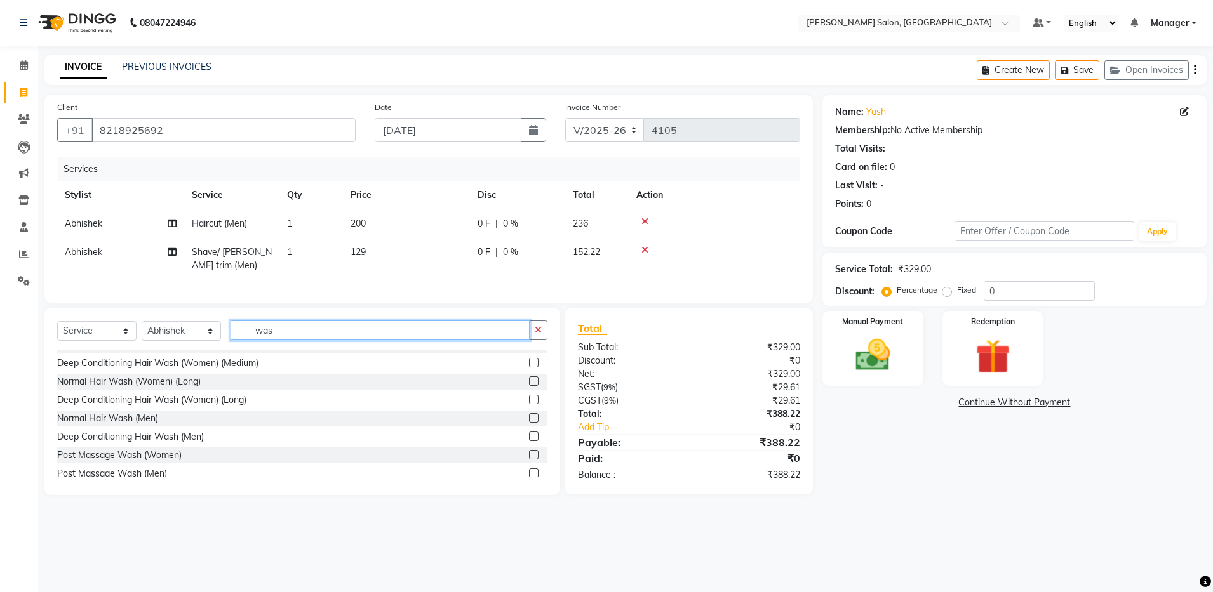
scroll to position [0, 0]
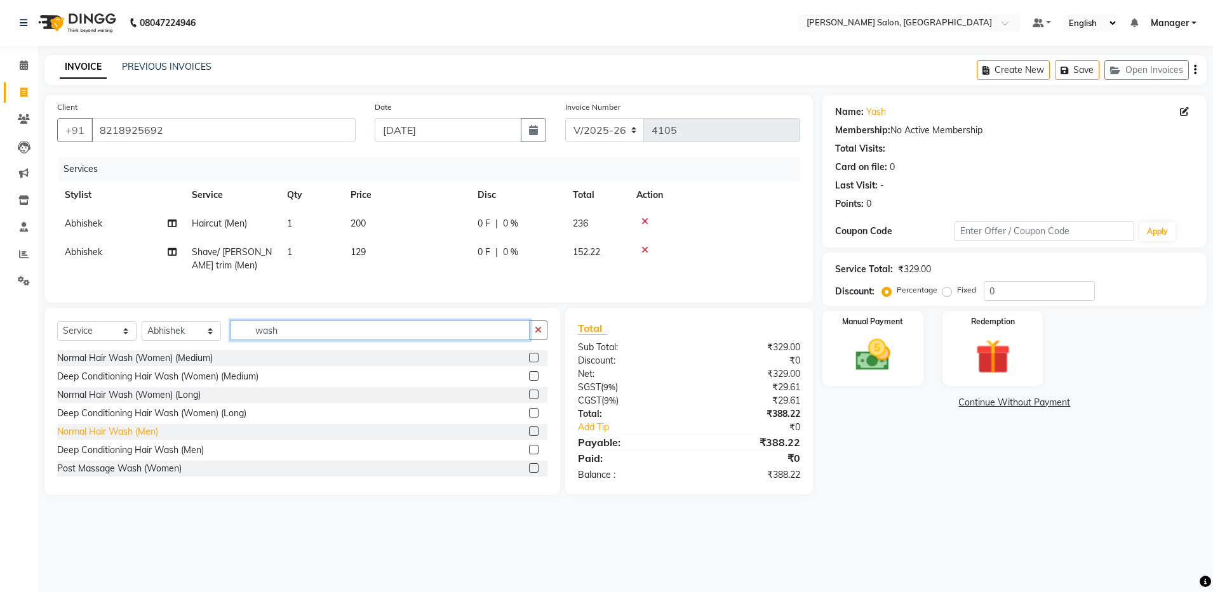
type input "wash"
click at [147, 438] on div "Normal Hair Wash (Men)" at bounding box center [107, 431] width 101 height 13
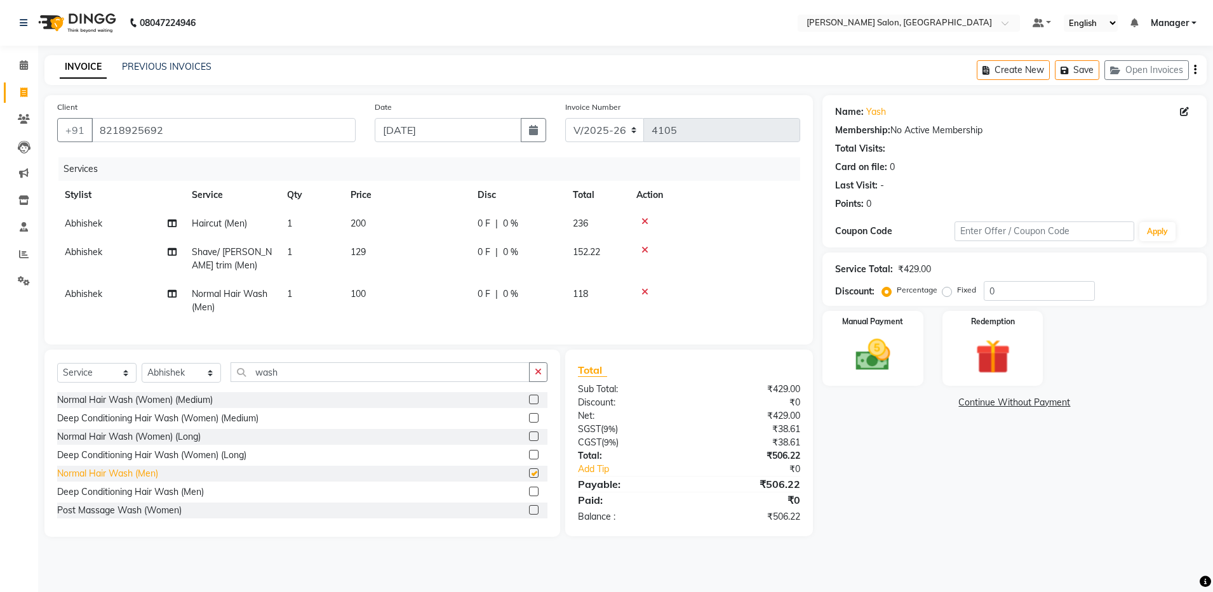
checkbox input "false"
click at [874, 347] on img at bounding box center [872, 356] width 59 height 42
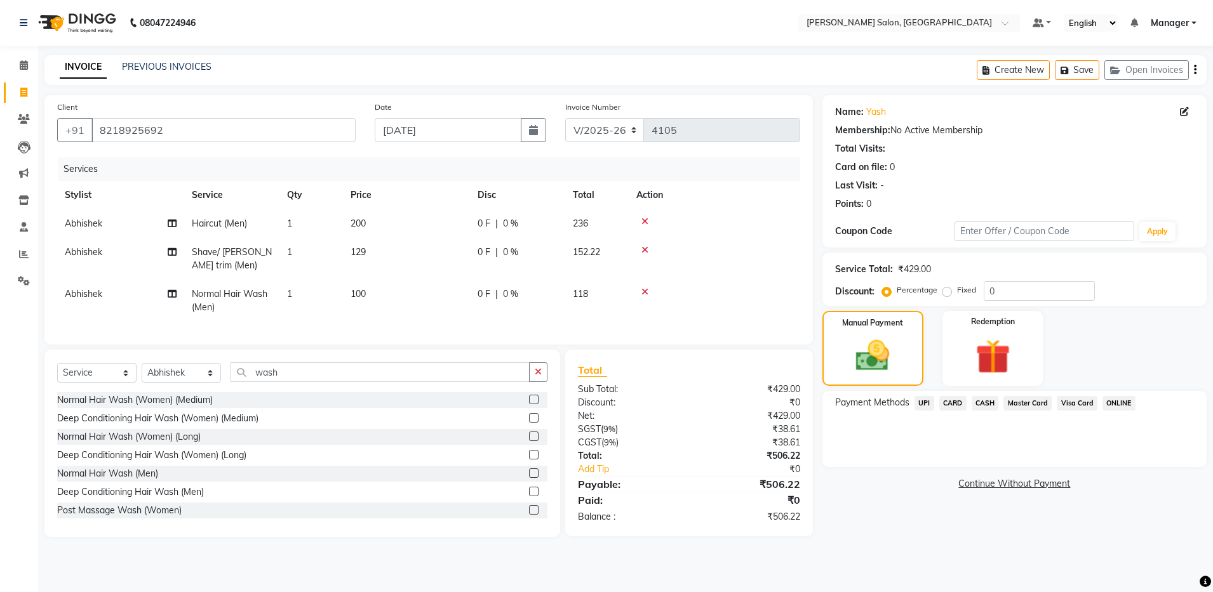
click at [923, 401] on span "UPI" at bounding box center [924, 403] width 20 height 15
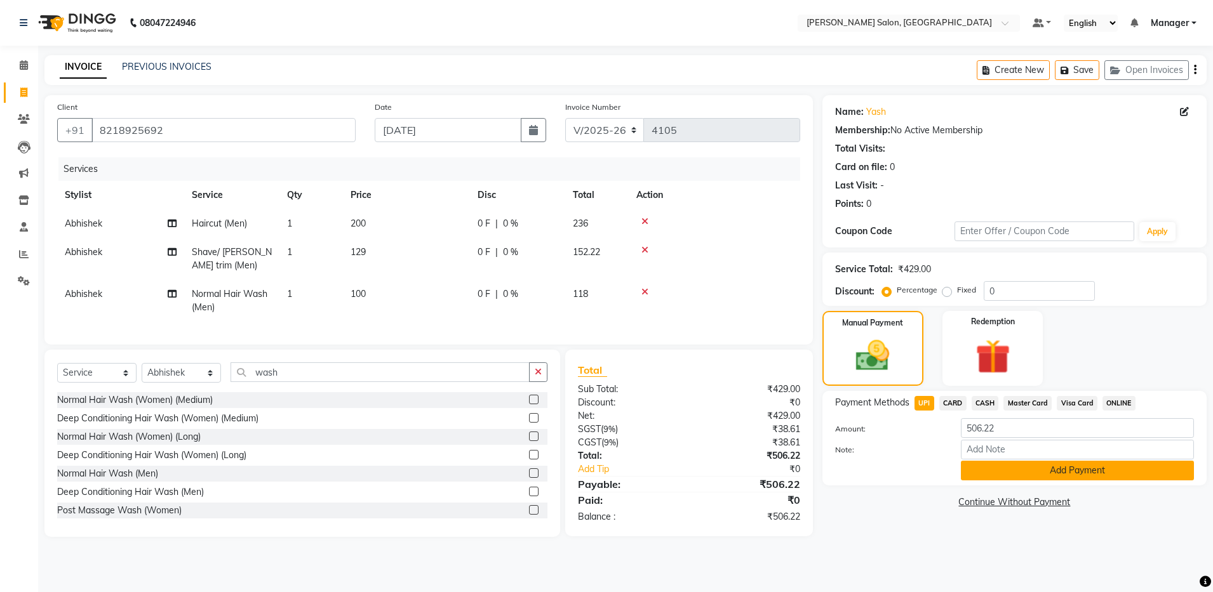
click at [1035, 476] on button "Add Payment" at bounding box center [1077, 471] width 233 height 20
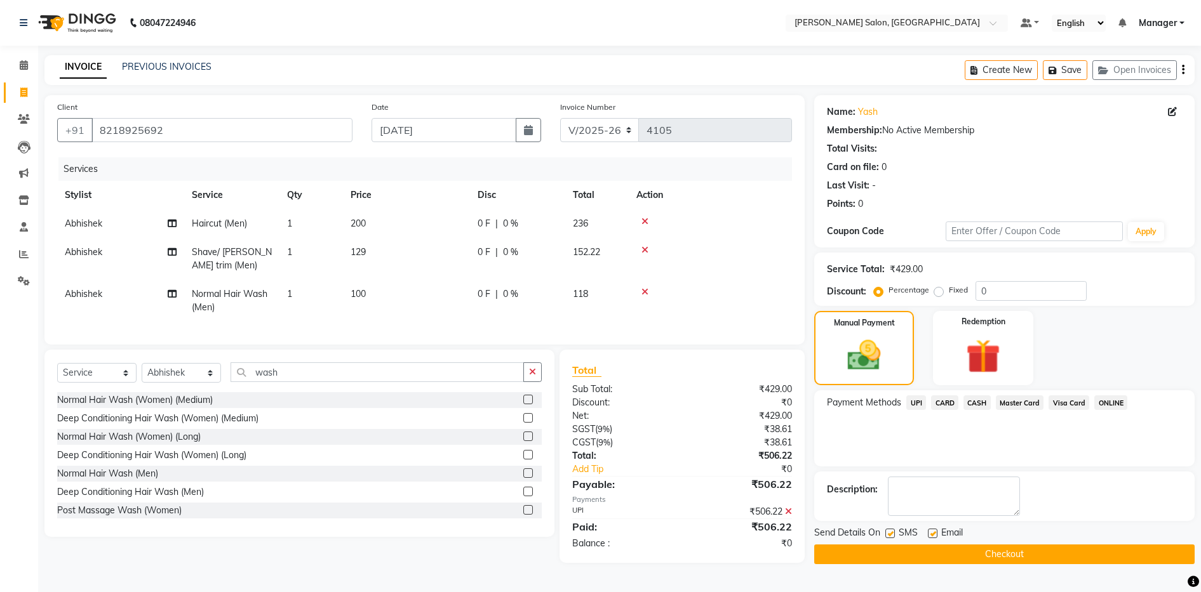
click at [931, 533] on label at bounding box center [933, 534] width 10 height 10
click at [931, 533] on input "checkbox" at bounding box center [932, 534] width 8 height 8
checkbox input "false"
click at [976, 554] on button "Checkout" at bounding box center [1004, 555] width 380 height 20
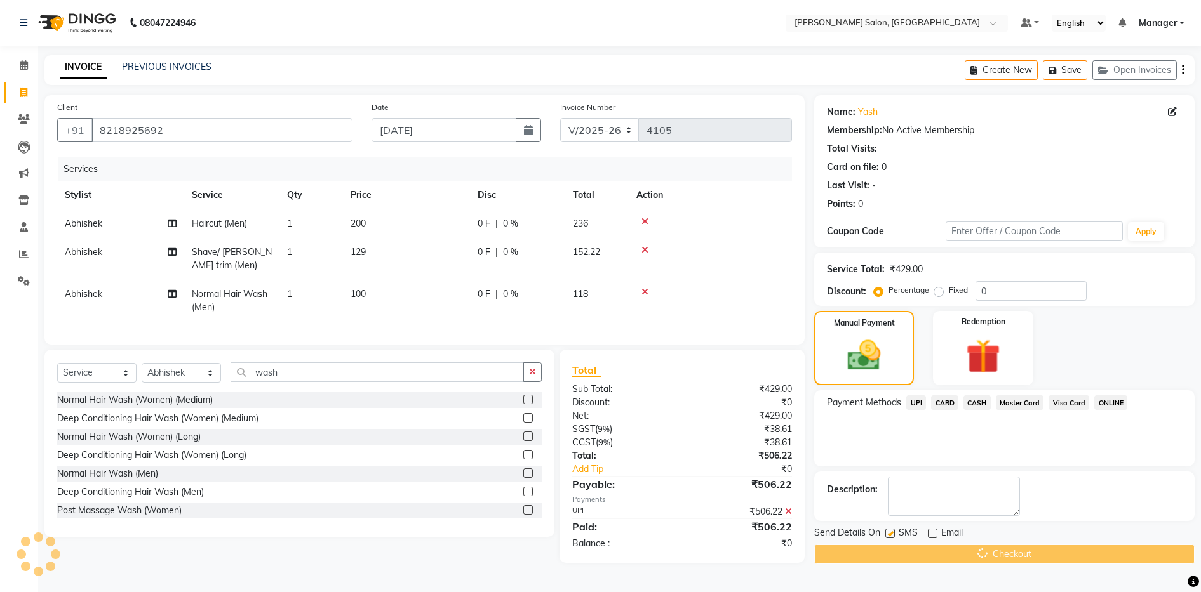
click at [976, 554] on div "Checkout" at bounding box center [1004, 555] width 380 height 20
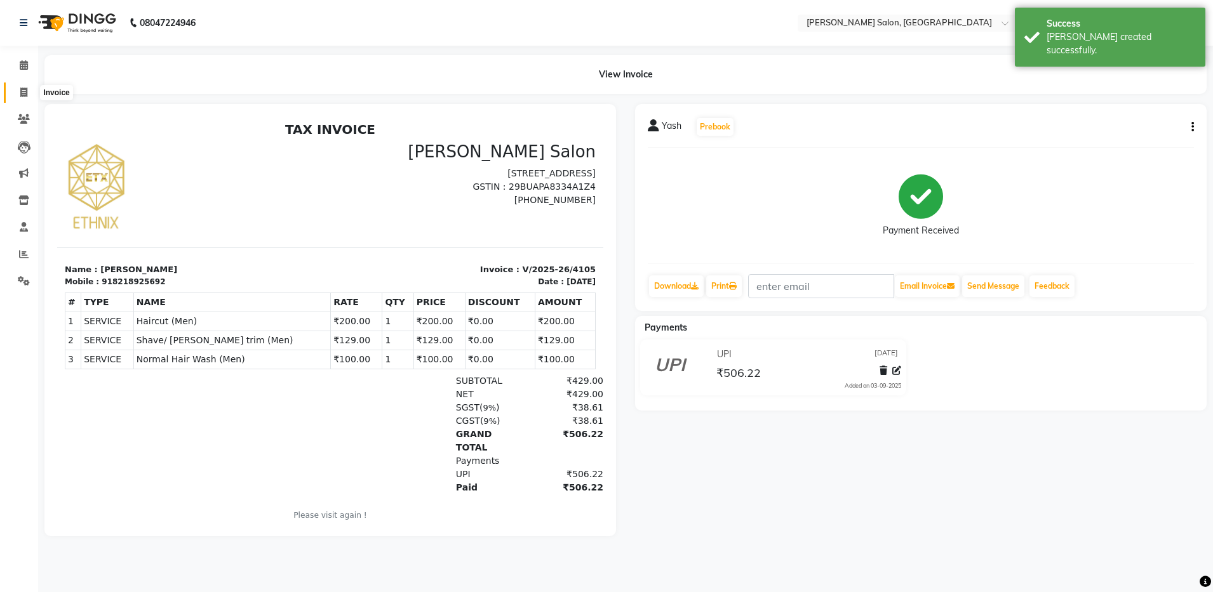
click at [22, 94] on icon at bounding box center [23, 93] width 7 height 10
select select "service"
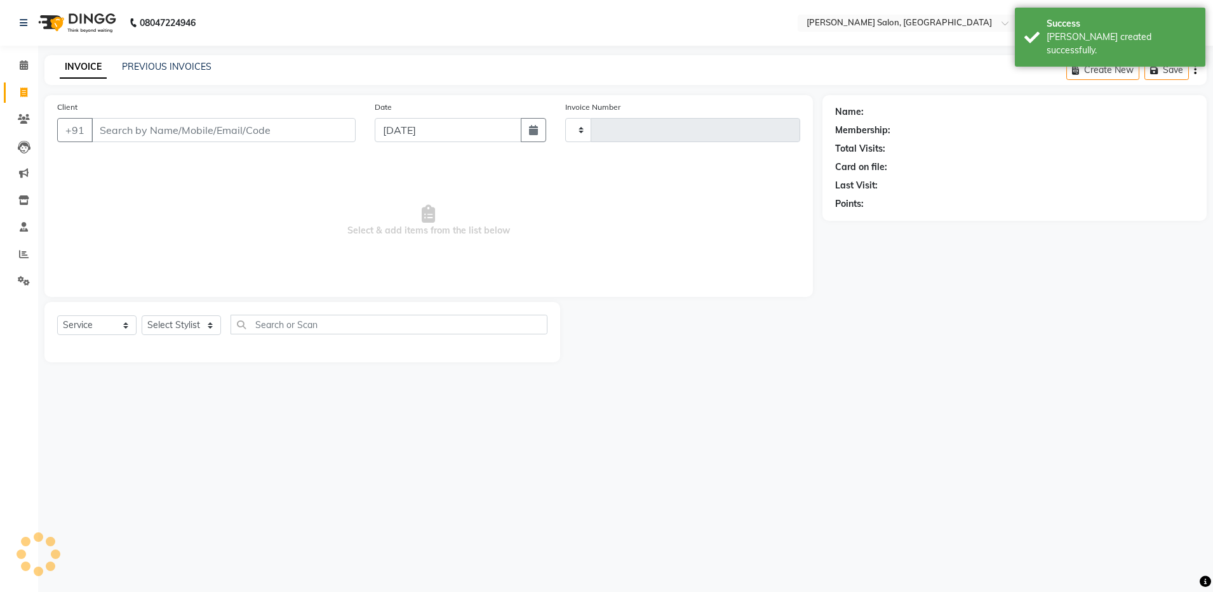
click at [22, 94] on icon at bounding box center [23, 93] width 7 height 10
select select "service"
type input "4106"
select select "4781"
click at [176, 63] on link "PREVIOUS INVOICES" at bounding box center [167, 66] width 90 height 11
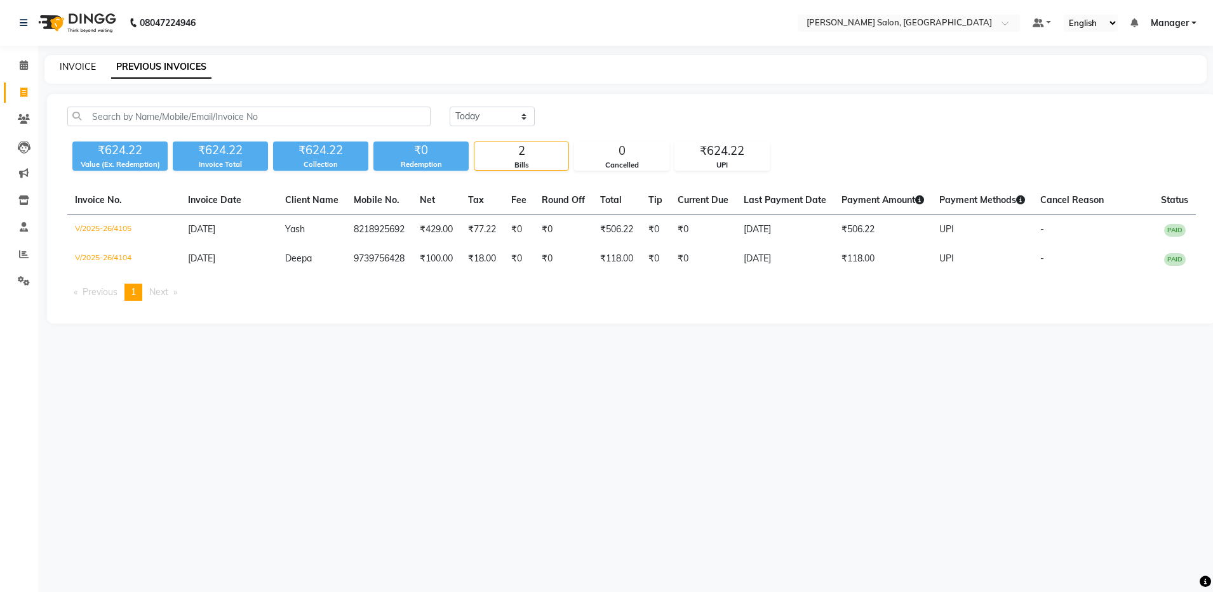
click at [62, 67] on link "INVOICE" at bounding box center [78, 66] width 36 height 11
select select "service"
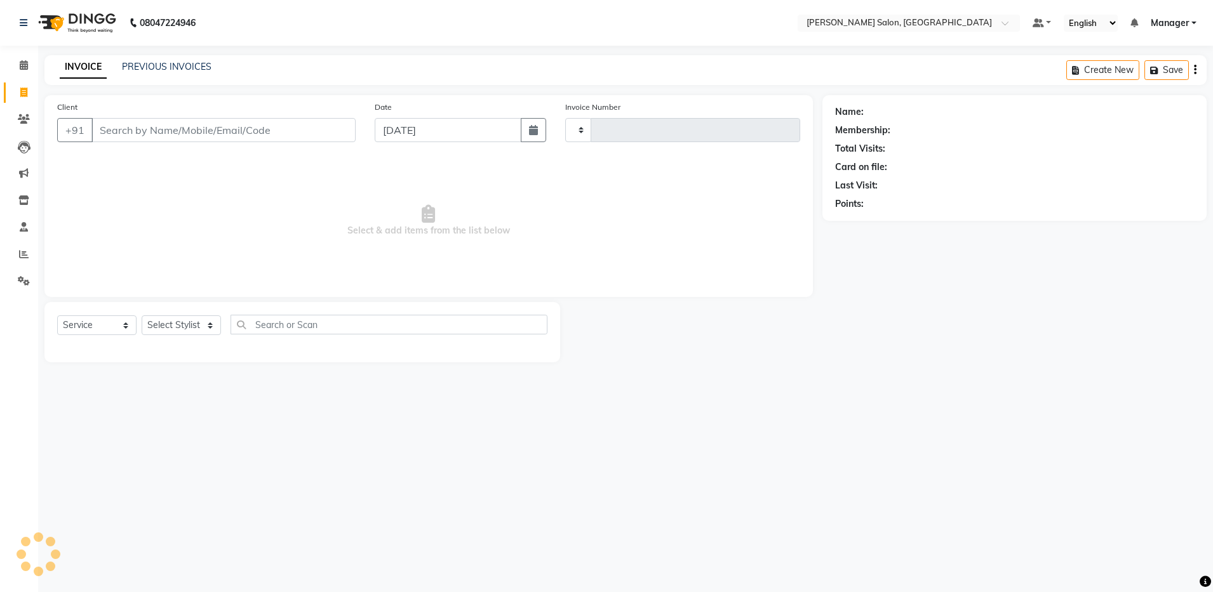
type input "4106"
select select "4781"
click at [62, 67] on link "INVOICE" at bounding box center [83, 67] width 47 height 23
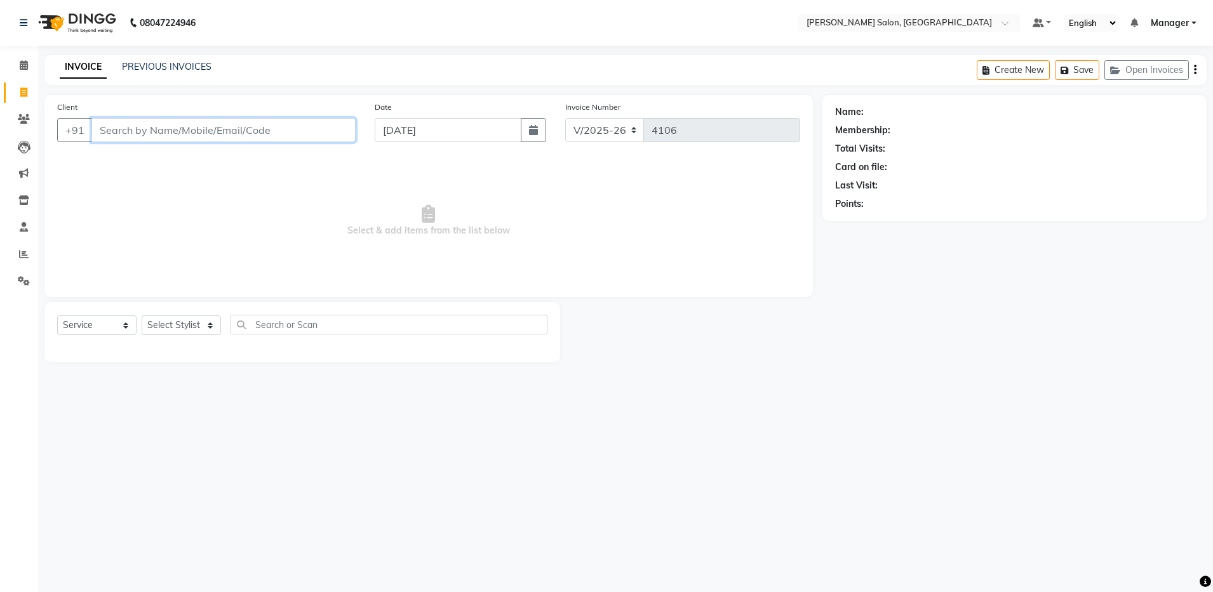
click at [126, 133] on input "Client" at bounding box center [223, 130] width 264 height 24
type input "8884577082"
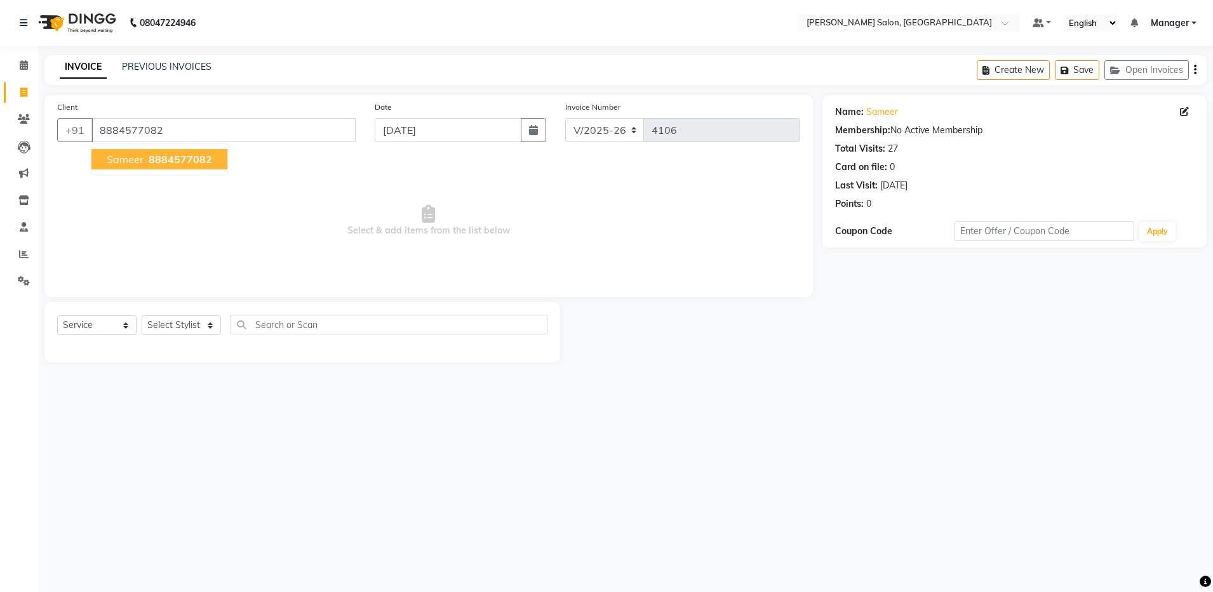
click at [161, 163] on span "8884577082" at bounding box center [180, 159] width 63 height 13
click at [183, 316] on select "Select Stylist Aarthi Abhishek Aisha Barbhuiya Aman Arjun Viswanathan Deep dolm…" at bounding box center [181, 326] width 79 height 20
select select "69605"
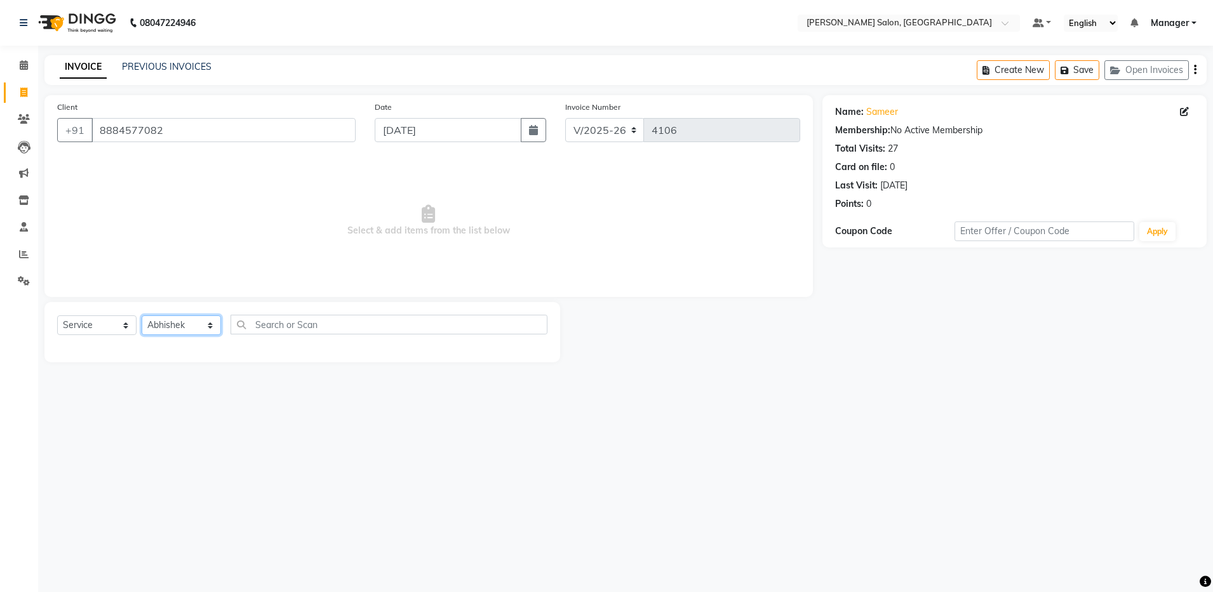
click at [142, 316] on select "Select Stylist Aarthi Abhishek Aisha Barbhuiya Aman Arjun Viswanathan Deep dolm…" at bounding box center [181, 326] width 79 height 20
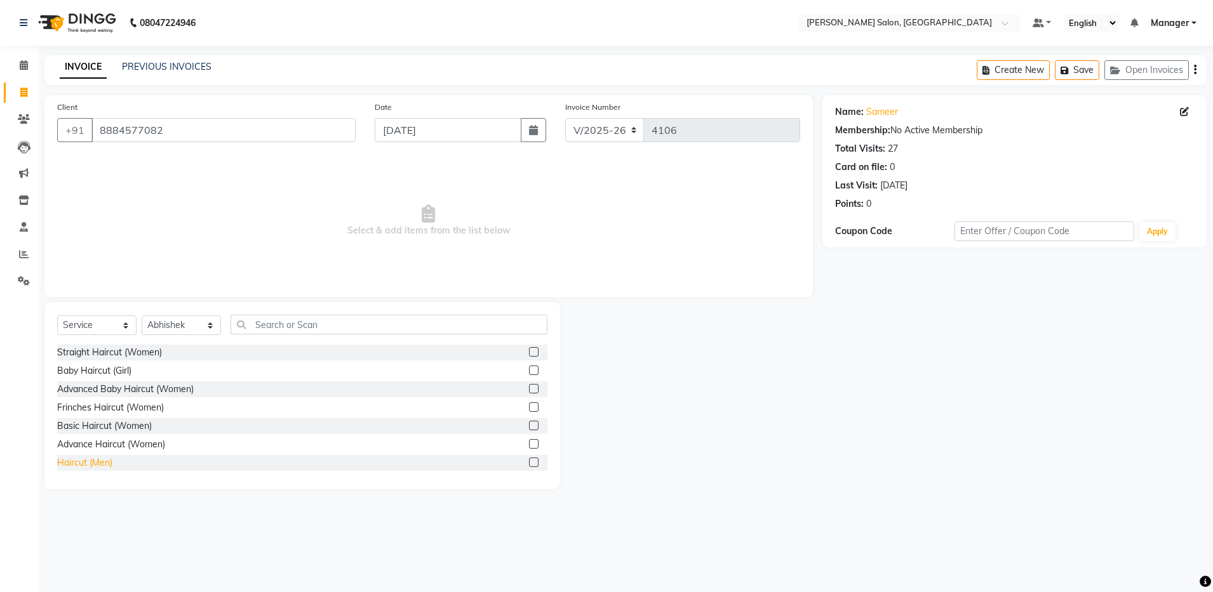
click at [101, 464] on div "Haircut (Men)" at bounding box center [84, 462] width 55 height 13
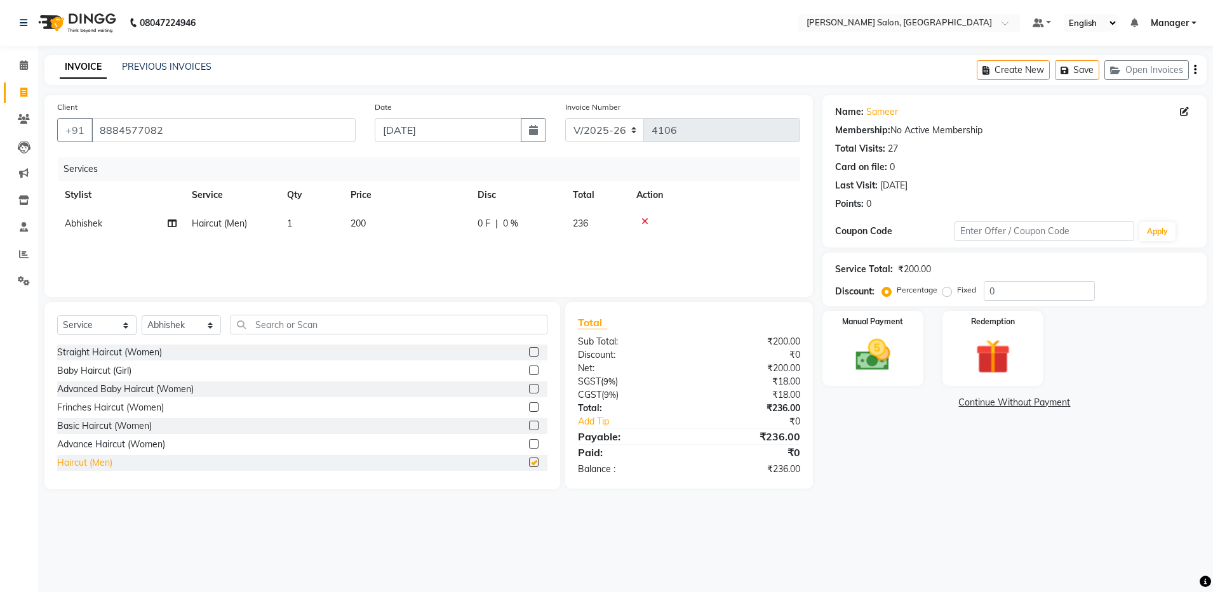
checkbox input "false"
click at [645, 220] on icon at bounding box center [644, 221] width 7 height 9
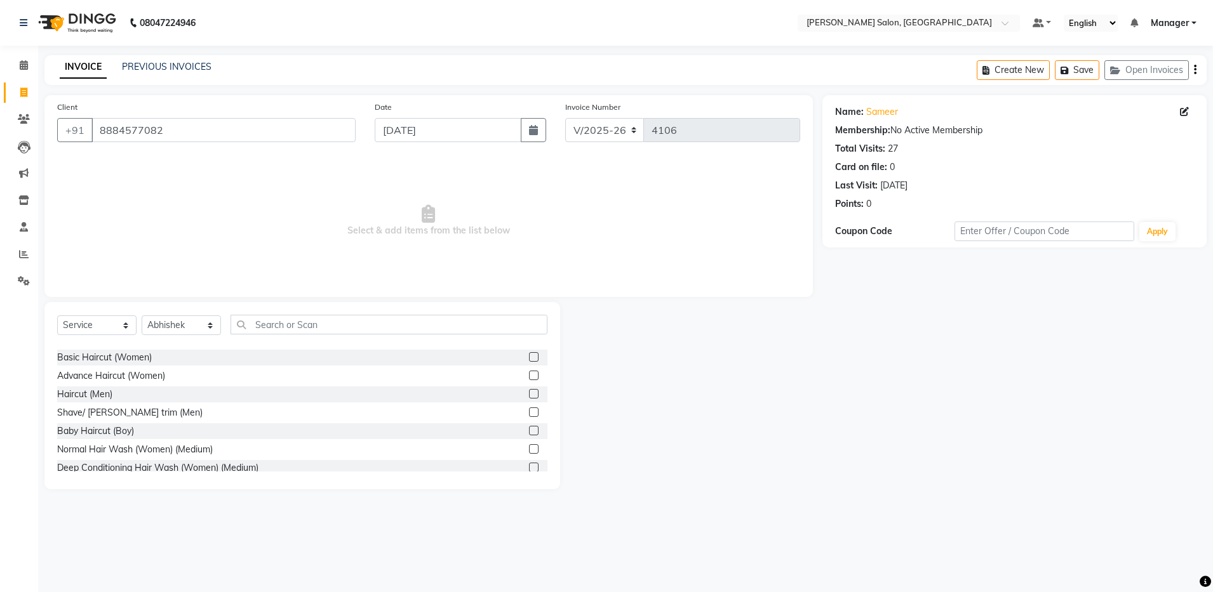
scroll to position [111, 0]
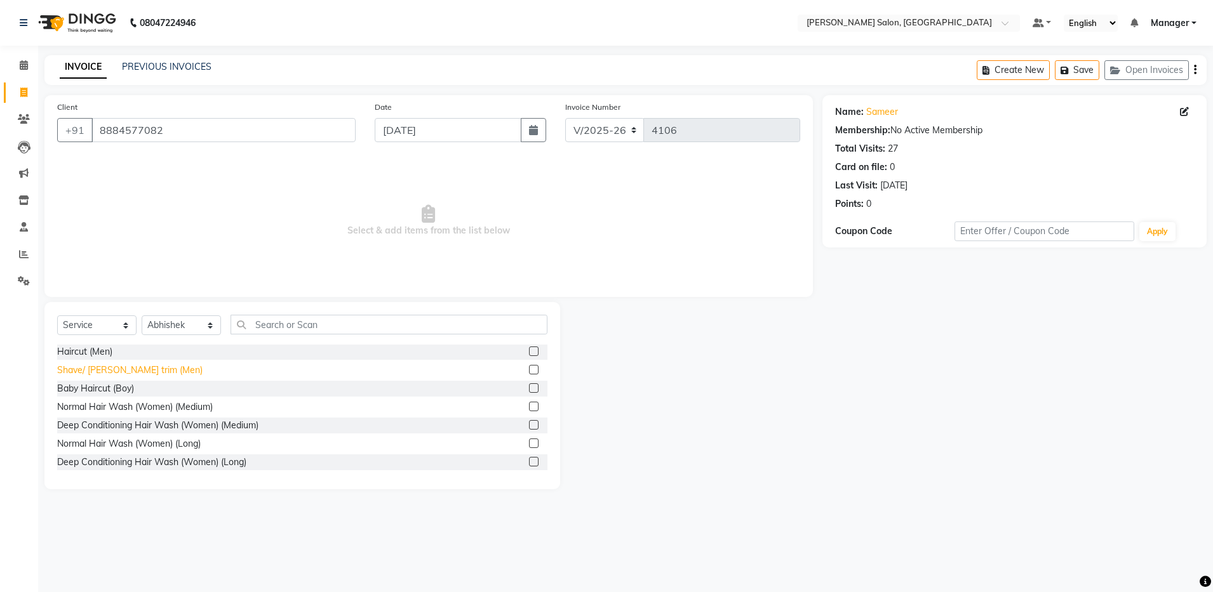
click at [98, 372] on div "Shave/ Beard trim (Men)" at bounding box center [129, 370] width 145 height 13
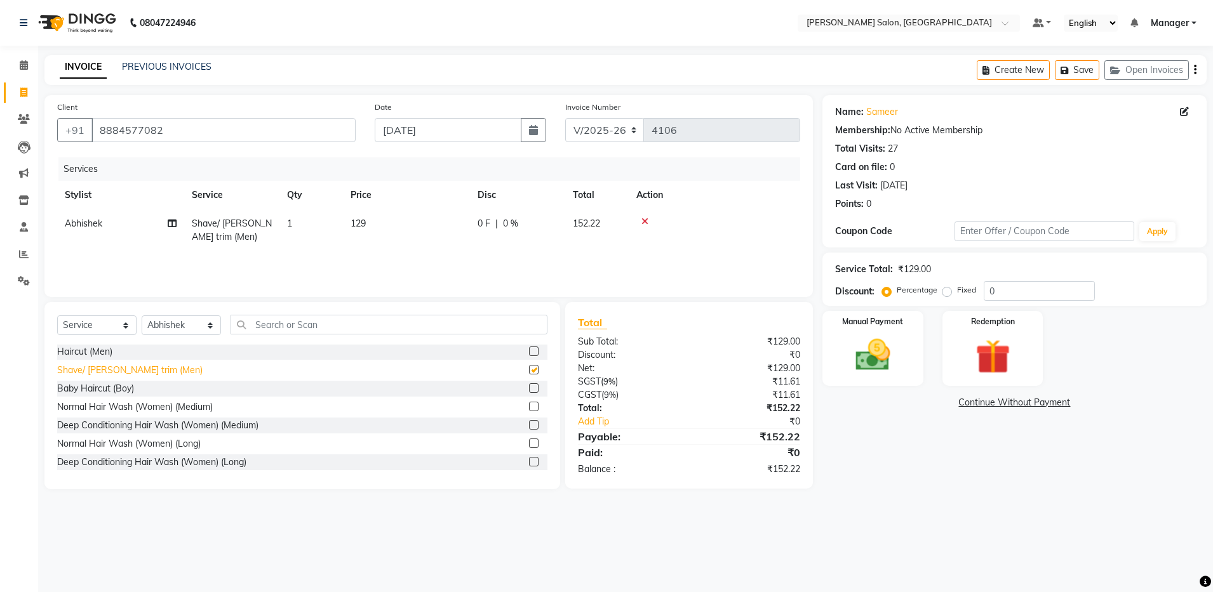
checkbox input "false"
click at [253, 327] on input "text" at bounding box center [388, 325] width 317 height 20
click at [865, 366] on img at bounding box center [872, 356] width 59 height 42
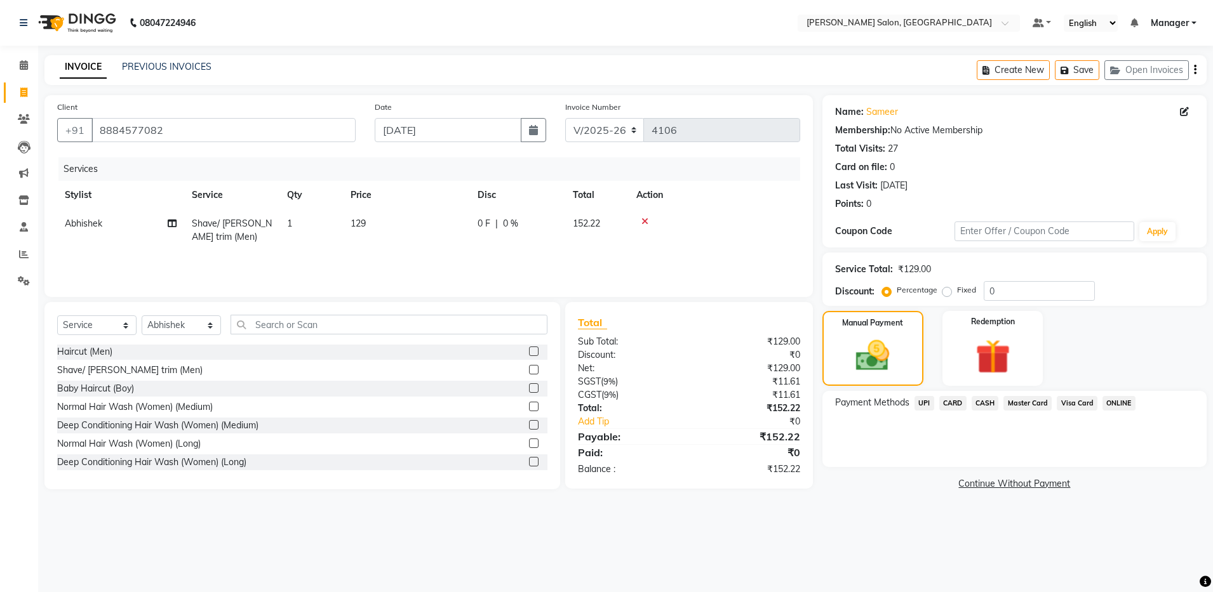
click at [1197, 65] on div "Create New Save Open Invoices" at bounding box center [1091, 70] width 230 height 30
click at [1195, 70] on icon "button" at bounding box center [1195, 70] width 3 height 1
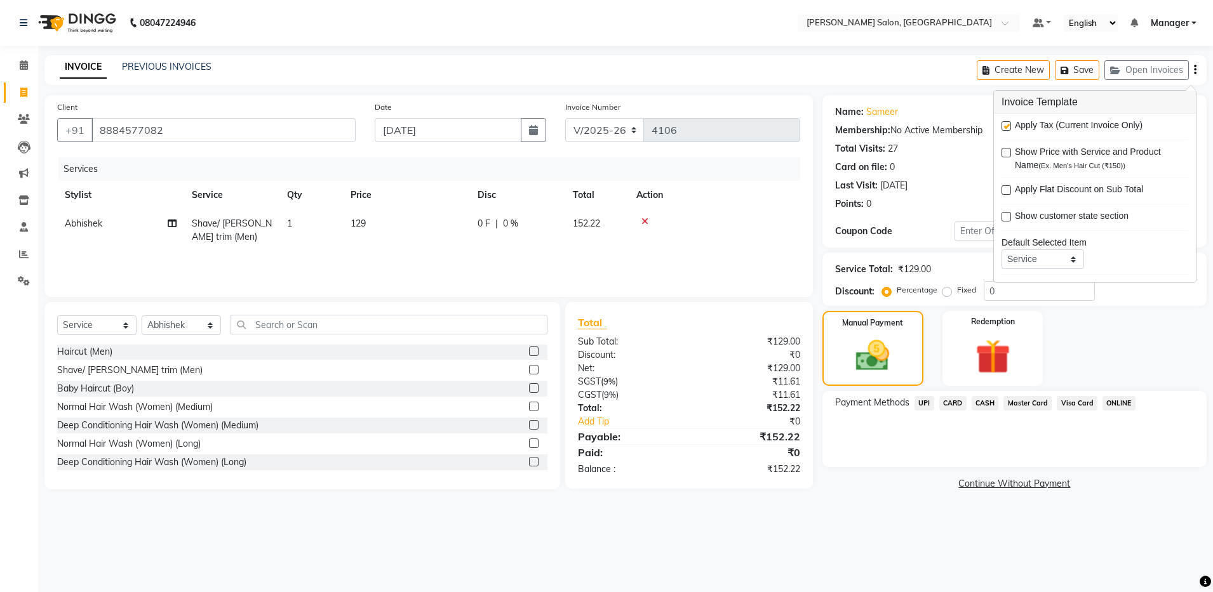
click at [1005, 120] on div "Apply Tax (Current Invoice Only)" at bounding box center [1094, 127] width 187 height 16
click at [1005, 125] on label at bounding box center [1006, 126] width 10 height 10
click at [1005, 125] on input "checkbox" at bounding box center [1005, 127] width 8 height 8
checkbox input "false"
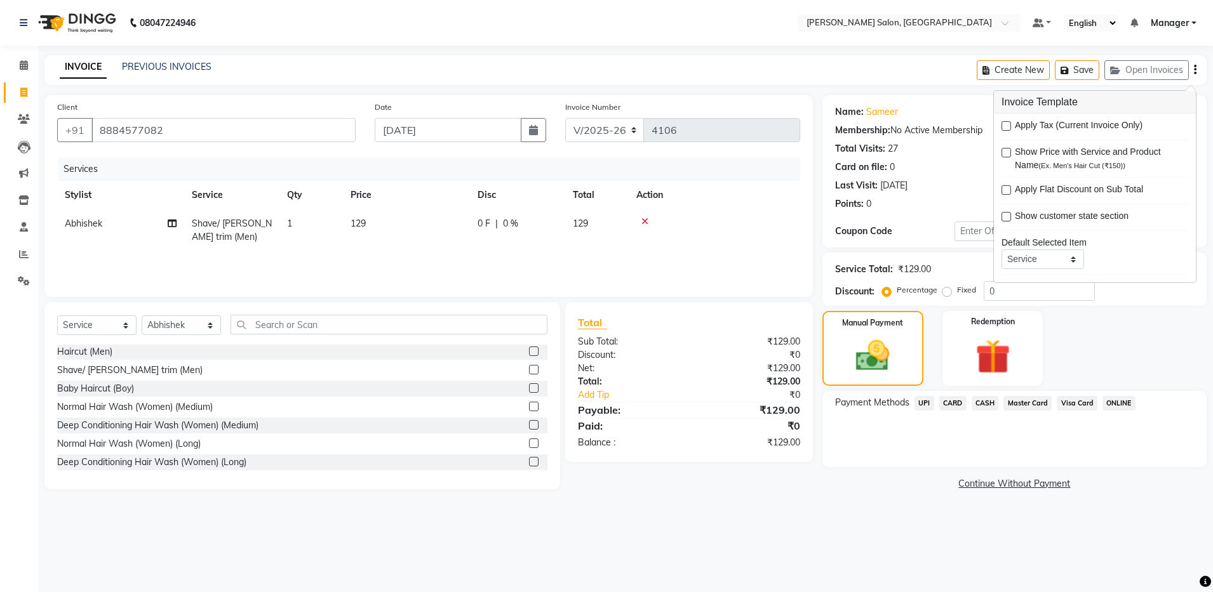
click at [980, 409] on span "CASH" at bounding box center [984, 403] width 27 height 15
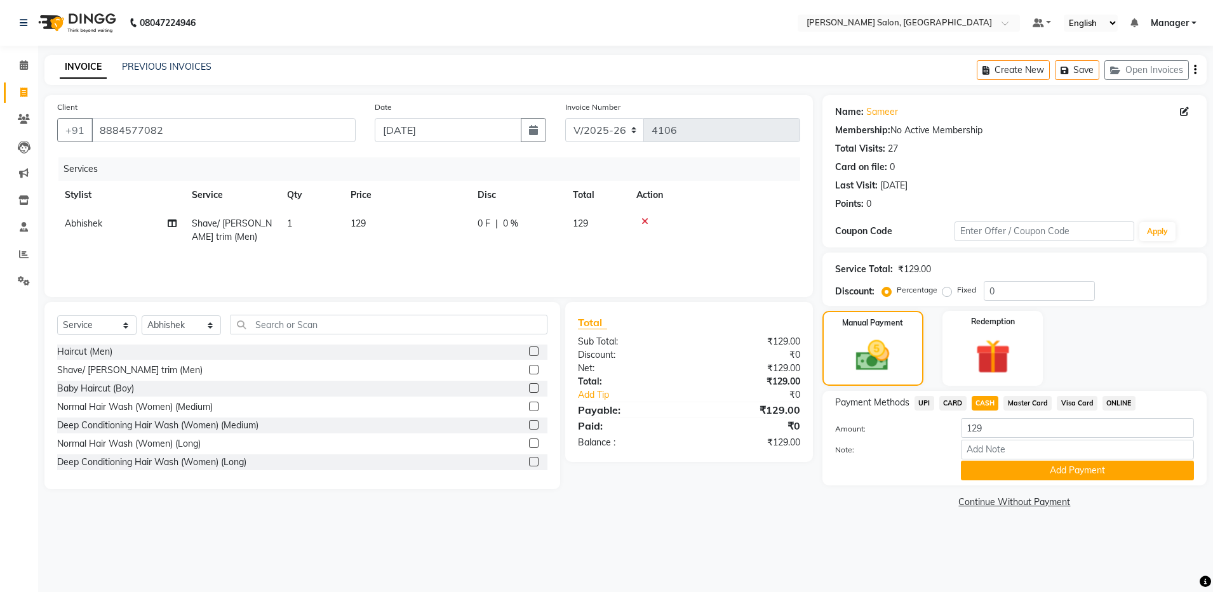
click at [980, 409] on span "CASH" at bounding box center [984, 403] width 27 height 15
drag, startPoint x: 980, startPoint y: 409, endPoint x: 992, endPoint y: 434, distance: 27.5
click at [992, 434] on input "129" at bounding box center [1077, 428] width 233 height 20
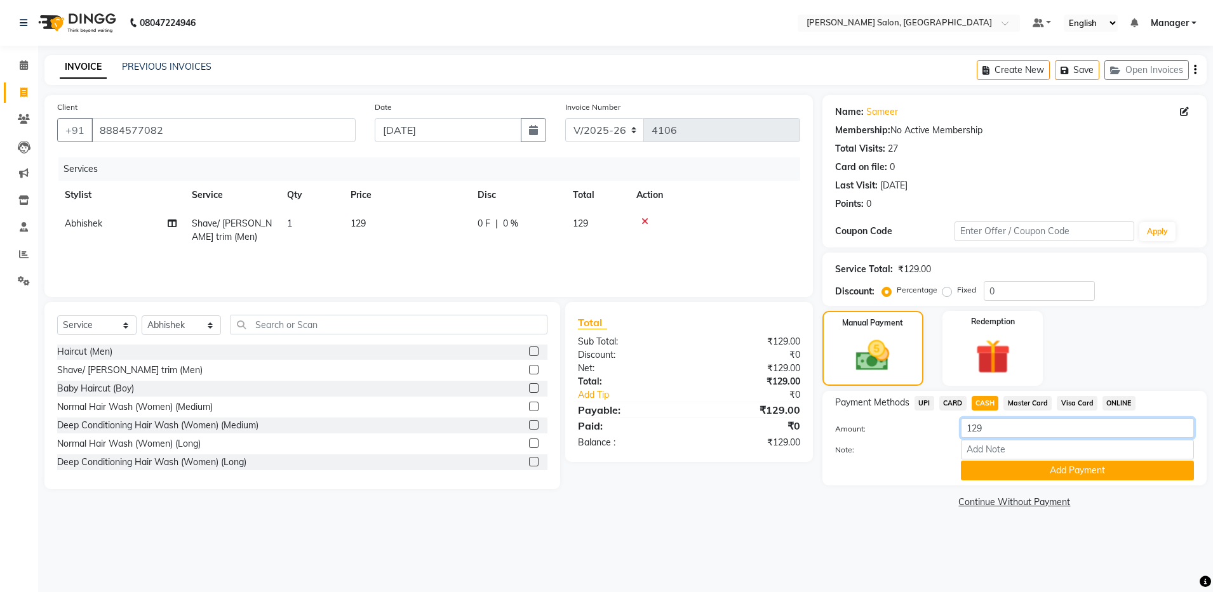
click at [992, 434] on input "129" at bounding box center [1077, 428] width 233 height 20
type input "0"
type input "100"
click at [985, 470] on button "Add Payment" at bounding box center [1077, 471] width 233 height 20
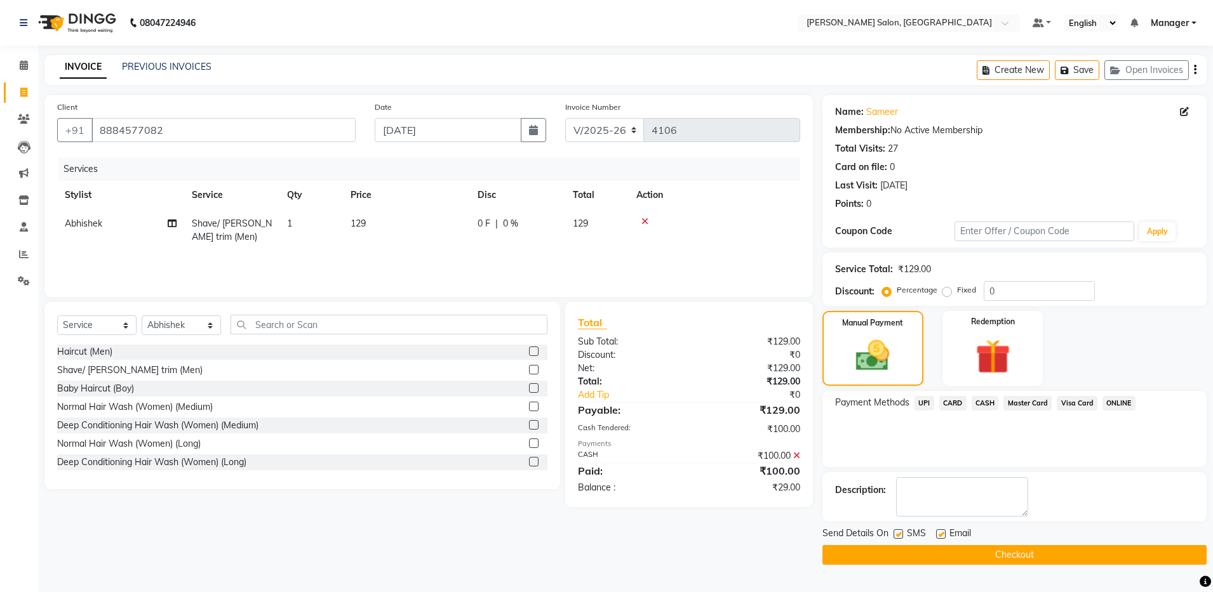
click at [924, 405] on span "UPI" at bounding box center [924, 403] width 20 height 15
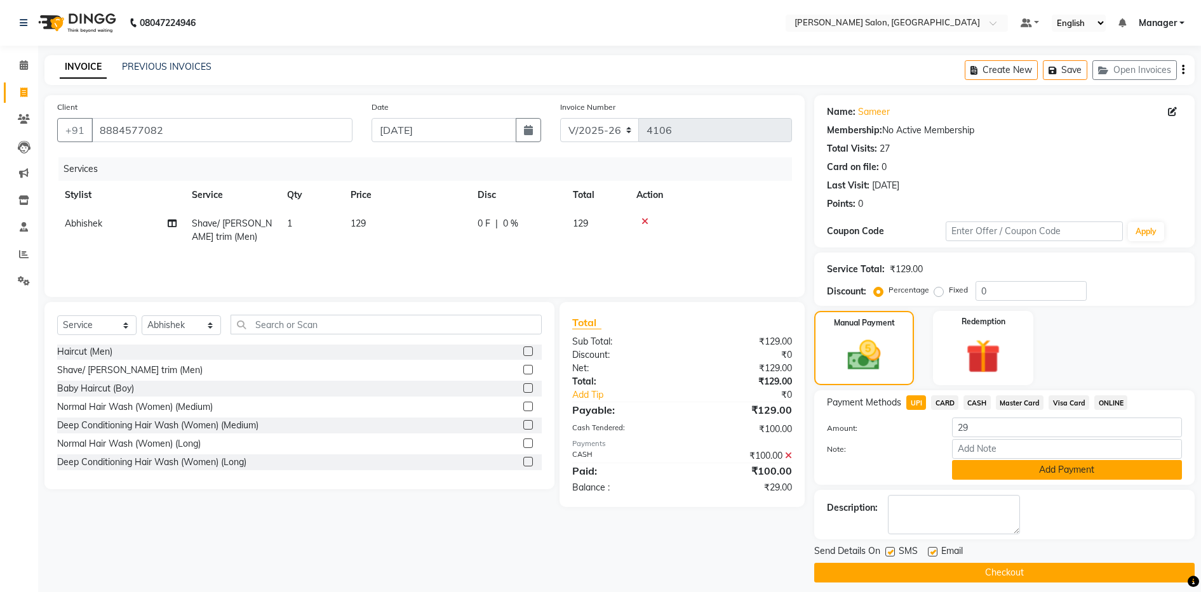
click at [996, 465] on button "Add Payment" at bounding box center [1067, 470] width 230 height 20
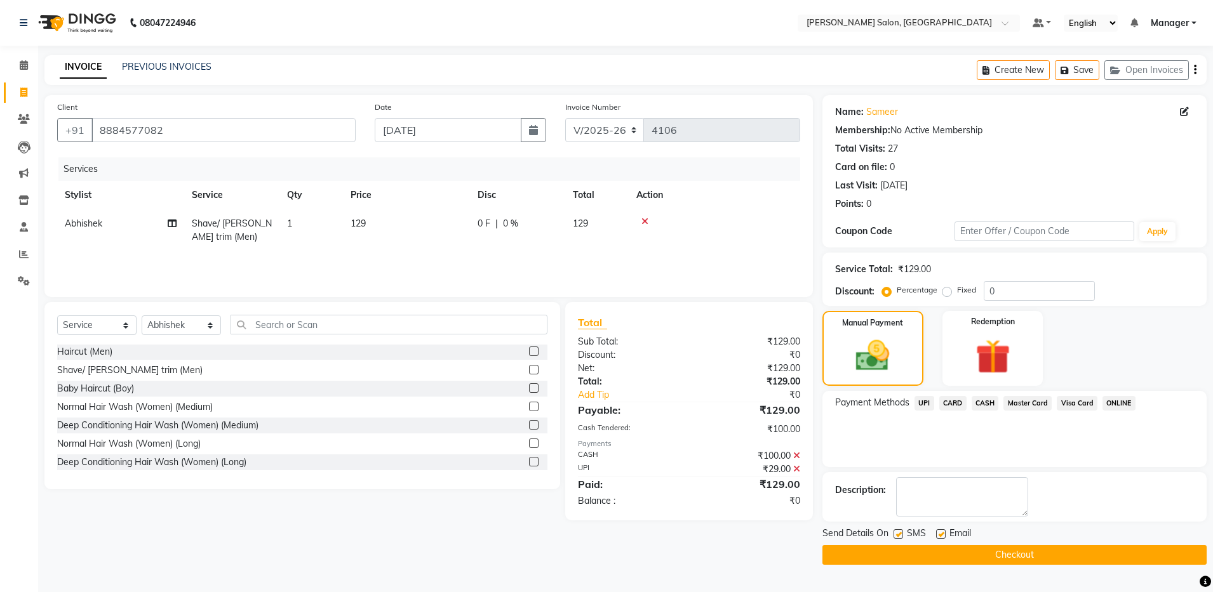
click at [945, 531] on div "Email" at bounding box center [958, 535] width 45 height 16
click at [938, 535] on label at bounding box center [941, 534] width 10 height 10
click at [938, 535] on input "checkbox" at bounding box center [940, 535] width 8 height 8
checkbox input "false"
click at [937, 554] on button "Checkout" at bounding box center [1014, 555] width 384 height 20
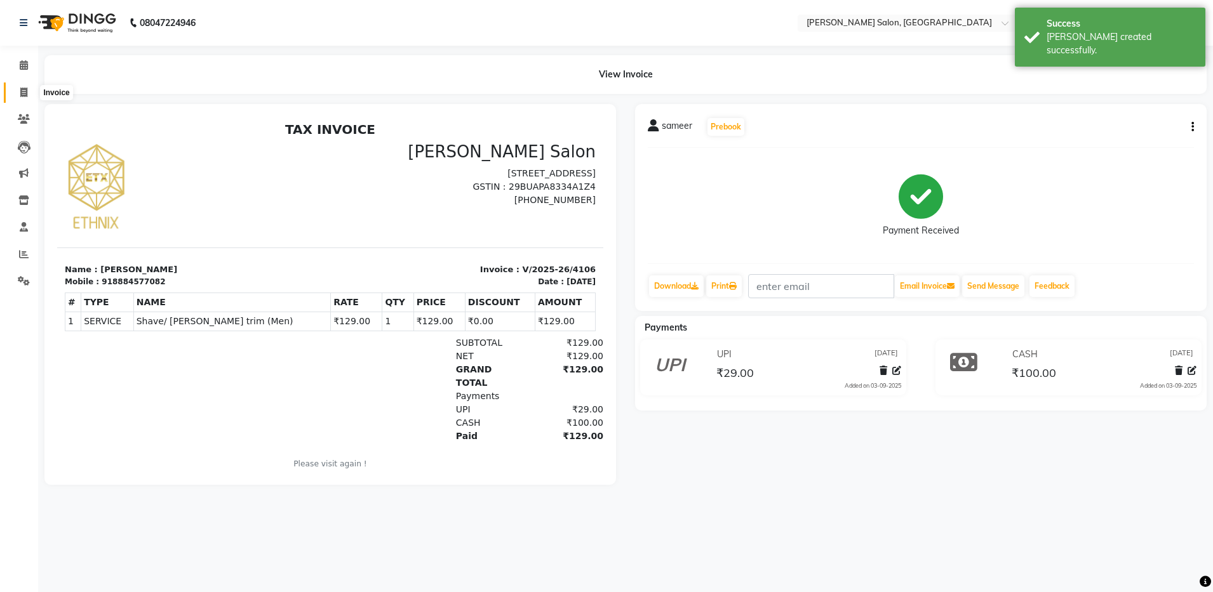
click at [22, 91] on icon at bounding box center [23, 93] width 7 height 10
select select "service"
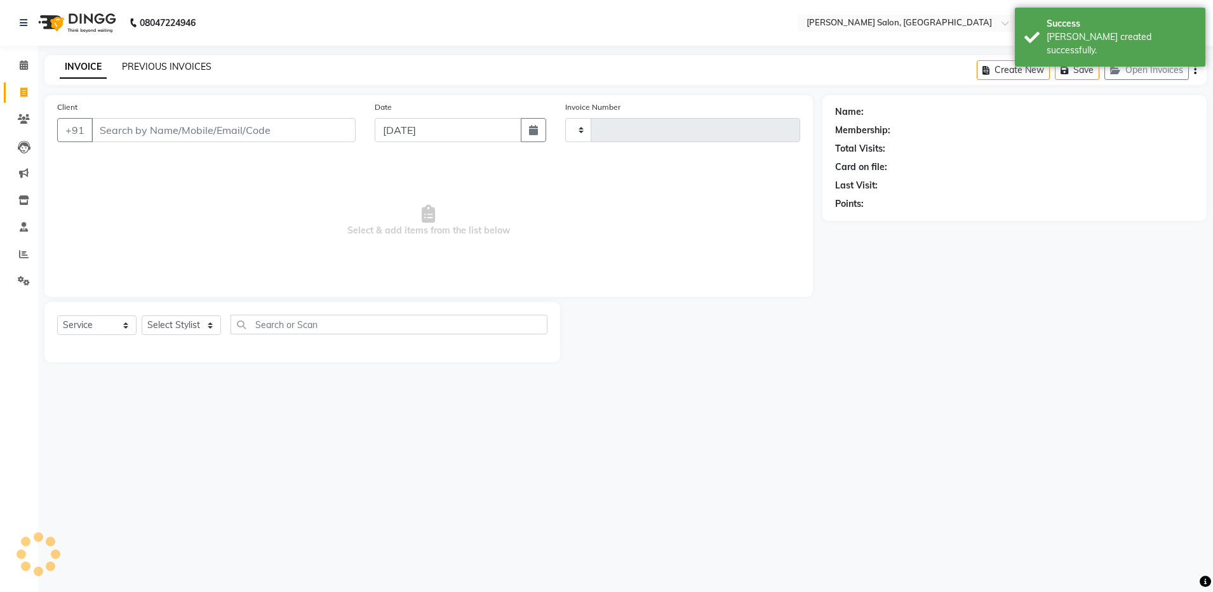
type input "4107"
select select "4781"
click at [143, 63] on link "PREVIOUS INVOICES" at bounding box center [167, 66] width 90 height 11
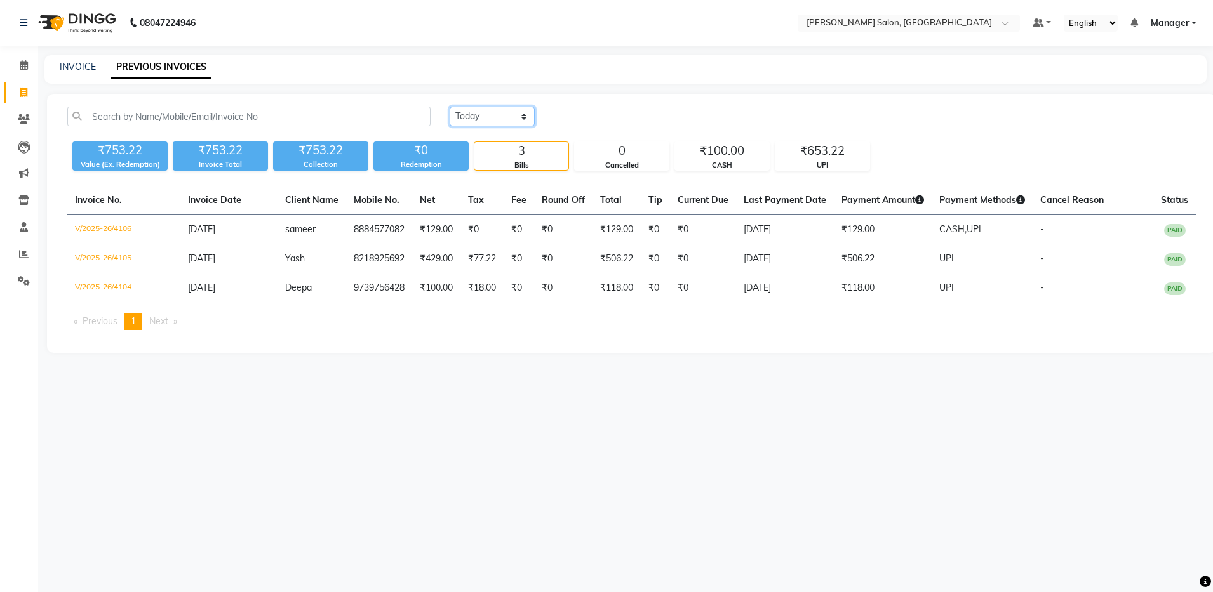
click at [468, 119] on select "Today Yesterday Custom Range" at bounding box center [491, 117] width 85 height 20
click at [449, 107] on select "Today Yesterday Custom Range" at bounding box center [491, 117] width 85 height 20
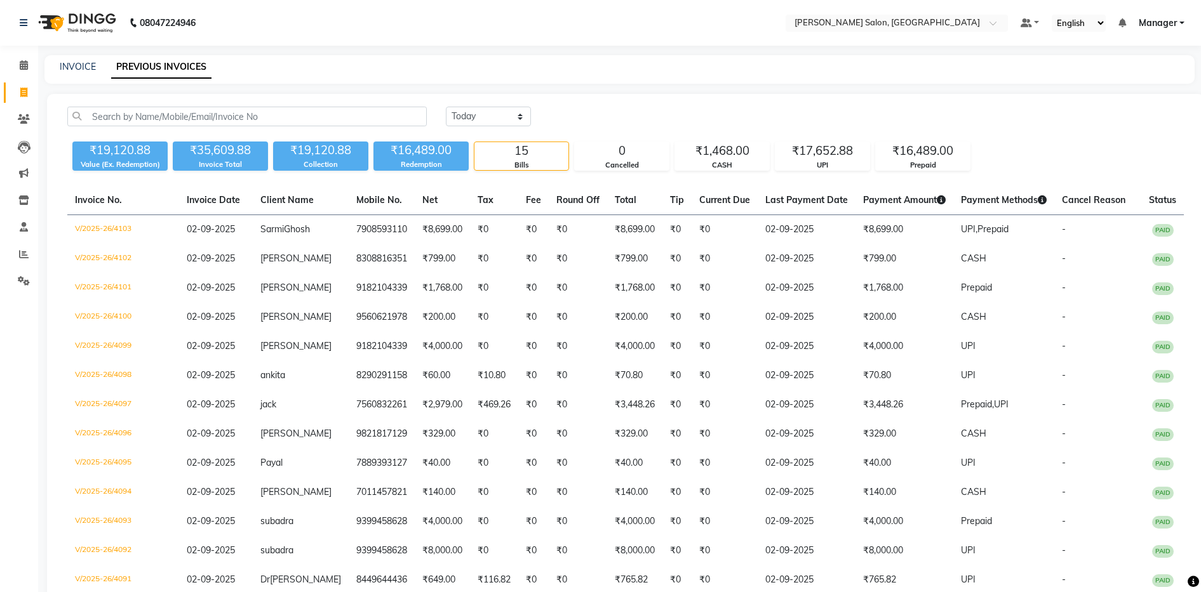
click at [448, 34] on nav "08047224946 Select Location × Ethnix Salon, Bellandur Default Panel My Panel En…" at bounding box center [600, 23] width 1201 height 46
click at [488, 120] on select "Today Yesterday Custom Range" at bounding box center [488, 117] width 85 height 20
click at [446, 107] on select "Today Yesterday Custom Range" at bounding box center [488, 117] width 85 height 20
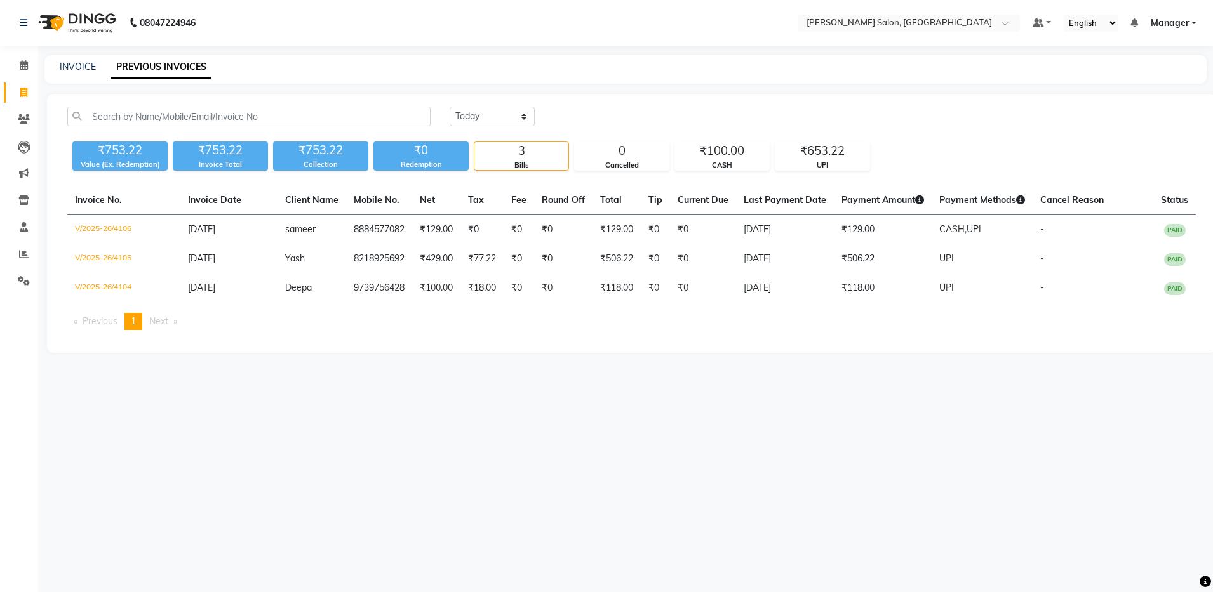
drag, startPoint x: 345, startPoint y: 289, endPoint x: 413, endPoint y: 185, distance: 124.8
click at [413, 185] on div "Today Yesterday Custom Range ₹753.22 Value (Ex. Redemption) ₹753.22 Invoice Tot…" at bounding box center [631, 223] width 1169 height 259
click at [512, 65] on div "INVOICE PREVIOUS INVOICES" at bounding box center [617, 66] width 1147 height 13
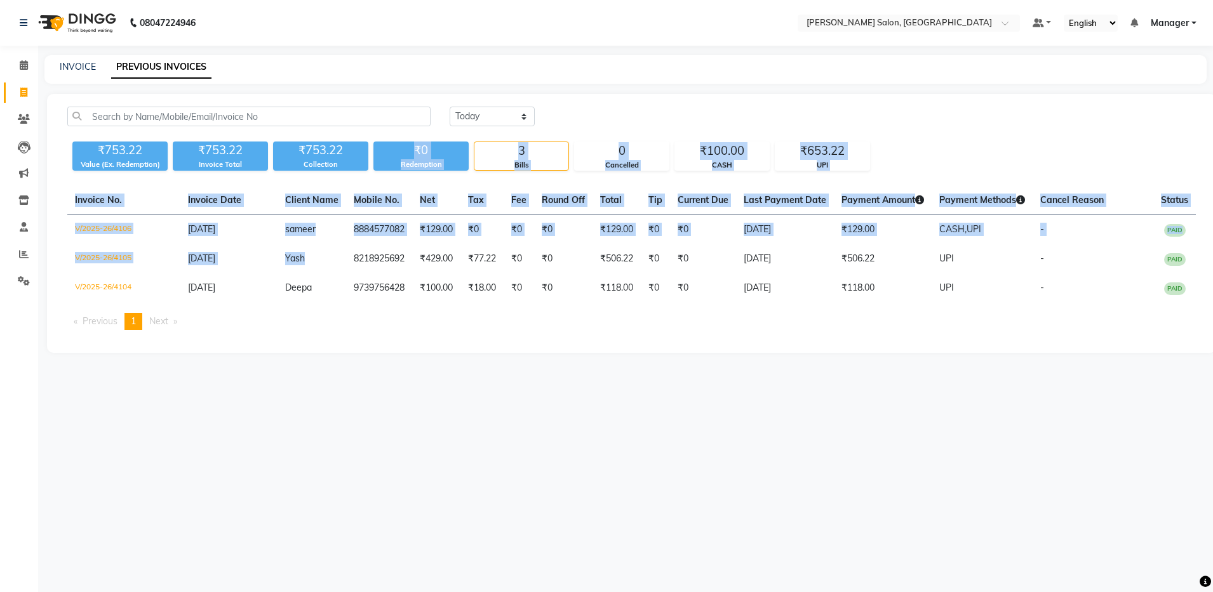
drag, startPoint x: 349, startPoint y: 258, endPoint x: 406, endPoint y: 121, distance: 148.8
click at [406, 121] on div "Today Yesterday Custom Range ₹753.22 Value (Ex. Redemption) ₹753.22 Invoice Tot…" at bounding box center [631, 223] width 1169 height 259
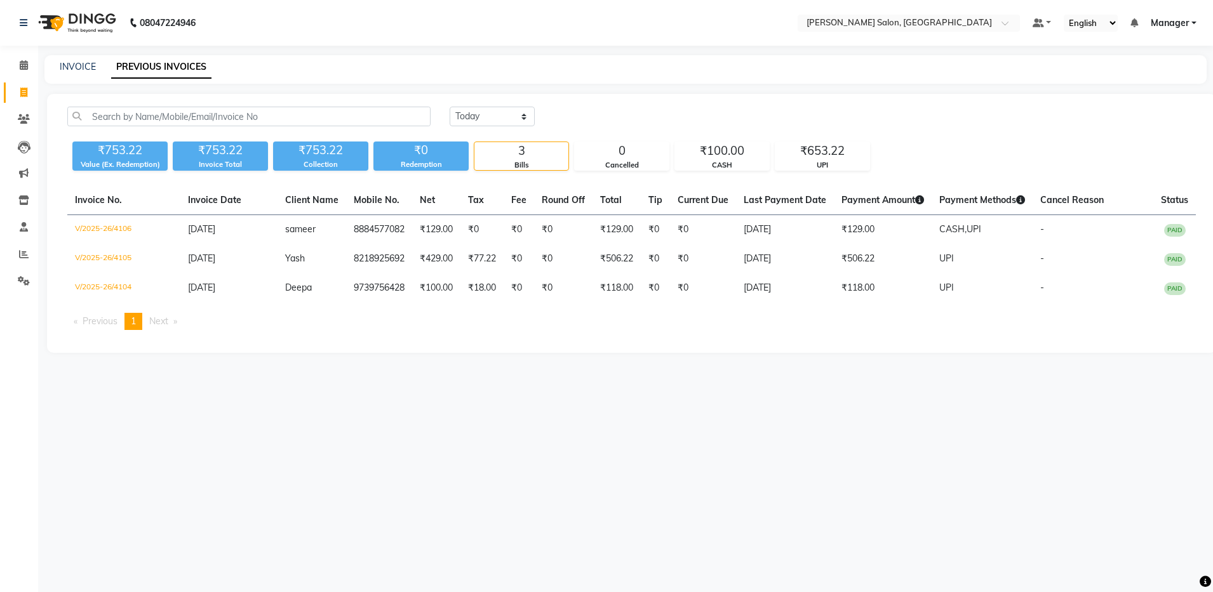
click at [500, 65] on div "INVOICE PREVIOUS INVOICES" at bounding box center [617, 66] width 1147 height 13
drag, startPoint x: 347, startPoint y: 230, endPoint x: 402, endPoint y: 200, distance: 62.2
click at [402, 200] on table "Invoice No. Invoice Date Client Name Mobile No. Net Tax Fee Round Off Total Tip…" at bounding box center [631, 244] width 1128 height 117
click at [456, 65] on div "INVOICE PREVIOUS INVOICES" at bounding box center [617, 66] width 1147 height 13
click at [407, 63] on div "INVOICE PREVIOUS INVOICES" at bounding box center [617, 66] width 1147 height 13
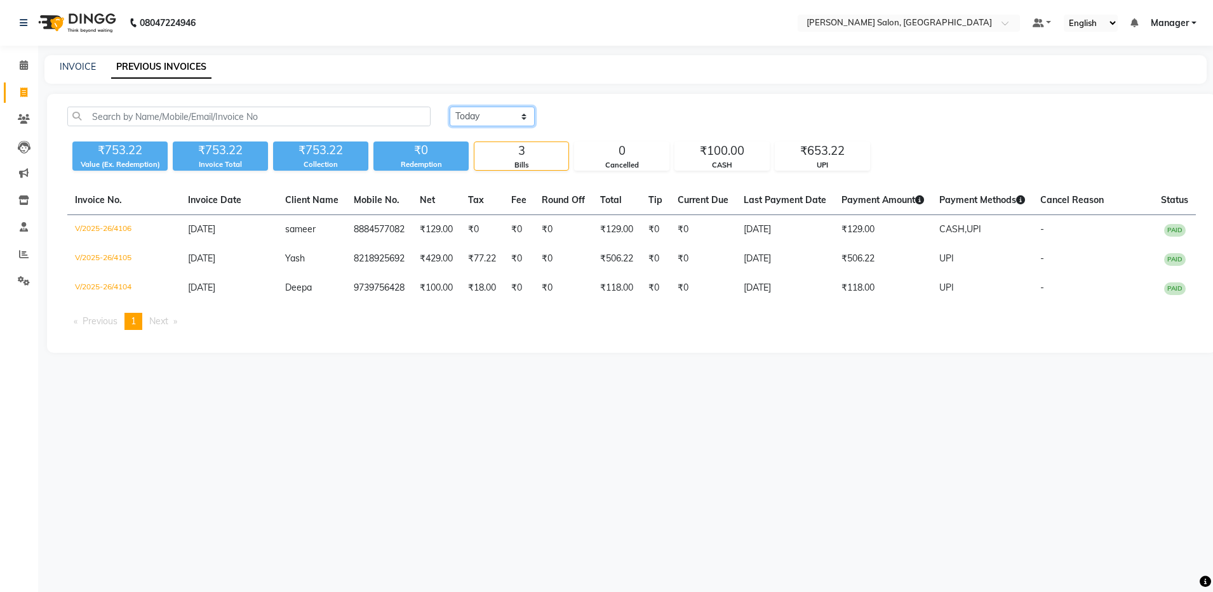
click at [470, 118] on select "Today Yesterday Custom Range" at bounding box center [491, 117] width 85 height 20
select select "yesterday"
click at [449, 107] on select "Today Yesterday Custom Range" at bounding box center [491, 117] width 85 height 20
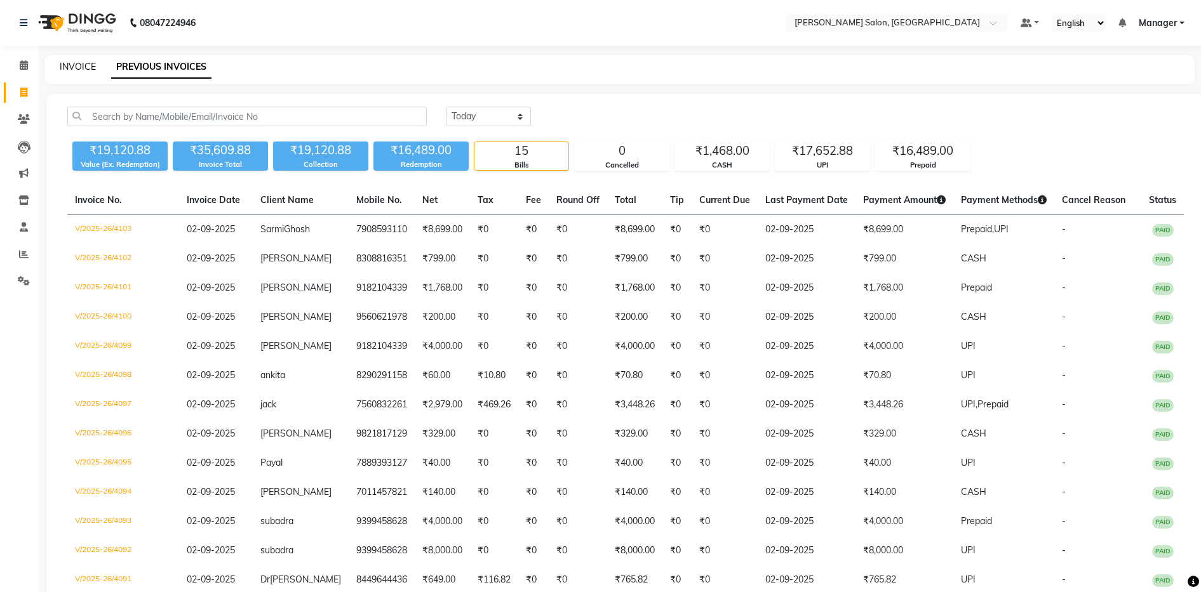
click at [67, 66] on link "INVOICE" at bounding box center [78, 66] width 36 height 11
select select "service"
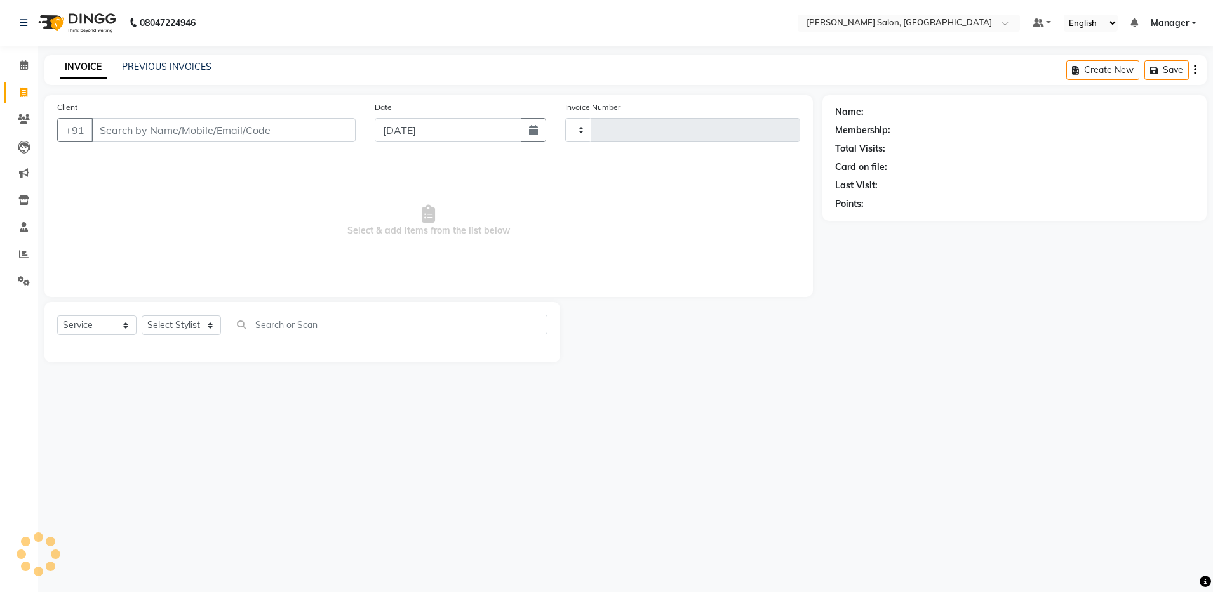
type input "4107"
select select "4781"
drag, startPoint x: 109, startPoint y: 113, endPoint x: 112, endPoint y: 121, distance: 8.3
click at [112, 121] on div "Client +91" at bounding box center [206, 126] width 317 height 52
click at [112, 121] on input "Client" at bounding box center [223, 130] width 264 height 24
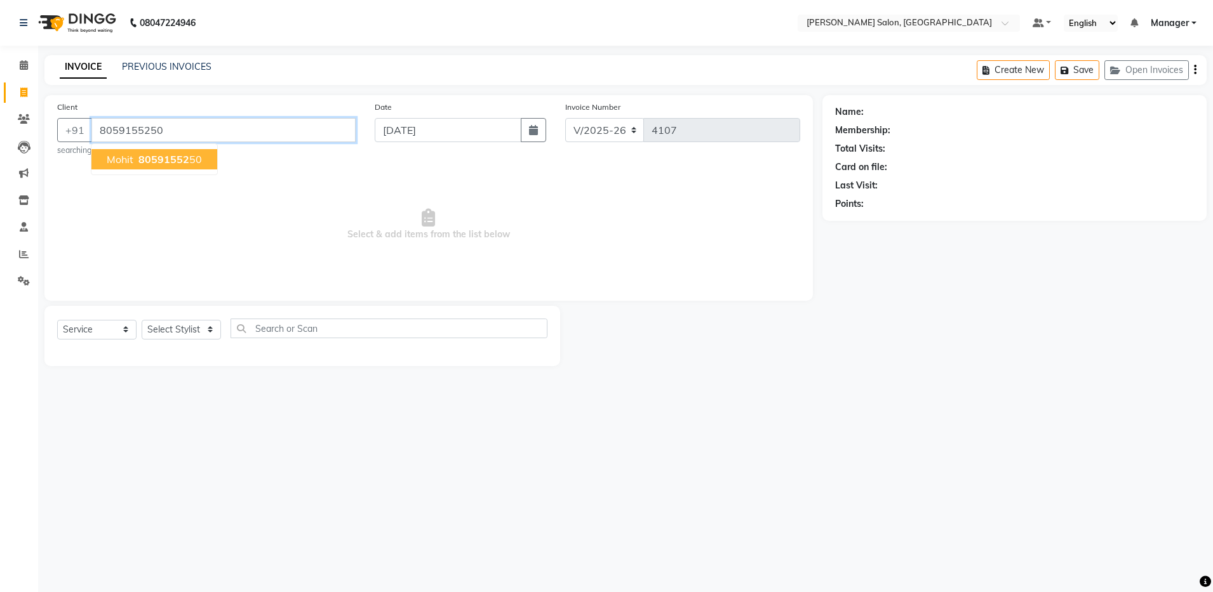
type input "8059155250"
click at [139, 158] on span "80591552" at bounding box center [163, 159] width 51 height 13
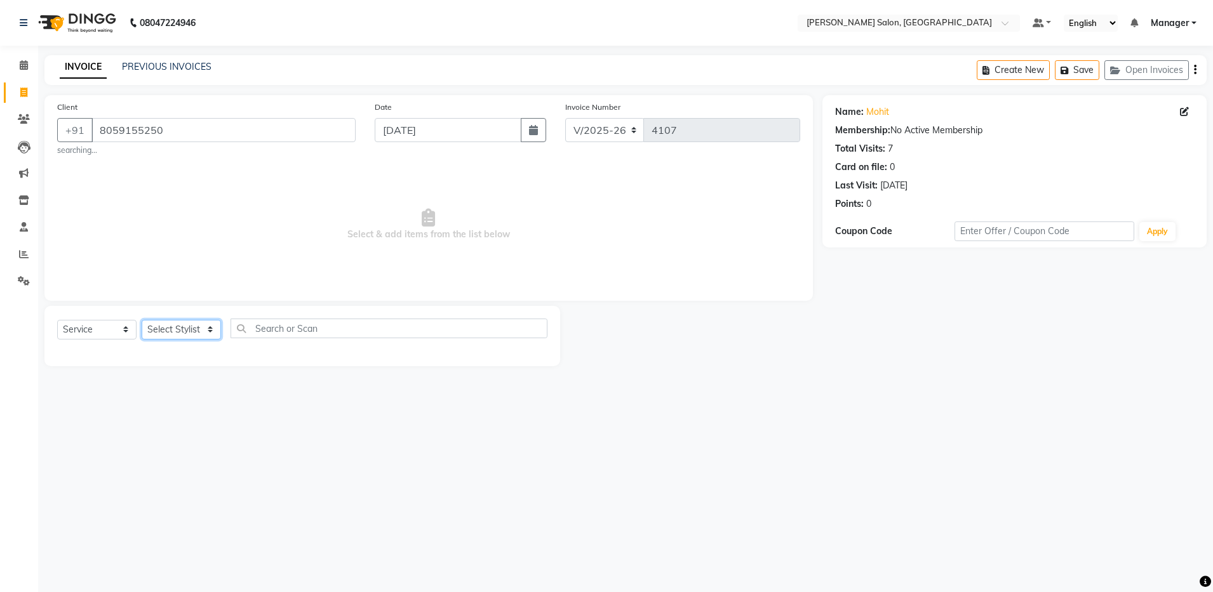
click at [174, 335] on select "Select Stylist Aarthi Abhishek Aisha Barbhuiya Aman Arjun Viswanathan Deep dolm…" at bounding box center [181, 330] width 79 height 20
select select "28897"
click at [142, 320] on select "Select Stylist Aarthi Abhishek Aisha Barbhuiya Aman Arjun Viswanathan Deep dolm…" at bounding box center [181, 330] width 79 height 20
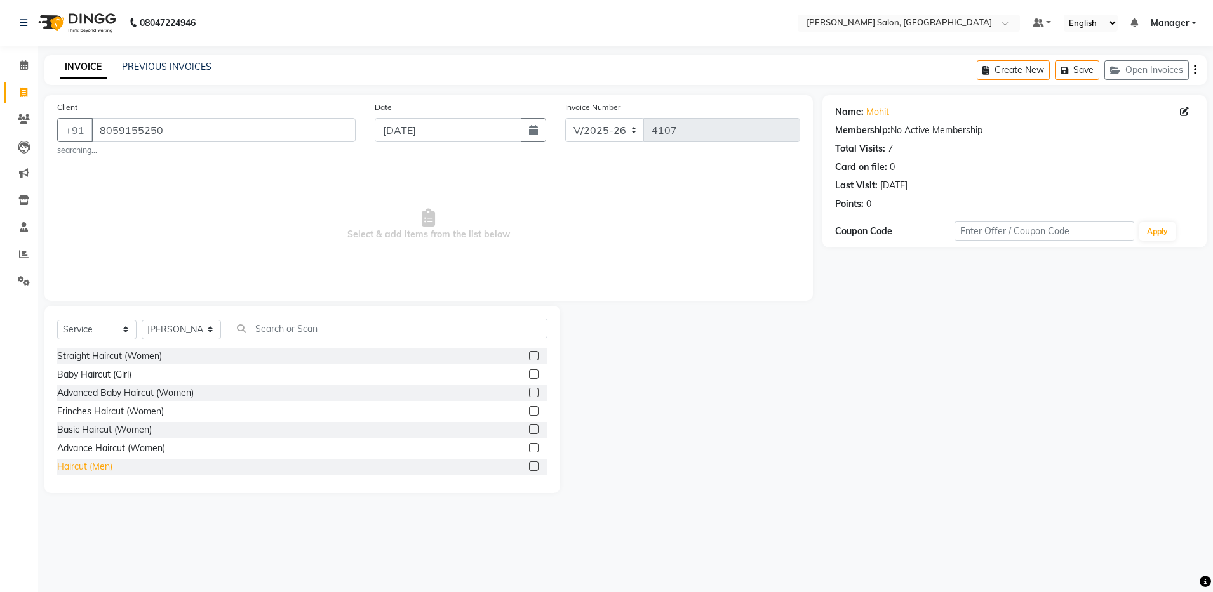
click at [81, 466] on div "Haircut (Men)" at bounding box center [84, 466] width 55 height 13
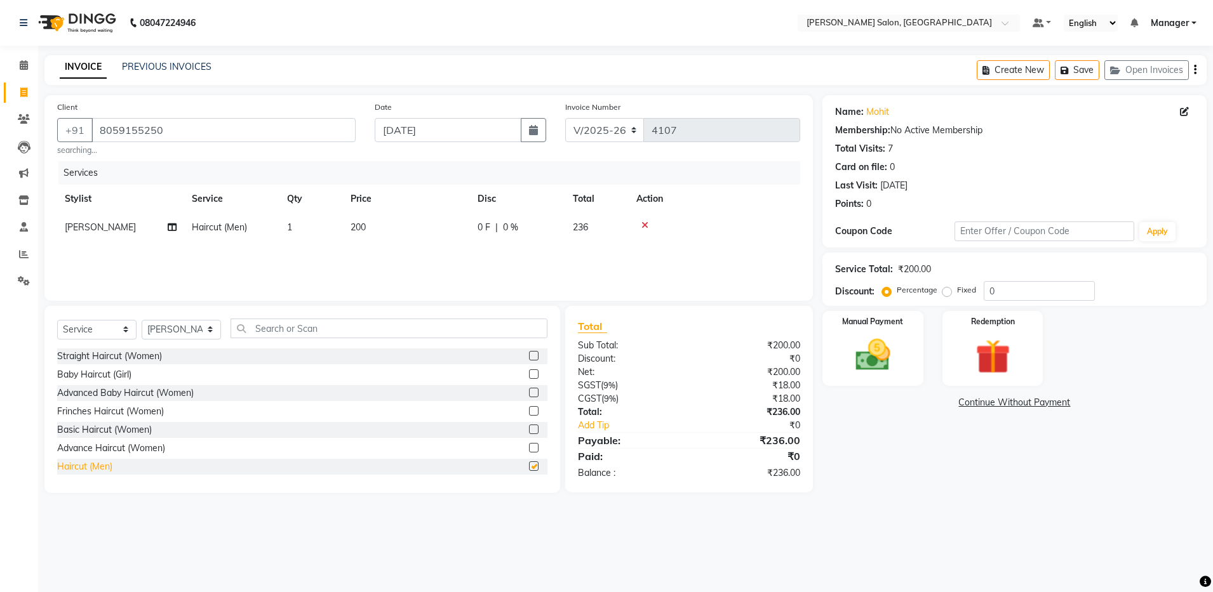
checkbox input "false"
click at [874, 336] on img at bounding box center [872, 356] width 59 height 42
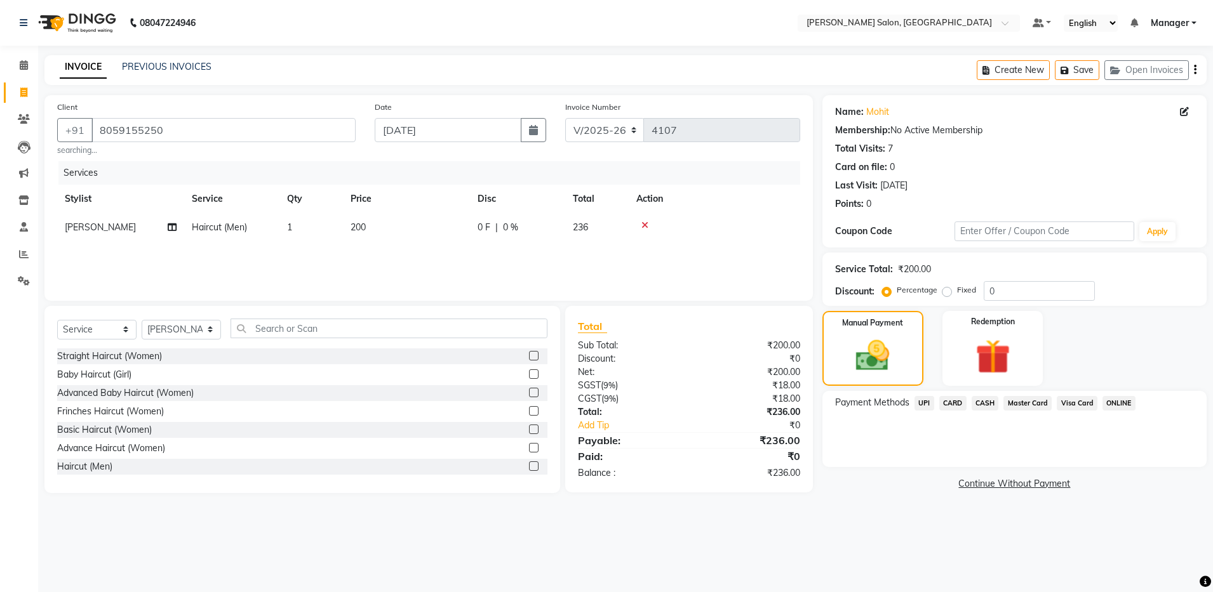
click at [922, 401] on span "UPI" at bounding box center [924, 403] width 20 height 15
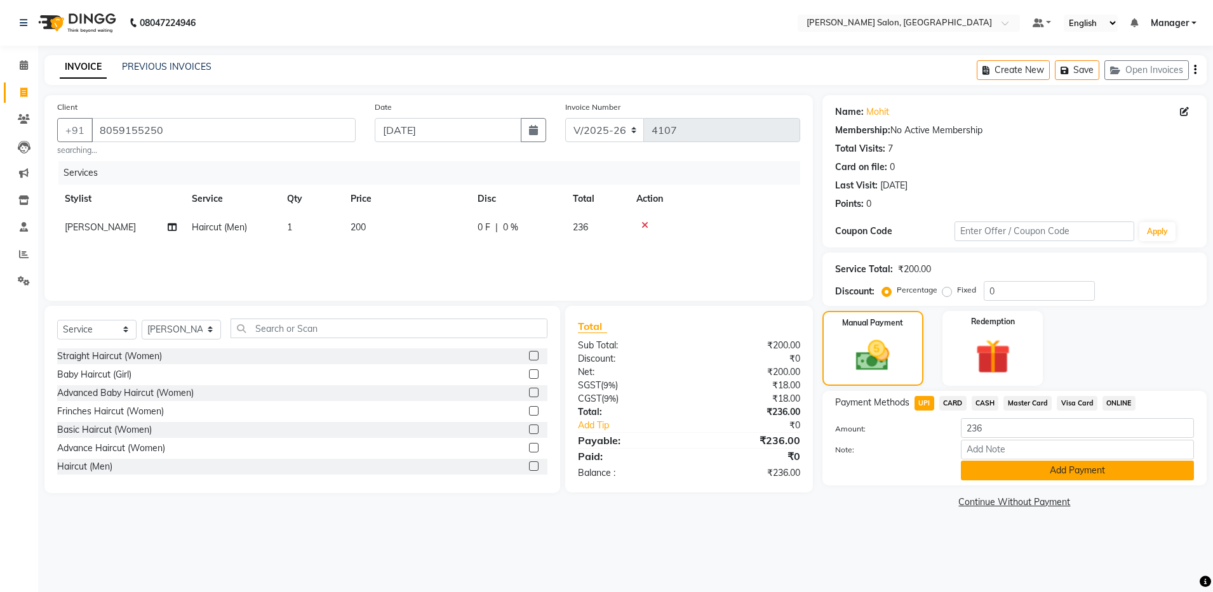
click at [977, 466] on button "Add Payment" at bounding box center [1077, 471] width 233 height 20
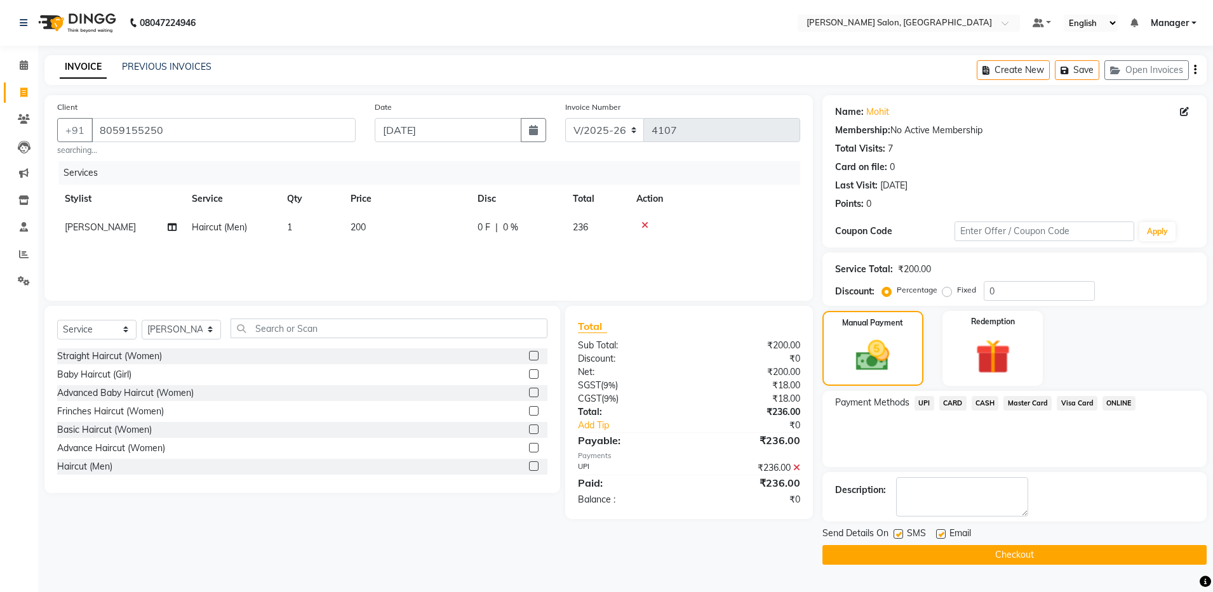
click at [937, 533] on label at bounding box center [941, 534] width 10 height 10
click at [937, 533] on input "checkbox" at bounding box center [940, 535] width 8 height 8
checkbox input "false"
click at [941, 553] on button "Checkout" at bounding box center [1014, 555] width 384 height 20
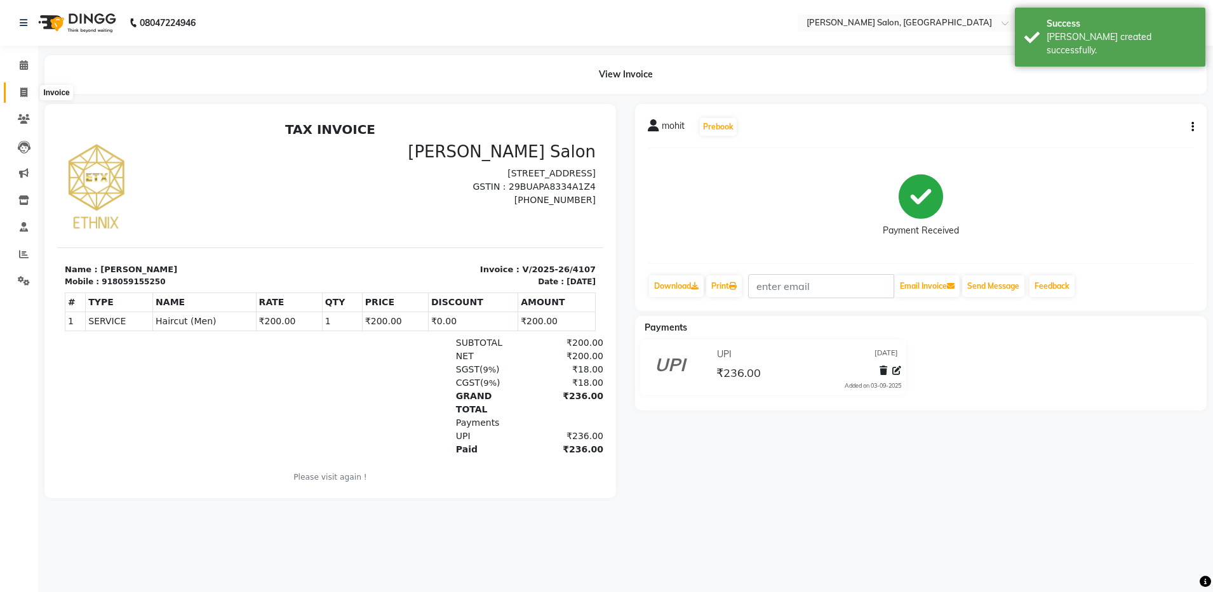
click at [16, 88] on span at bounding box center [24, 93] width 22 height 15
select select "service"
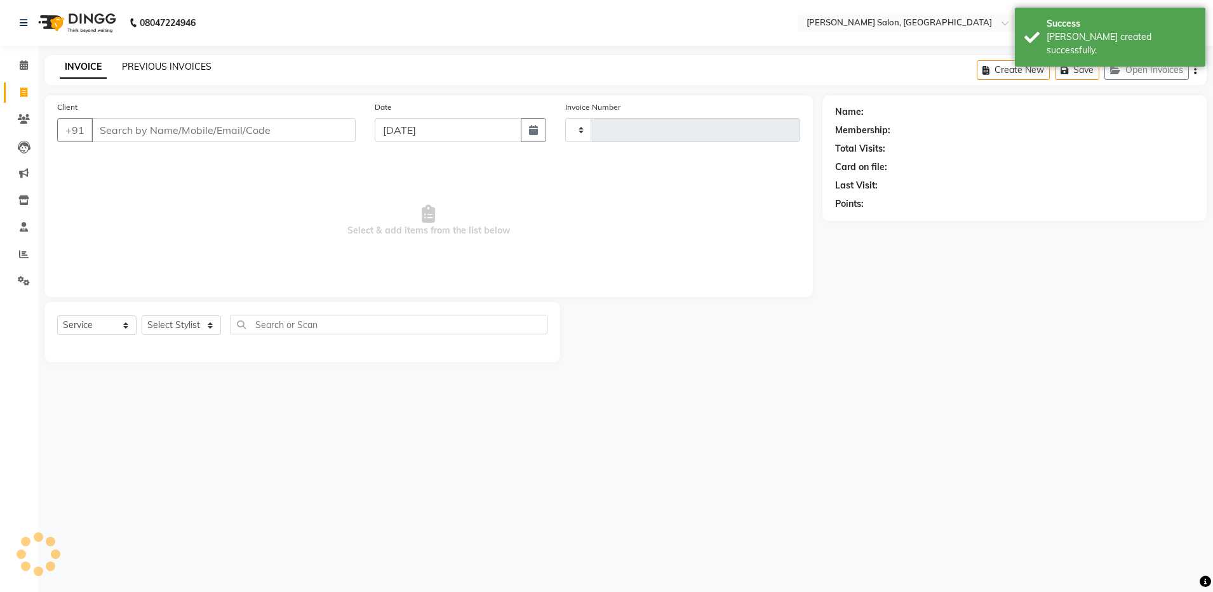
type input "4108"
select select "4781"
click at [165, 70] on link "PREVIOUS INVOICES" at bounding box center [167, 66] width 90 height 11
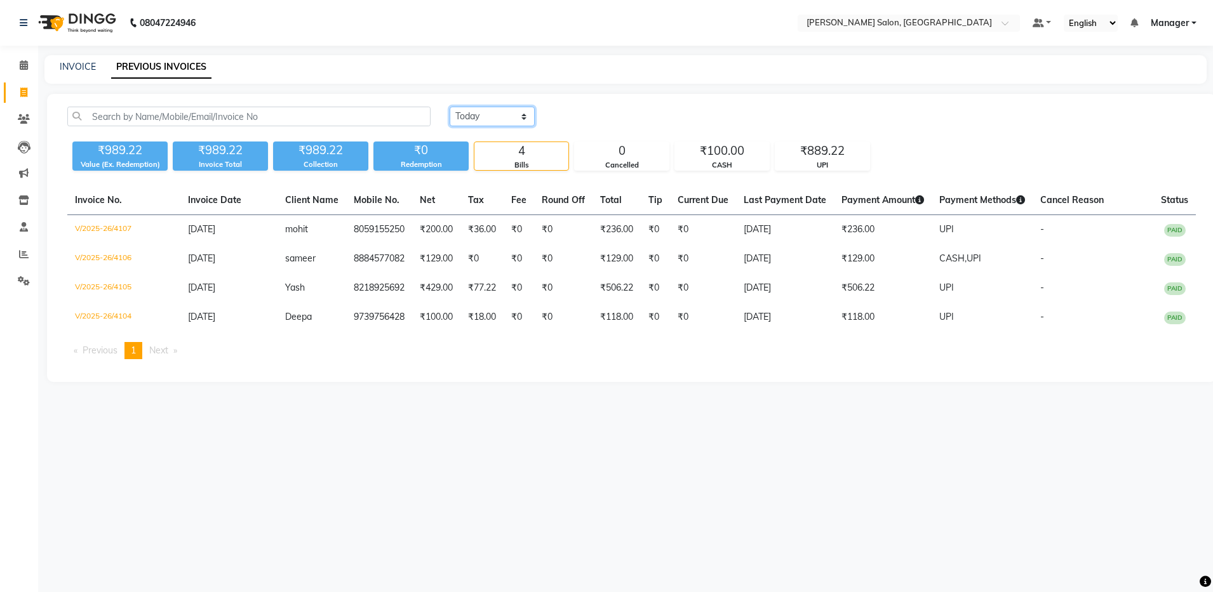
click at [493, 119] on select "Today Yesterday Custom Range" at bounding box center [491, 117] width 85 height 20
click at [492, 117] on select "Today Yesterday Custom Range" at bounding box center [491, 117] width 85 height 20
select select "yesterday"
click at [449, 107] on select "Today Yesterday Custom Range" at bounding box center [491, 117] width 85 height 20
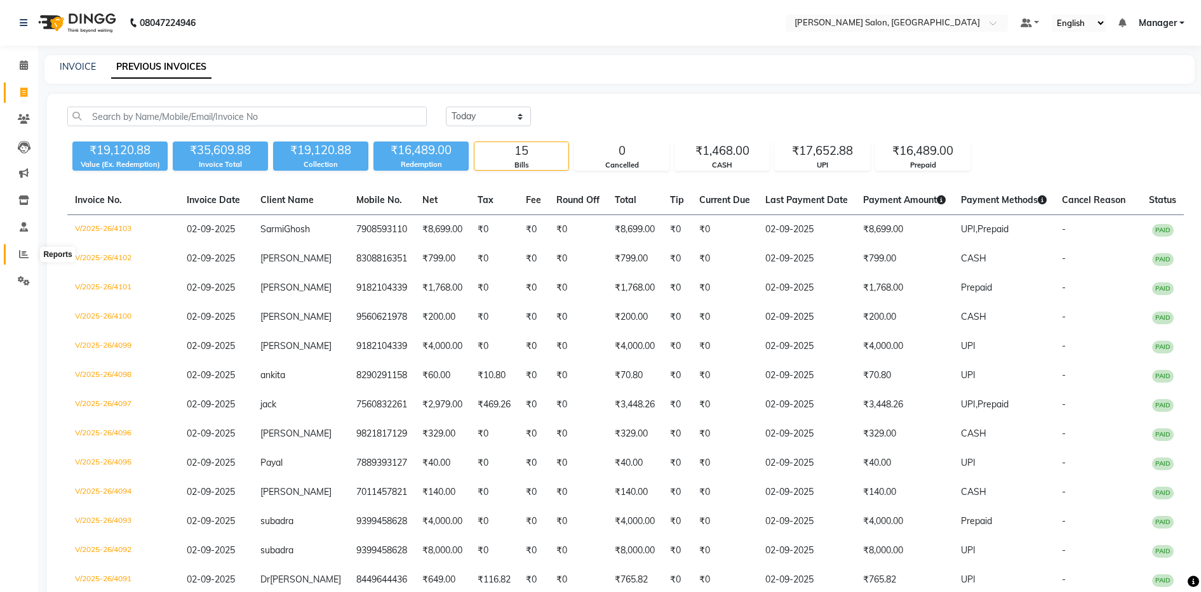
click at [23, 253] on icon at bounding box center [24, 255] width 10 height 10
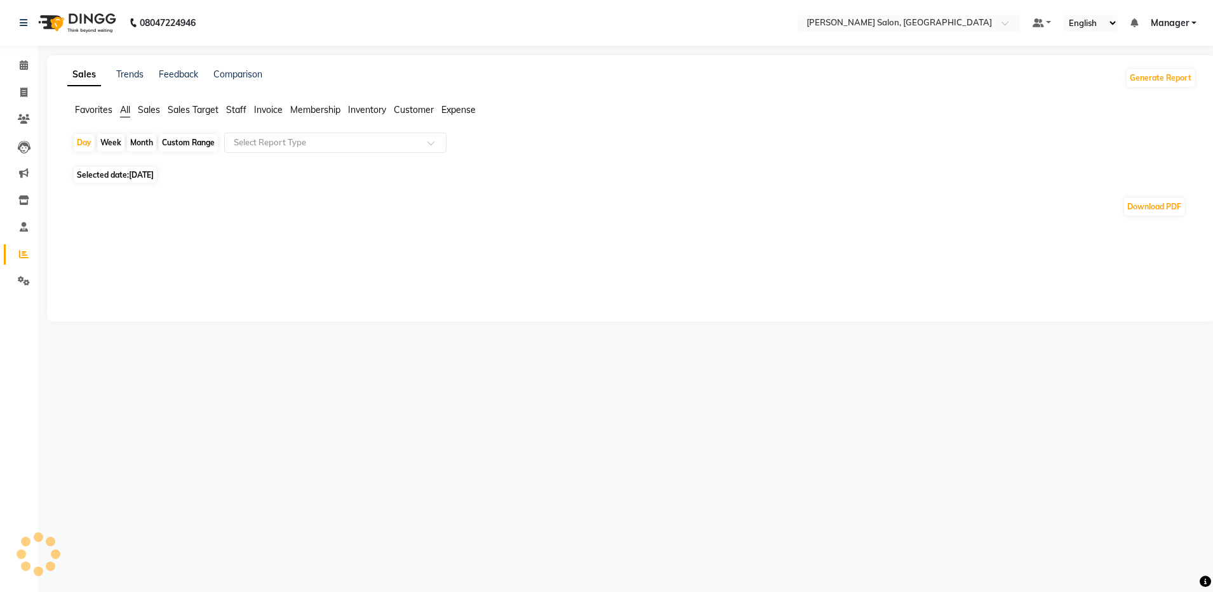
click at [413, 107] on span "Customer" at bounding box center [414, 109] width 40 height 11
click at [364, 143] on input "text" at bounding box center [322, 142] width 183 height 13
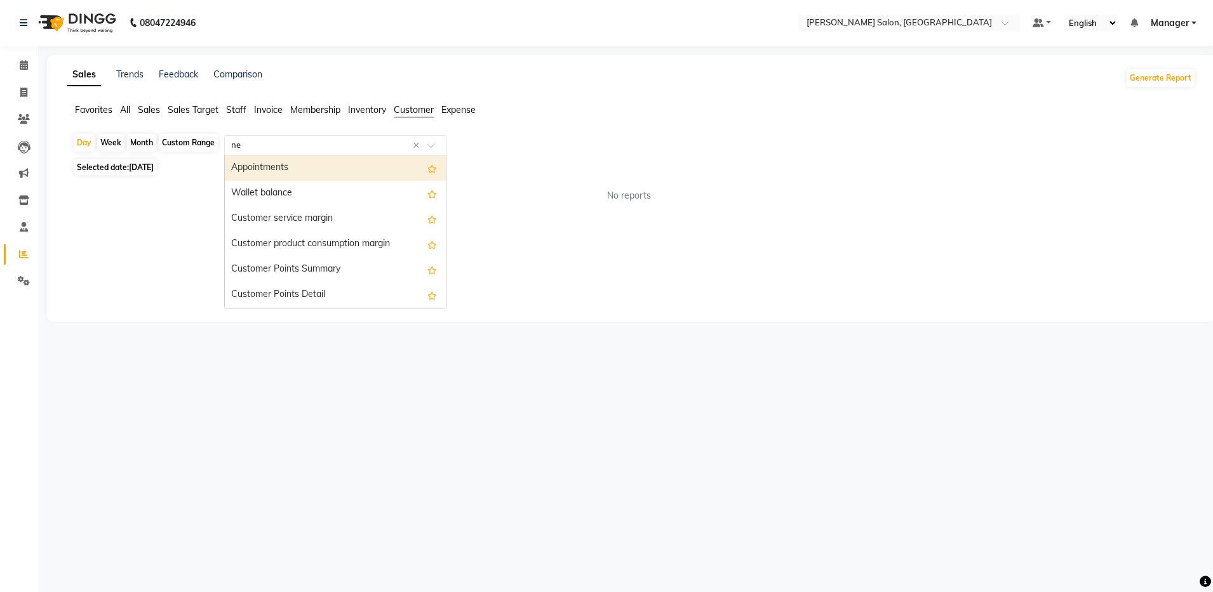
type input "new"
click at [245, 172] on div "New Customers" at bounding box center [335, 168] width 221 height 25
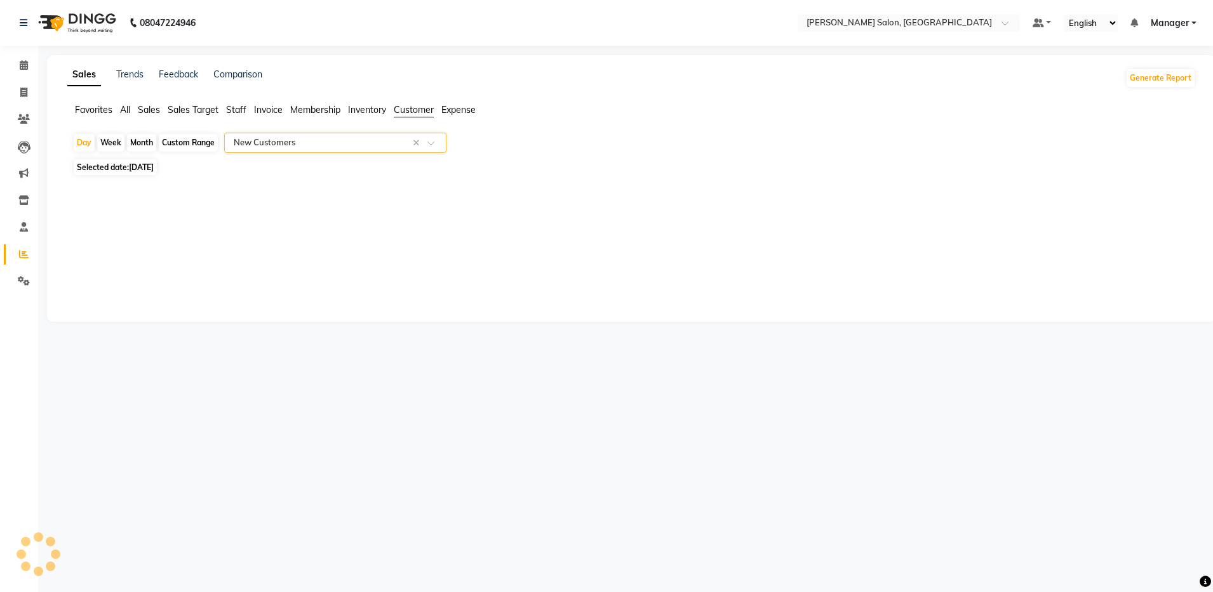
select select "full_report"
select select "csv"
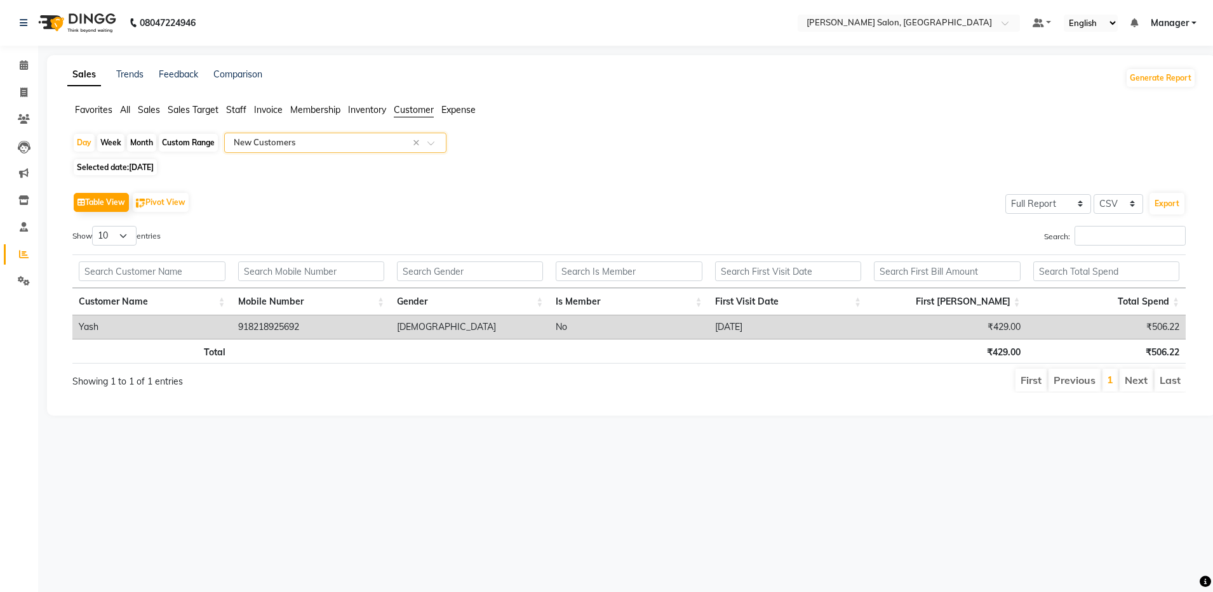
click at [138, 163] on span "03-09-2025" at bounding box center [141, 168] width 25 height 10
select select "9"
select select "2025"
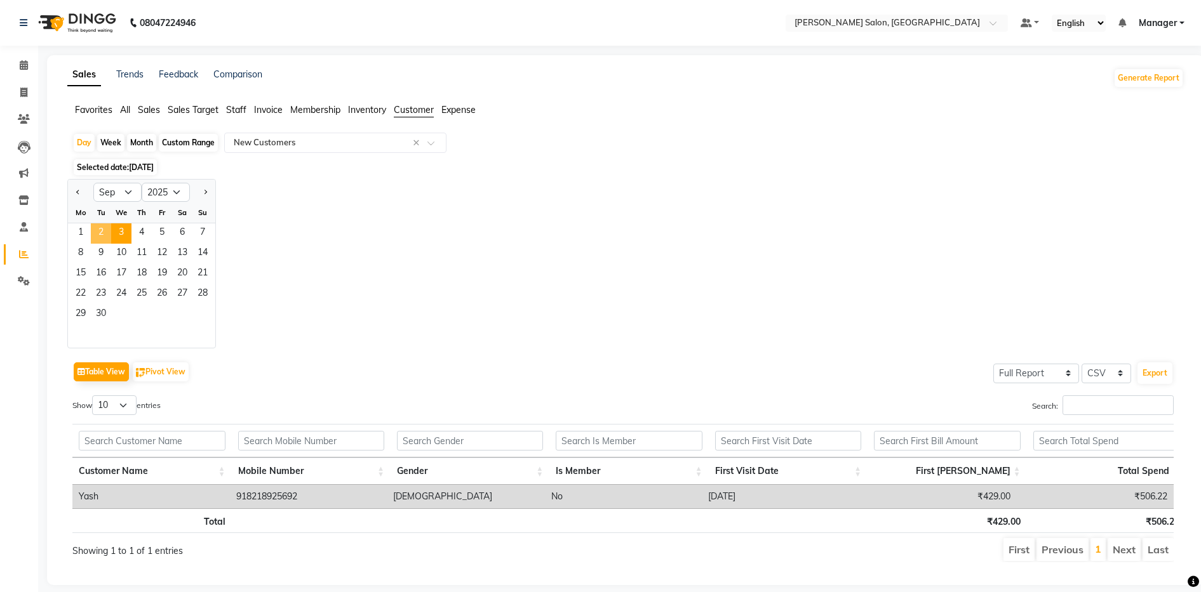
click at [100, 233] on span "2" at bounding box center [101, 233] width 20 height 20
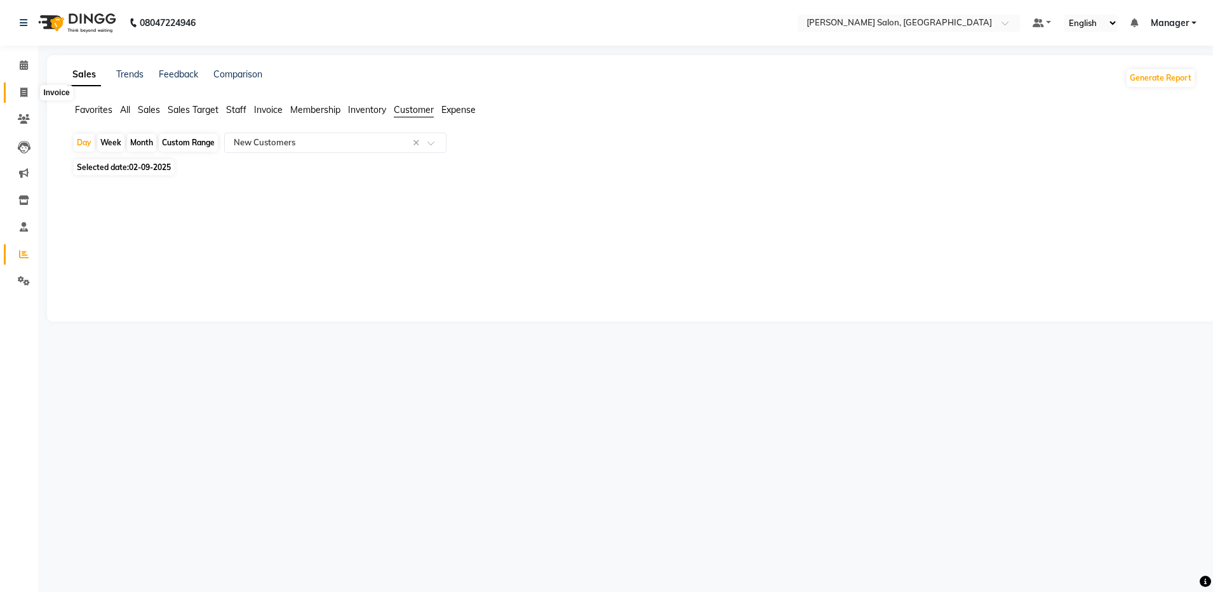
click at [23, 99] on span at bounding box center [24, 93] width 22 height 15
select select "service"
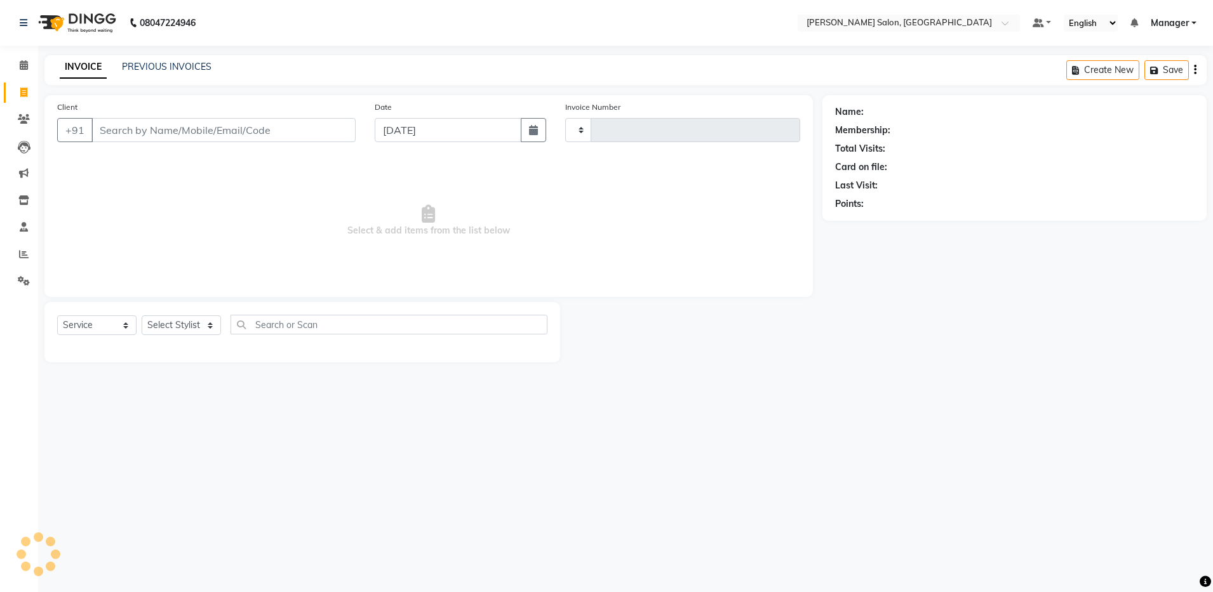
type input "4108"
select select "4781"
click at [136, 61] on link "PREVIOUS INVOICES" at bounding box center [167, 66] width 90 height 11
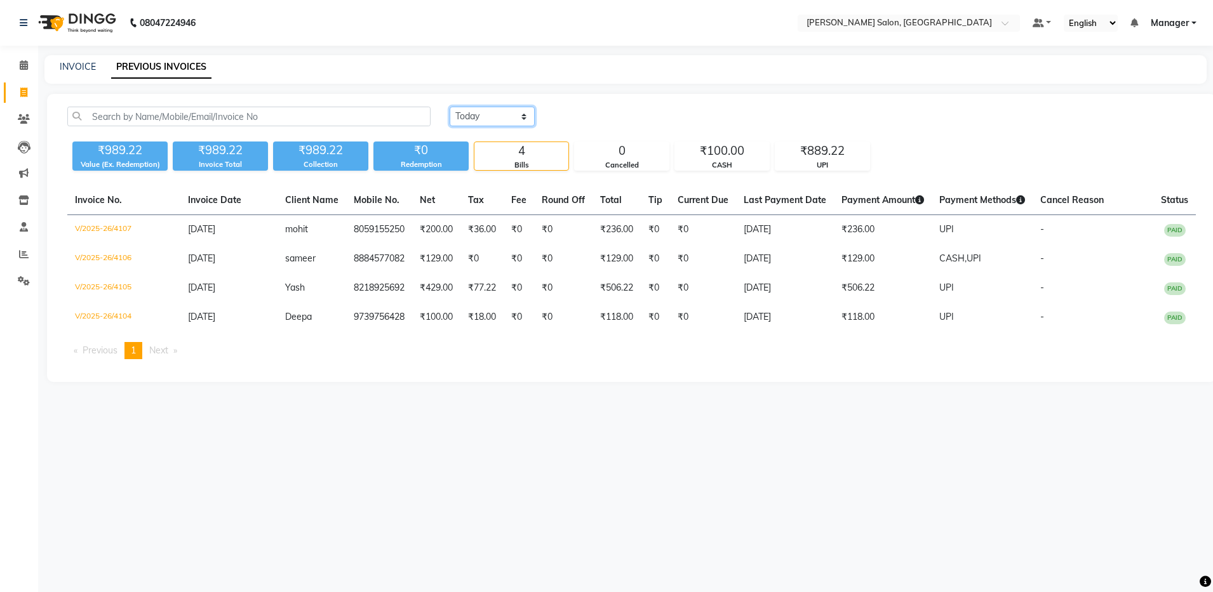
click at [478, 110] on select "Today Yesterday Custom Range" at bounding box center [491, 117] width 85 height 20
select select "range"
click at [449, 107] on select "Today Yesterday Custom Range" at bounding box center [491, 117] width 85 height 20
click at [576, 119] on input "03-09-2025" at bounding box center [595, 117] width 89 height 18
select select "9"
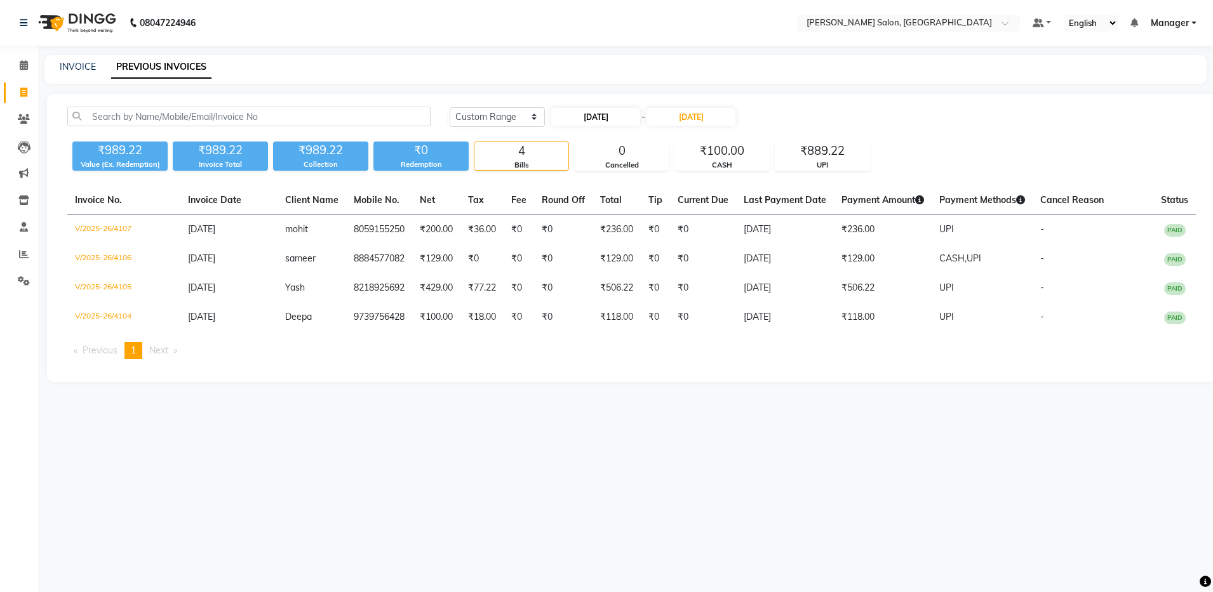
select select "2025"
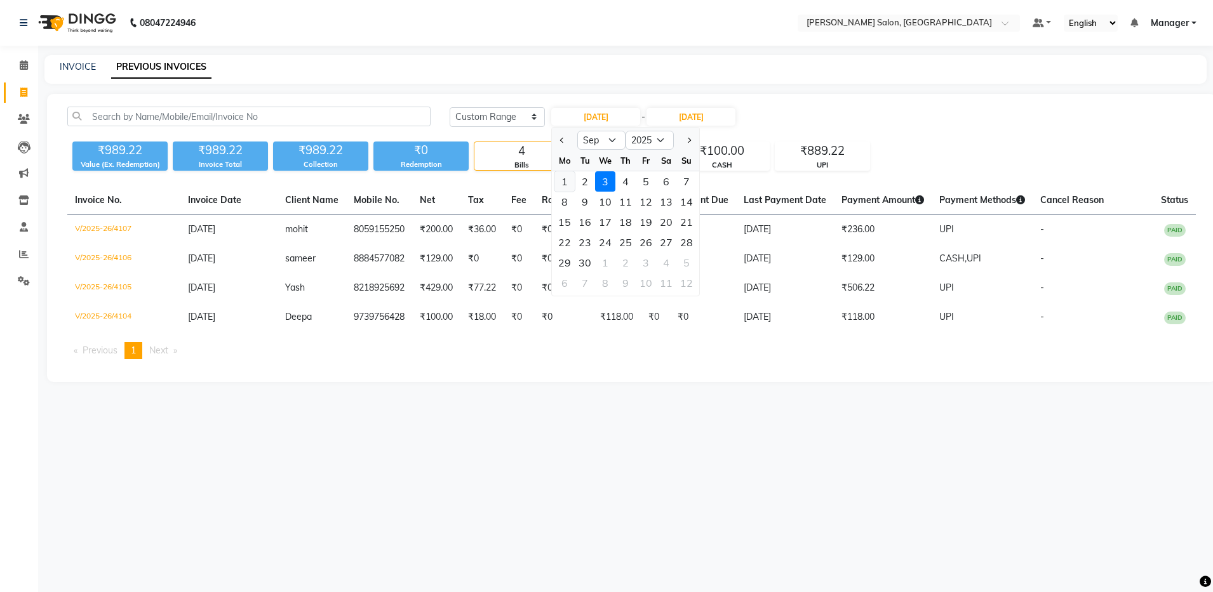
click at [571, 180] on div "1" at bounding box center [564, 181] width 20 height 20
type input "01-09-2025"
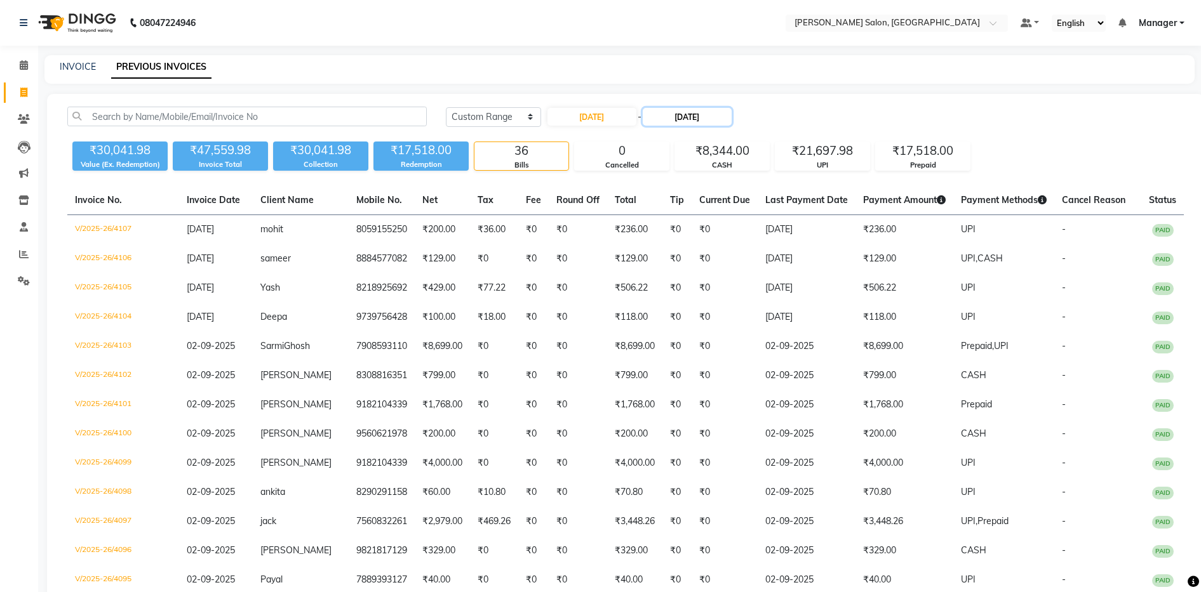
click at [700, 120] on input "03-09-2025" at bounding box center [686, 117] width 89 height 18
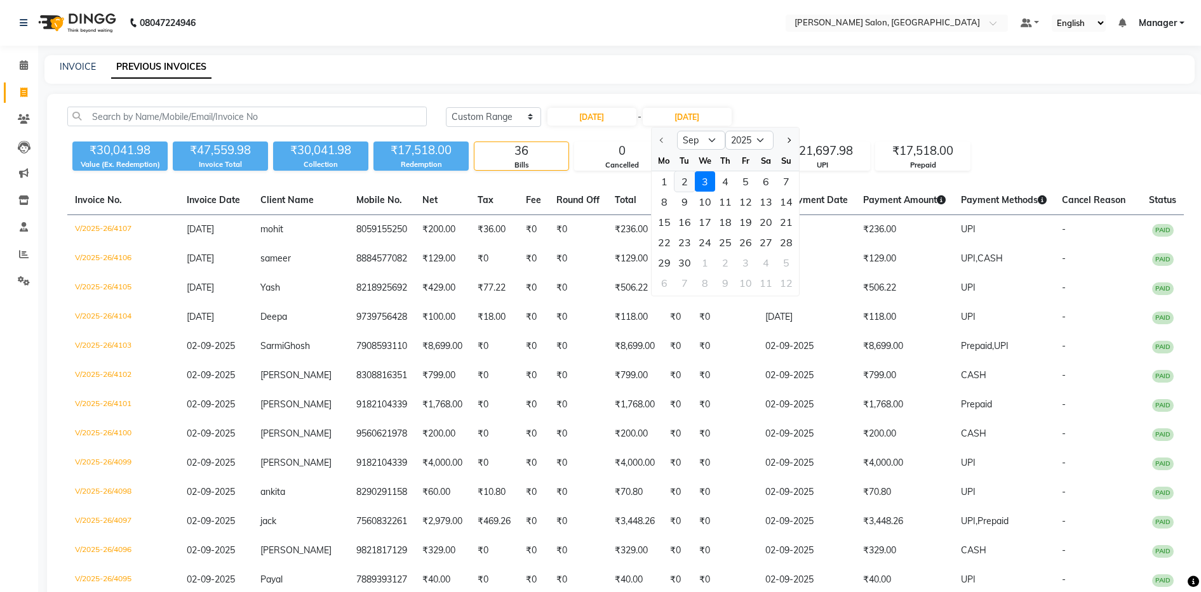
click at [684, 181] on div "2" at bounding box center [684, 181] width 20 height 20
type input "02-09-2025"
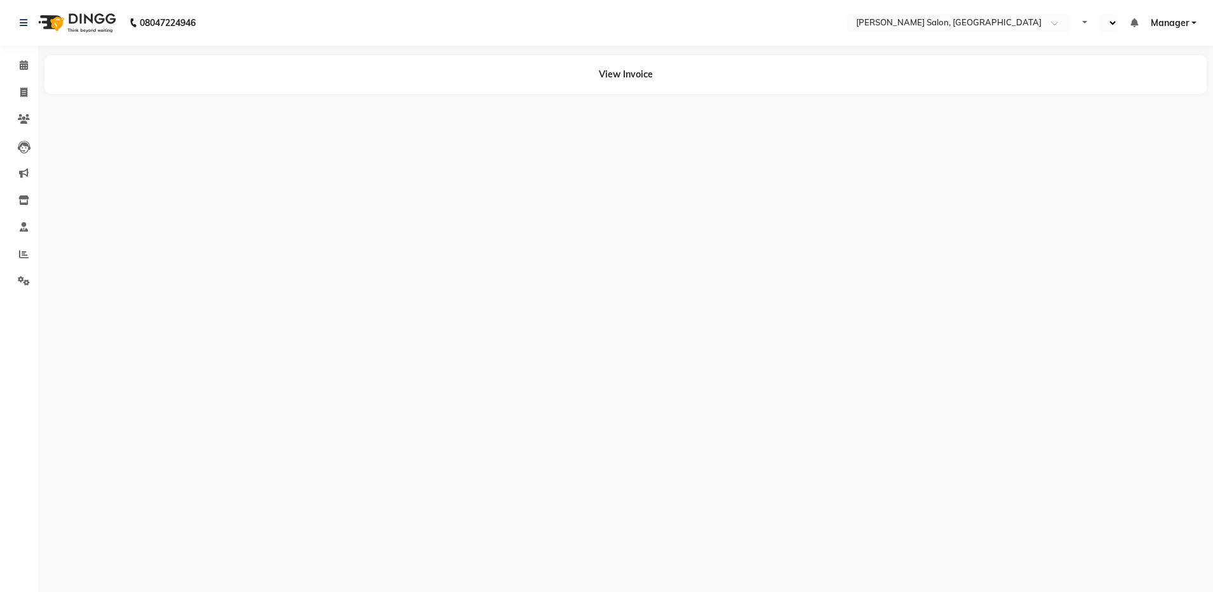
select select "en"
